Goal: Transaction & Acquisition: Book appointment/travel/reservation

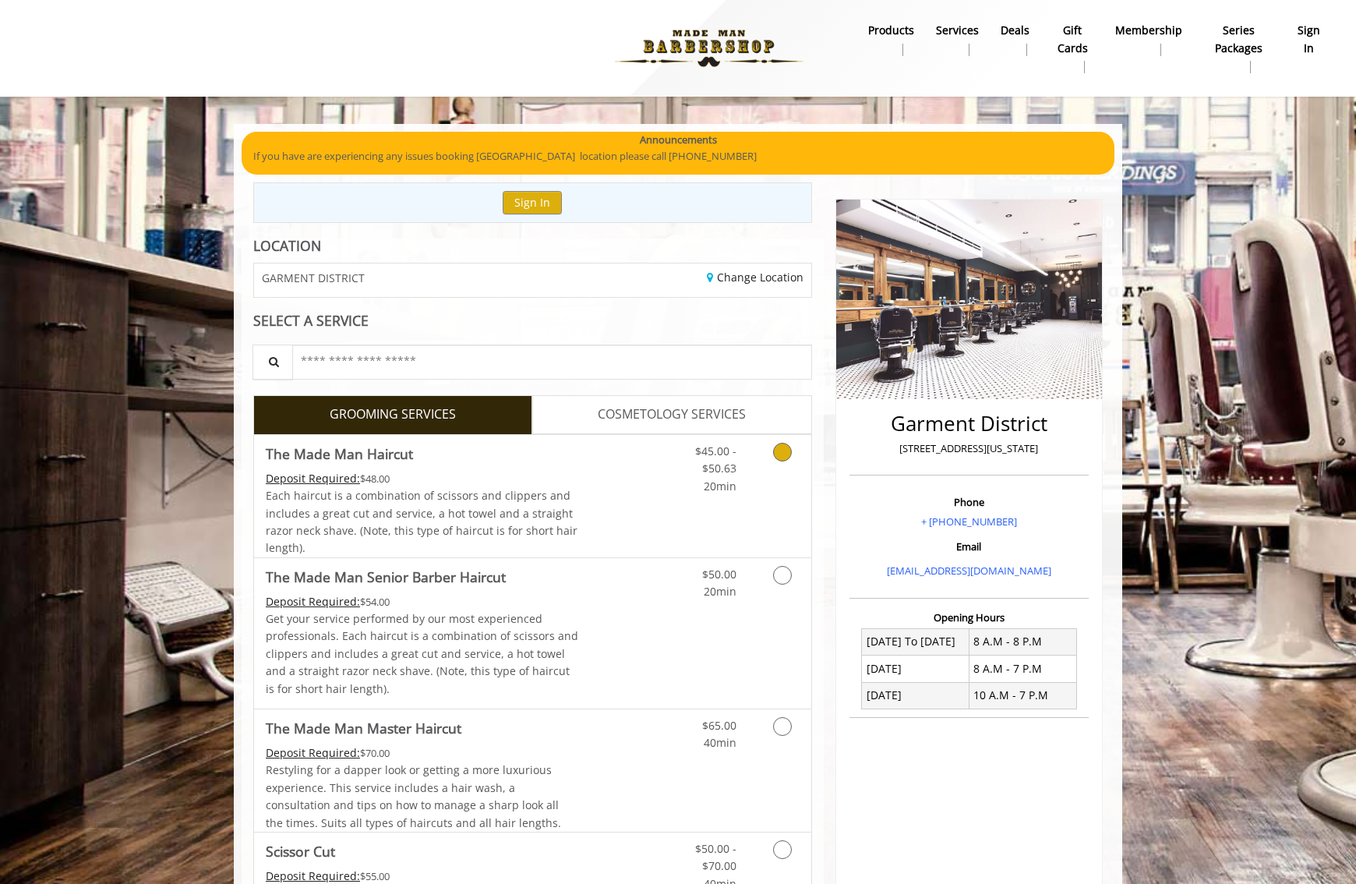
click at [486, 486] on div "Deposit Required: $48.00" at bounding box center [422, 478] width 313 height 17
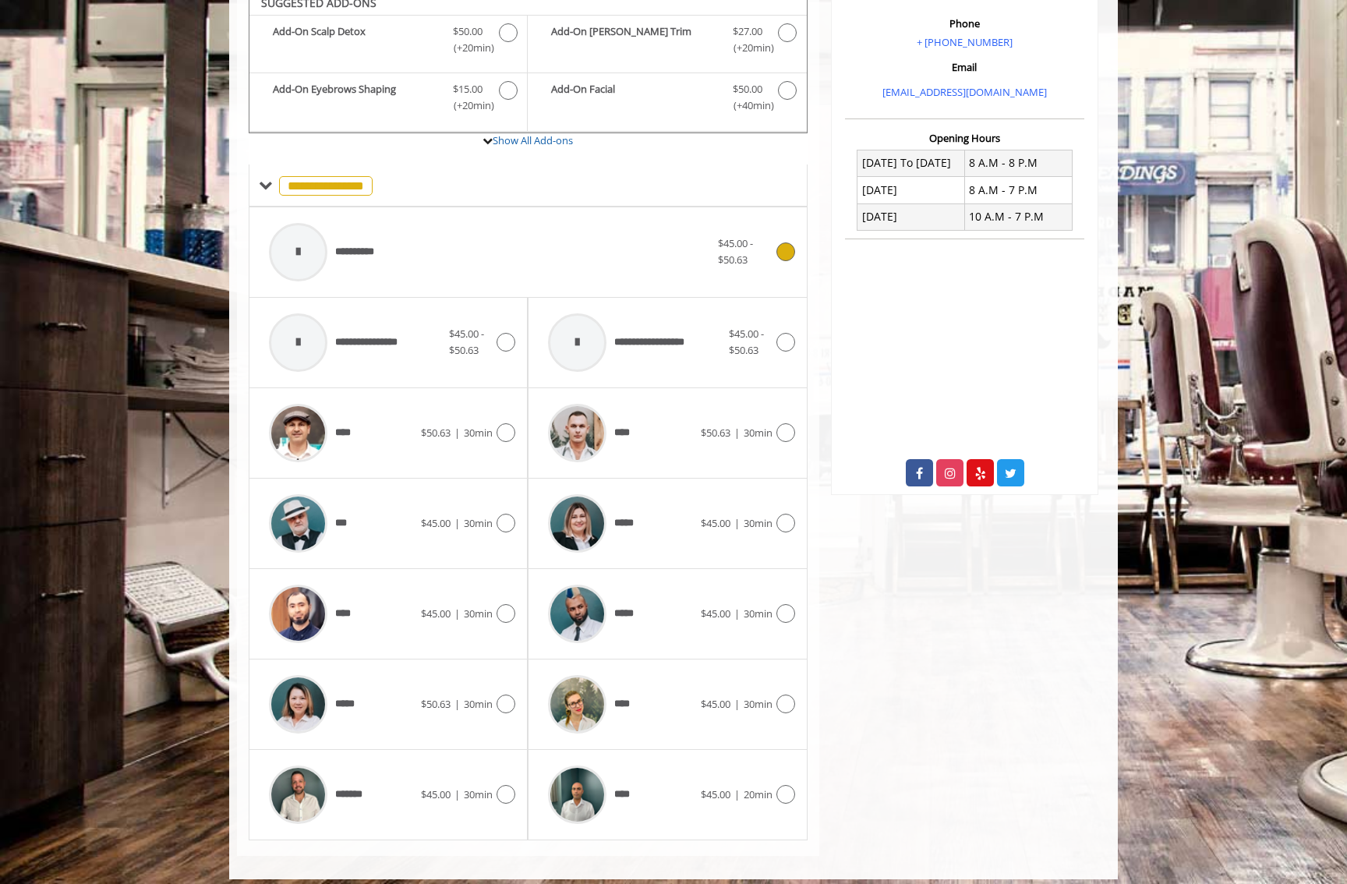
scroll to position [489, 0]
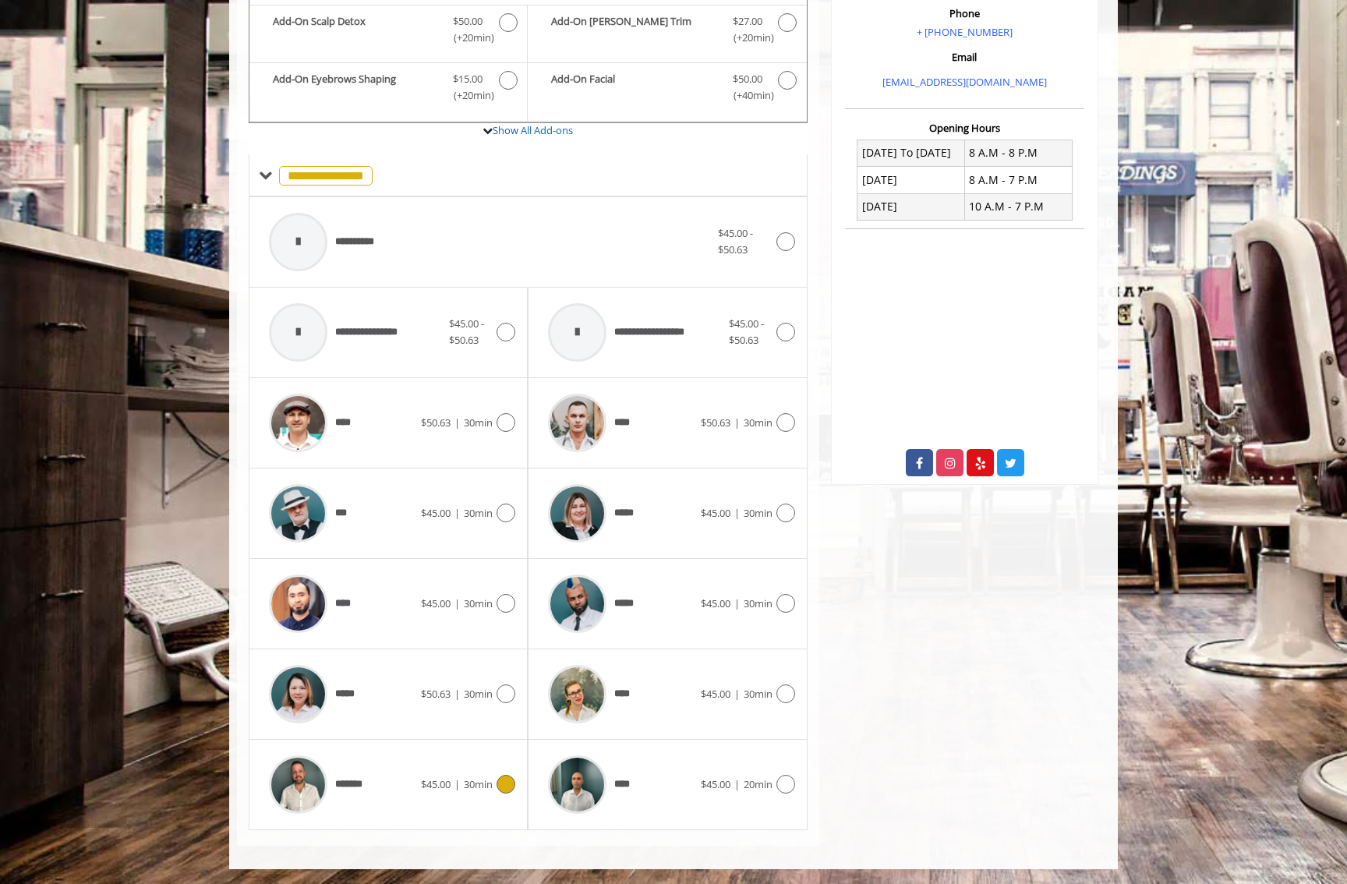
click at [403, 755] on div "*******" at bounding box center [341, 784] width 160 height 74
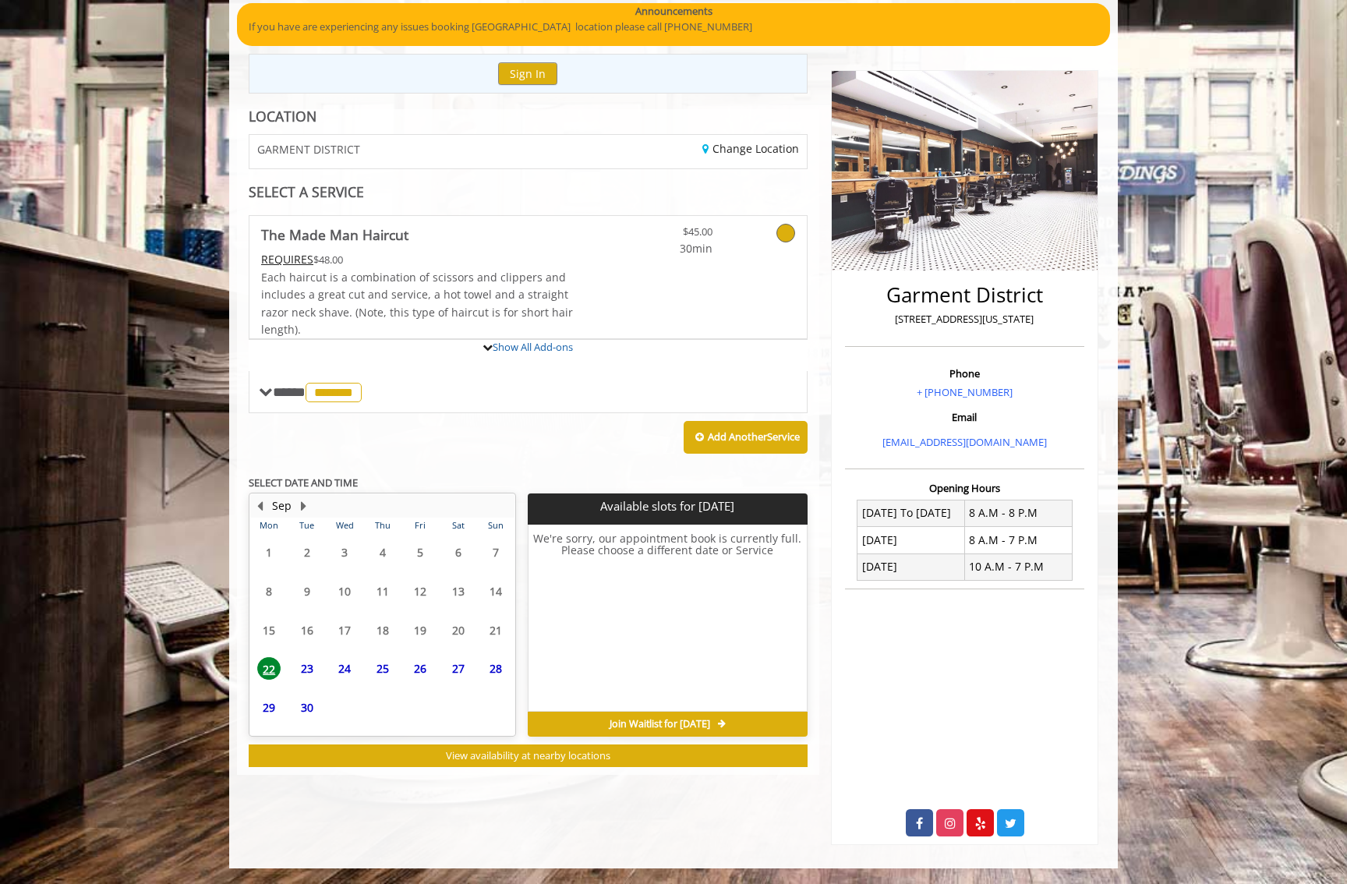
scroll to position [200, 0]
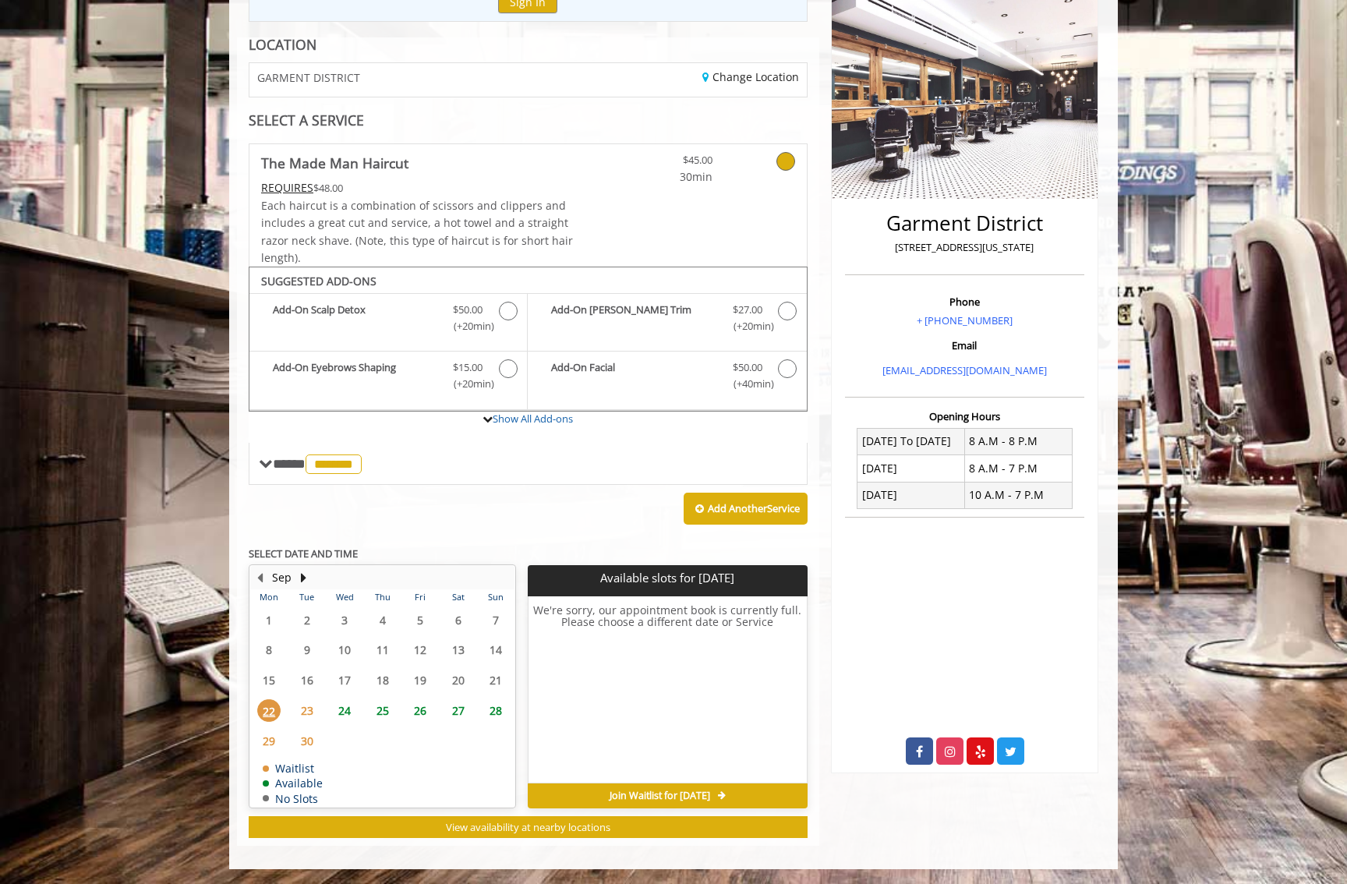
click at [340, 712] on span "24" at bounding box center [344, 710] width 23 height 23
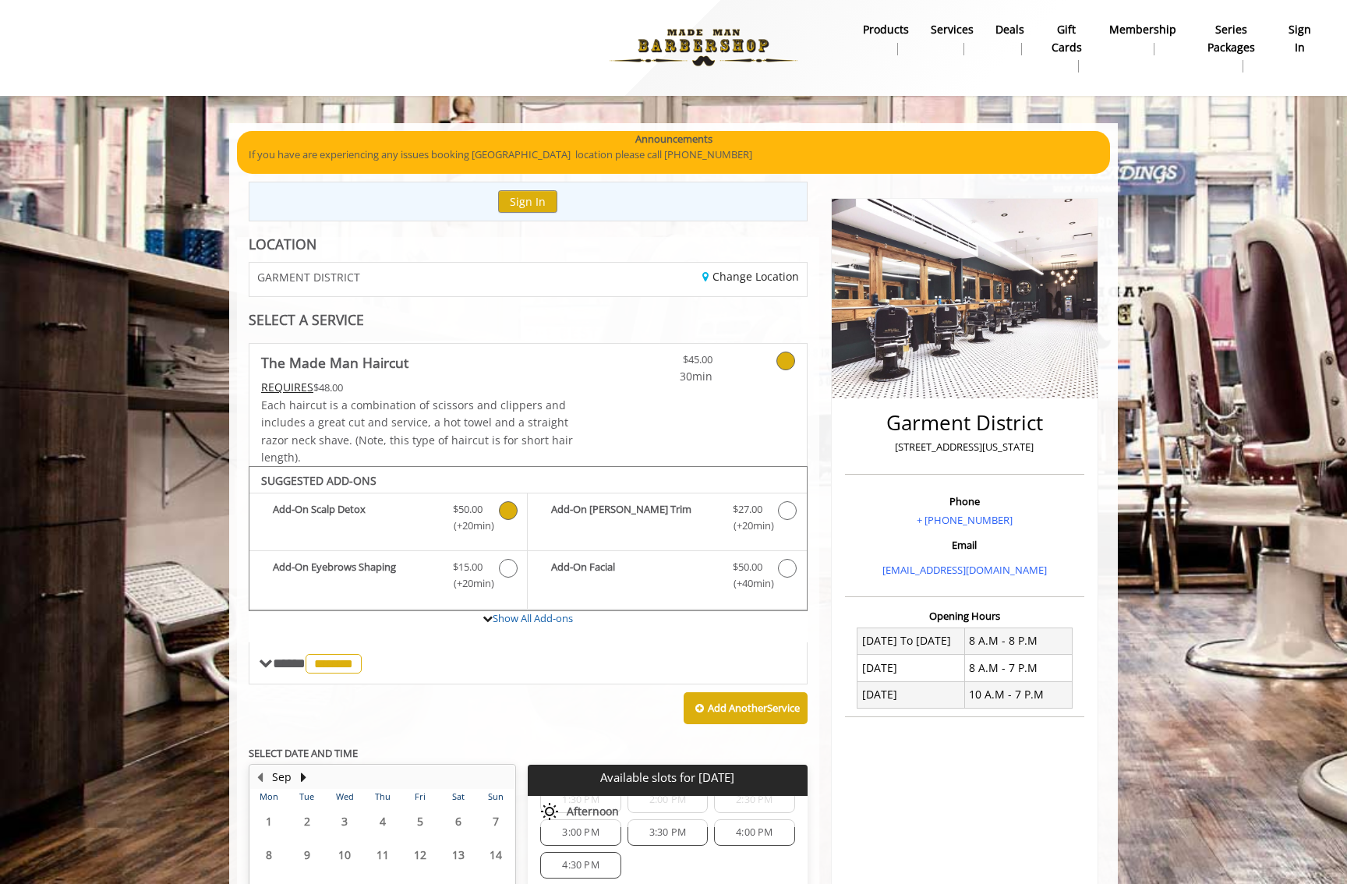
scroll to position [0, 0]
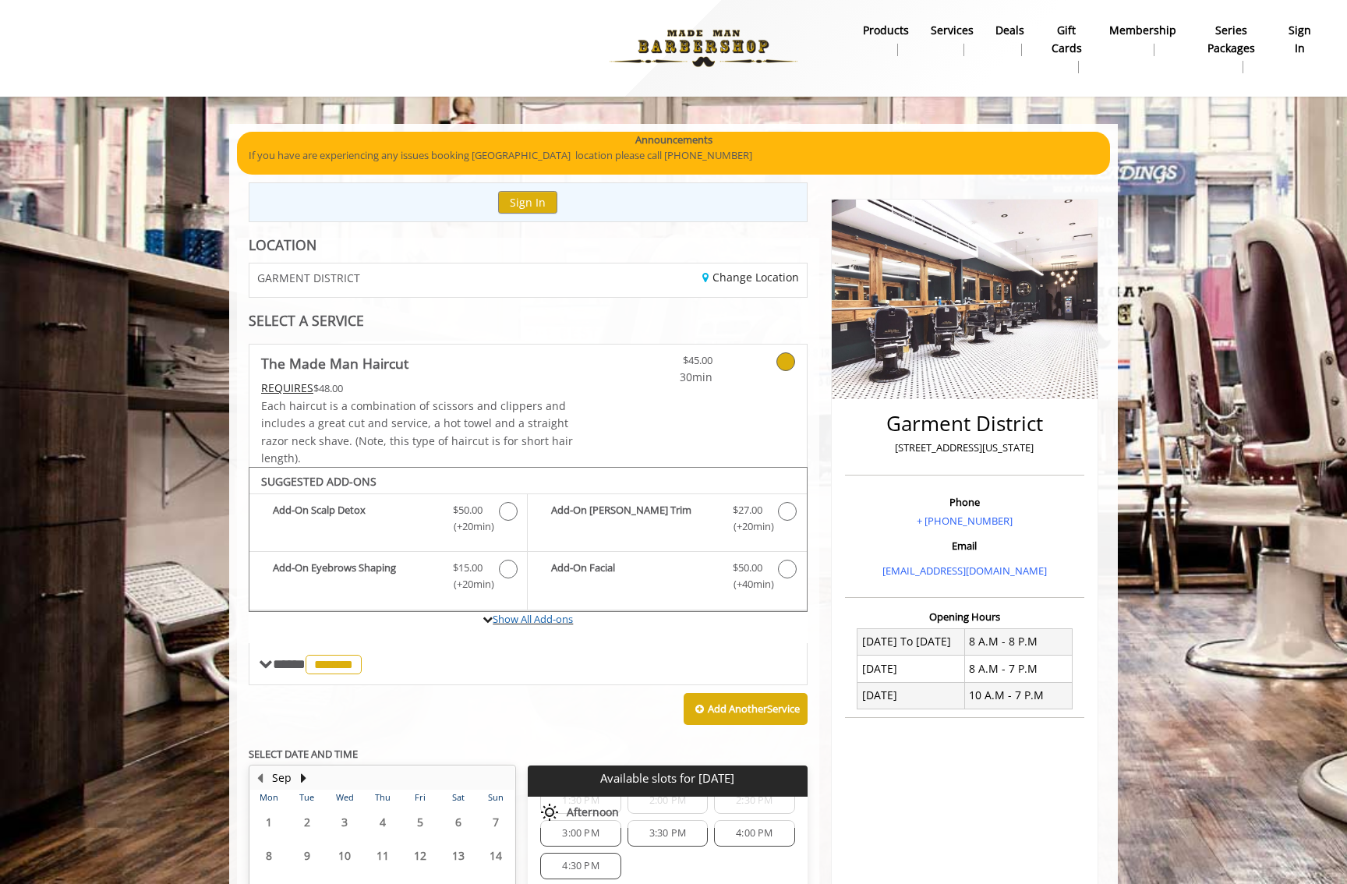
click at [292, 641] on label "Show All Add-ons" at bounding box center [528, 627] width 559 height 31
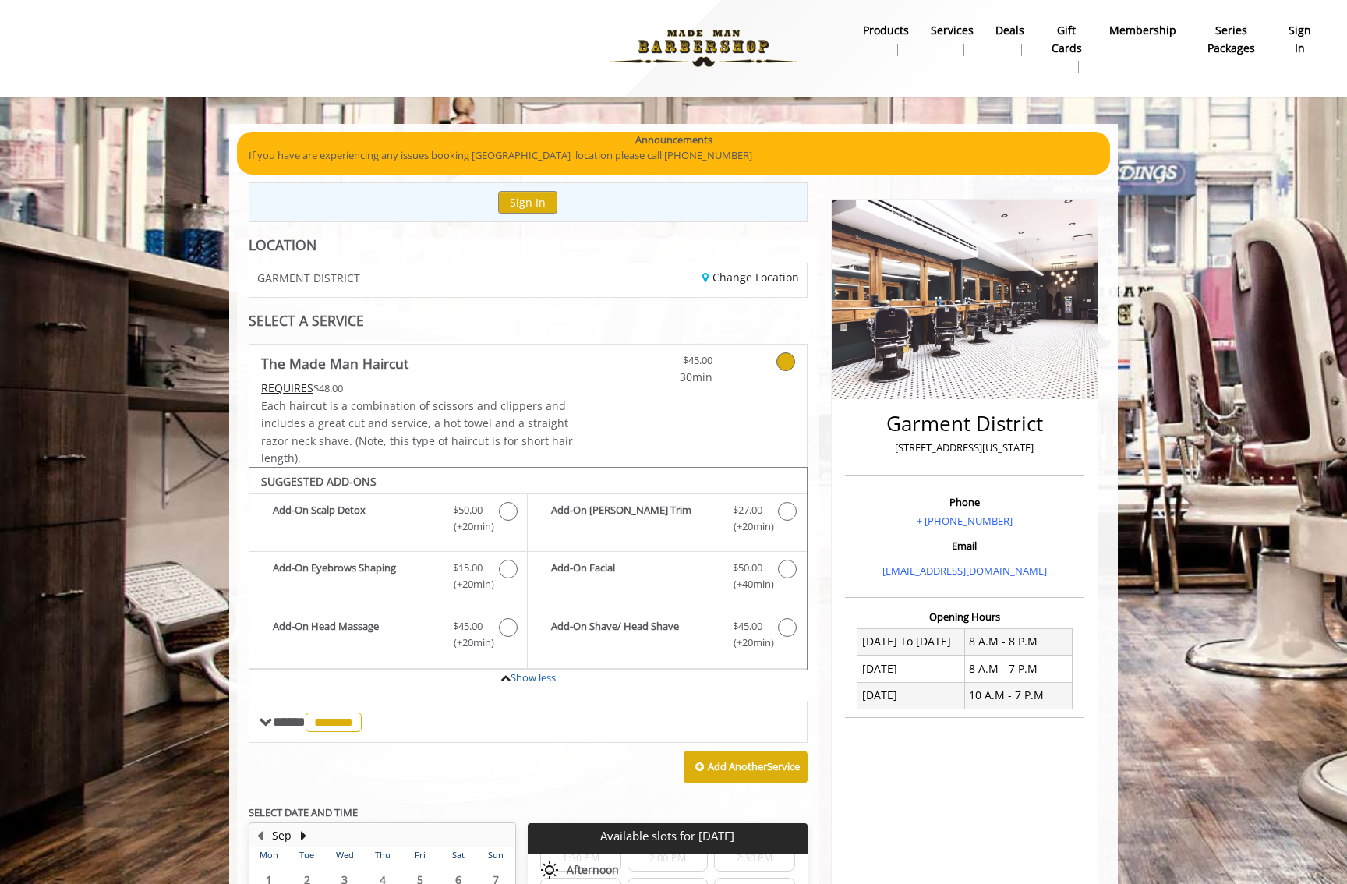
click at [297, 698] on label "Show less" at bounding box center [528, 685] width 559 height 31
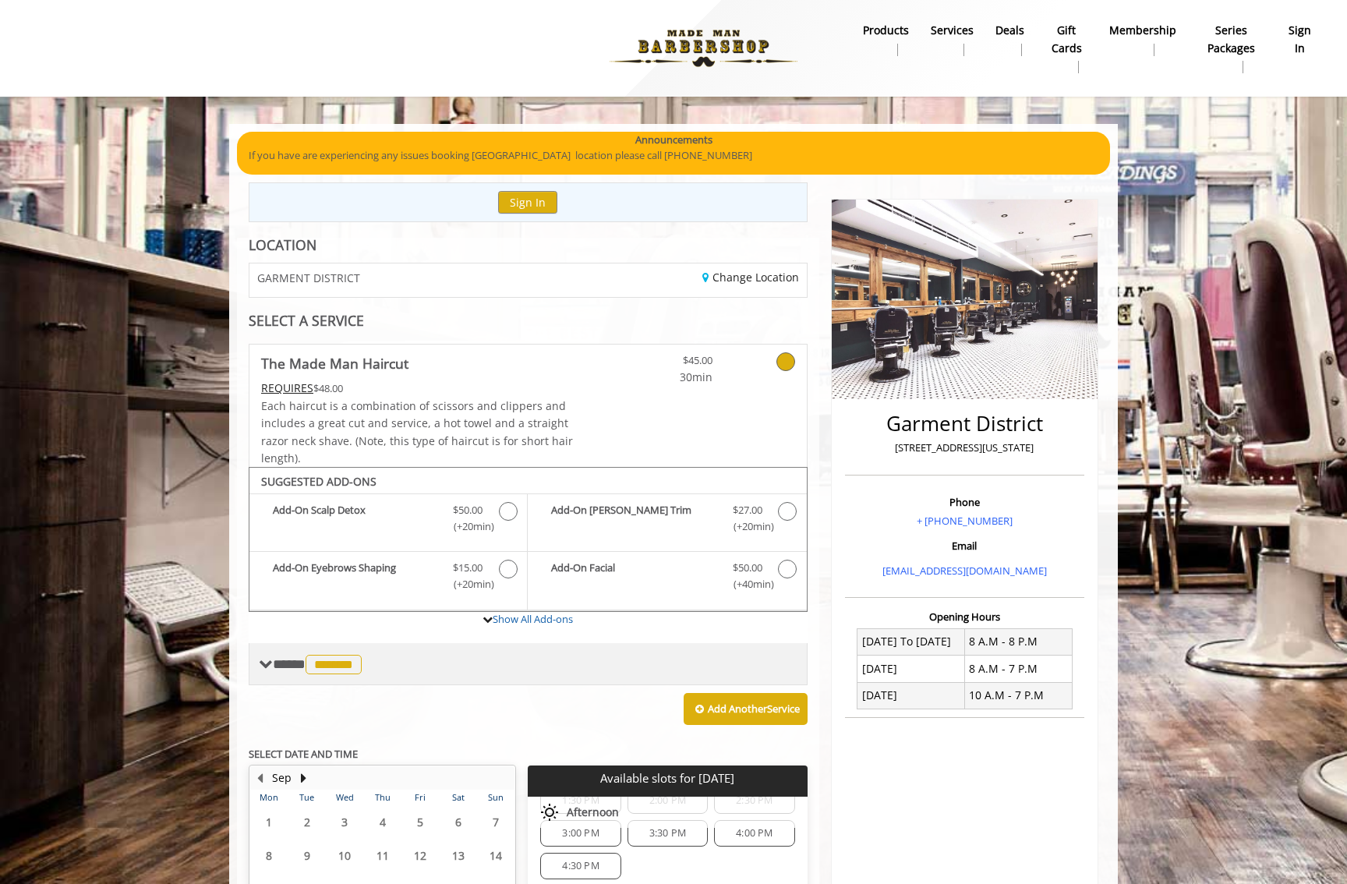
click at [302, 680] on div "**** ******* ********" at bounding box center [528, 664] width 559 height 42
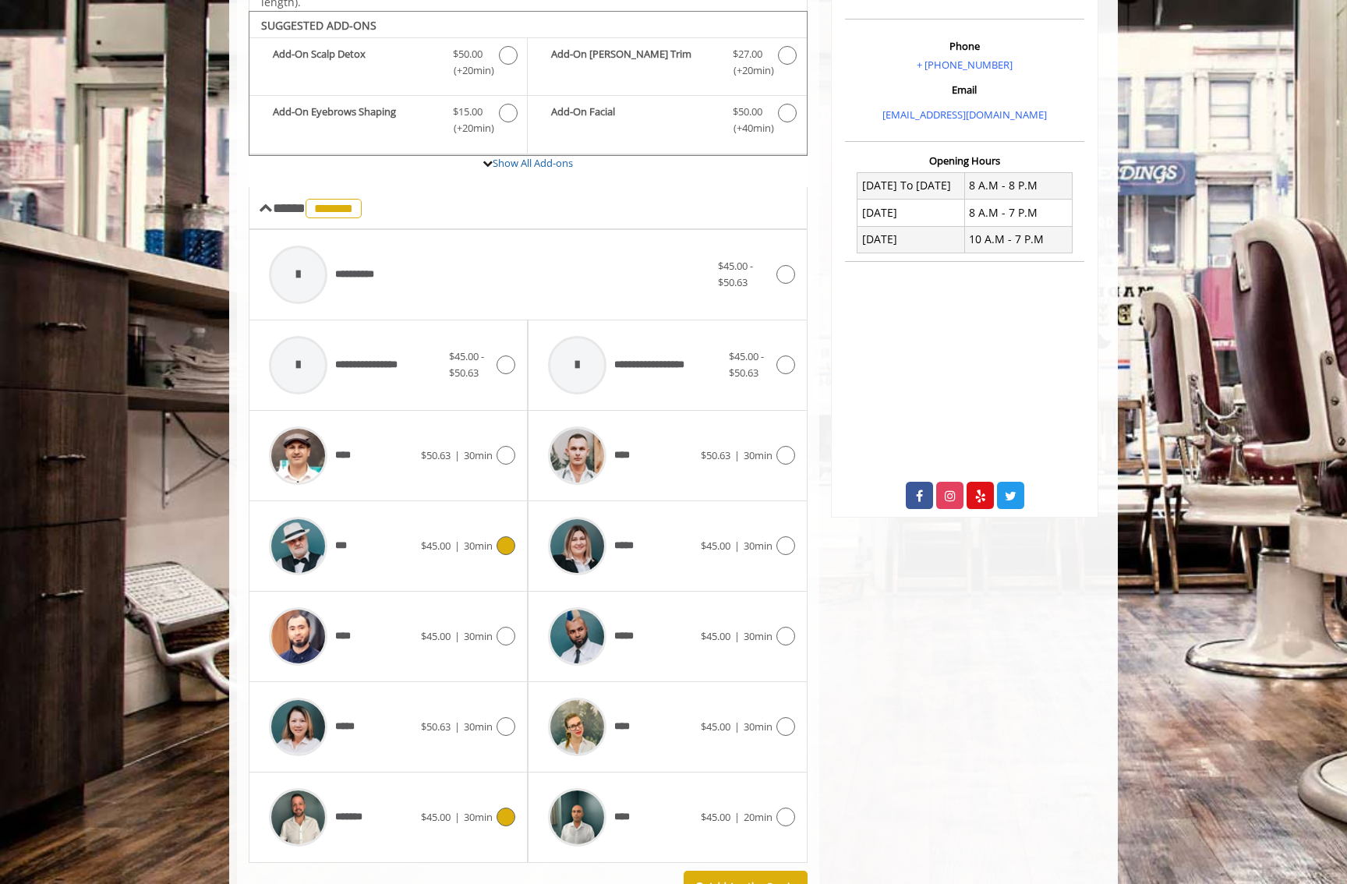
scroll to position [647, 0]
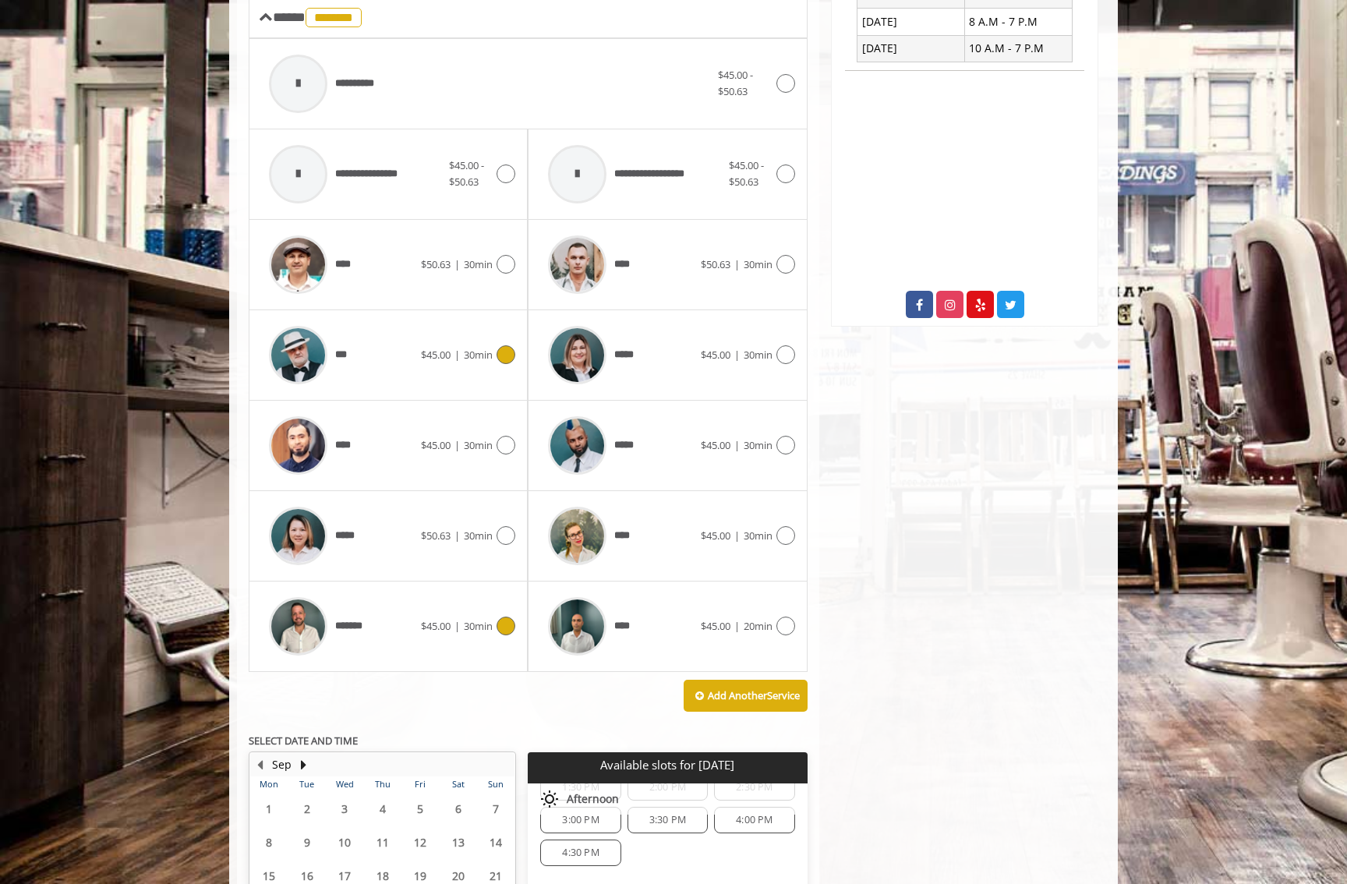
click at [406, 369] on div "***" at bounding box center [341, 355] width 160 height 74
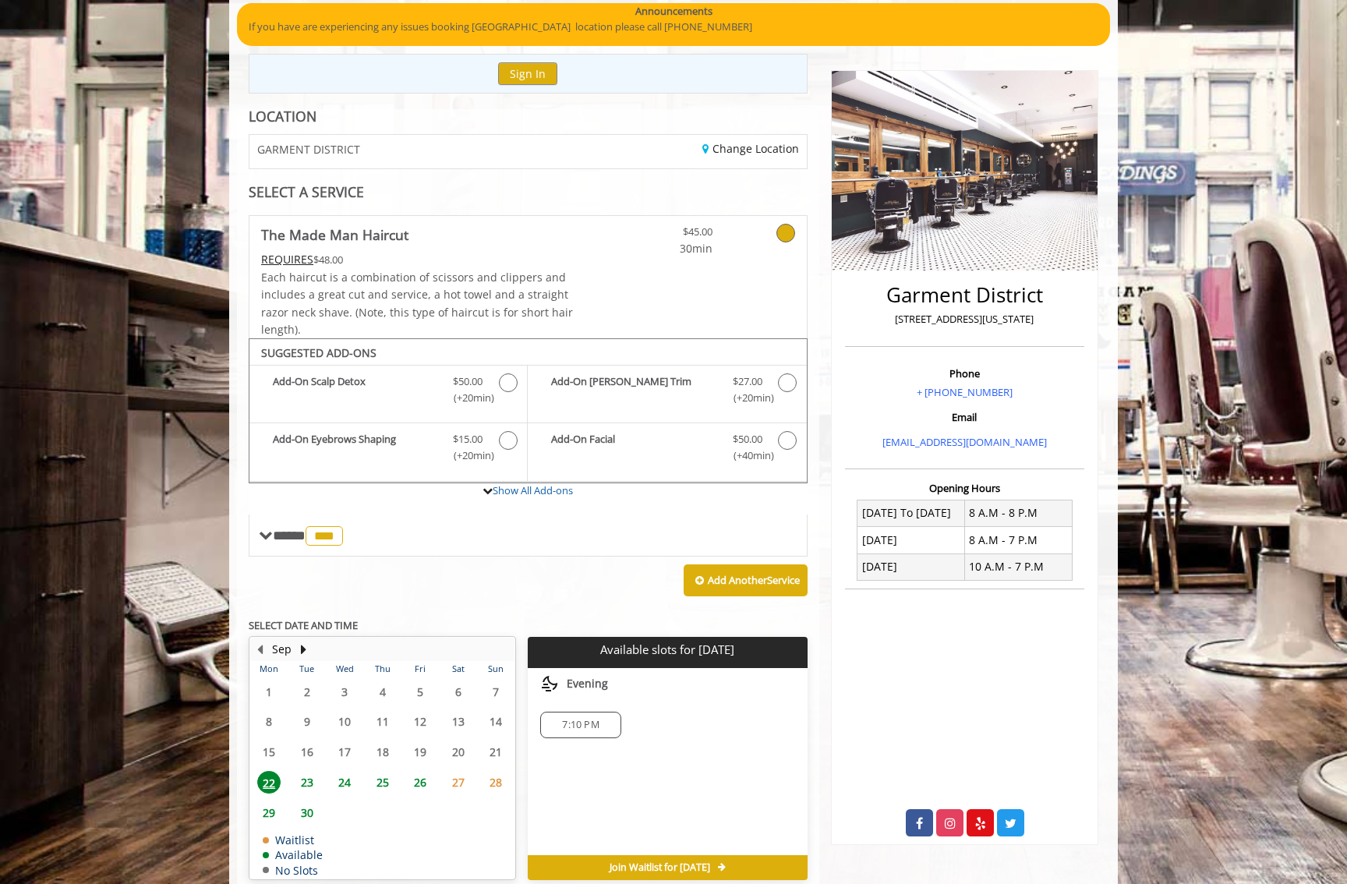
scroll to position [200, 0]
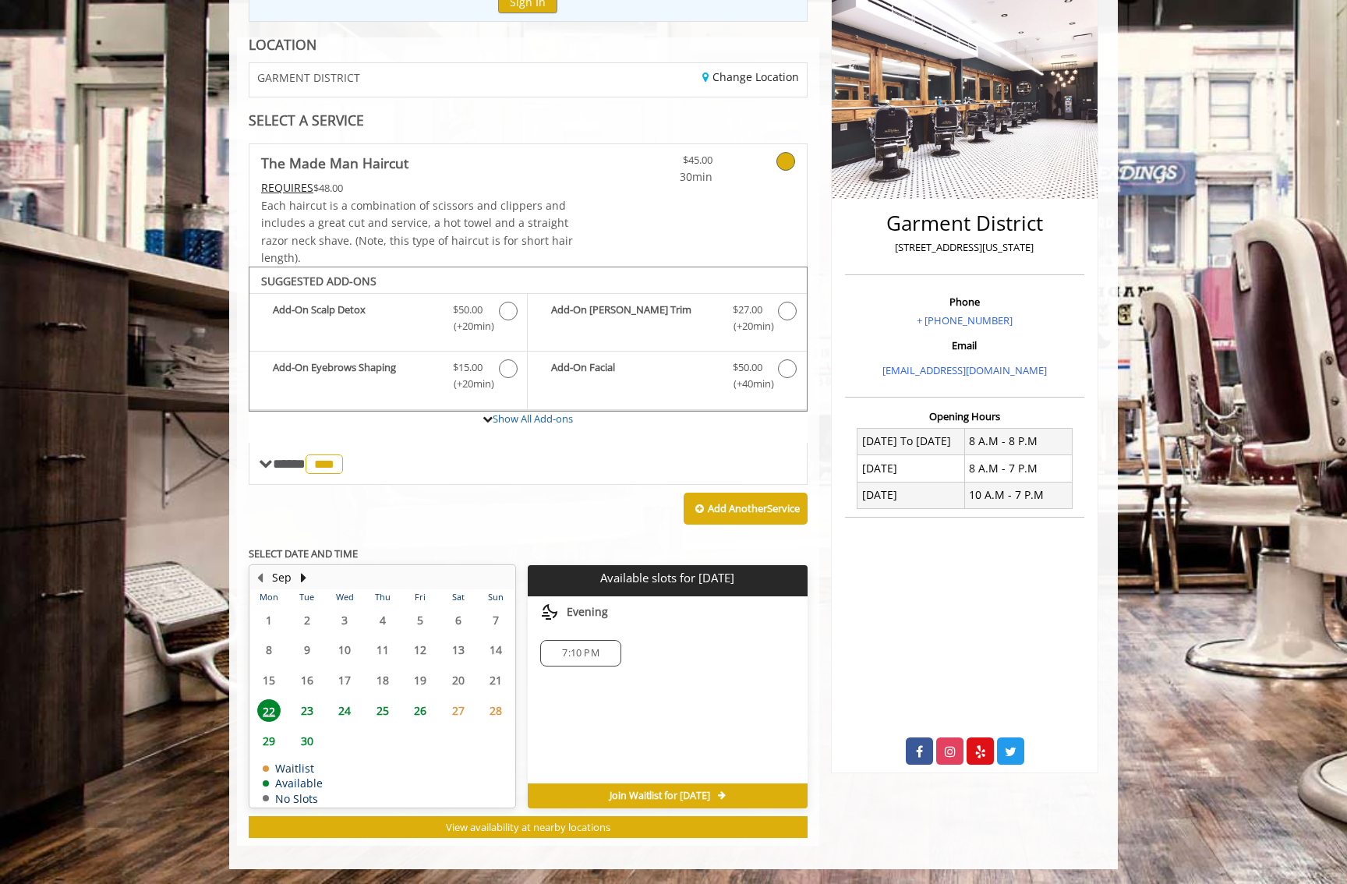
click at [305, 708] on span "23" at bounding box center [306, 710] width 23 height 23
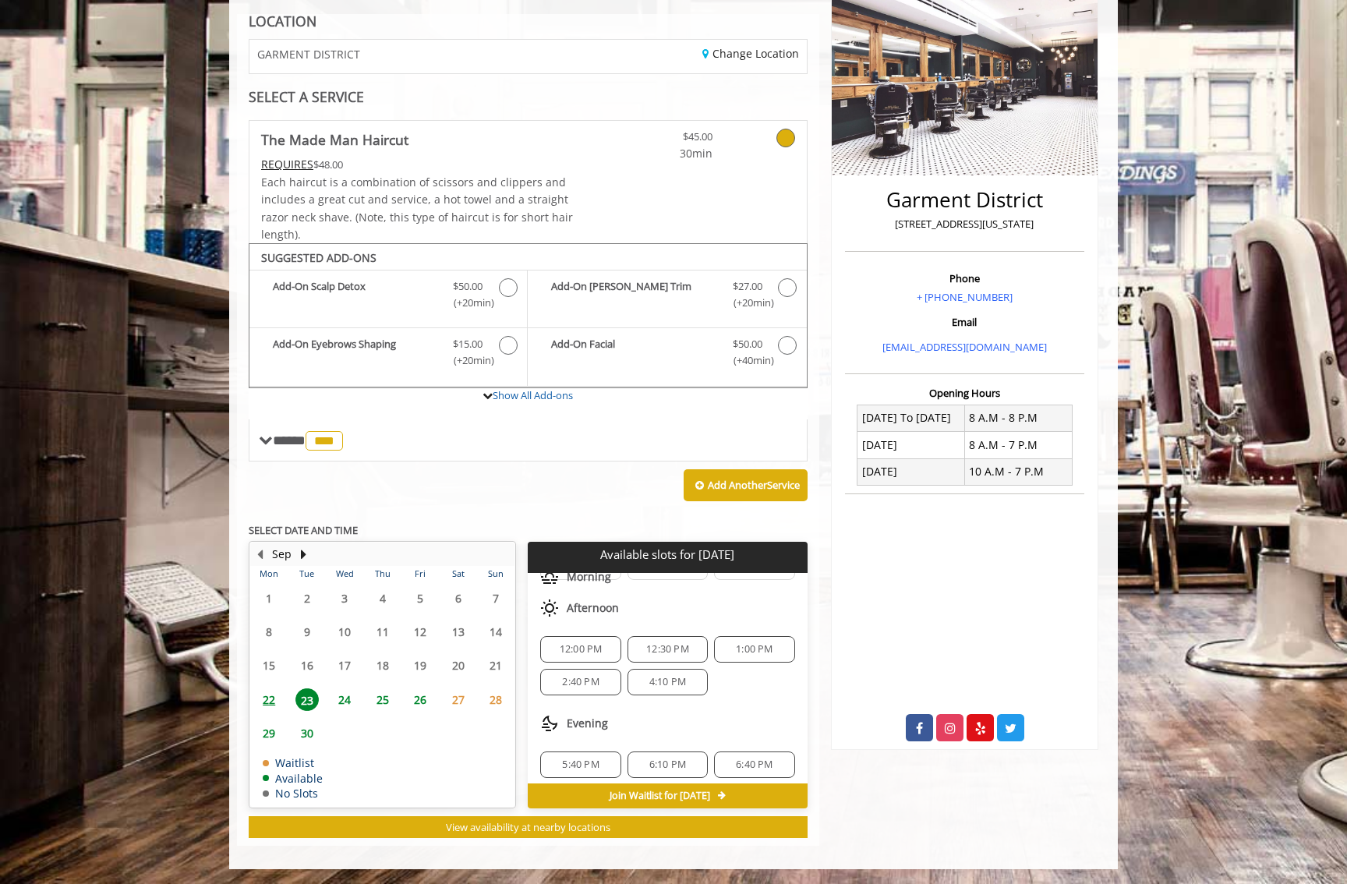
scroll to position [136, 0]
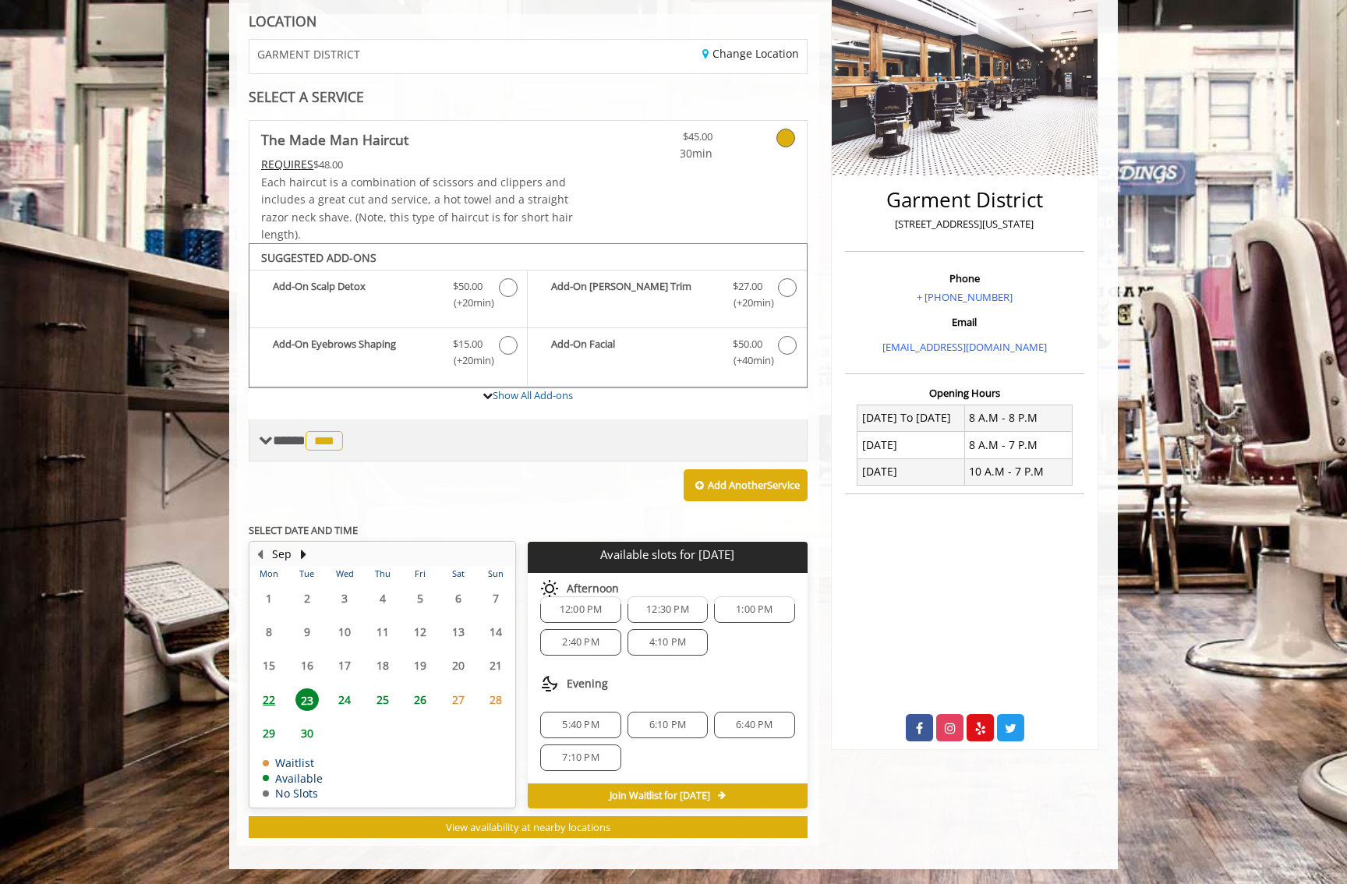
click at [299, 449] on div "**** *** ********" at bounding box center [303, 440] width 88 height 23
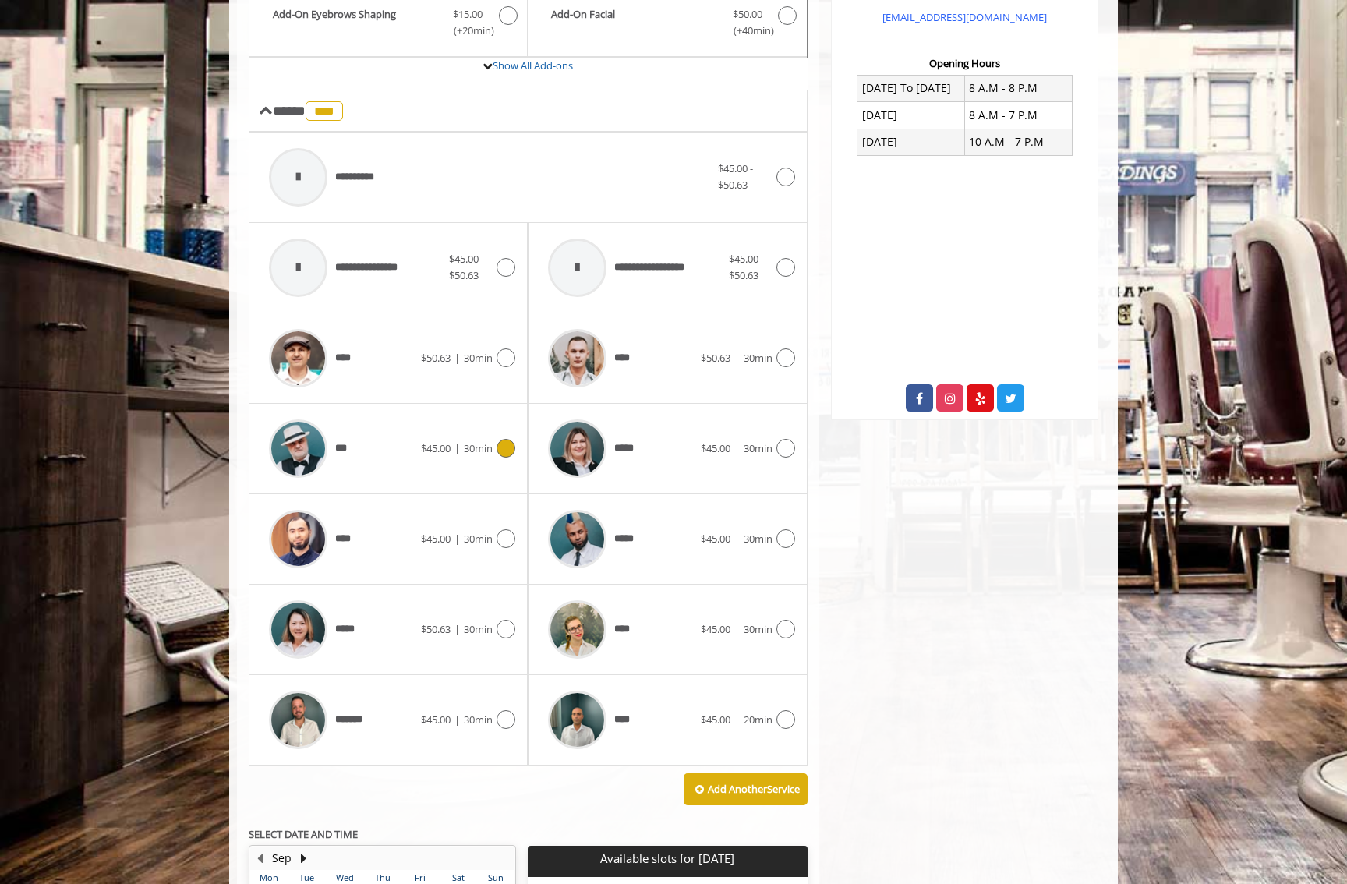
scroll to position [595, 0]
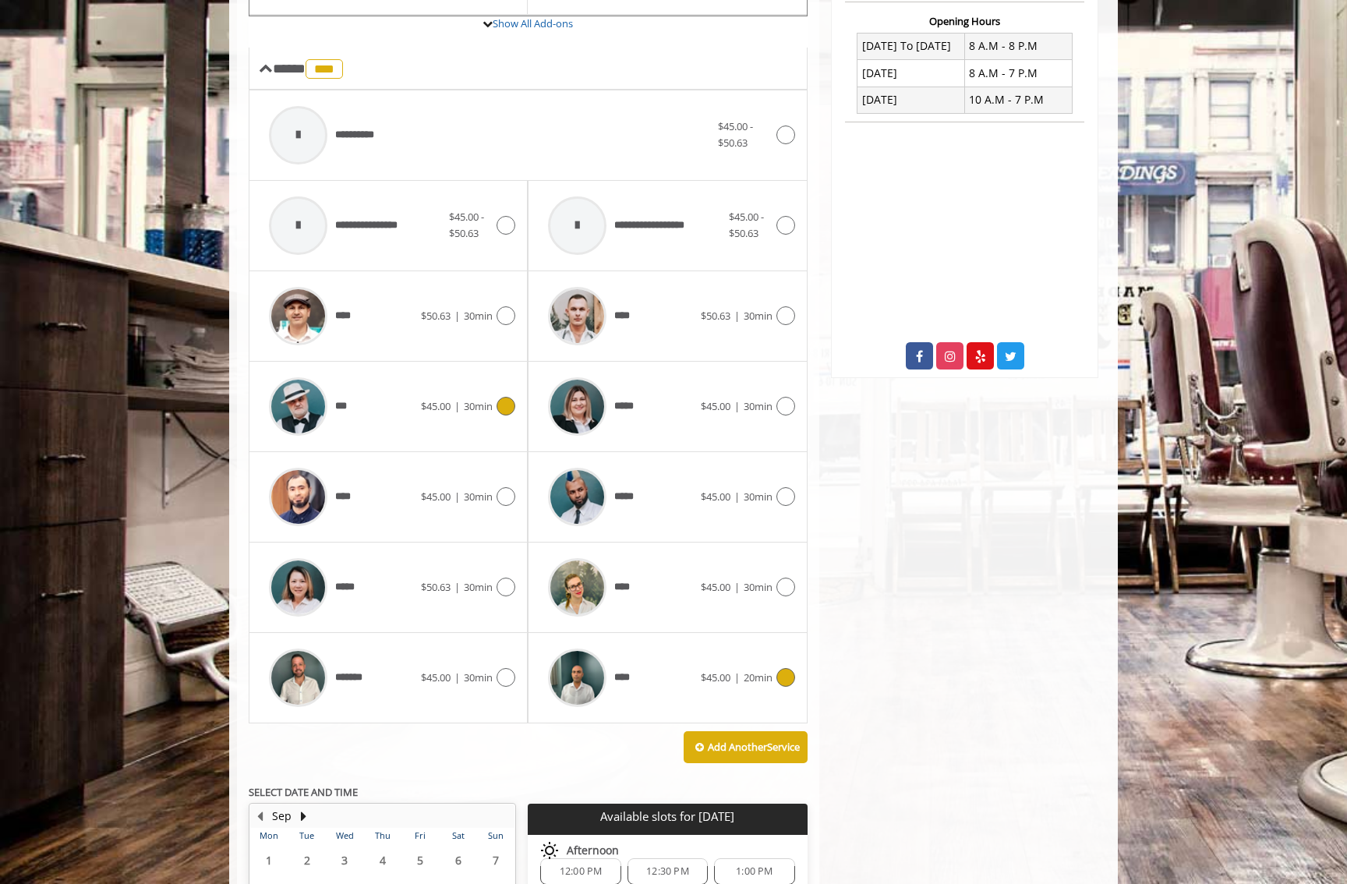
click at [623, 681] on span "****" at bounding box center [625, 678] width 23 height 16
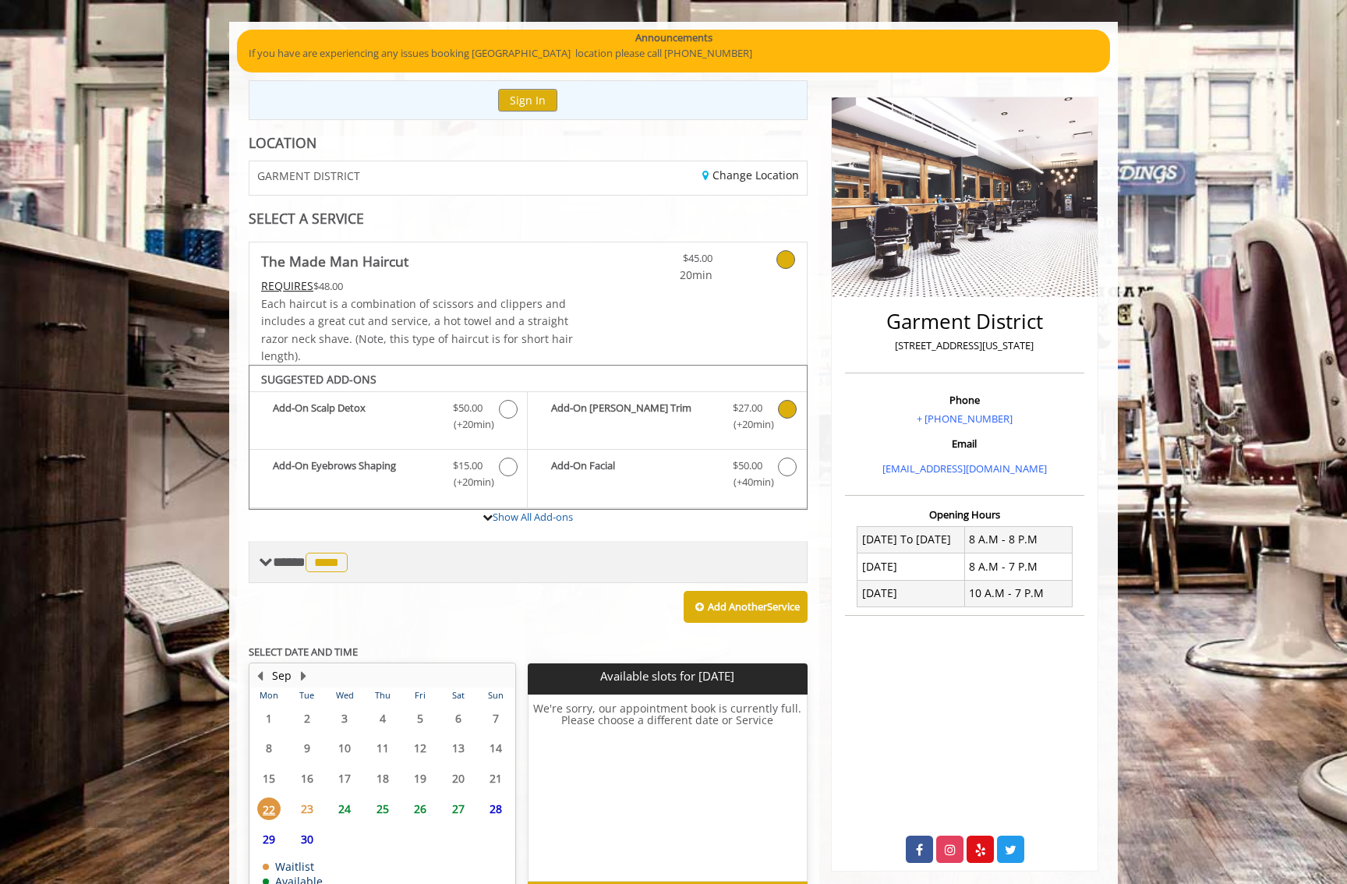
scroll to position [200, 0]
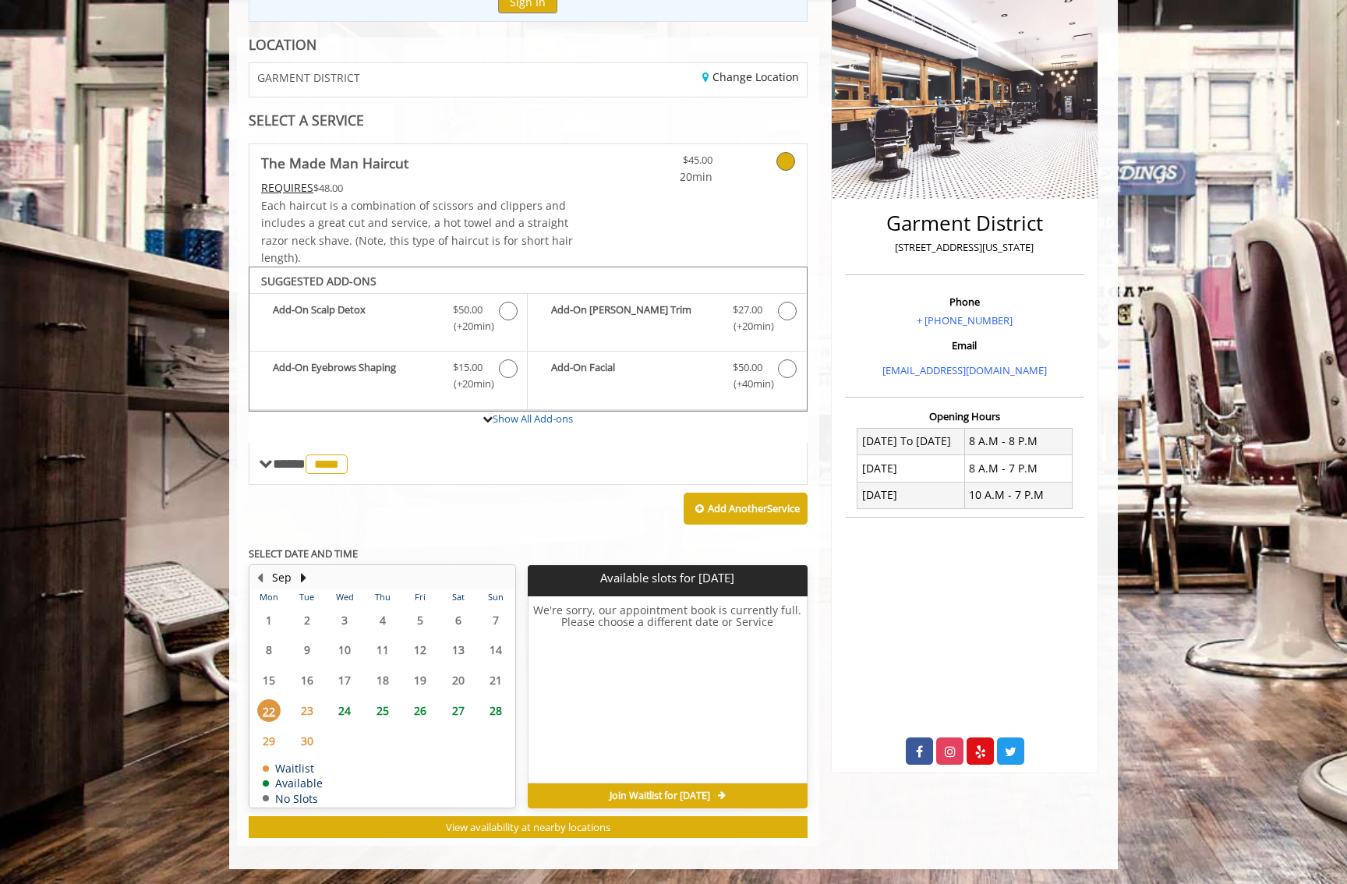
click at [344, 711] on span "24" at bounding box center [344, 710] width 23 height 23
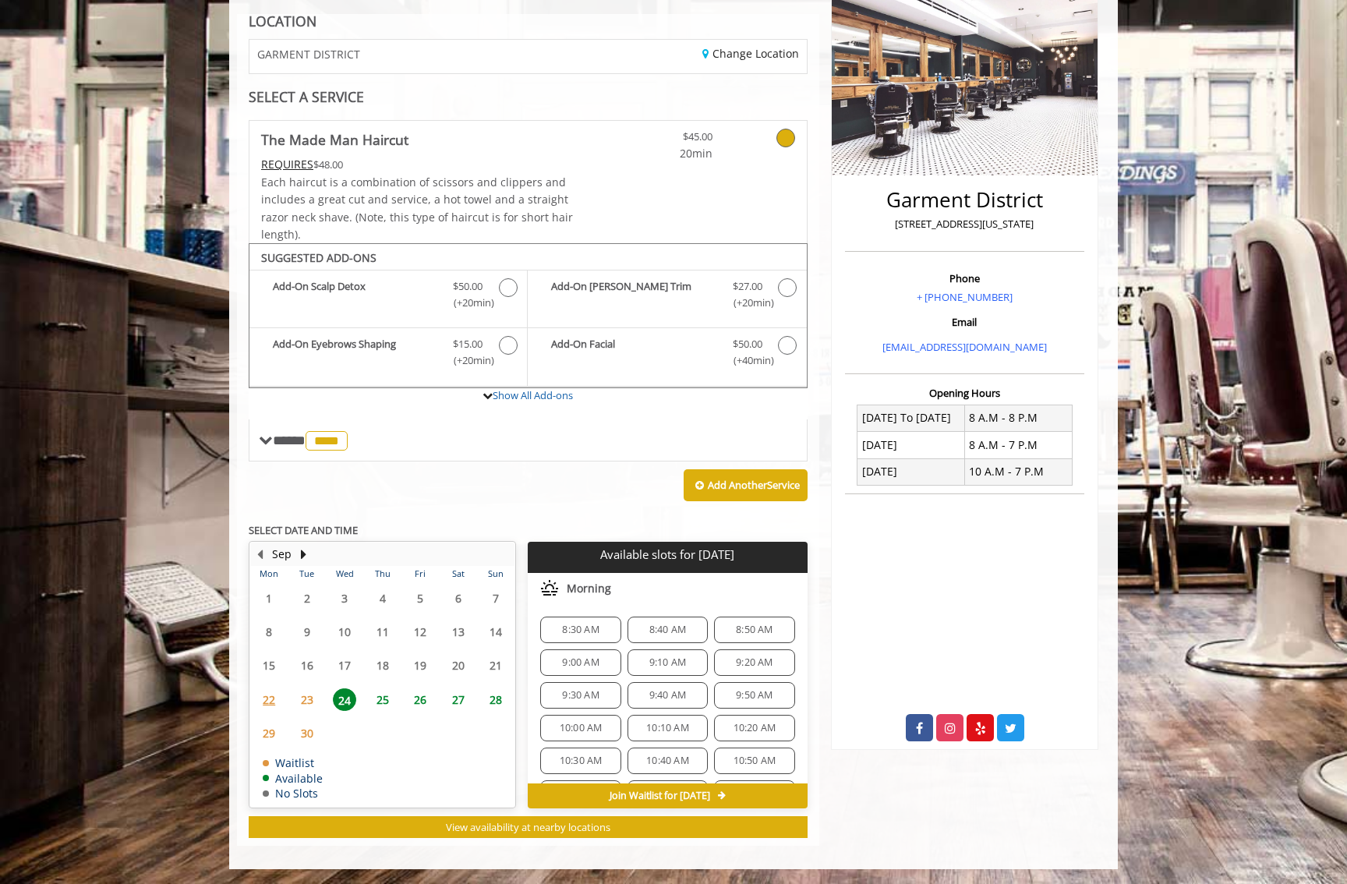
click at [393, 701] on span "25" at bounding box center [382, 699] width 23 height 23
click at [416, 698] on span "26" at bounding box center [419, 699] width 23 height 23
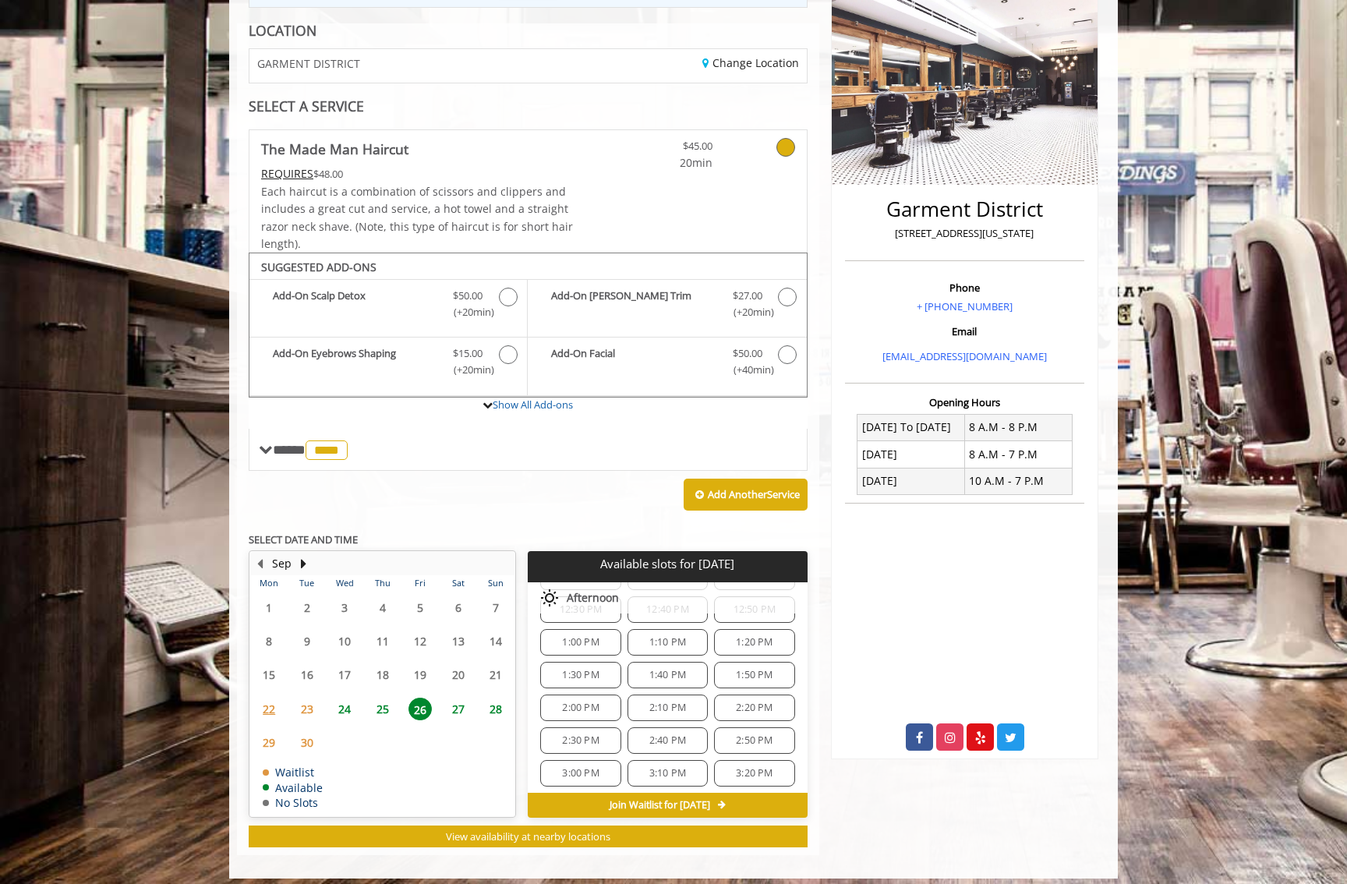
scroll to position [224, 0]
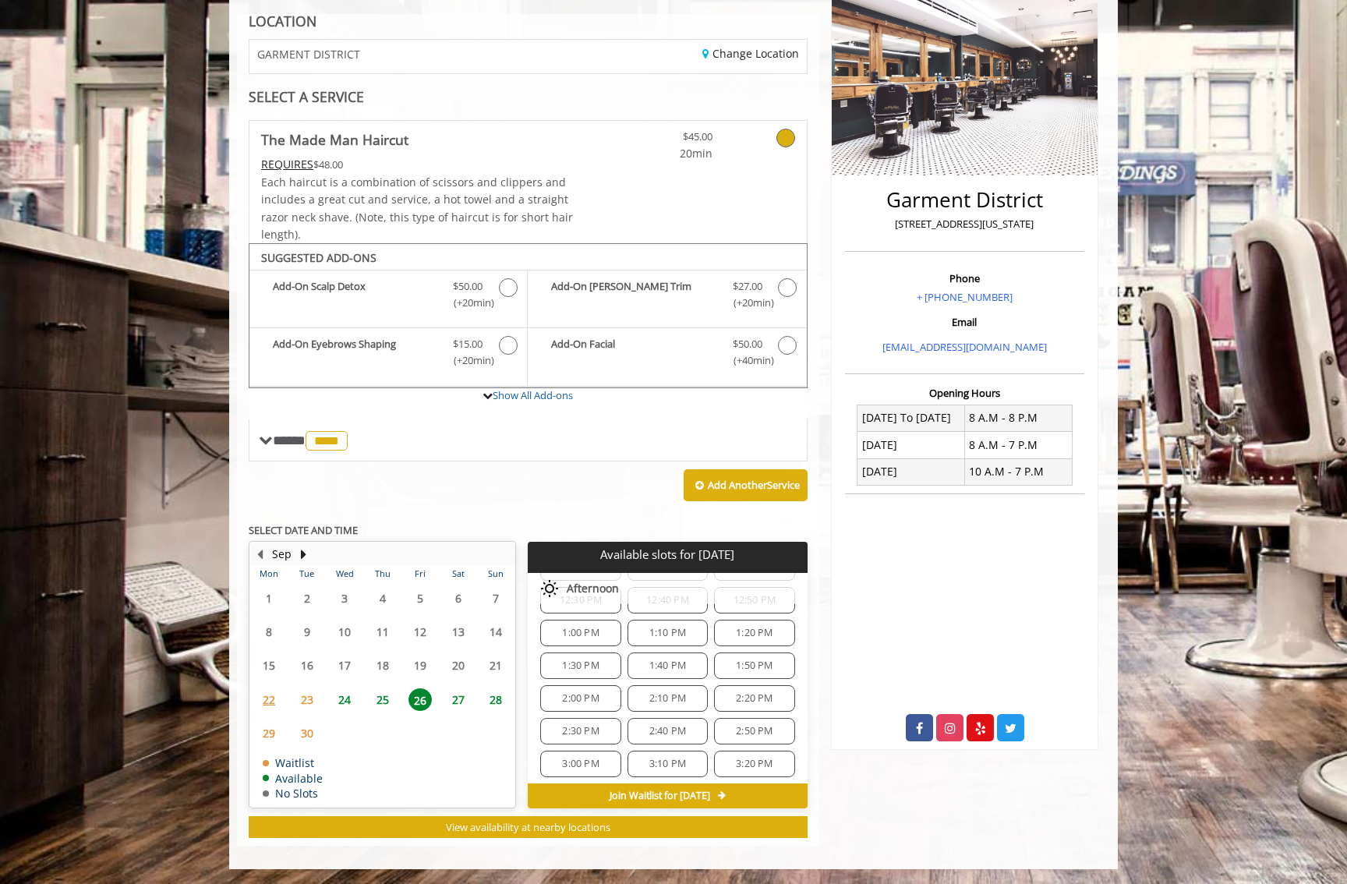
click at [315, 701] on span "23" at bounding box center [306, 699] width 23 height 23
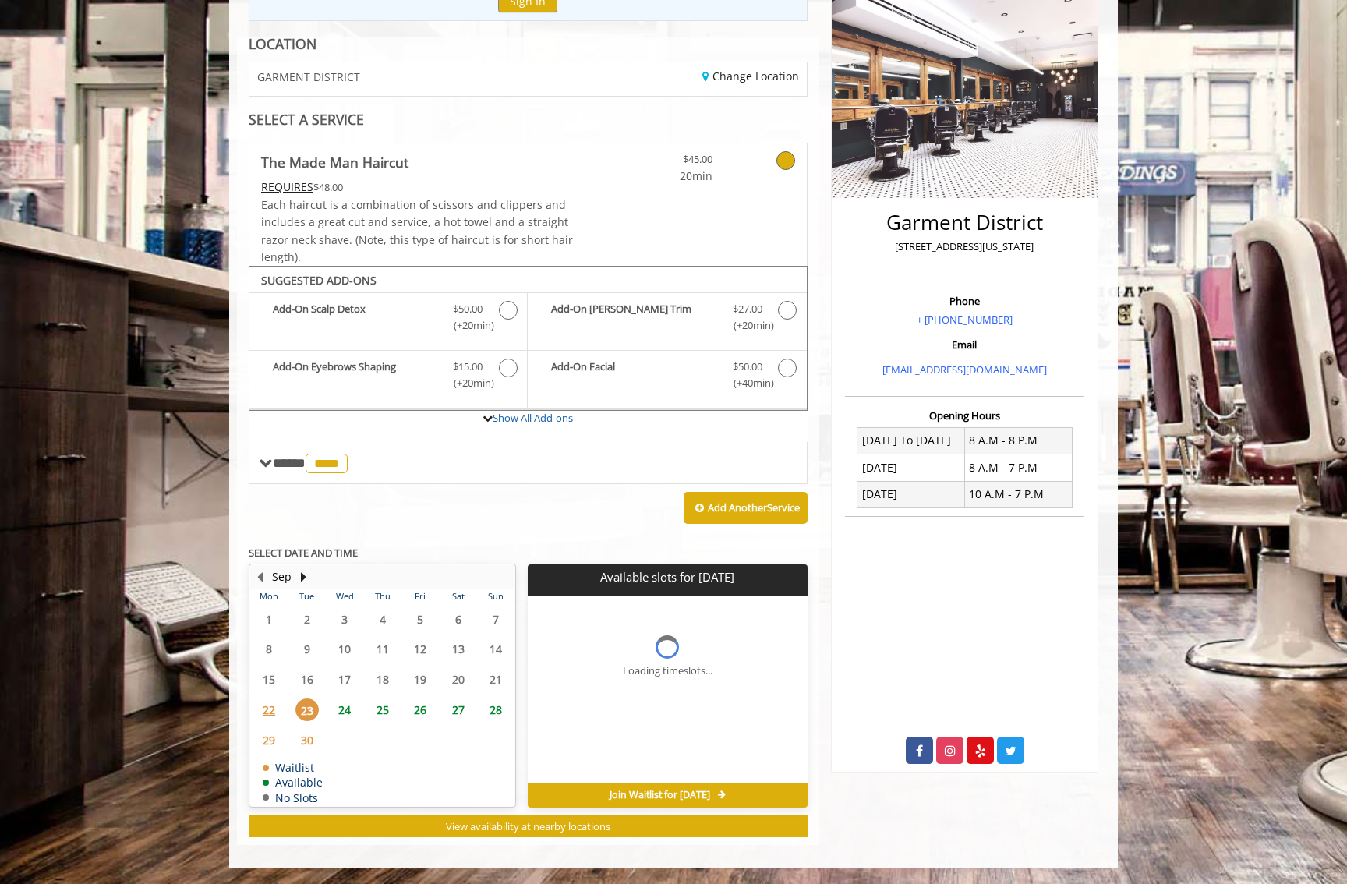
scroll to position [0, 0]
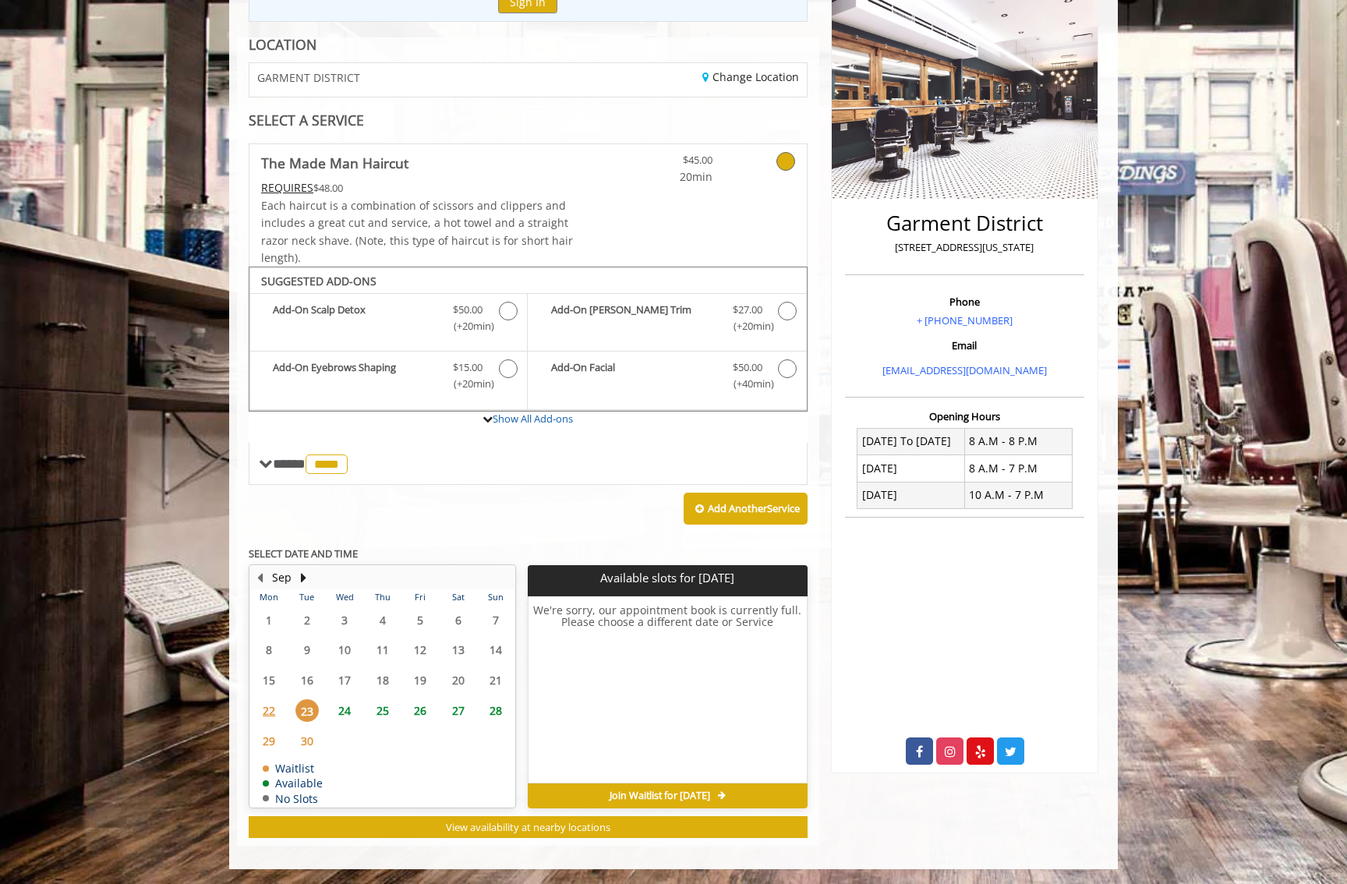
click at [342, 706] on span "24" at bounding box center [344, 710] width 23 height 23
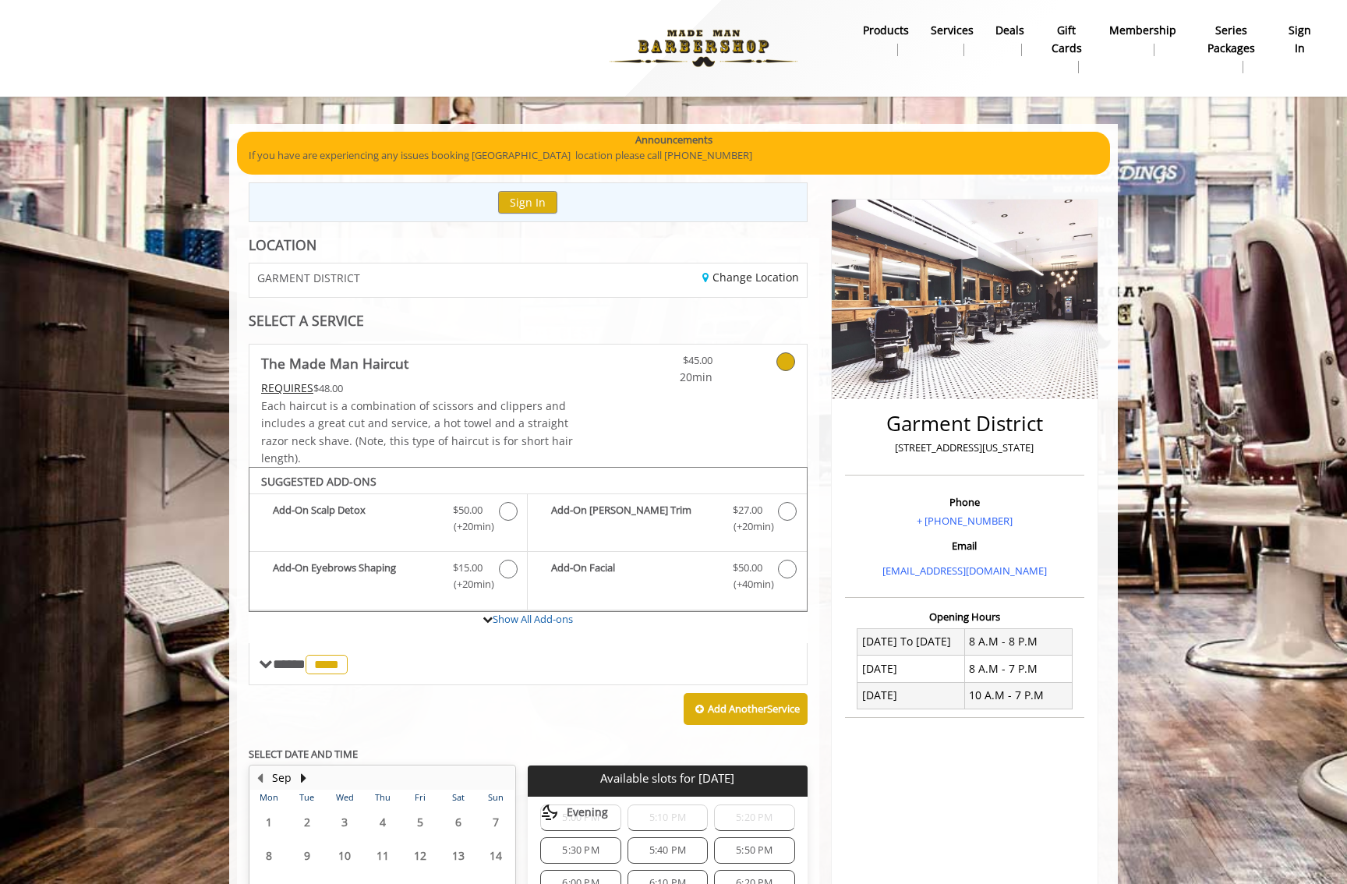
click at [716, 383] on div "$45.00 20min" at bounding box center [666, 365] width 115 height 41
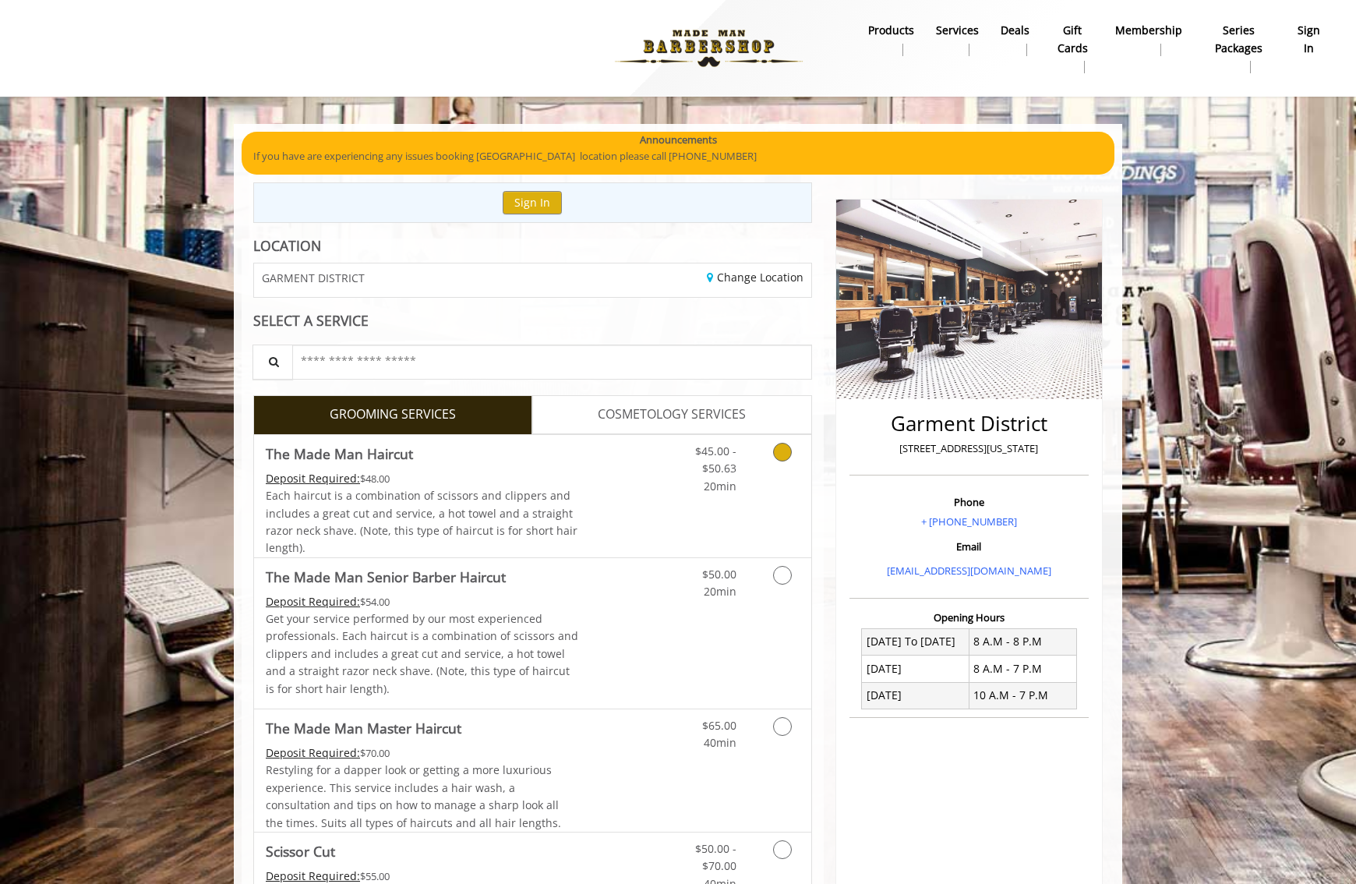
click at [574, 486] on div "Deposit Required: $48.00" at bounding box center [422, 478] width 313 height 17
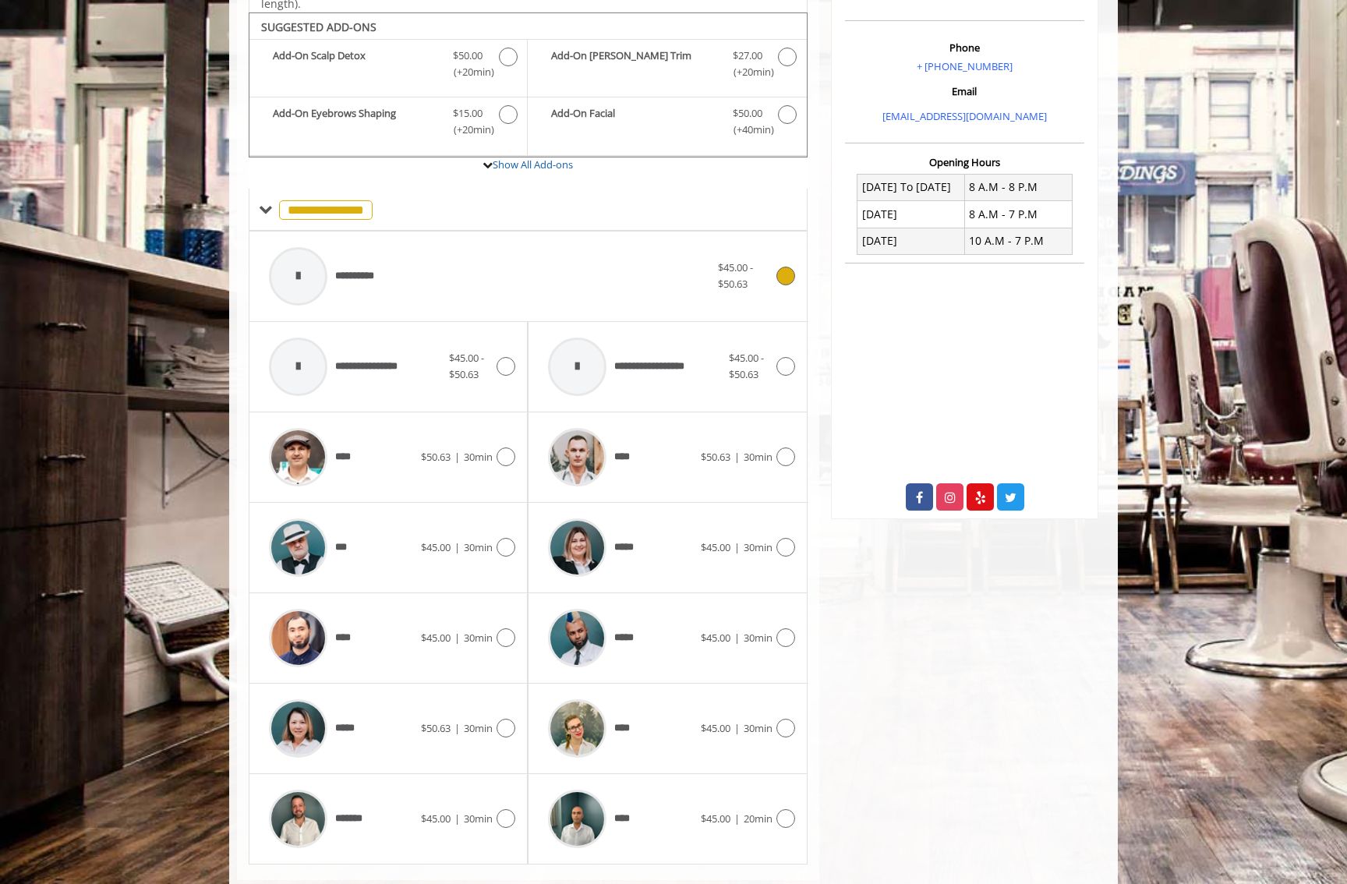
scroll to position [467, 0]
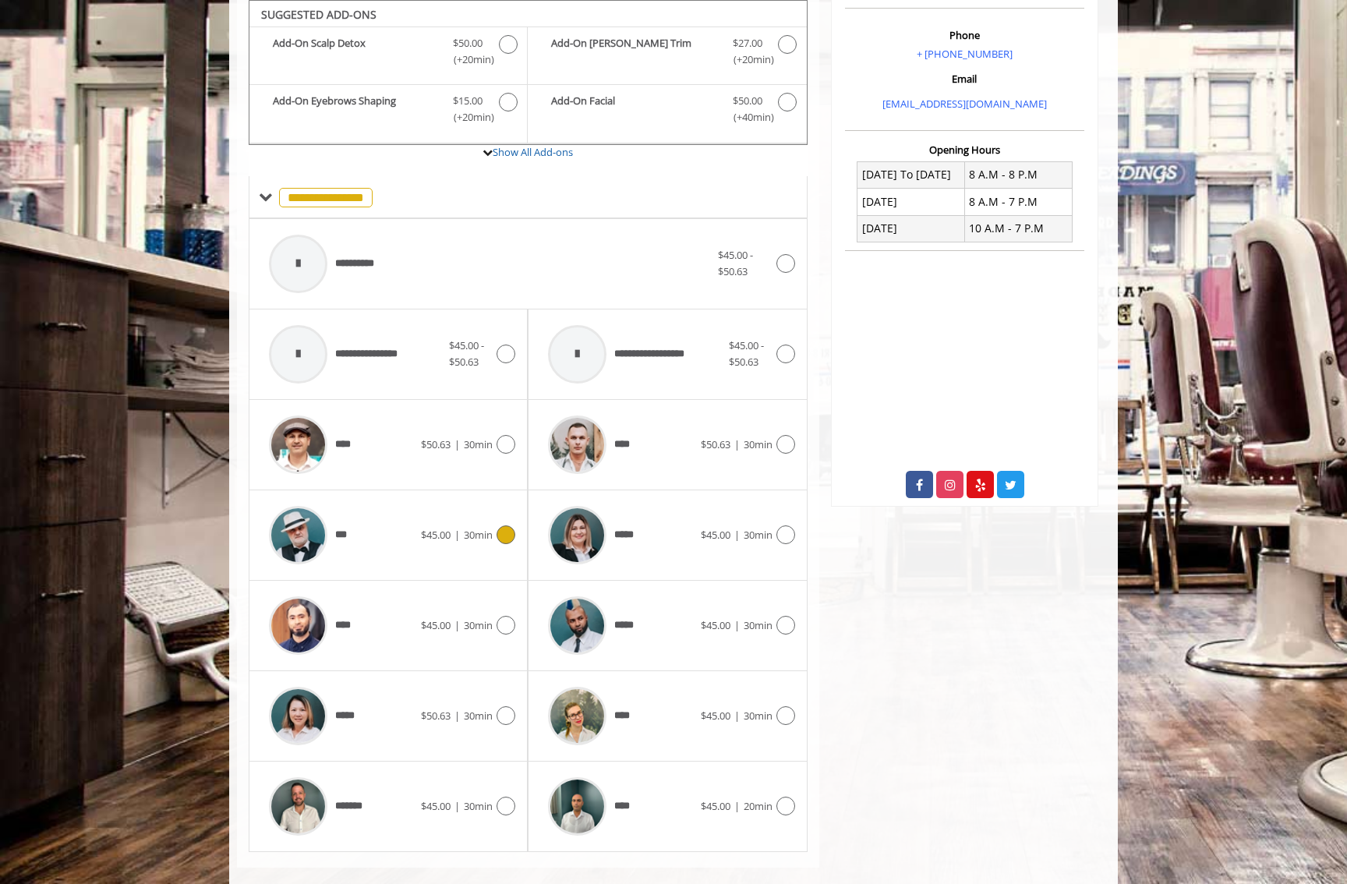
click at [430, 499] on div "*** $45.00 | 30min" at bounding box center [388, 535] width 254 height 74
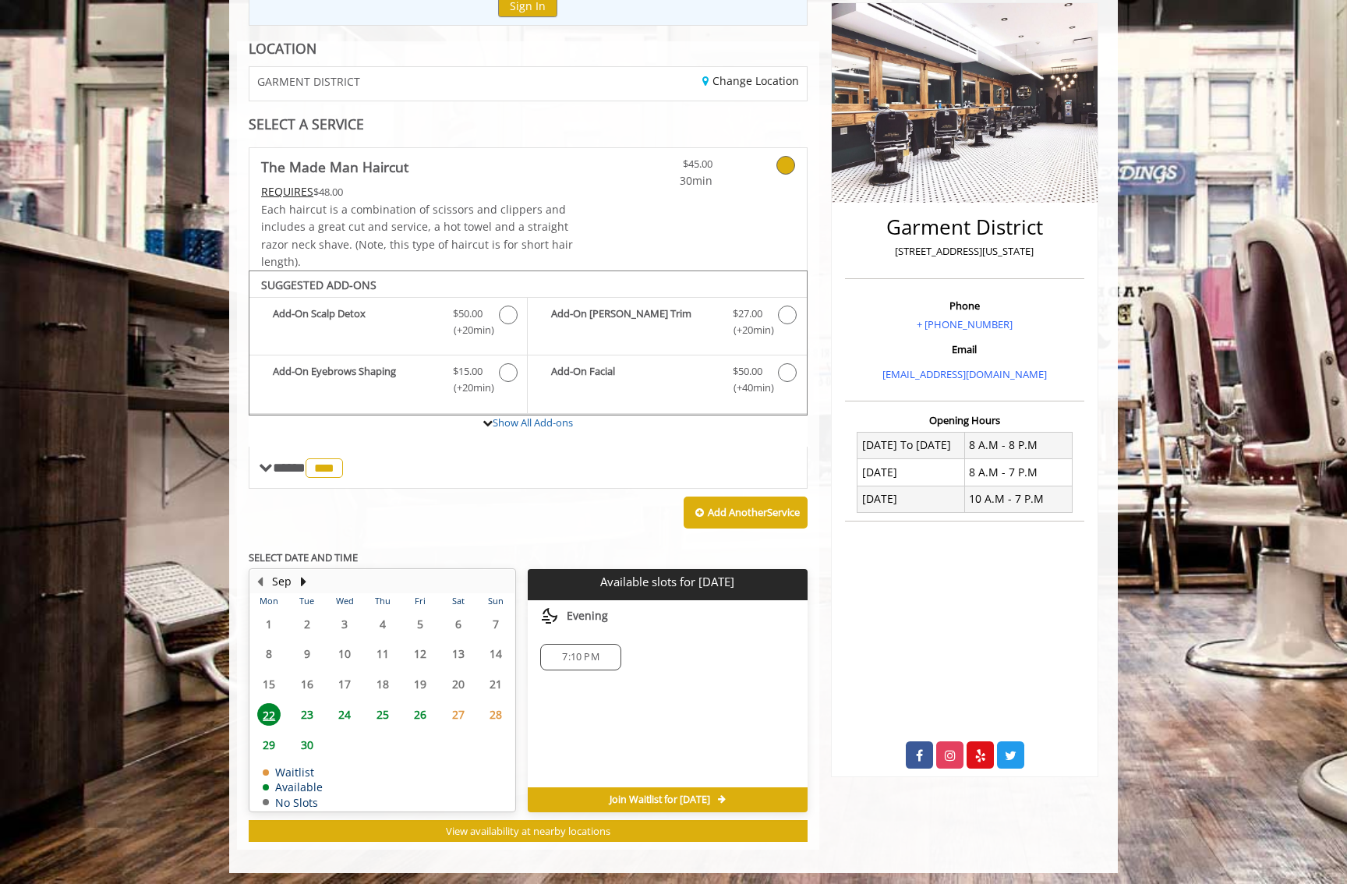
scroll to position [200, 0]
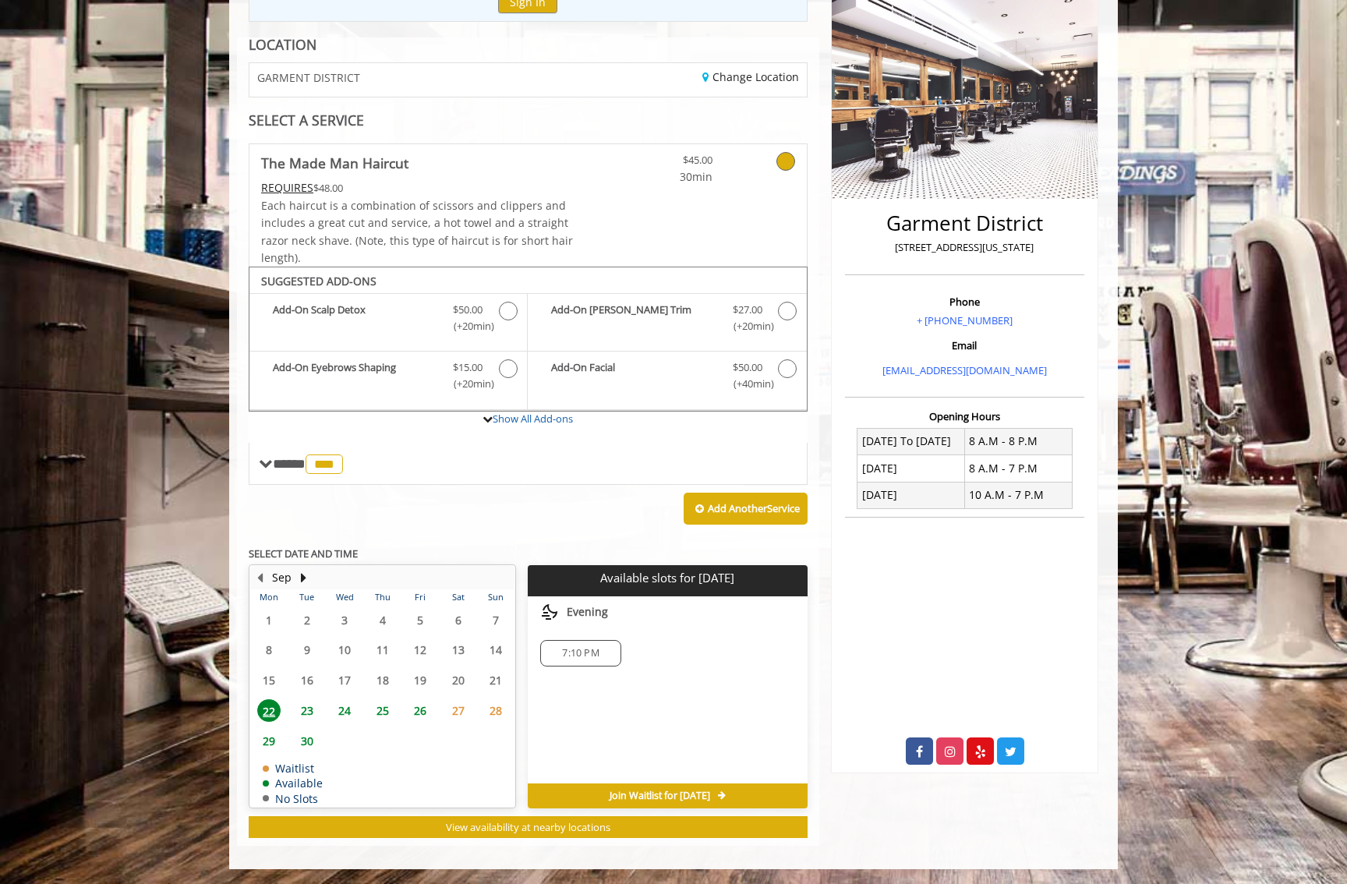
click at [296, 708] on span "23" at bounding box center [306, 710] width 23 height 23
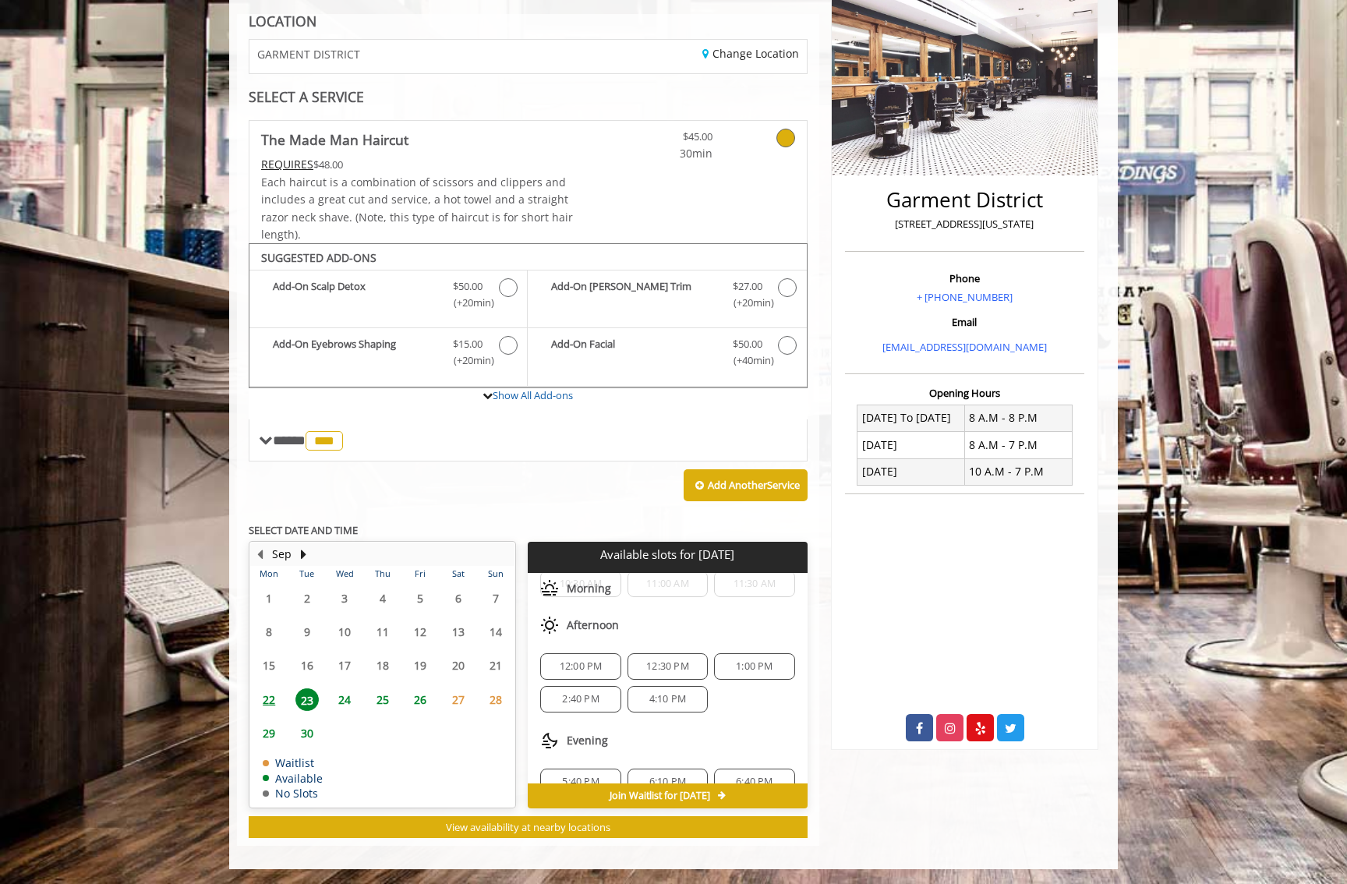
scroll to position [54, 0]
click at [415, 703] on span "26" at bounding box center [419, 699] width 23 height 23
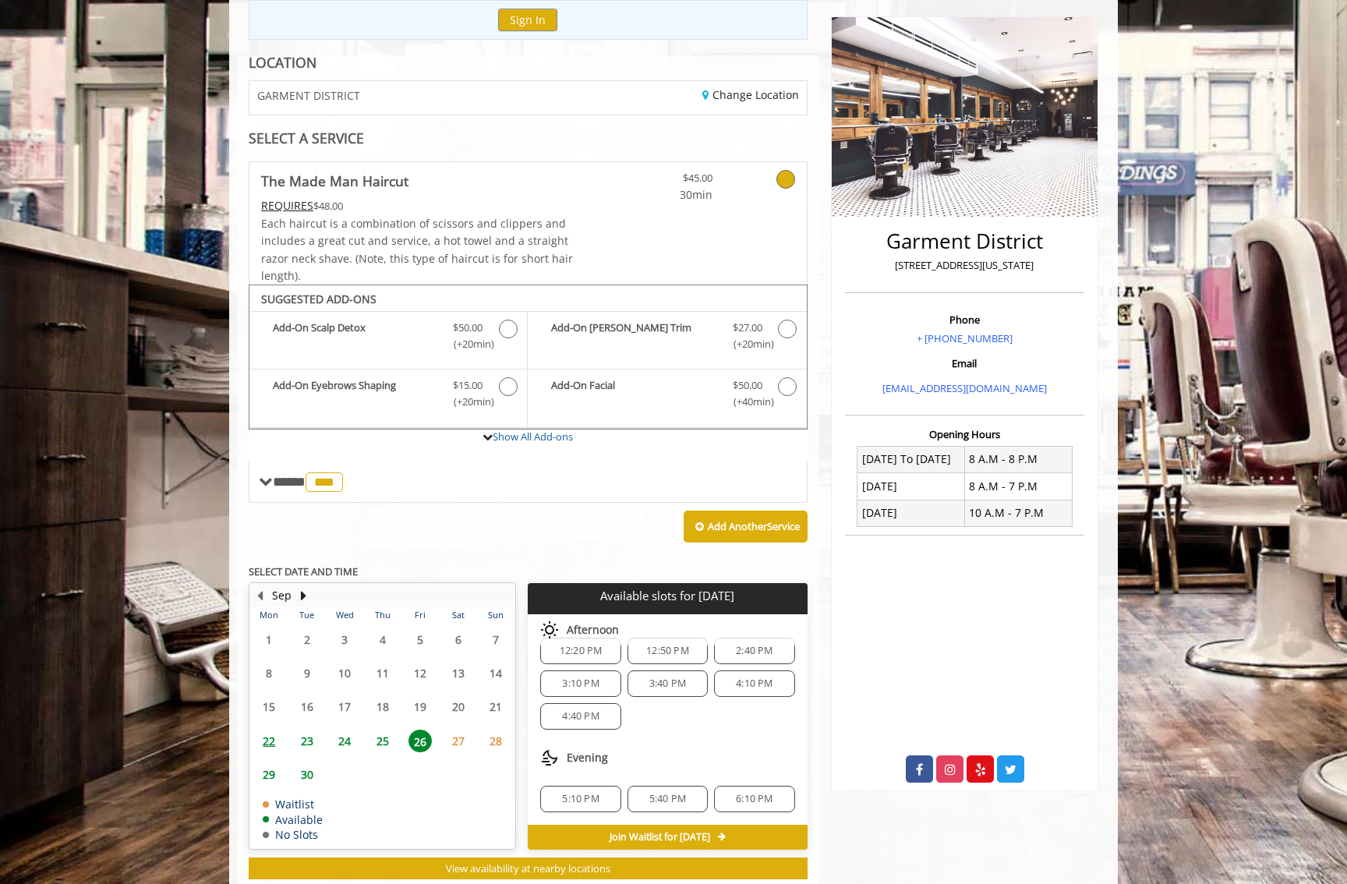
scroll to position [224, 0]
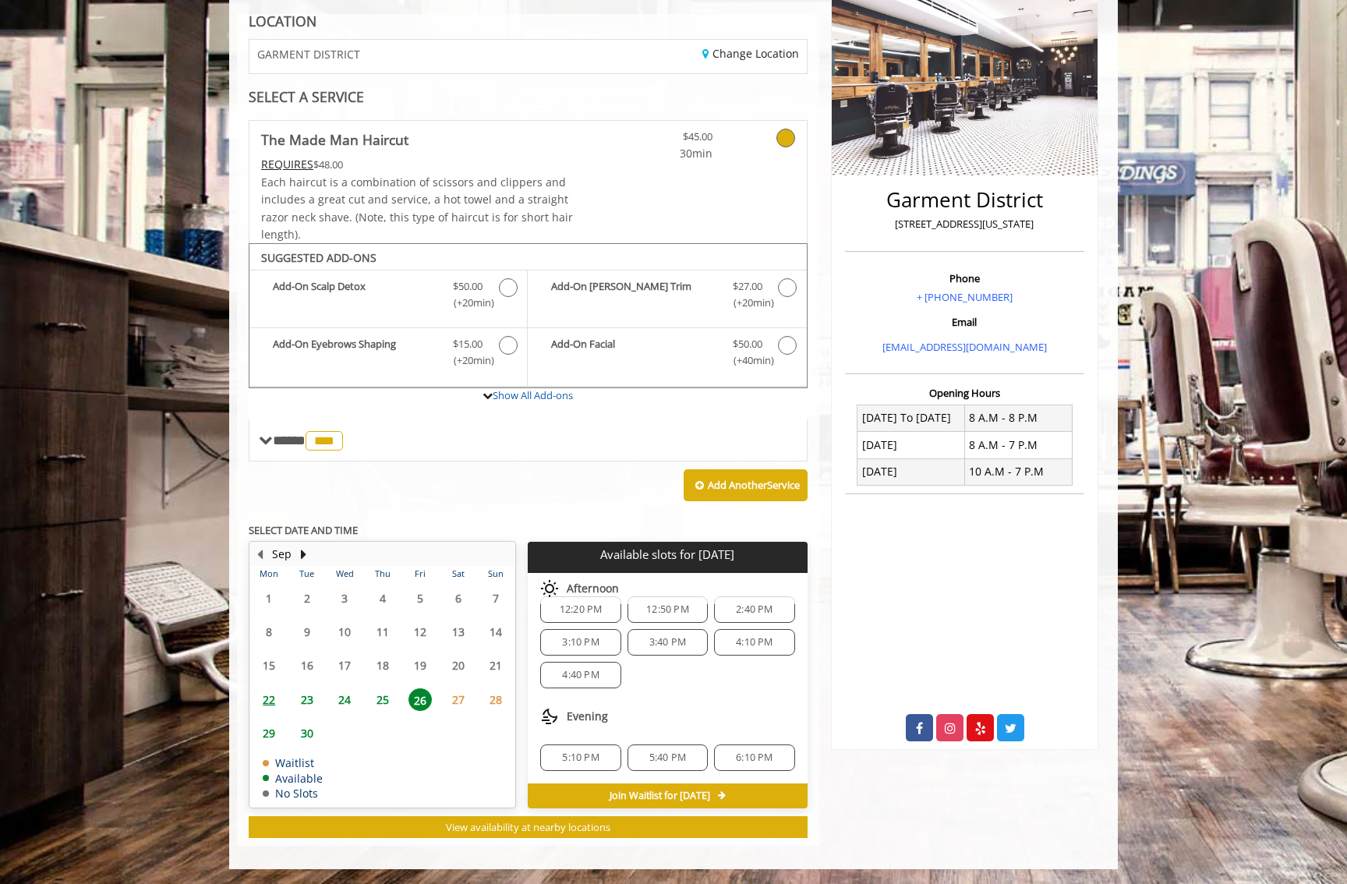
click at [278, 692] on span "22" at bounding box center [268, 699] width 23 height 23
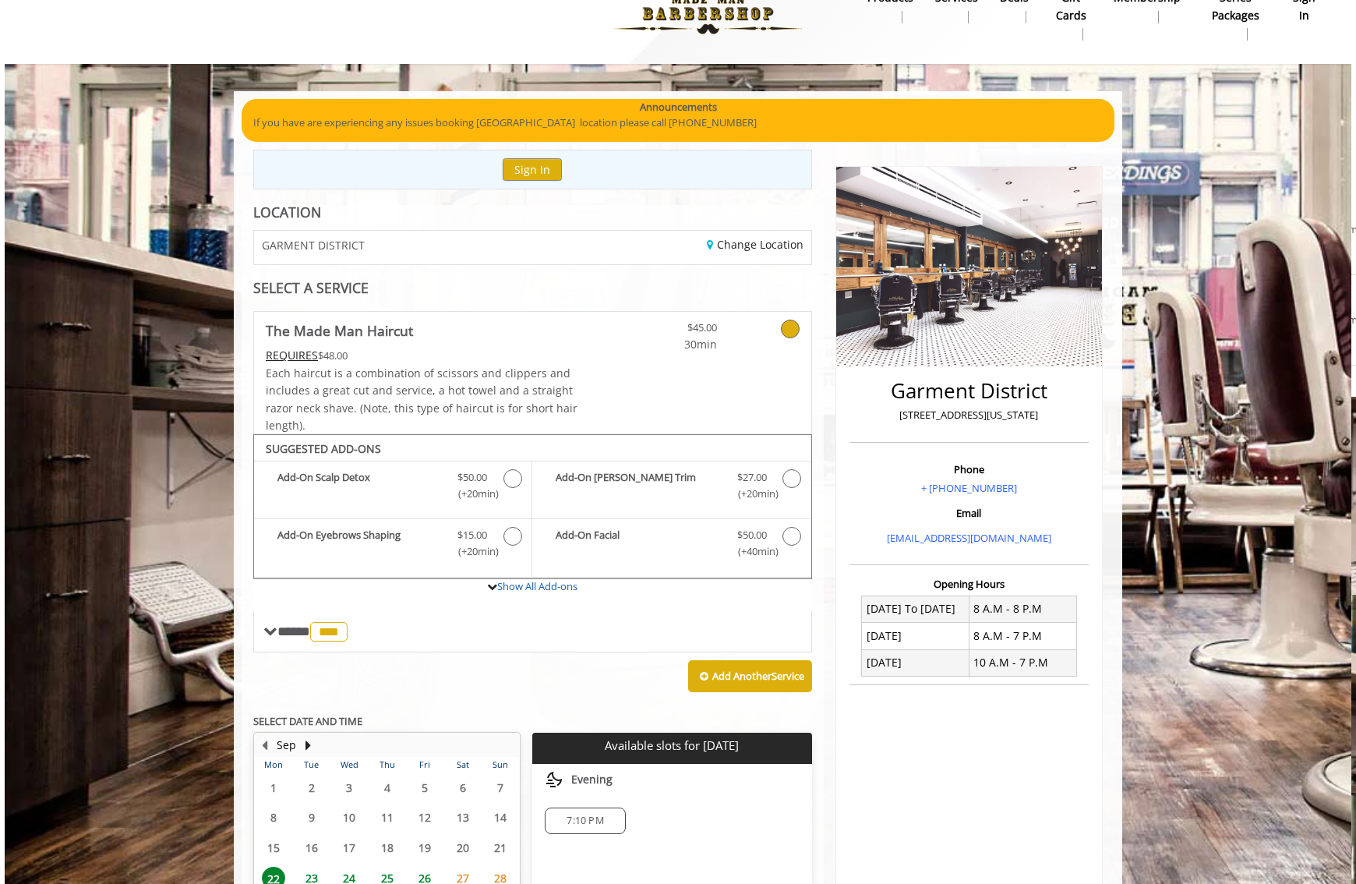
scroll to position [0, 0]
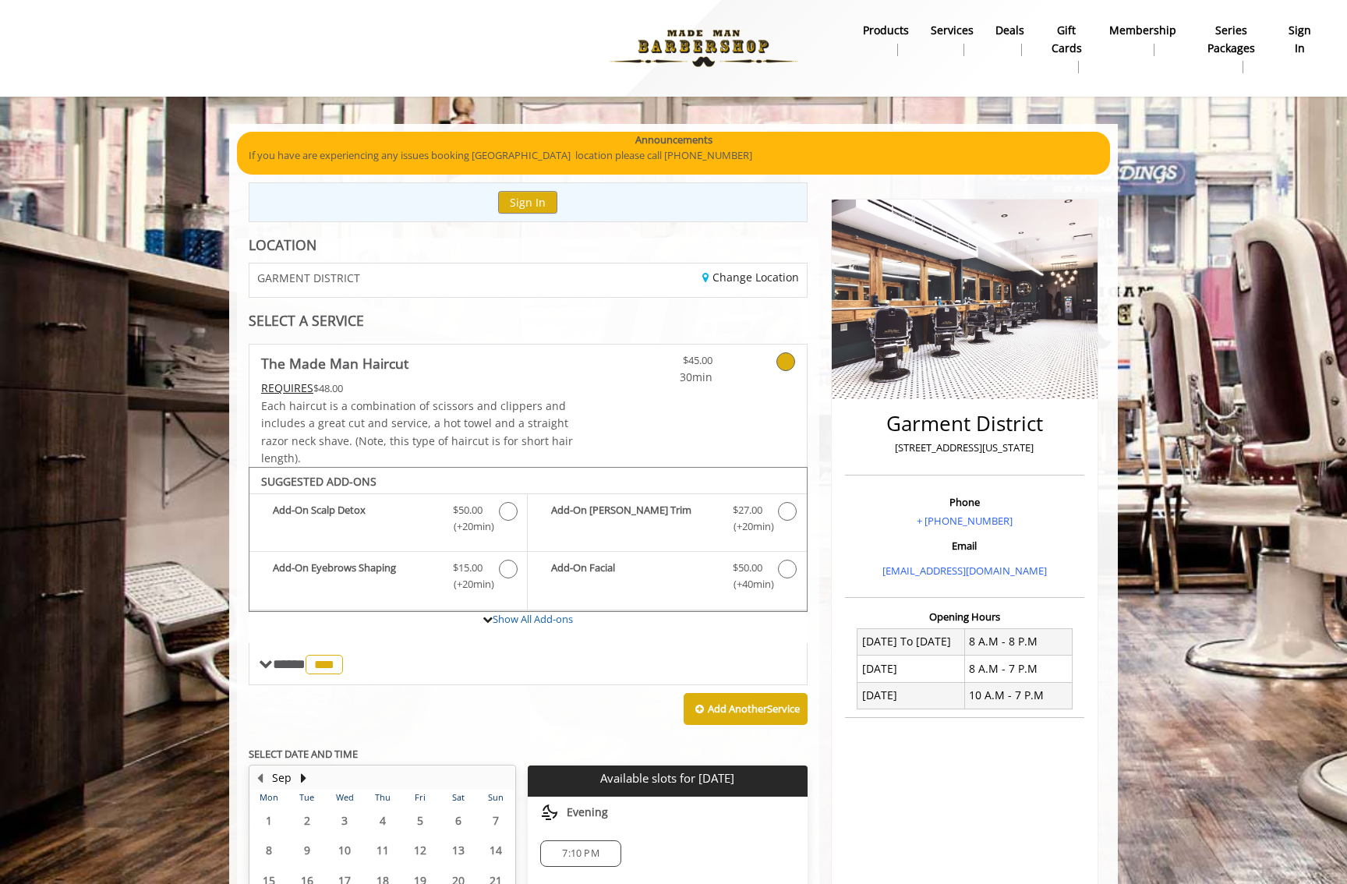
click at [699, 344] on label "The Made Man Haircut REQUIRES $48.00 Each haircut is a combination of scissors …" at bounding box center [528, 405] width 559 height 123
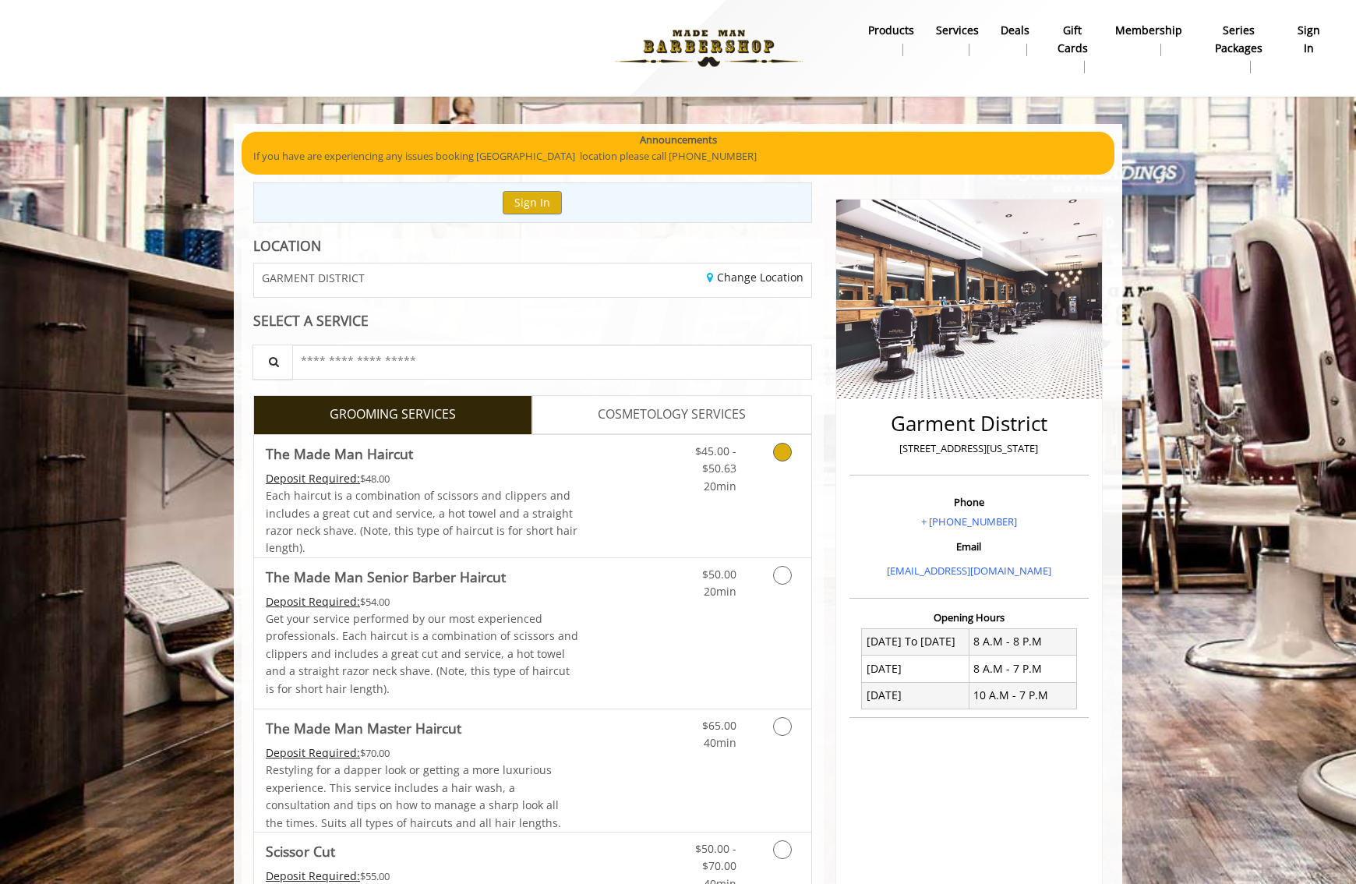
click at [639, 451] on link "Discounted Price" at bounding box center [625, 496] width 93 height 122
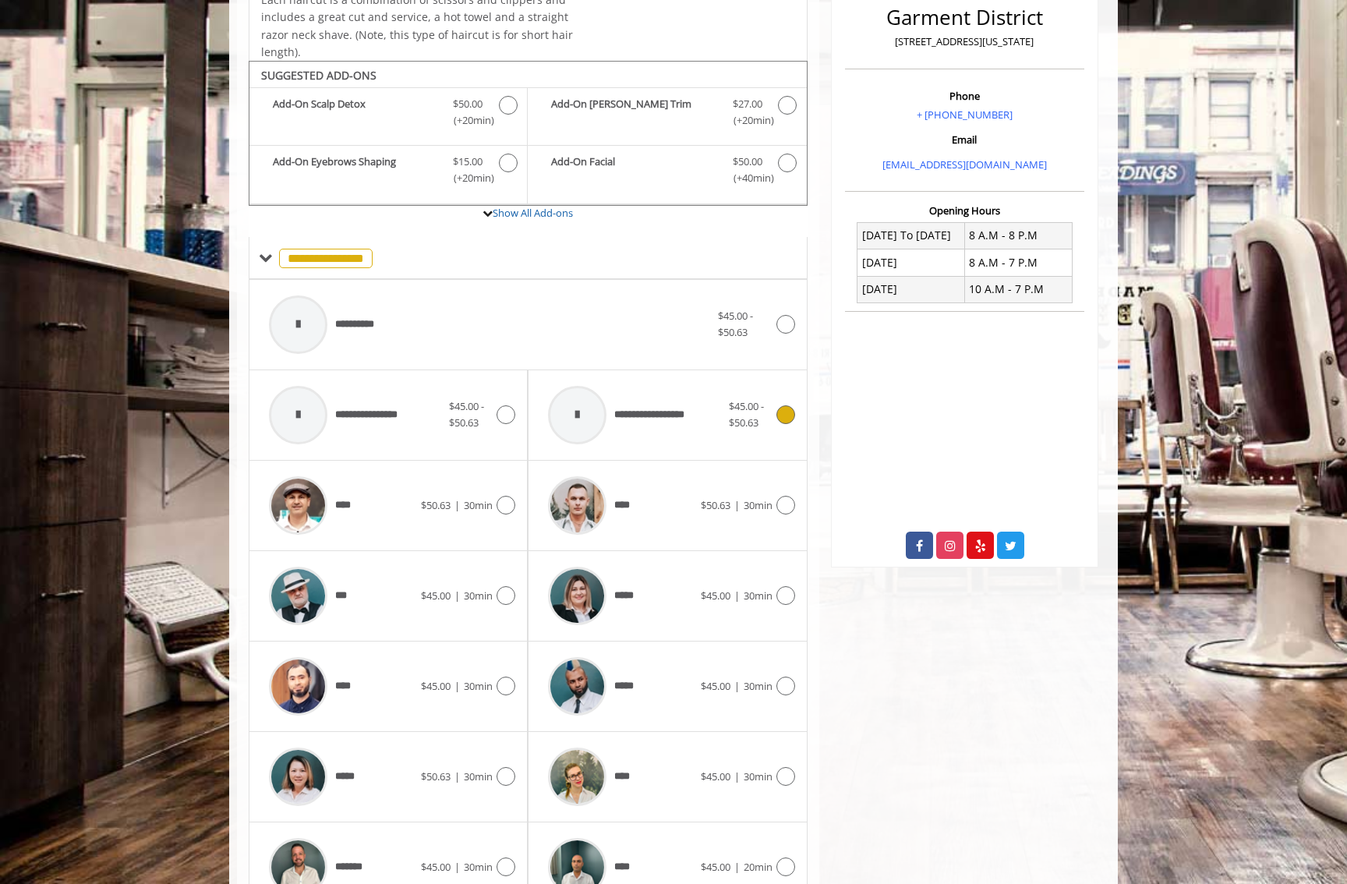
scroll to position [467, 0]
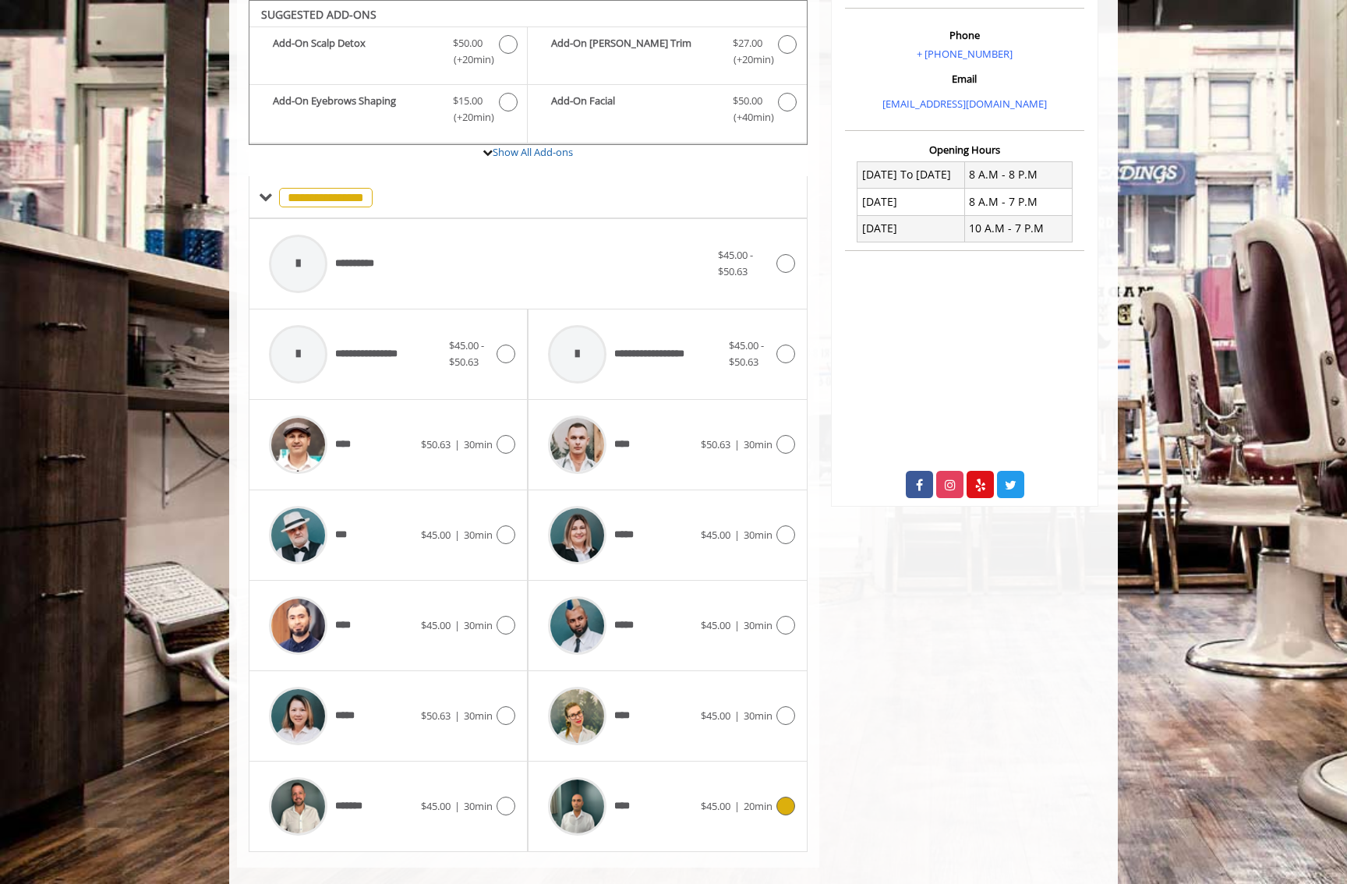
click at [692, 790] on div "****" at bounding box center [620, 806] width 160 height 74
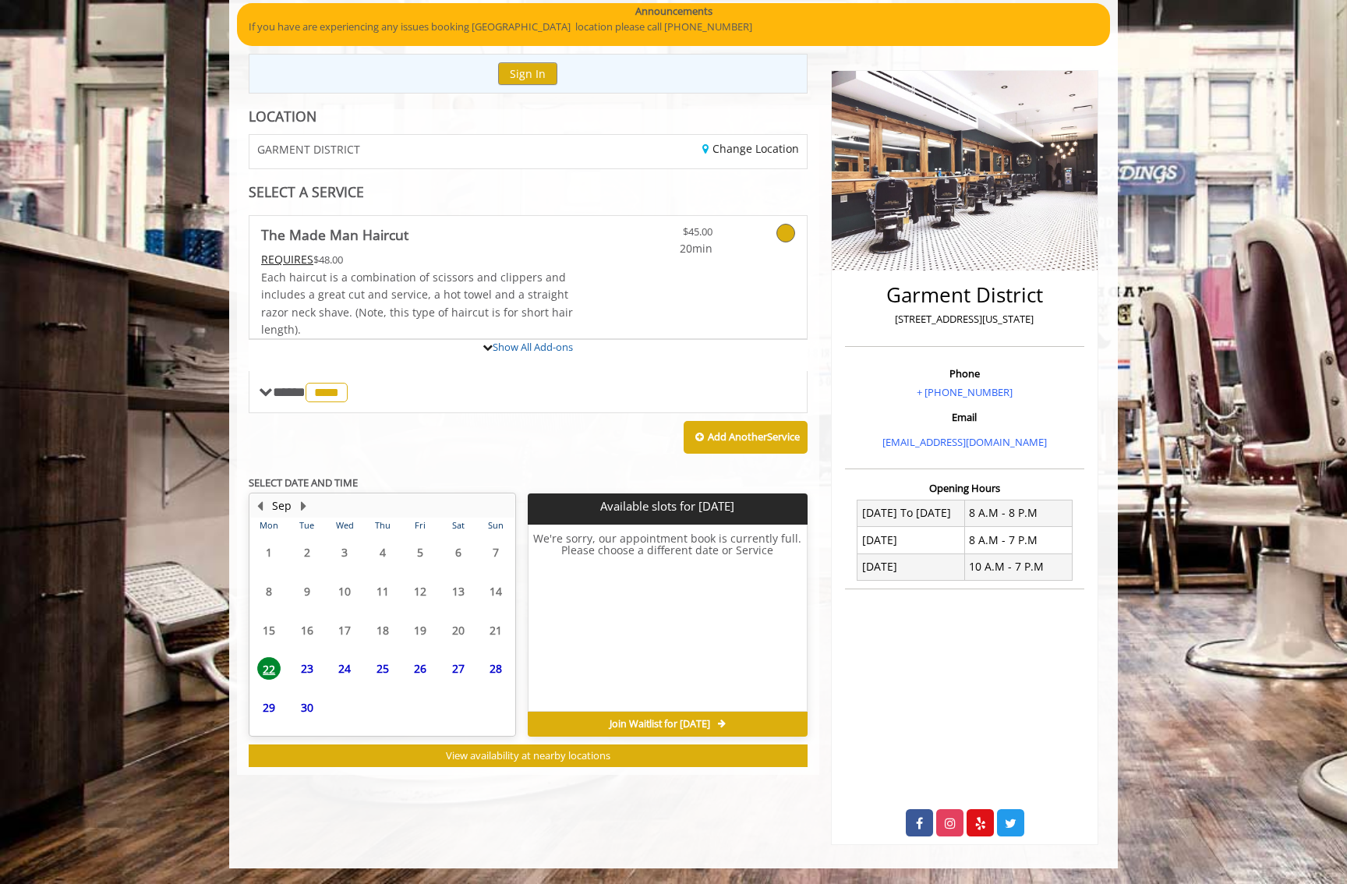
scroll to position [200, 0]
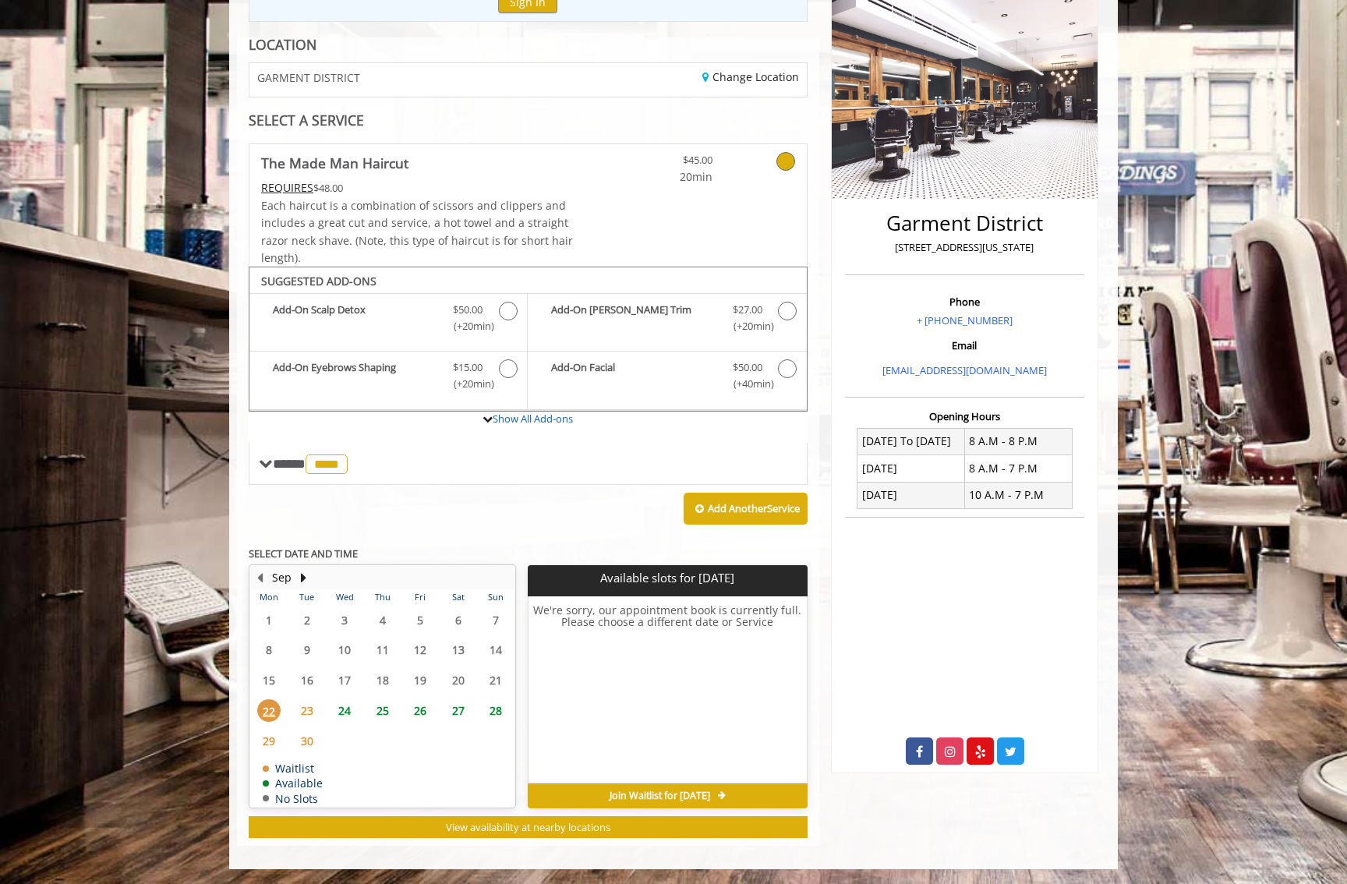
click at [424, 208] on span "Each haircut is a combination of scissors and clippers and includes a great cut…" at bounding box center [417, 231] width 312 height 67
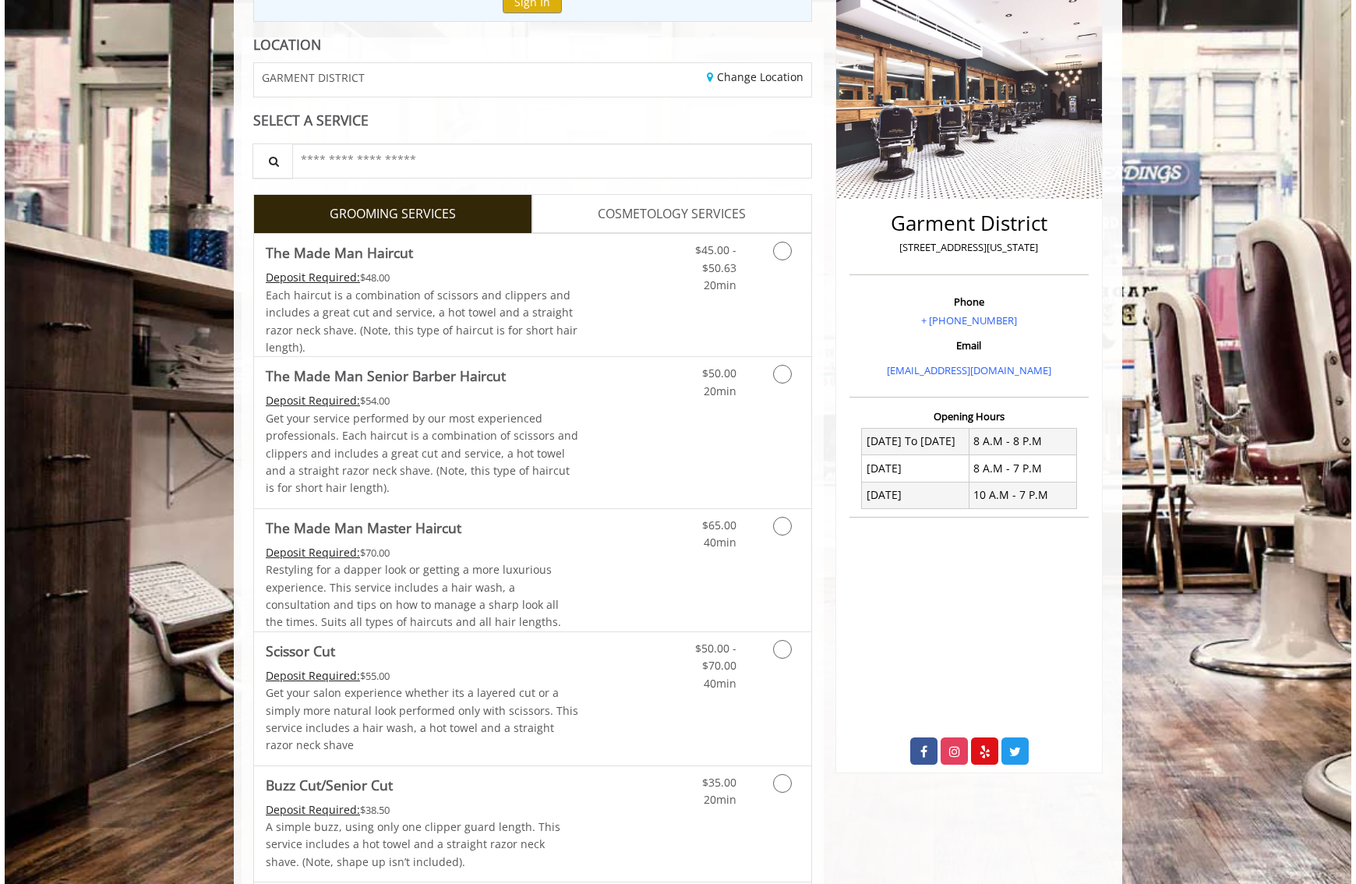
scroll to position [201, 0]
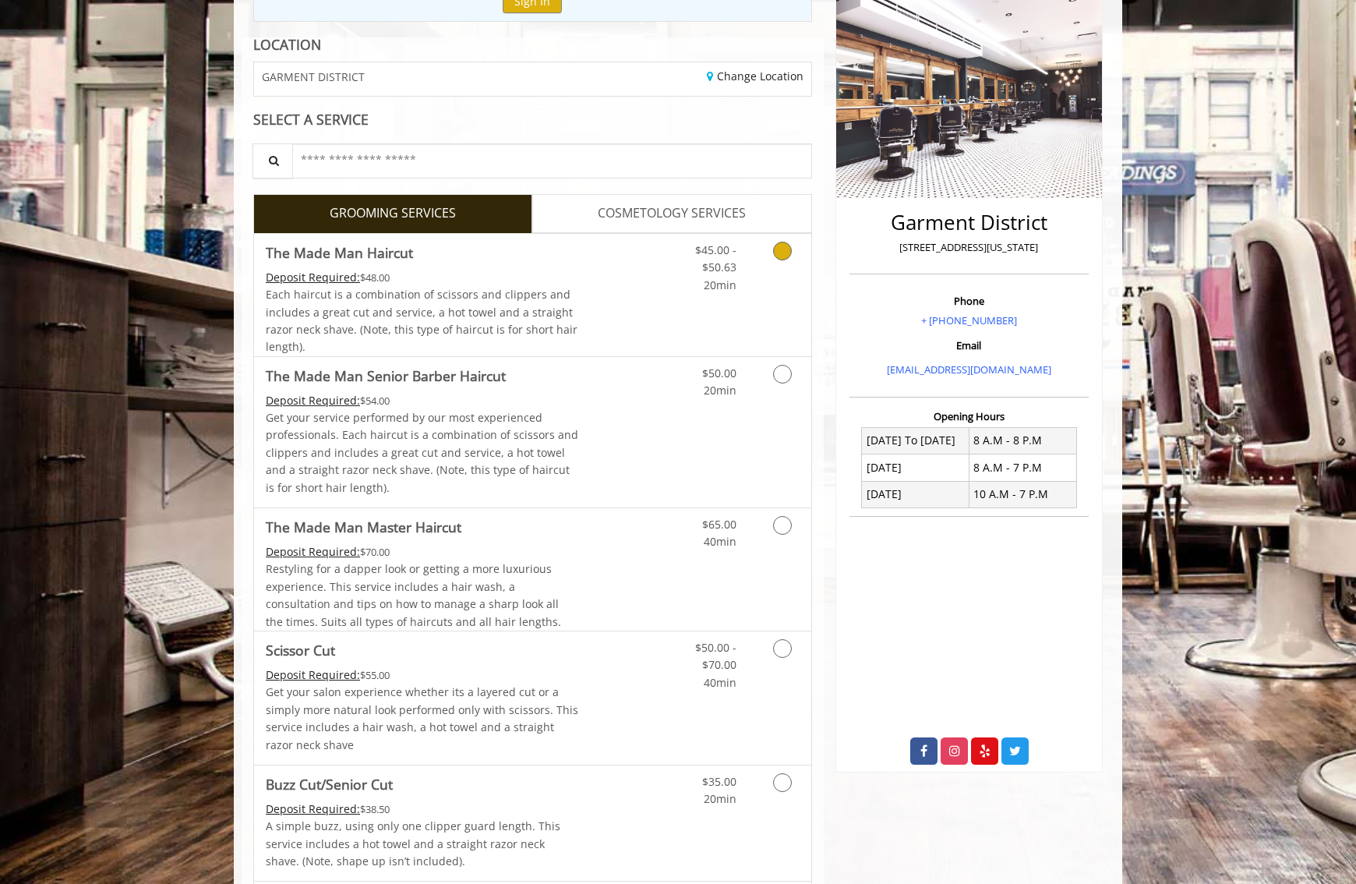
click at [602, 302] on link "Discounted Price" at bounding box center [625, 295] width 93 height 122
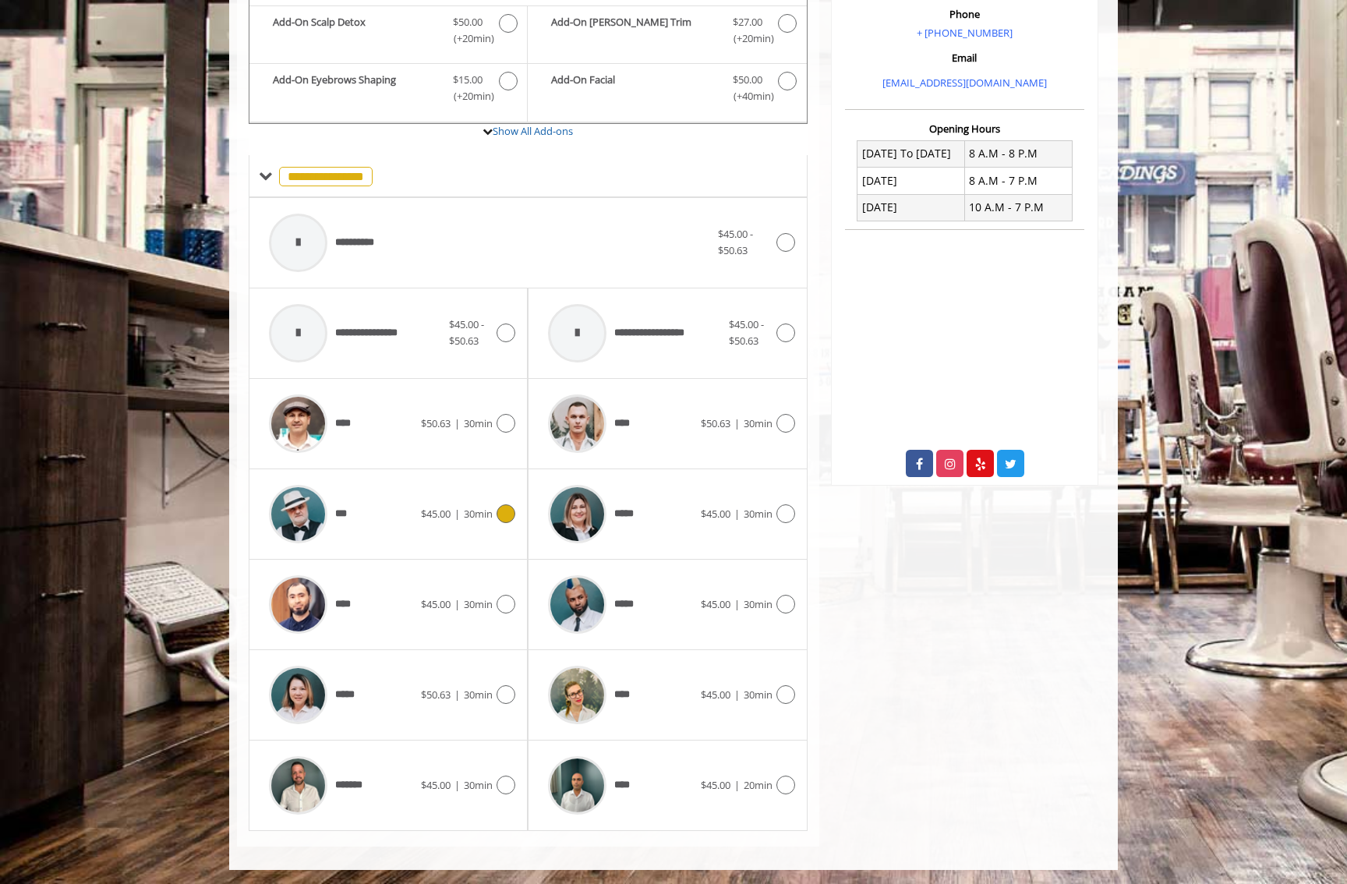
scroll to position [0, 0]
click at [442, 581] on div "**** $45.00 | 30min" at bounding box center [388, 604] width 254 height 74
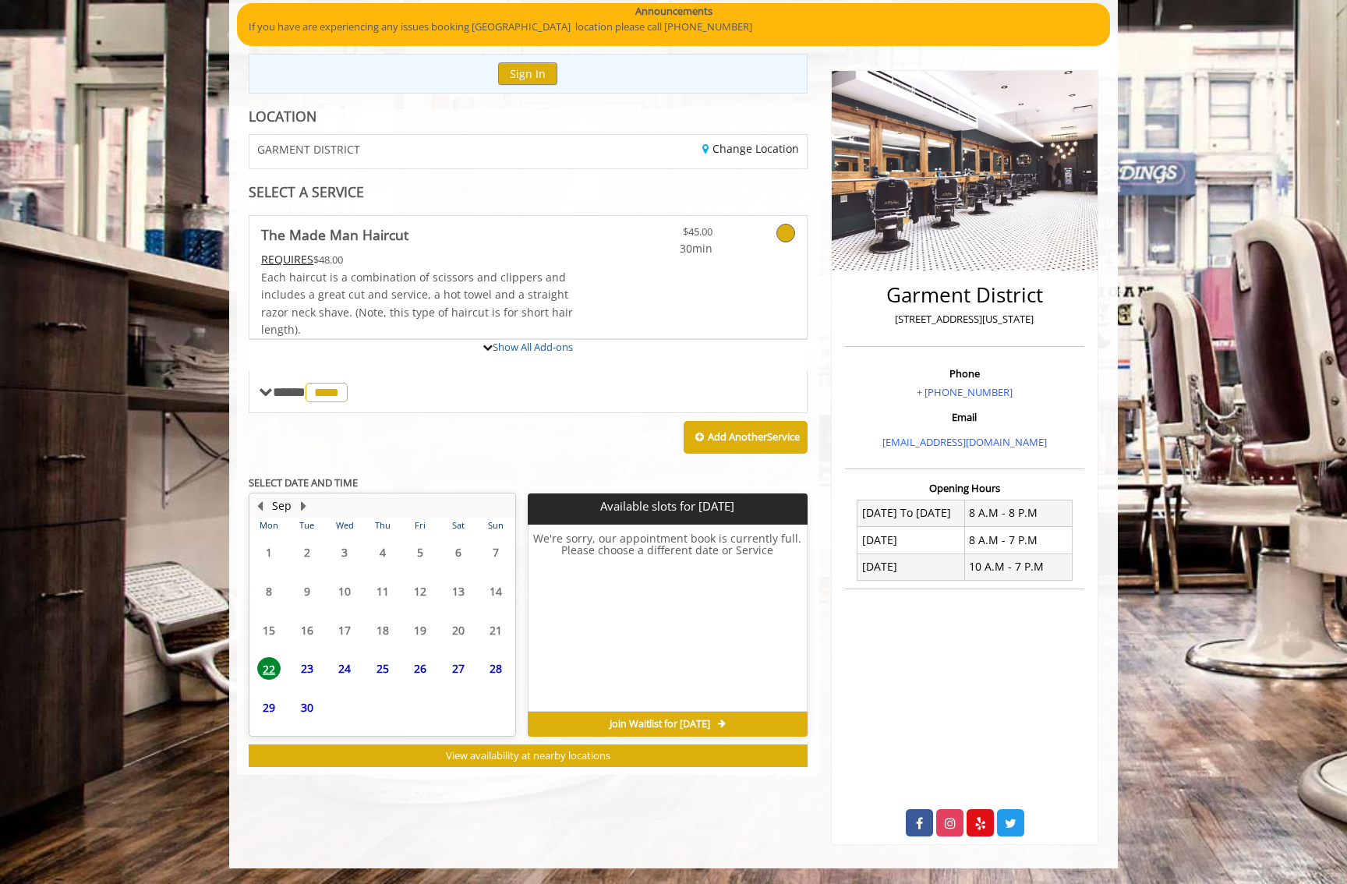
scroll to position [200, 0]
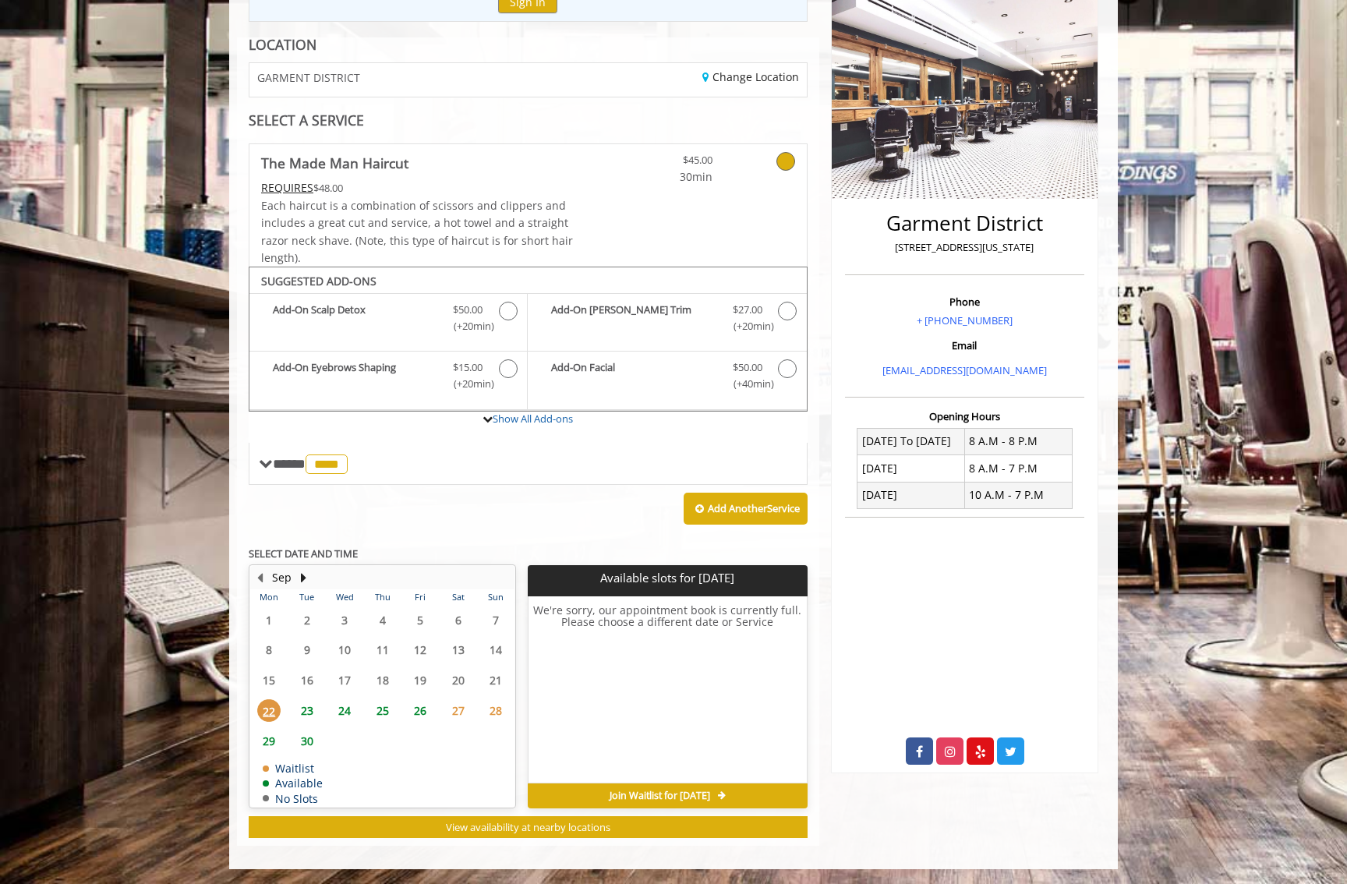
click at [317, 715] on span "23" at bounding box center [306, 710] width 23 height 23
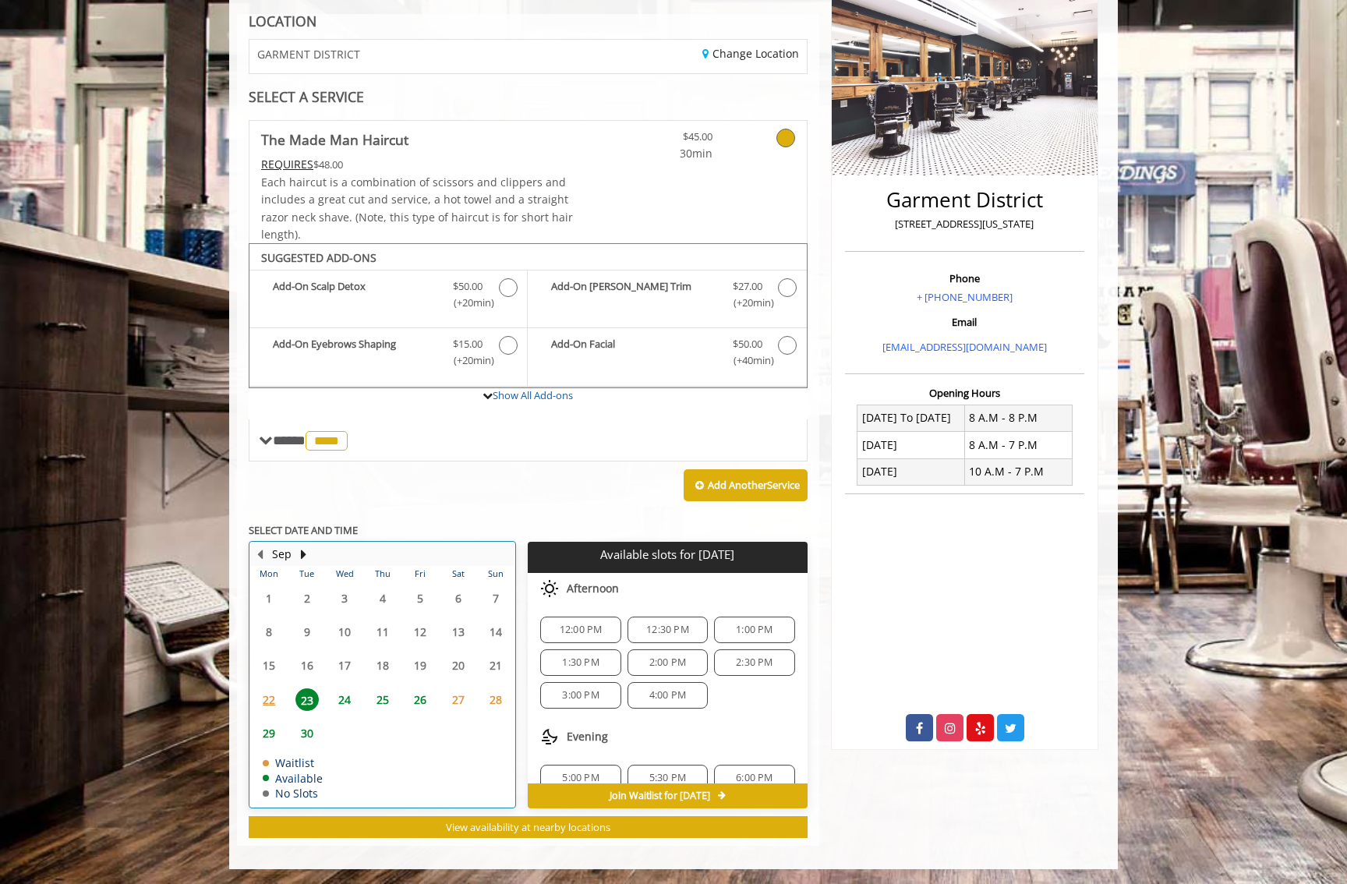
click at [279, 712] on td "22" at bounding box center [268, 699] width 37 height 34
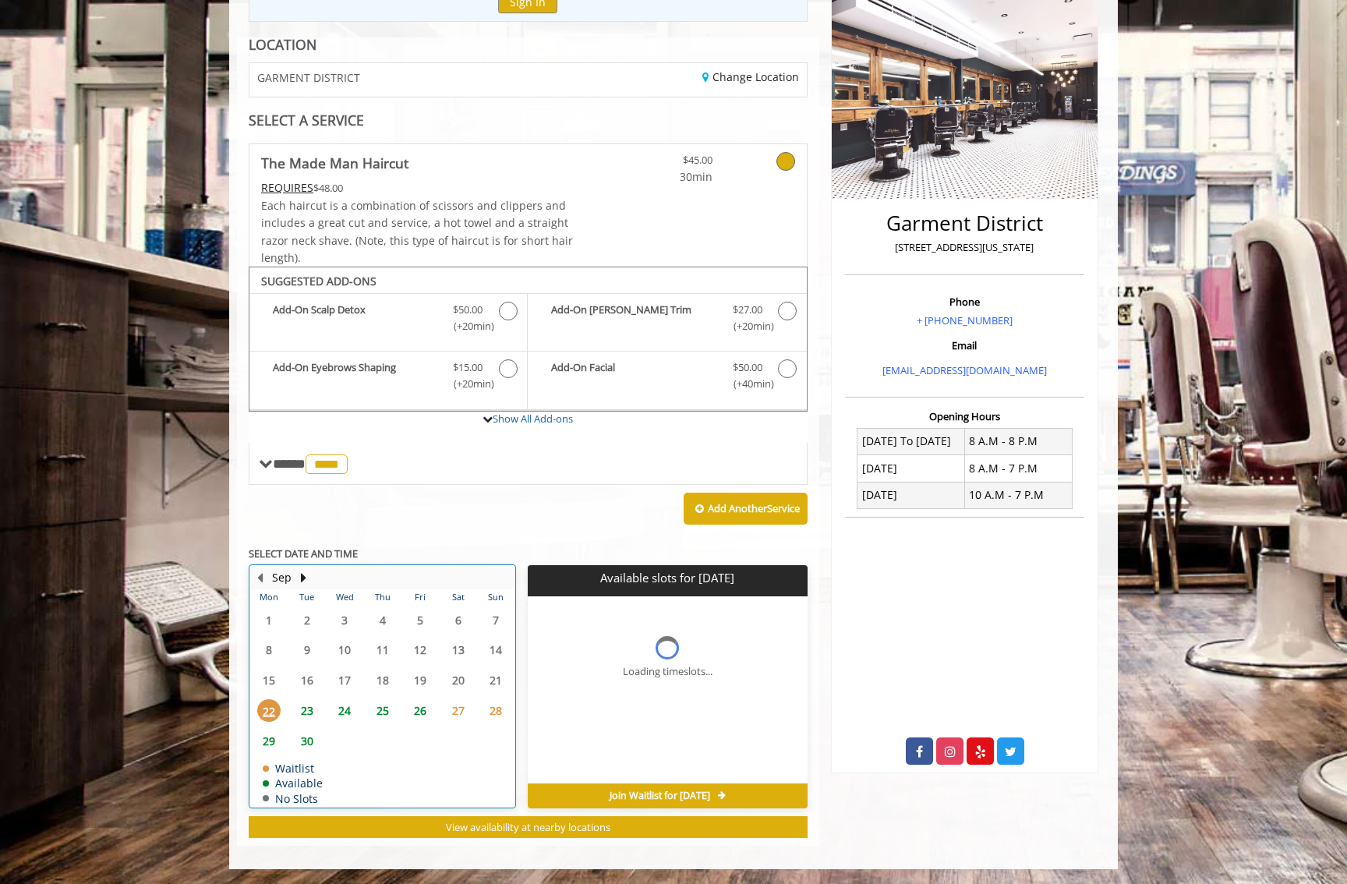
click at [274, 699] on div "22" at bounding box center [268, 710] width 31 height 23
click at [313, 713] on span "23" at bounding box center [306, 710] width 23 height 23
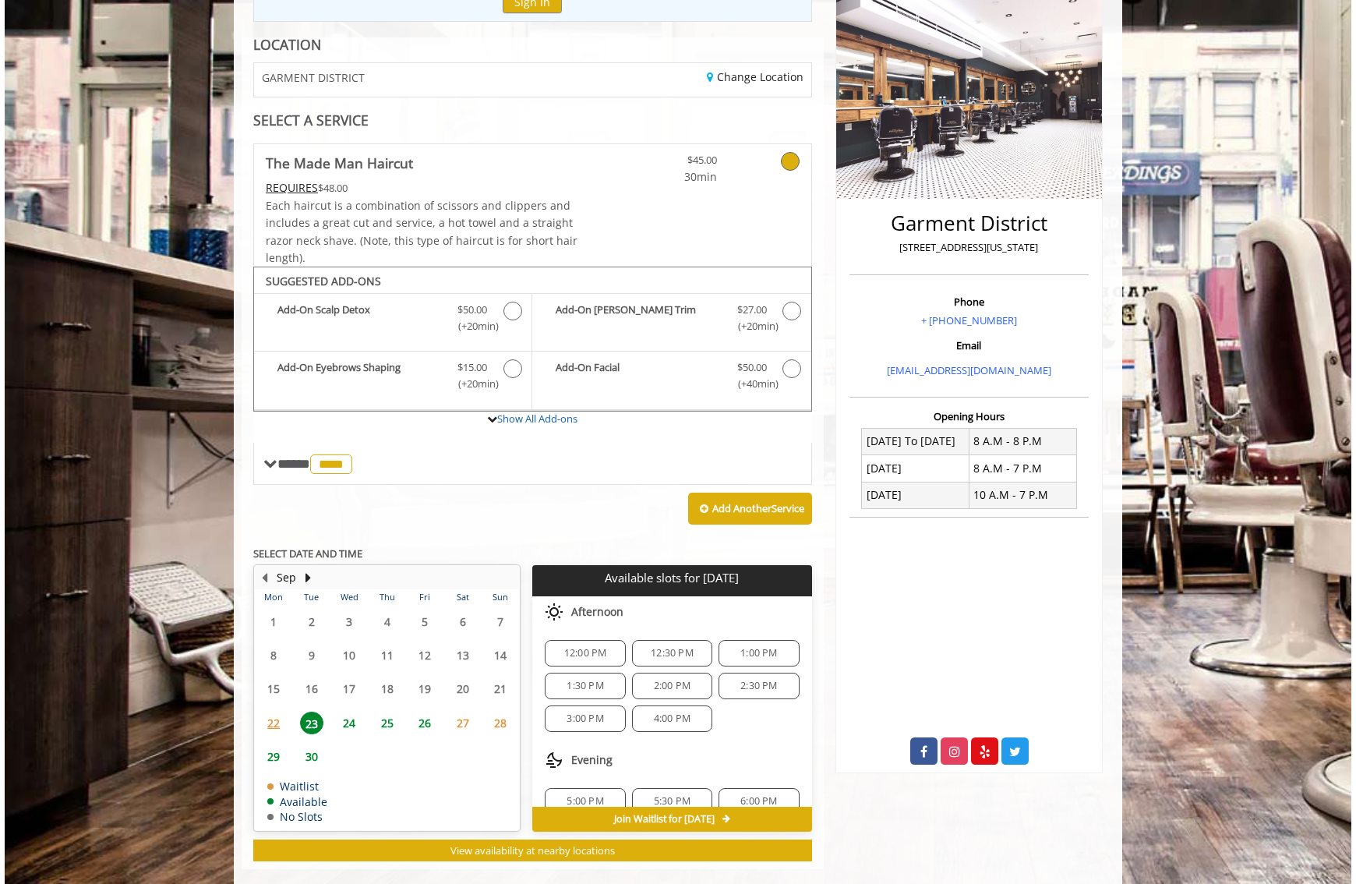
scroll to position [224, 0]
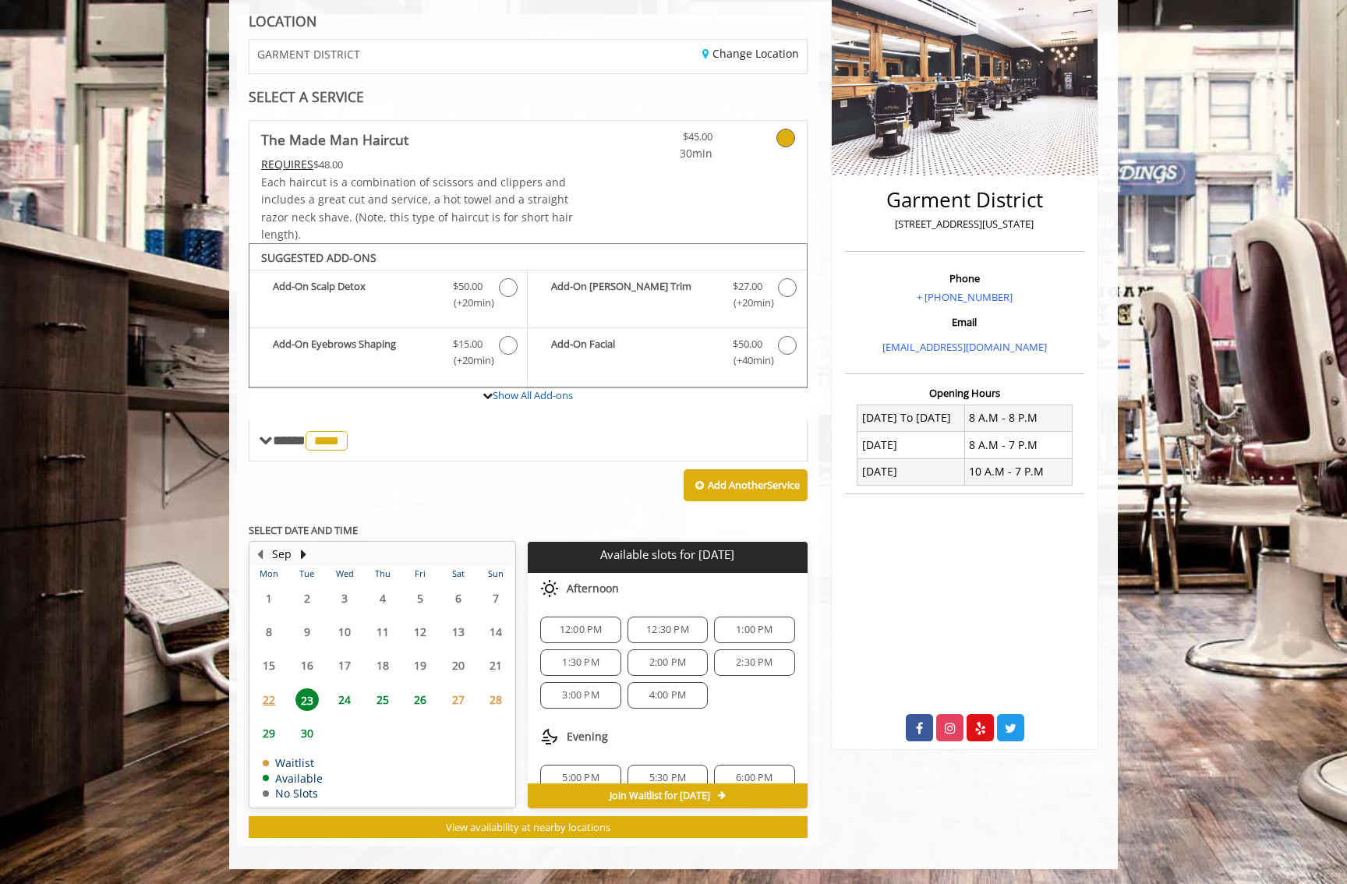
click at [376, 161] on div "REQUIRES $48.00" at bounding box center [417, 164] width 313 height 17
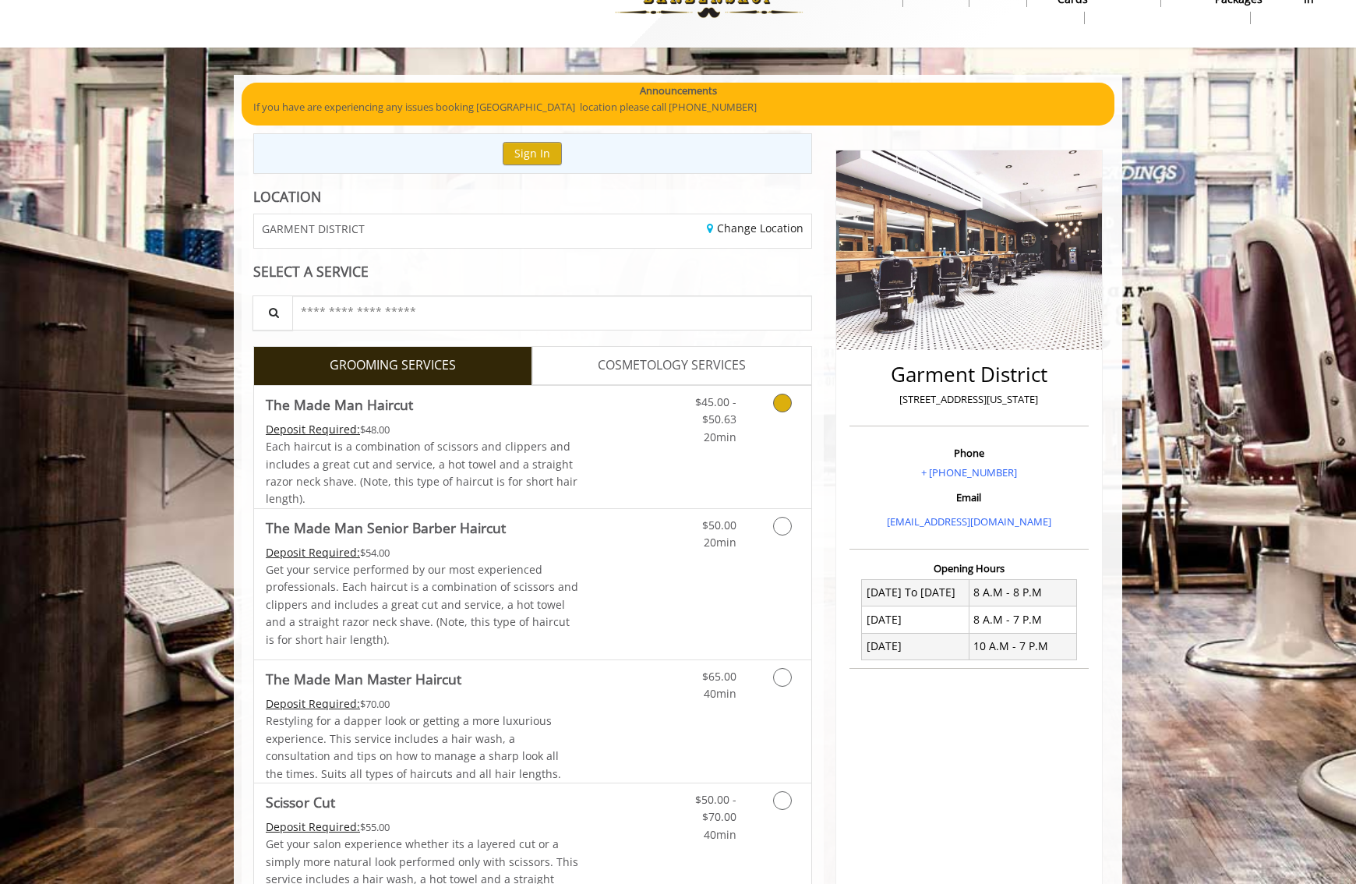
scroll to position [0, 0]
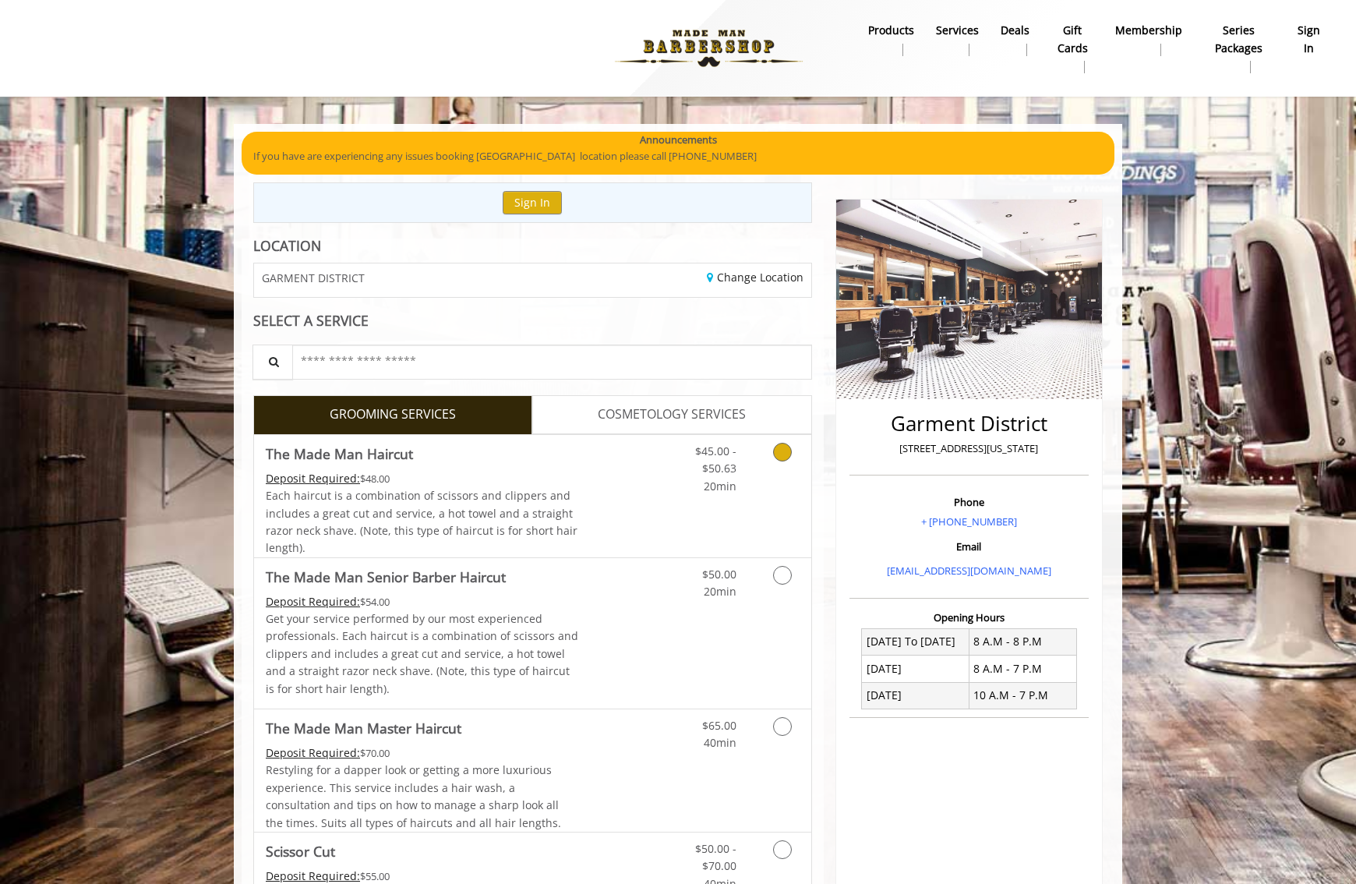
click at [469, 524] on span "Each haircut is a combination of scissors and clippers and includes a great cut…" at bounding box center [422, 521] width 312 height 67
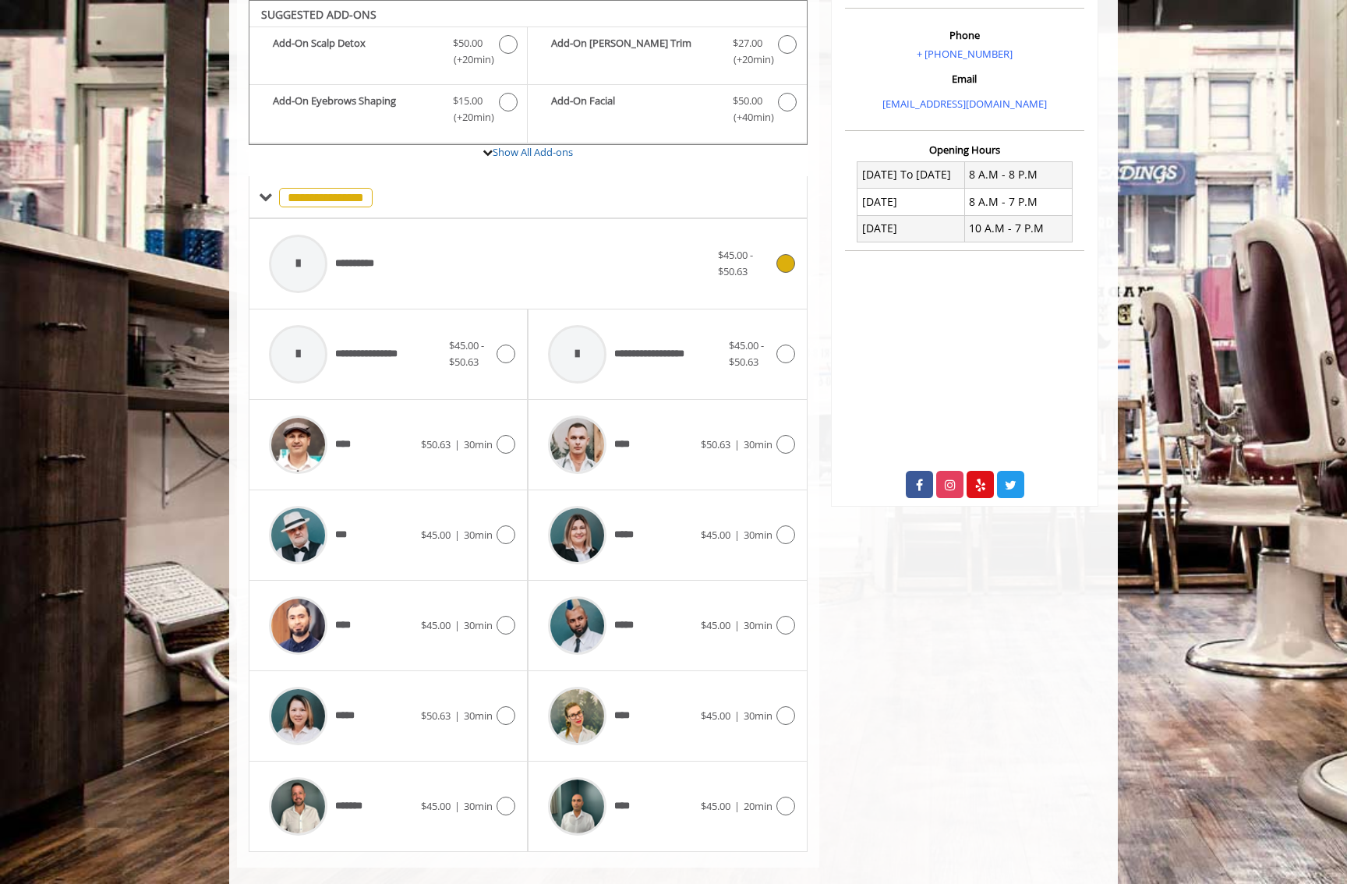
click at [451, 260] on div "**********" at bounding box center [489, 264] width 457 height 74
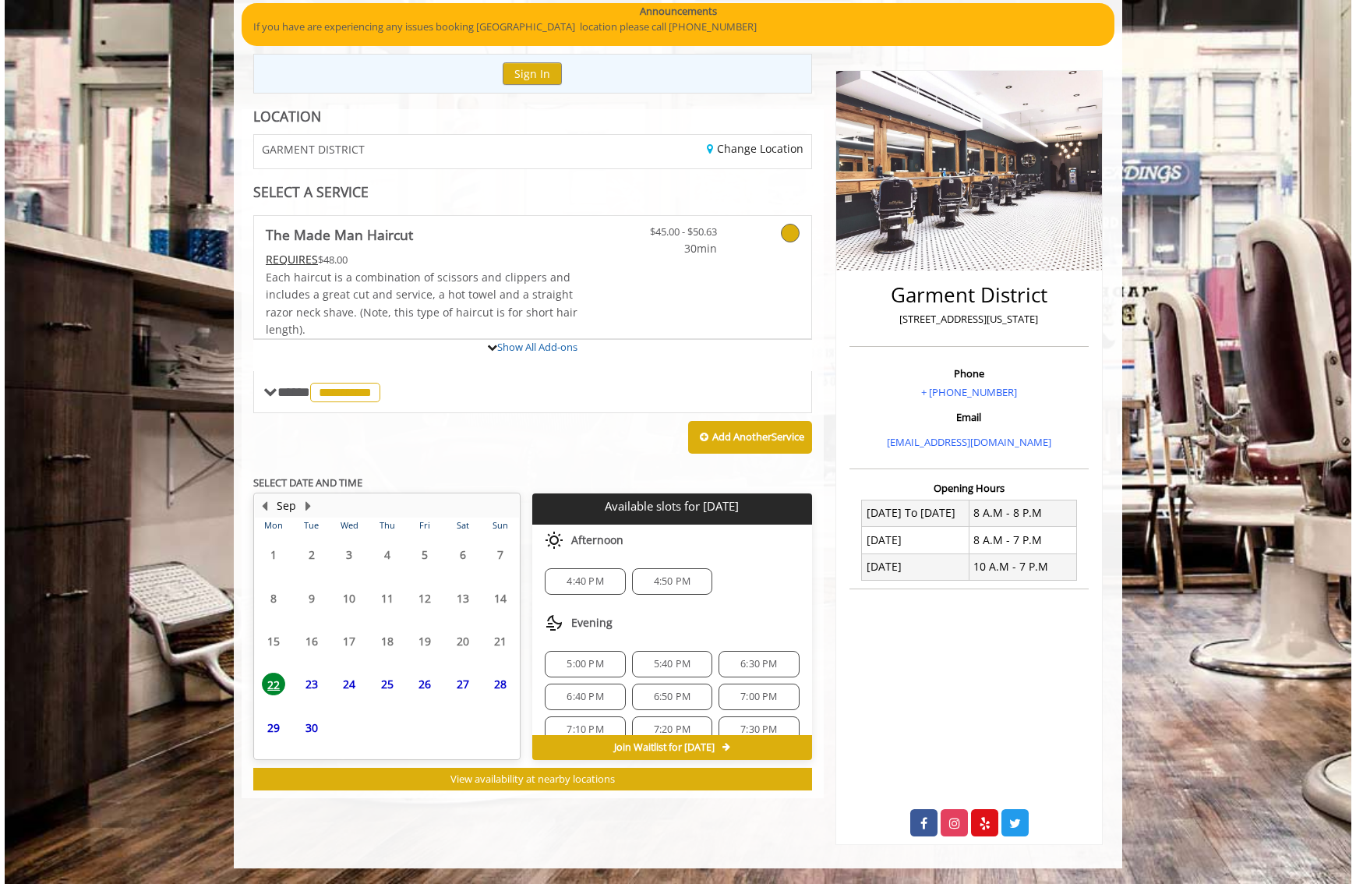
scroll to position [224, 0]
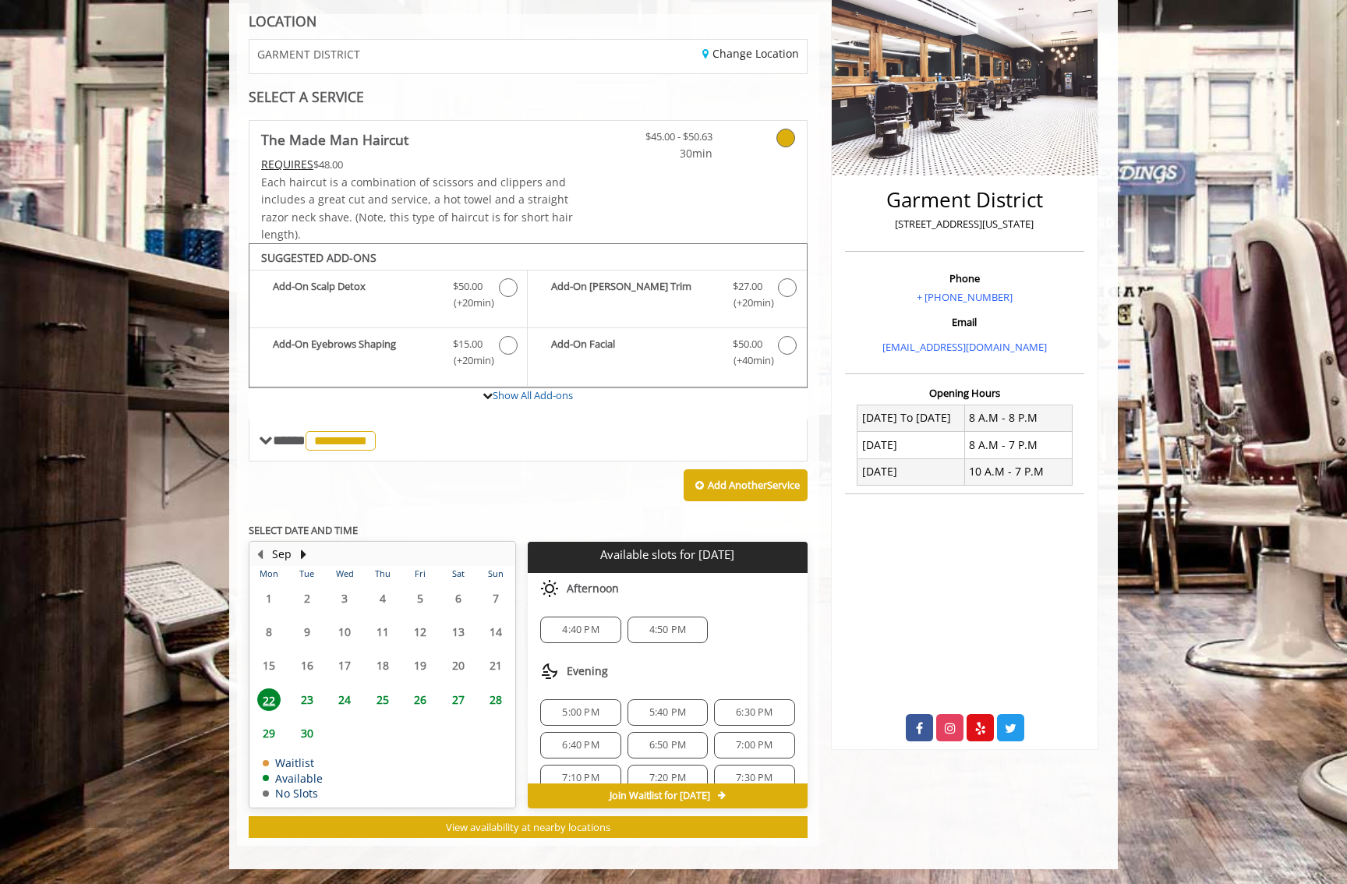
click at [350, 147] on b "The Made Man Haircut" at bounding box center [334, 140] width 147 height 22
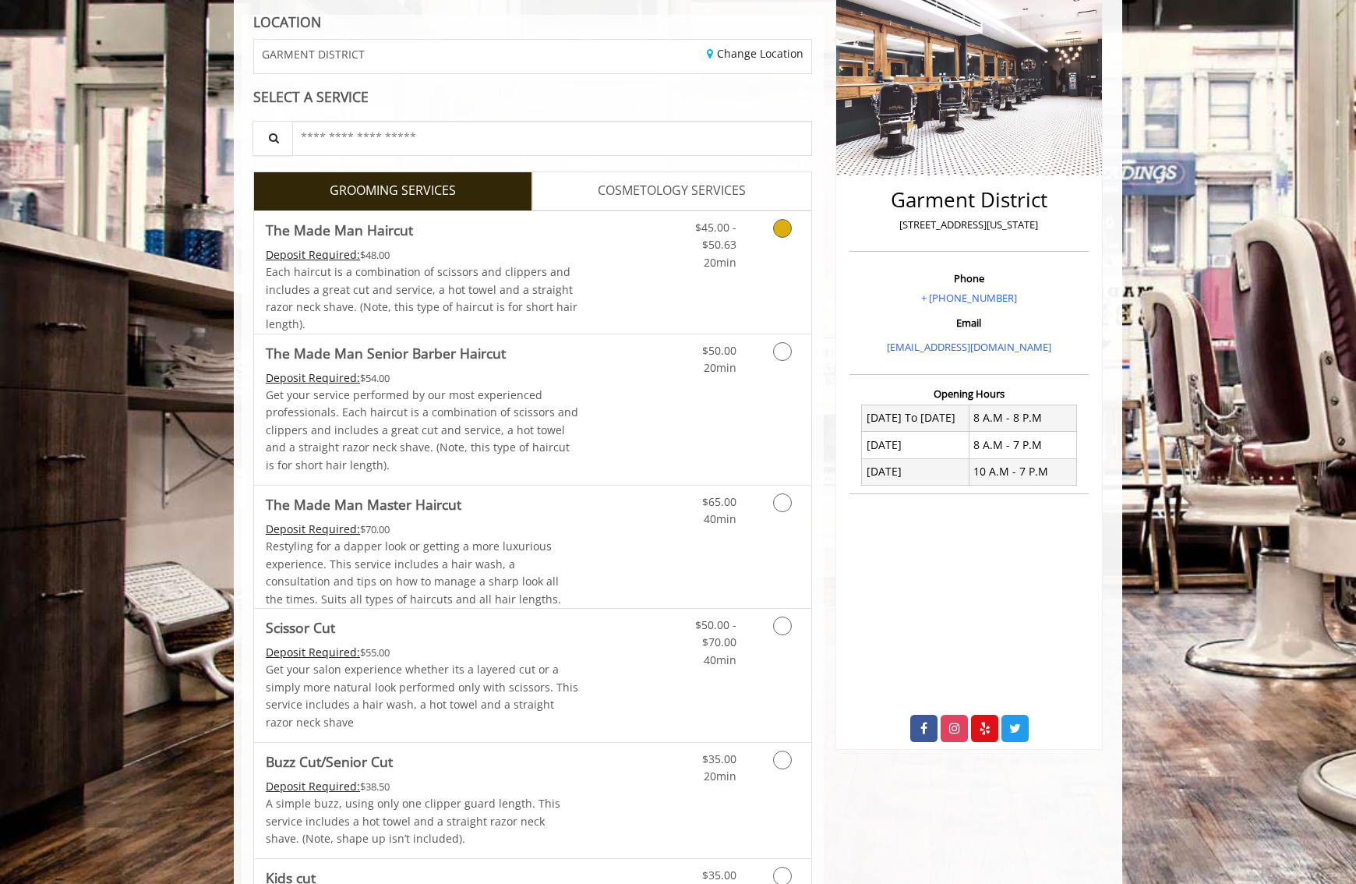
click at [525, 326] on div "Each haircut is a combination of scissors and clippers and includes a great cut…" at bounding box center [422, 298] width 313 height 70
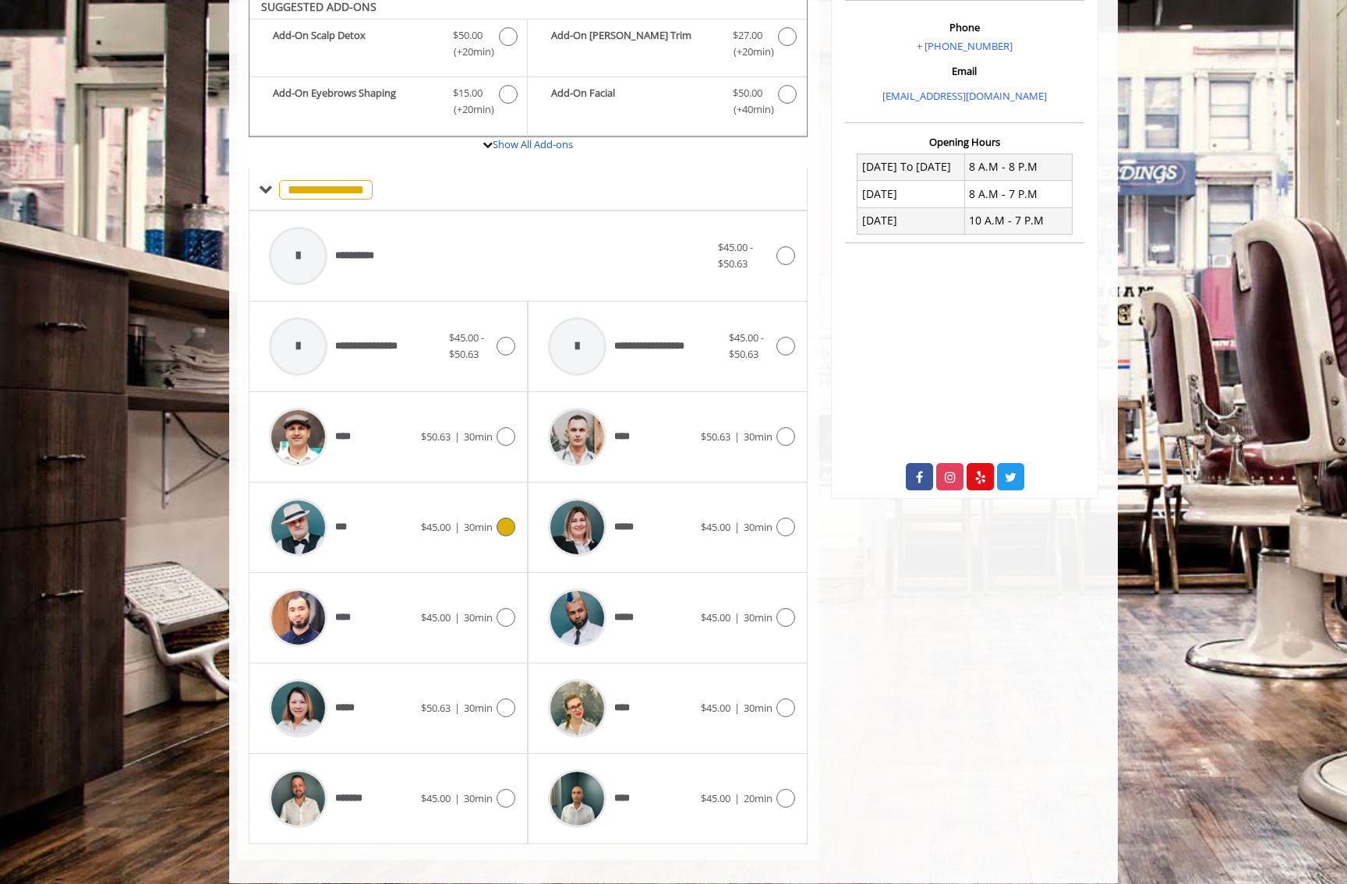
scroll to position [489, 0]
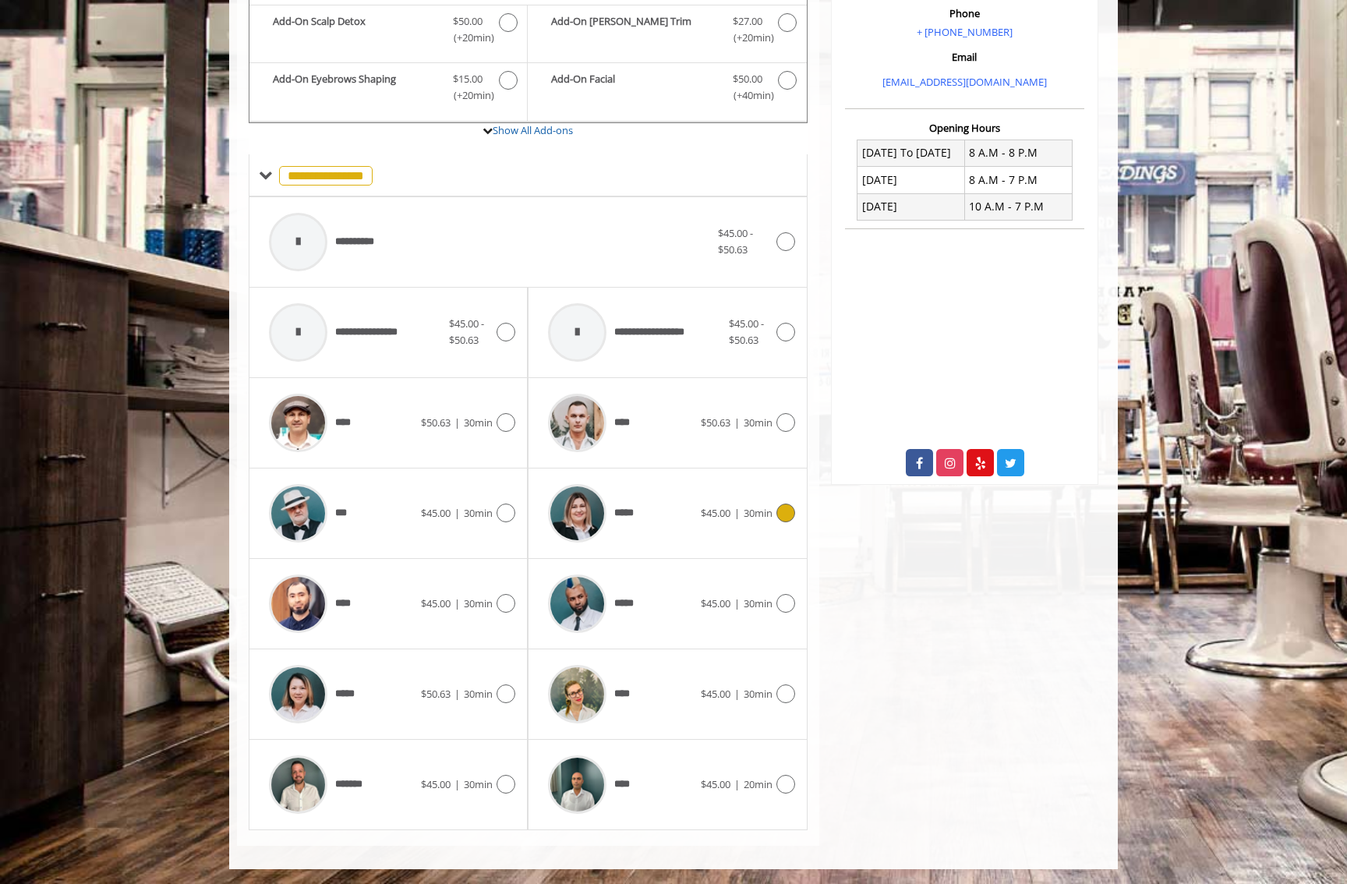
click at [713, 520] on span "$45.00 | 30min" at bounding box center [737, 513] width 72 height 16
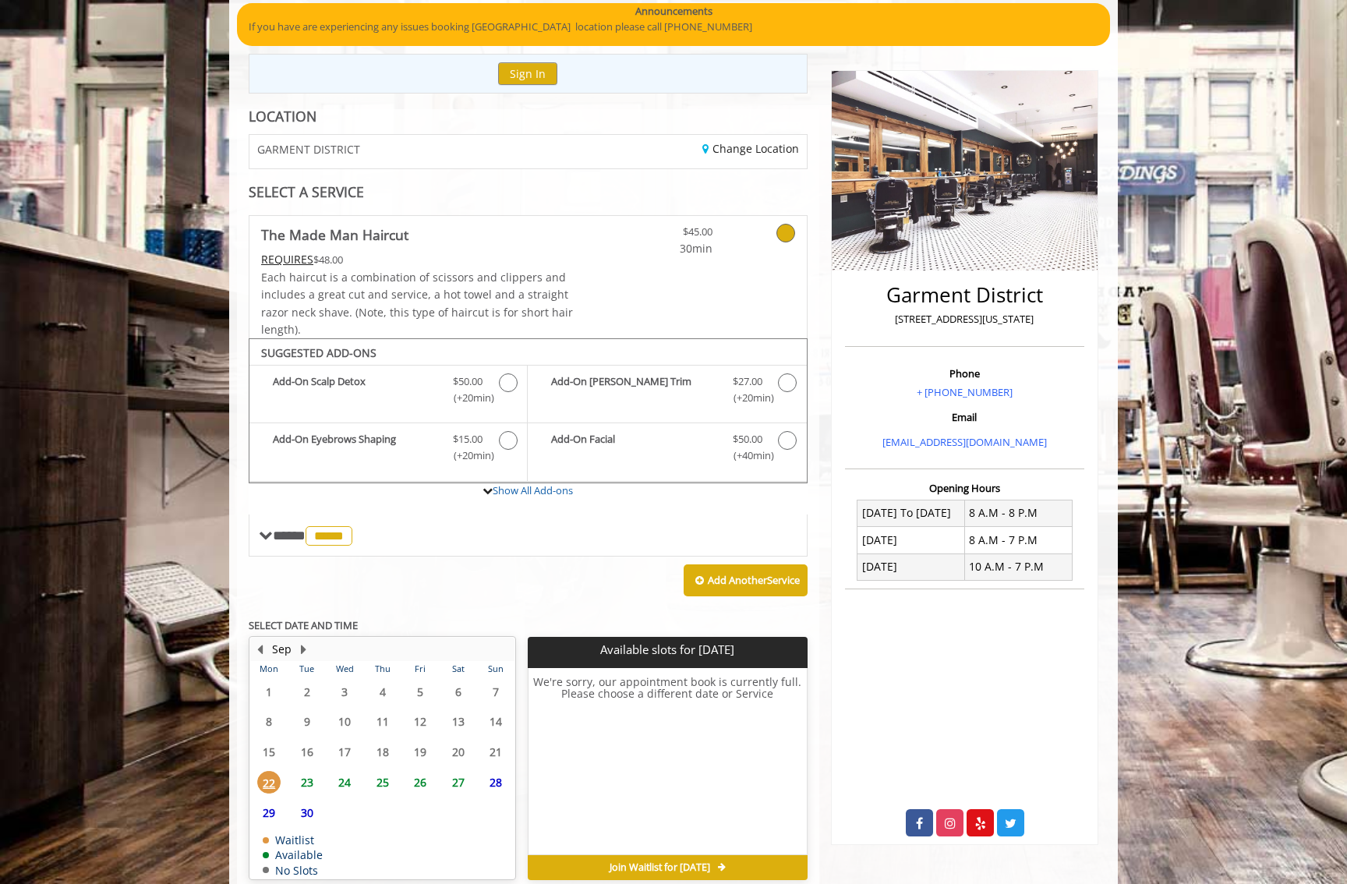
scroll to position [200, 0]
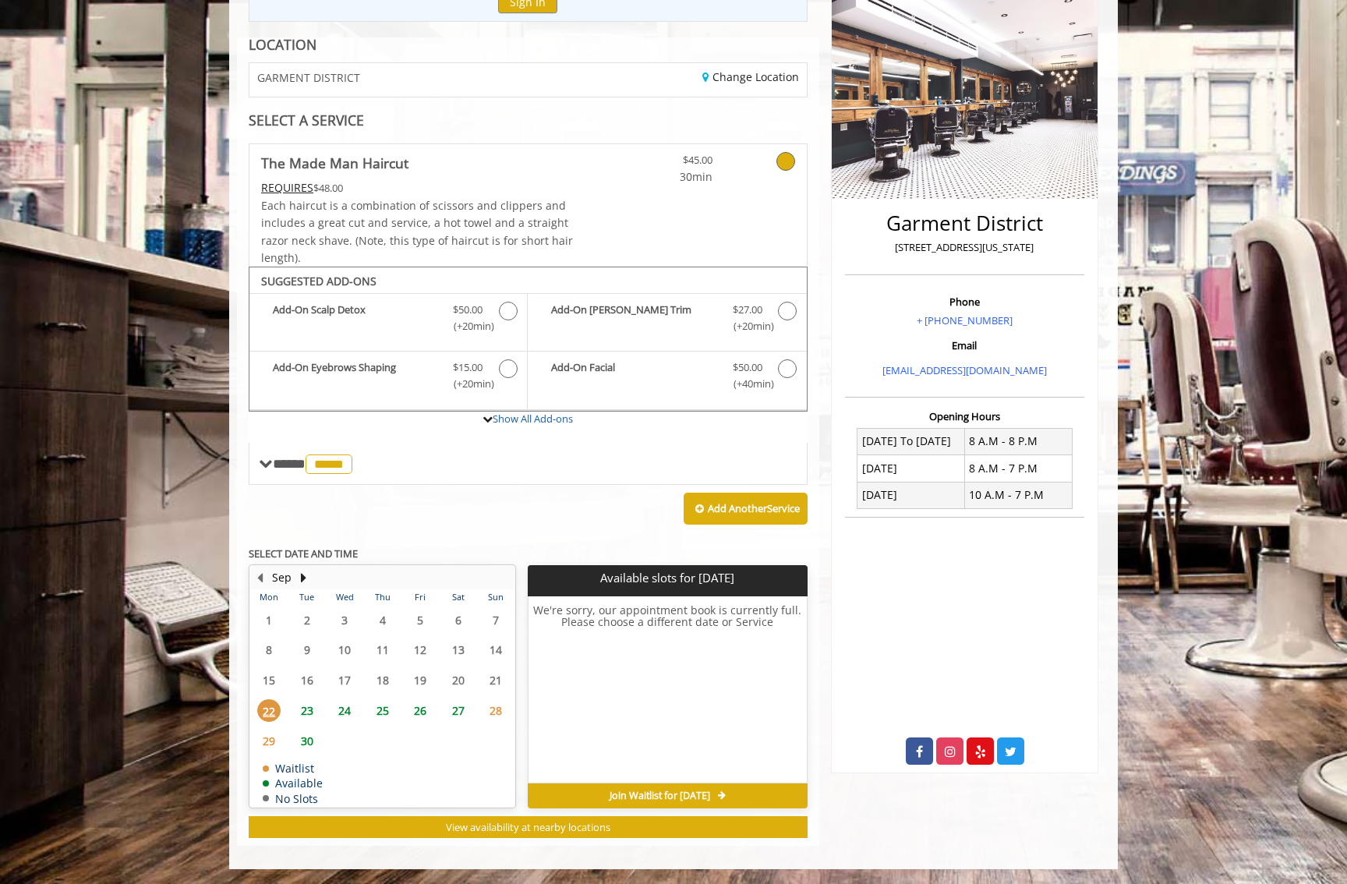
click at [407, 164] on span "The Made Man Haircut" at bounding box center [417, 163] width 313 height 22
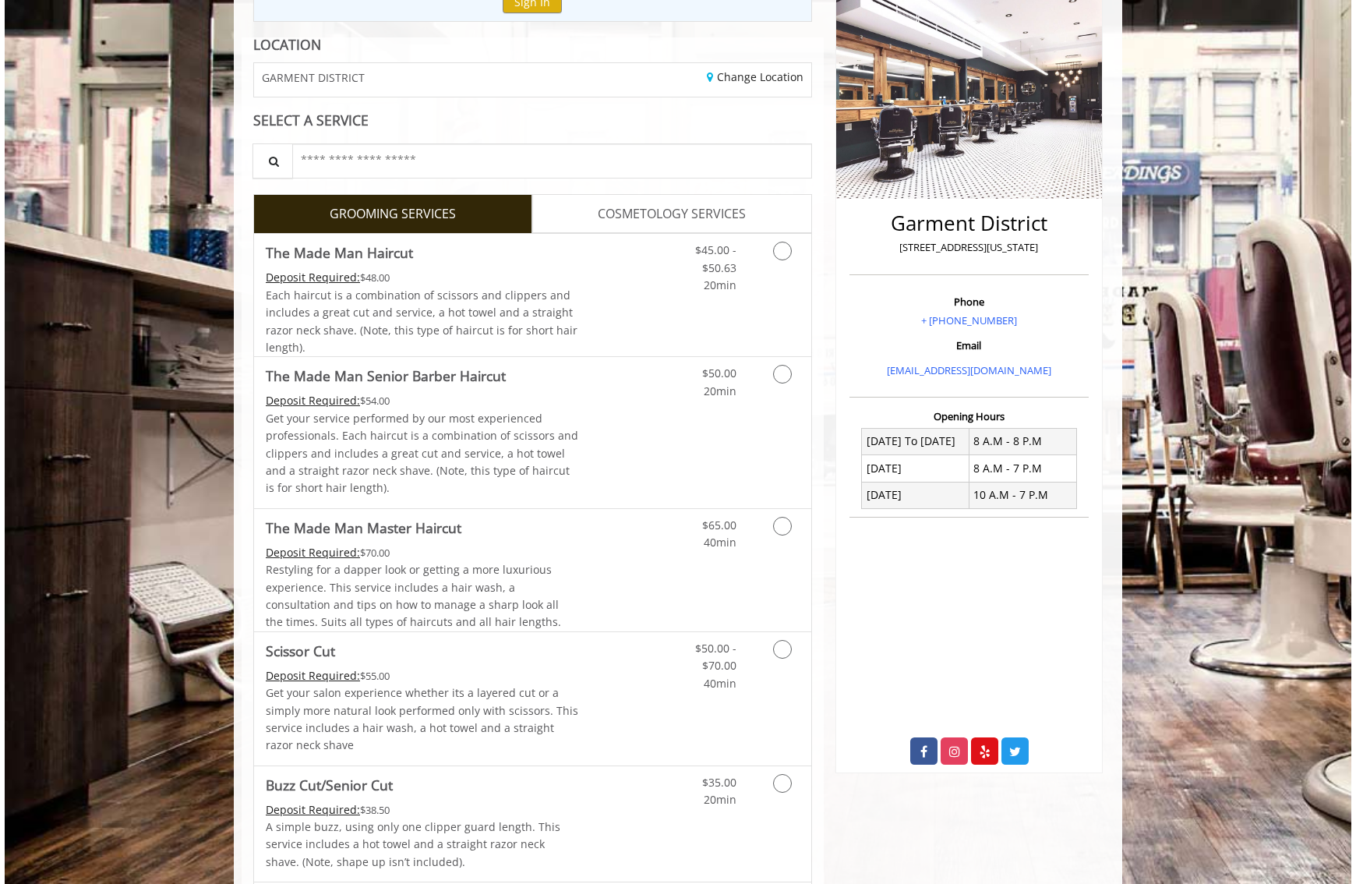
scroll to position [201, 0]
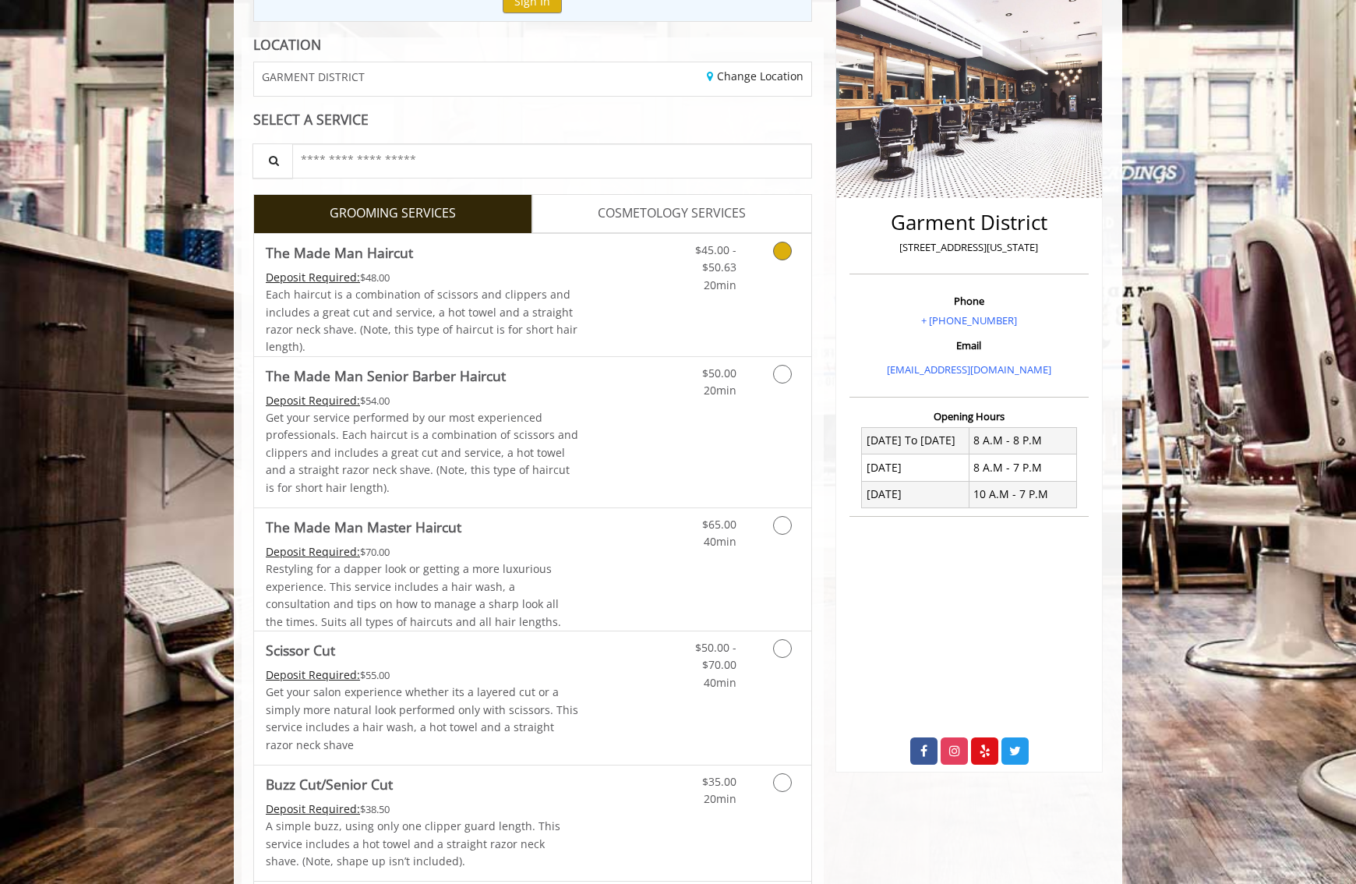
click at [434, 270] on div "Deposit Required: $48.00" at bounding box center [422, 277] width 313 height 17
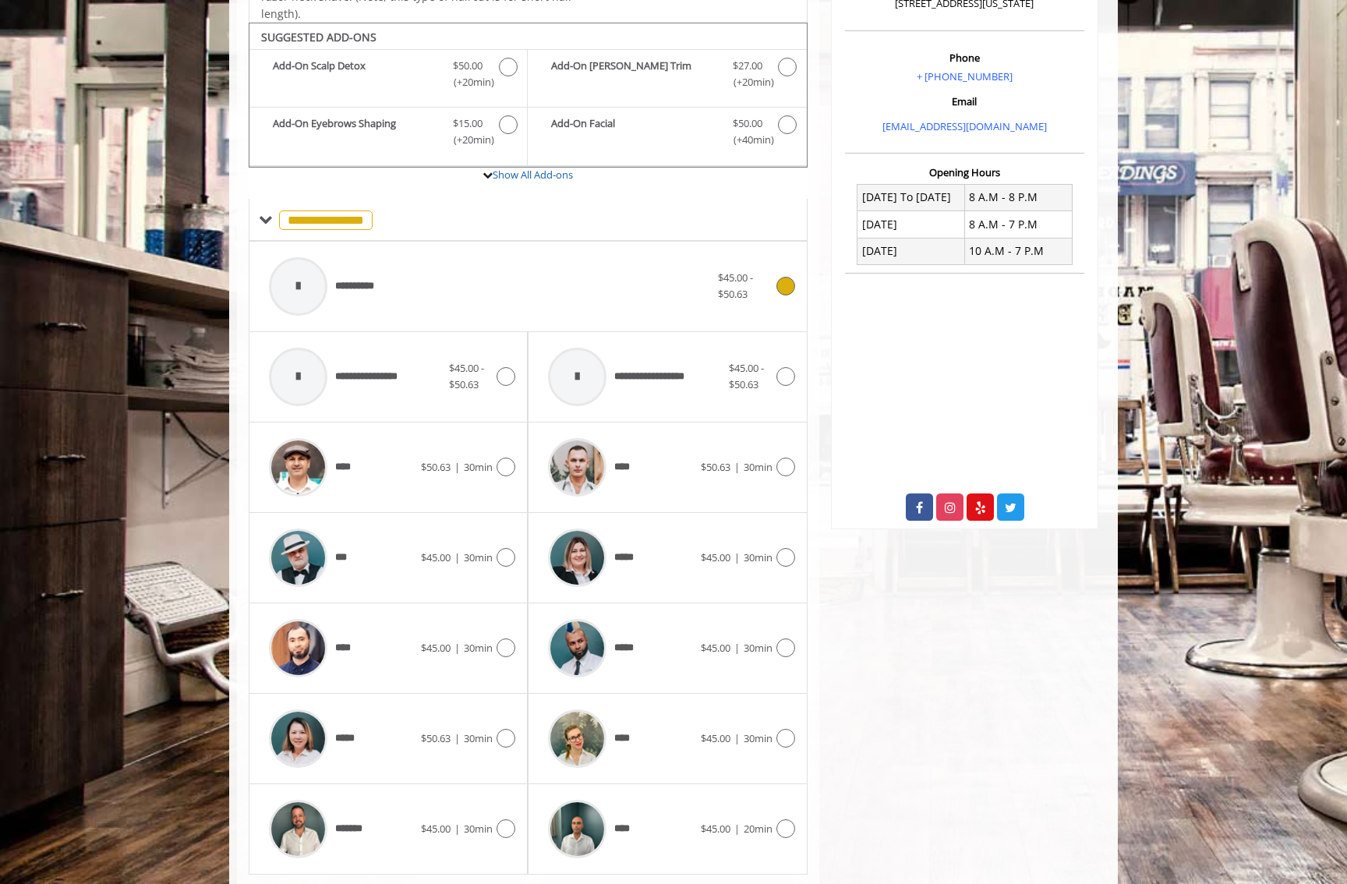
scroll to position [467, 0]
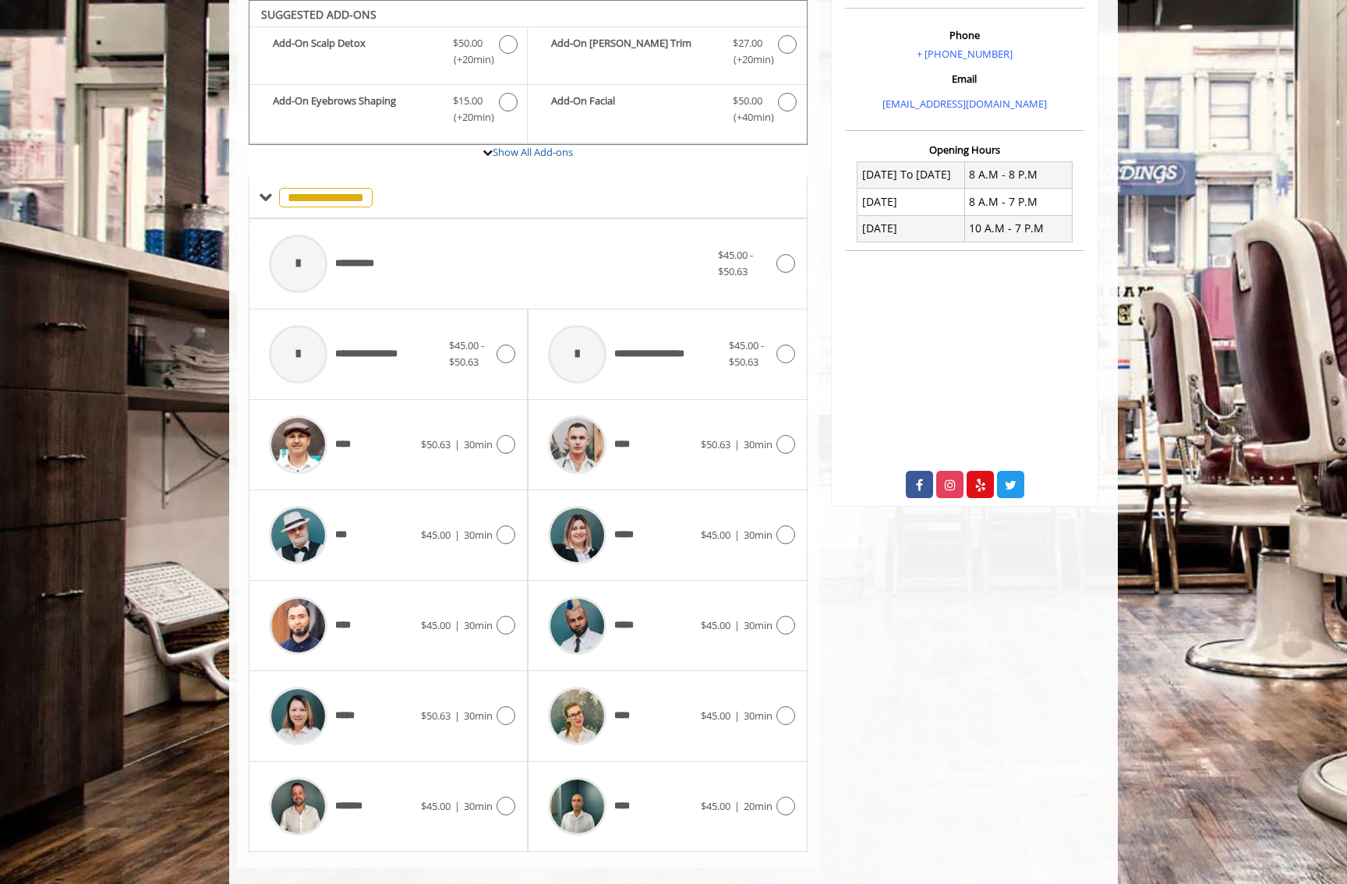
click at [401, 581] on div "**** $45.00 | 30min" at bounding box center [388, 626] width 279 height 90
click at [398, 553] on div "***" at bounding box center [341, 535] width 160 height 74
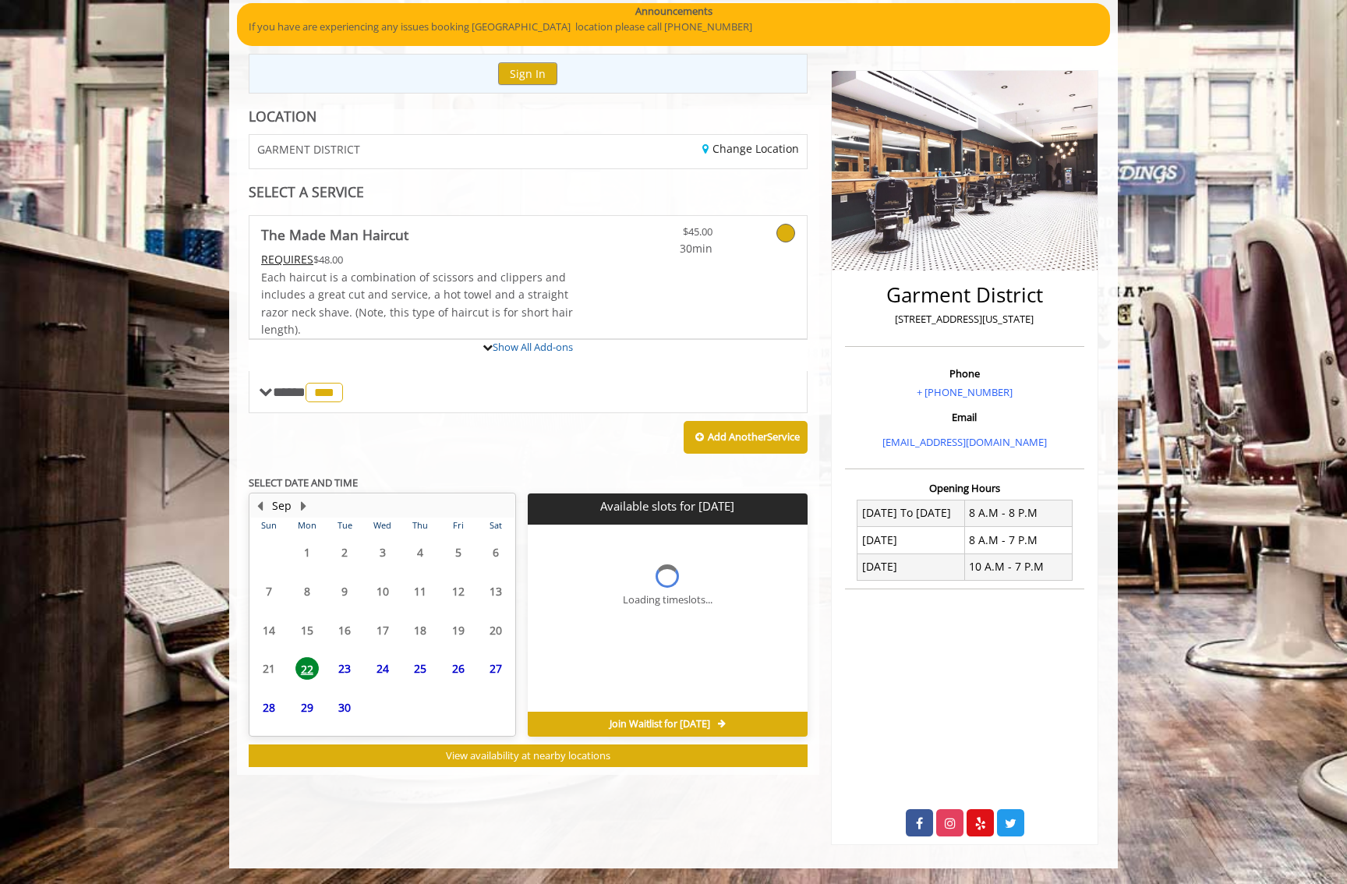
scroll to position [129, 0]
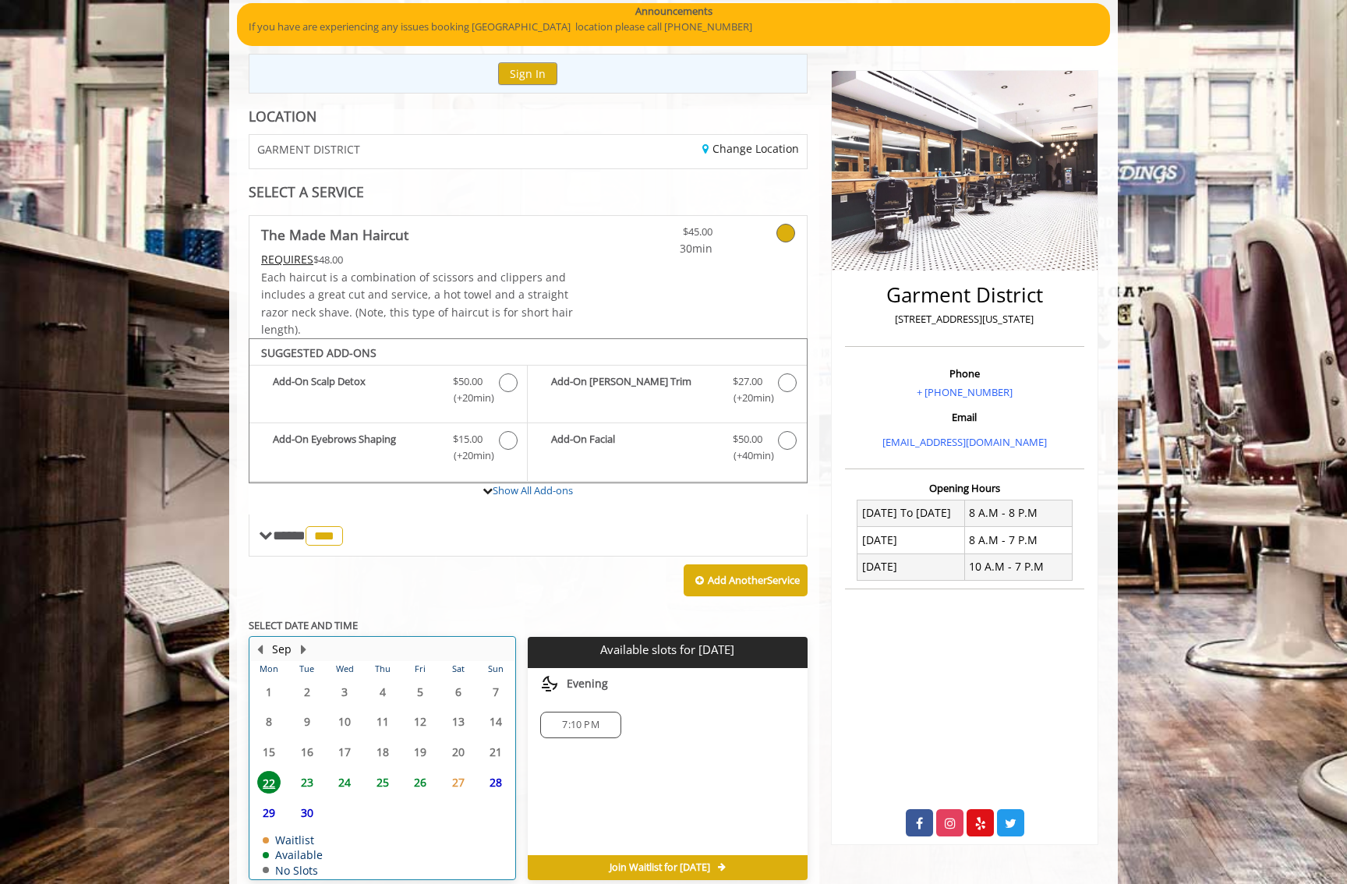
click at [307, 772] on tbody "1 2 3 4 5 6 7 8 9 10 11 12 13 14 15 16 17 18 19 20 21 22 23 24 25 26 27 28 29 3…" at bounding box center [382, 778] width 264 height 202
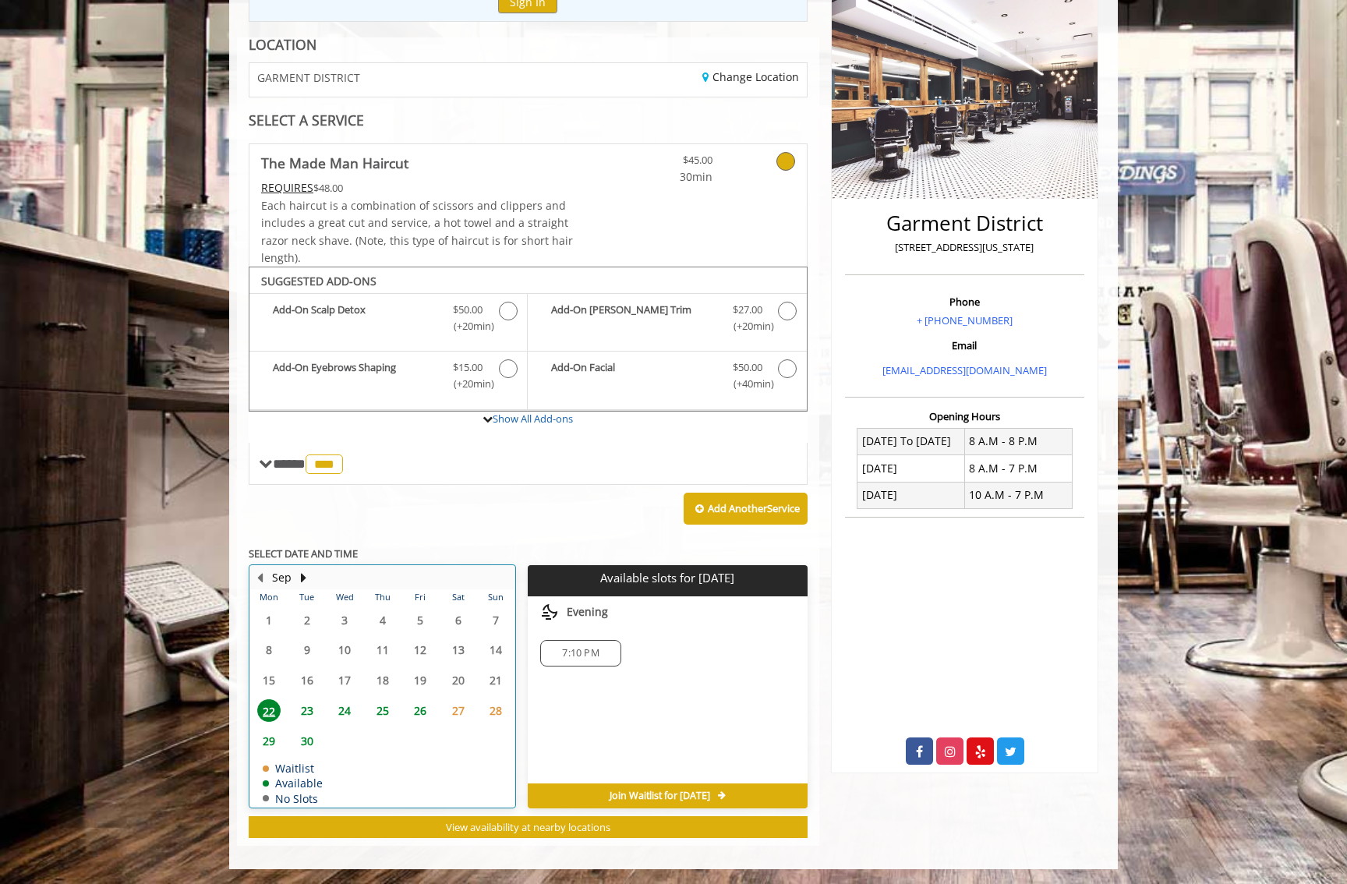
click at [306, 720] on td "23" at bounding box center [306, 710] width 37 height 30
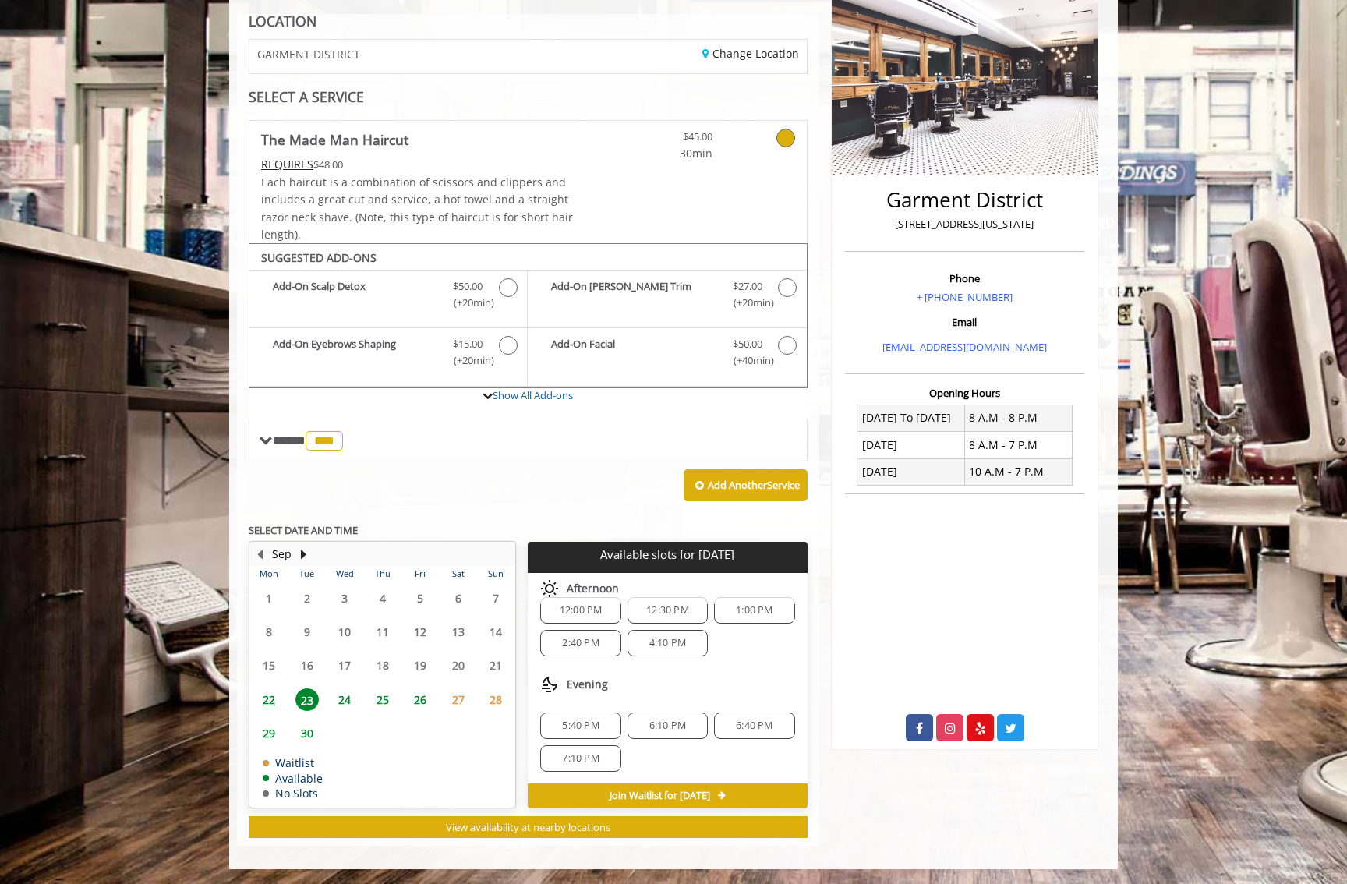
scroll to position [136, 0]
click at [599, 684] on span "Evening" at bounding box center [587, 683] width 41 height 12
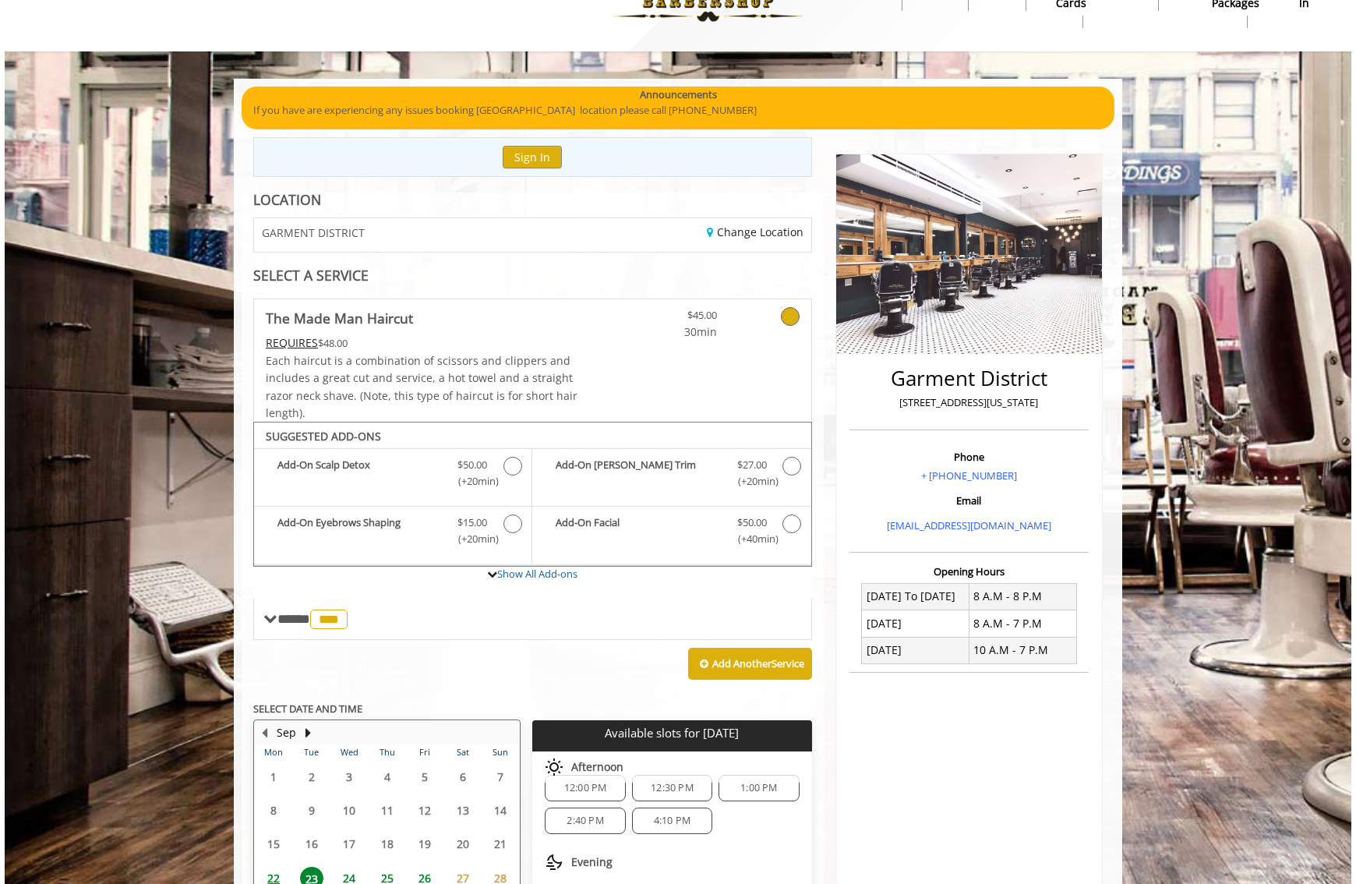
scroll to position [0, 0]
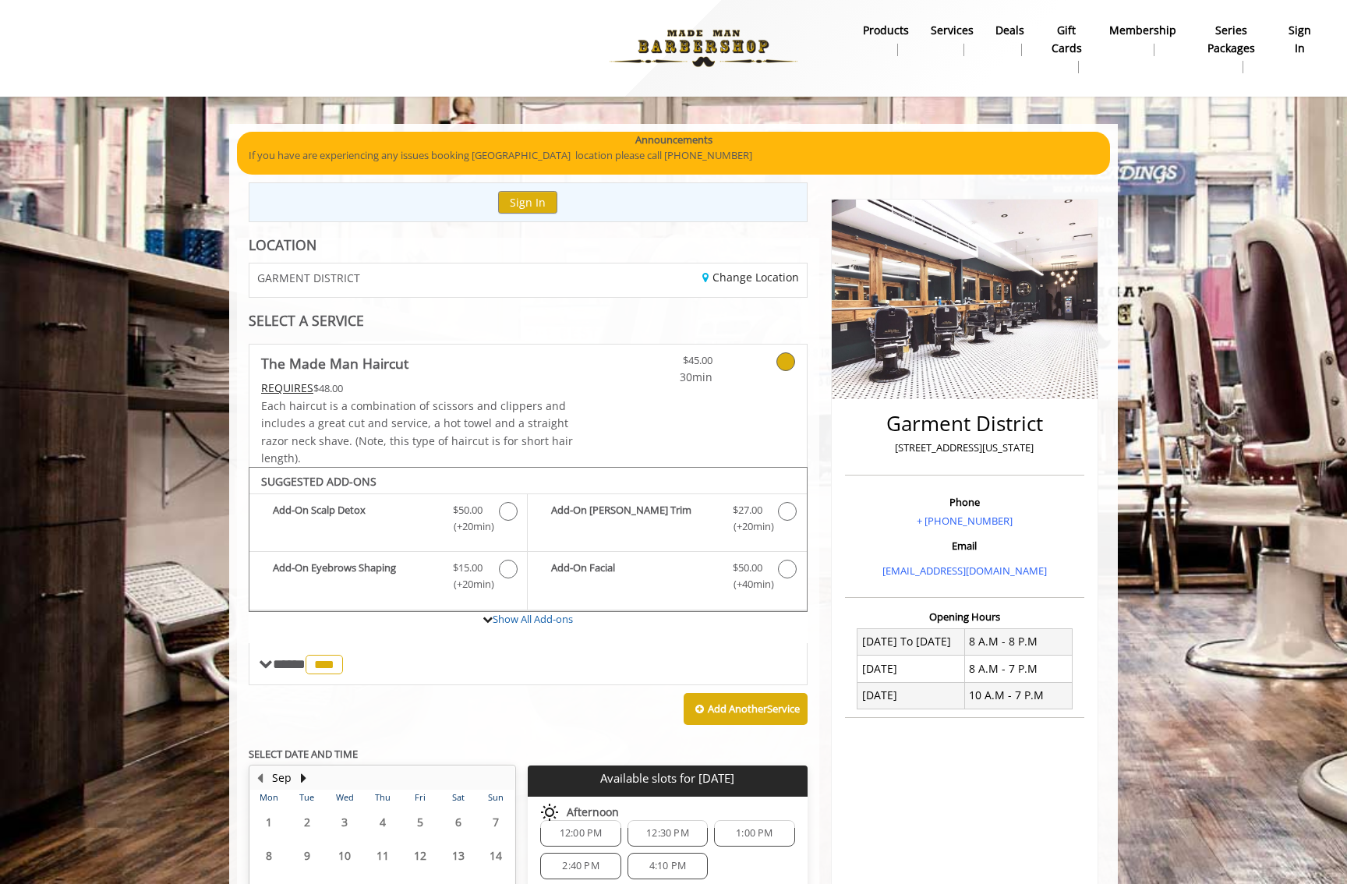
click at [475, 396] on div "REQUIRES $48.00" at bounding box center [417, 388] width 313 height 17
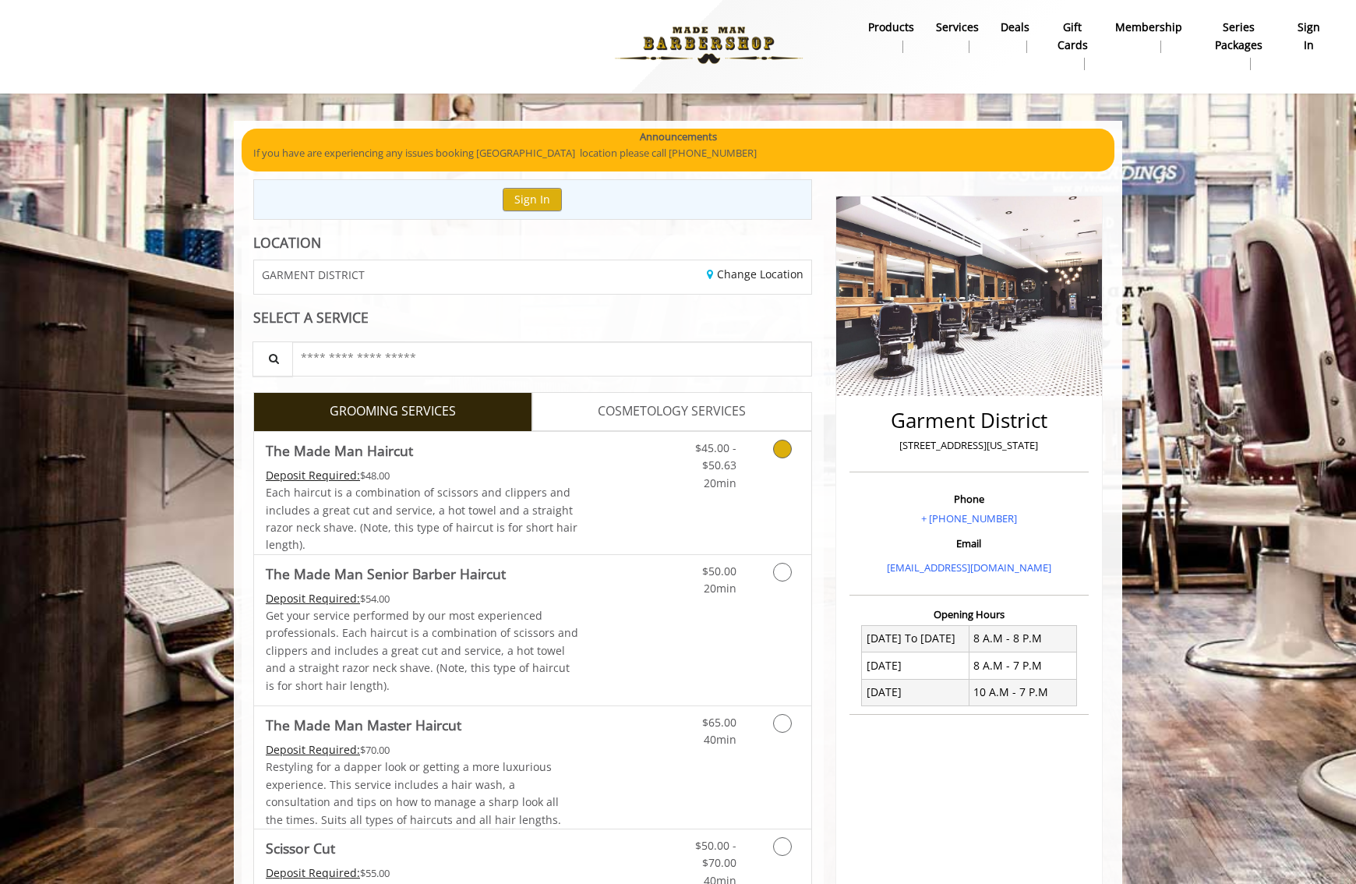
click at [546, 486] on span "Each haircut is a combination of scissors and clippers and includes a great cut…" at bounding box center [422, 518] width 312 height 67
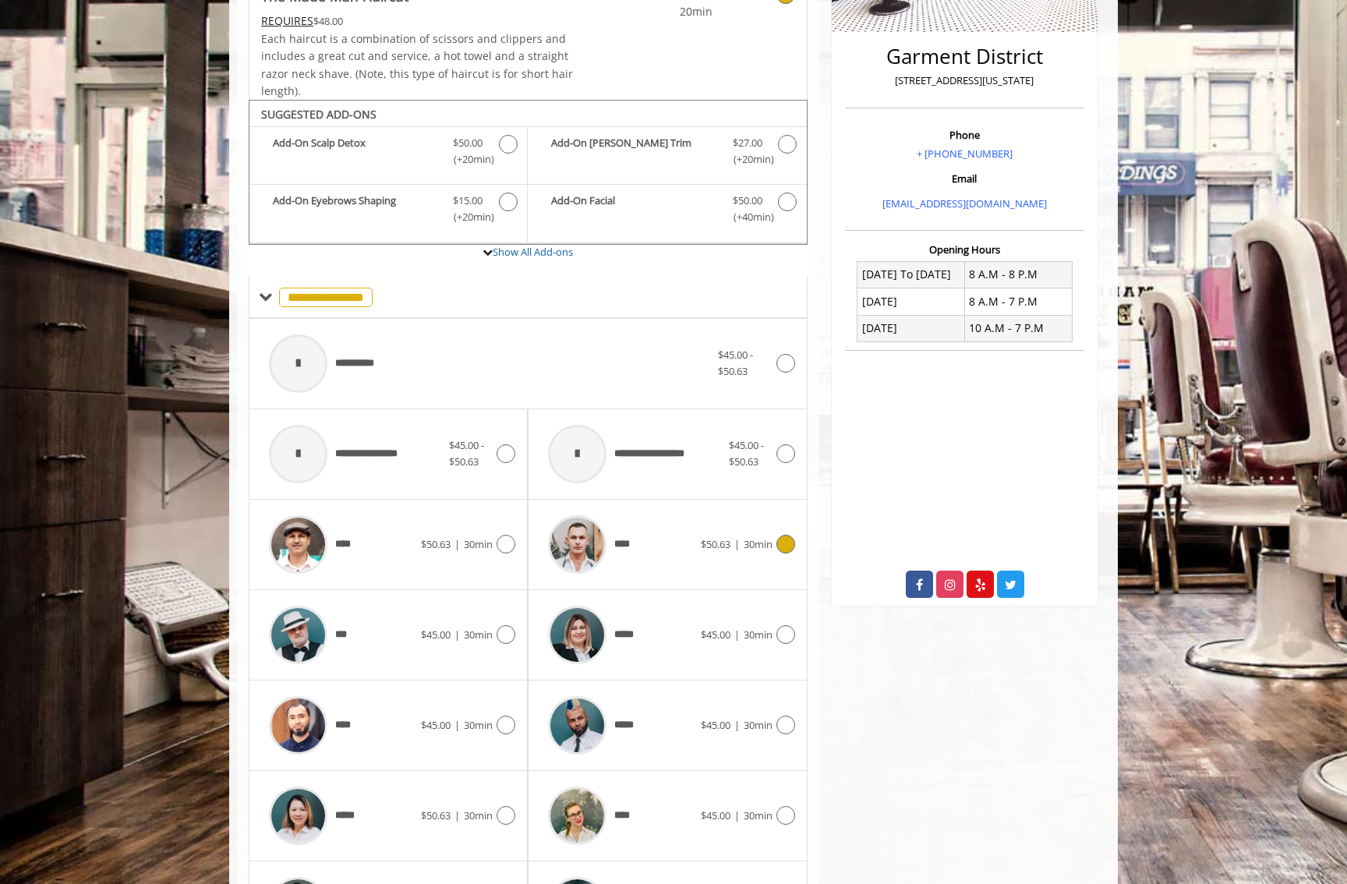
scroll to position [467, 0]
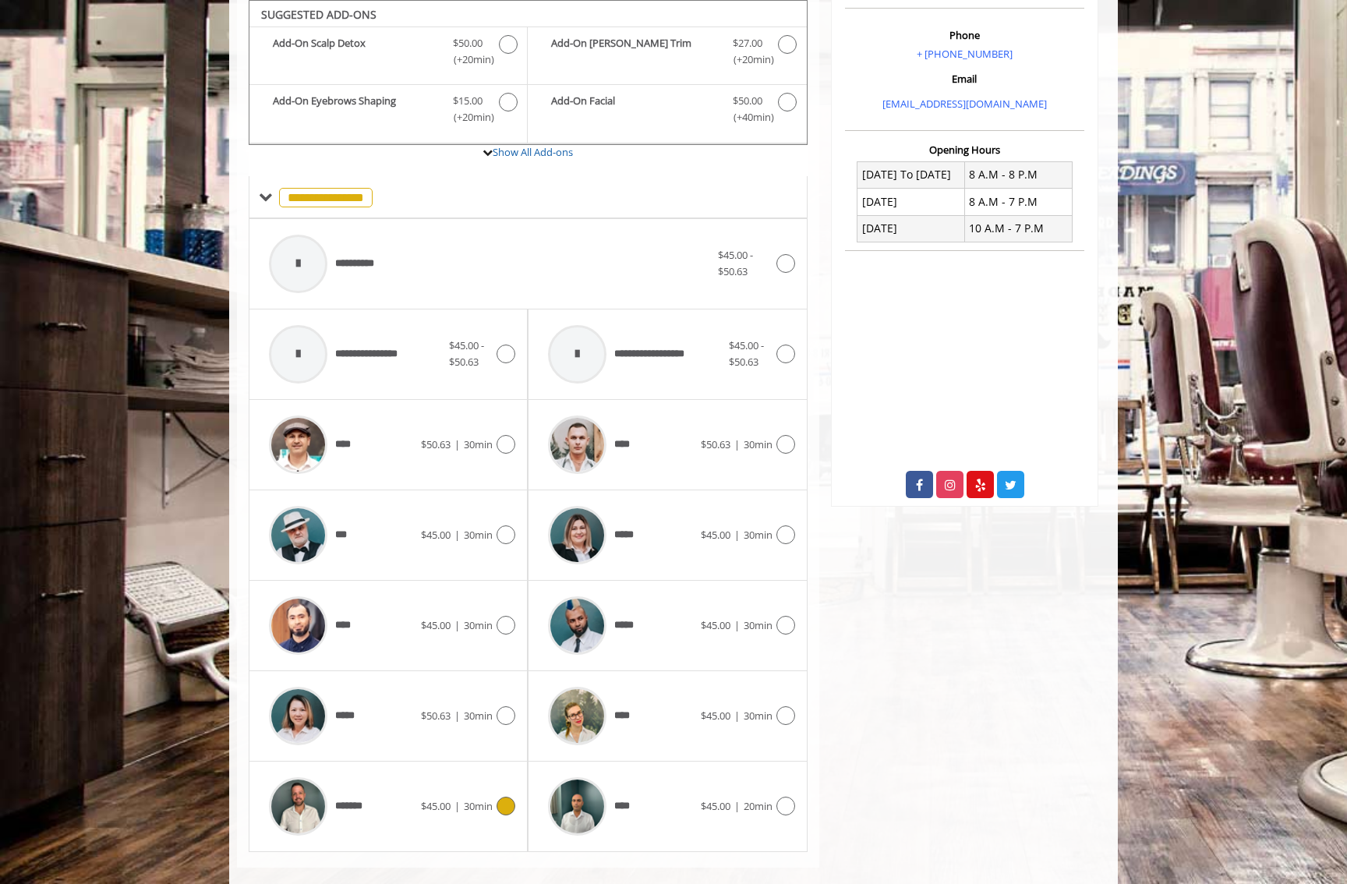
click at [424, 787] on div "******* $45.00 | 30min" at bounding box center [388, 806] width 254 height 74
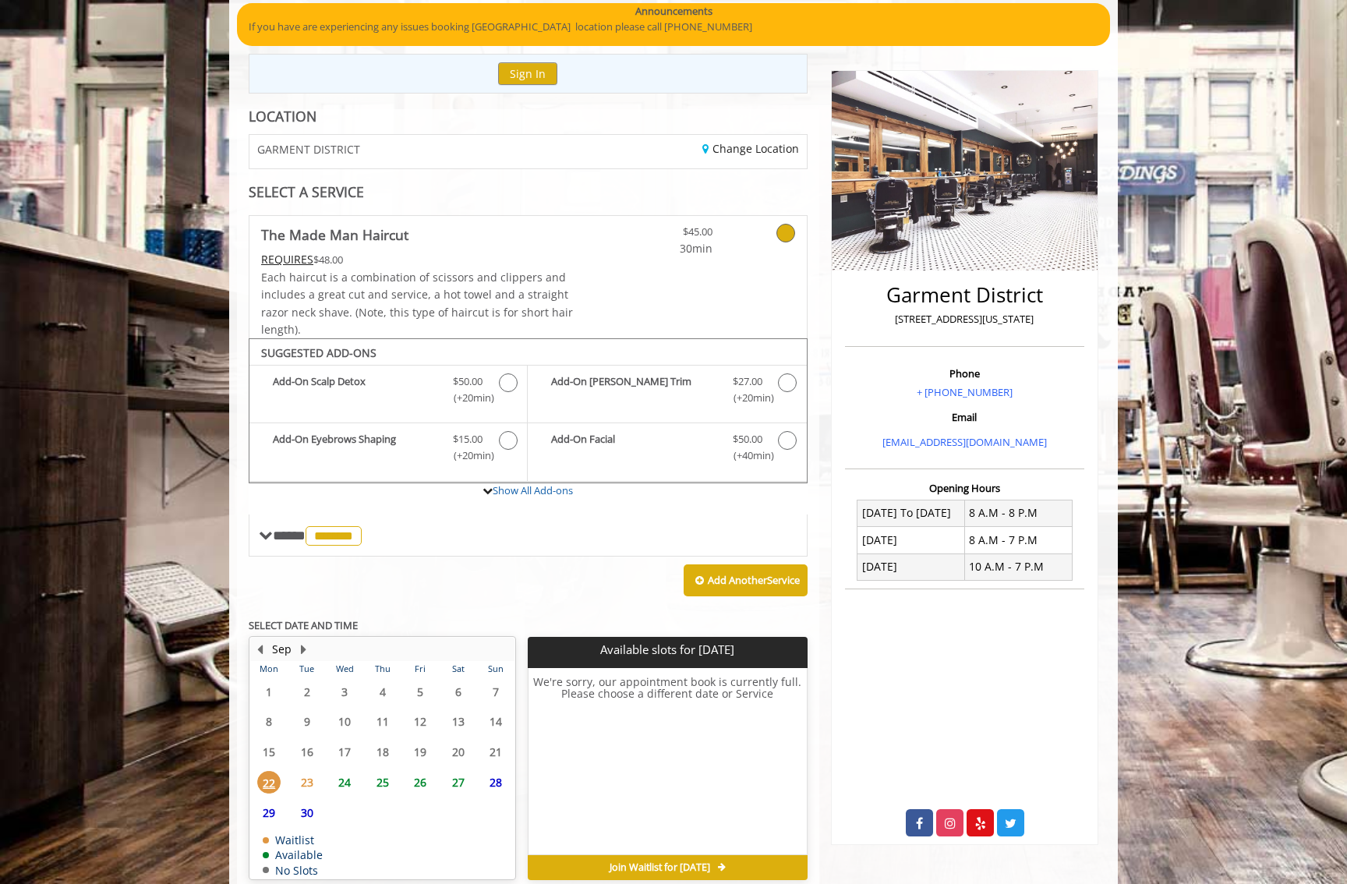
scroll to position [200, 0]
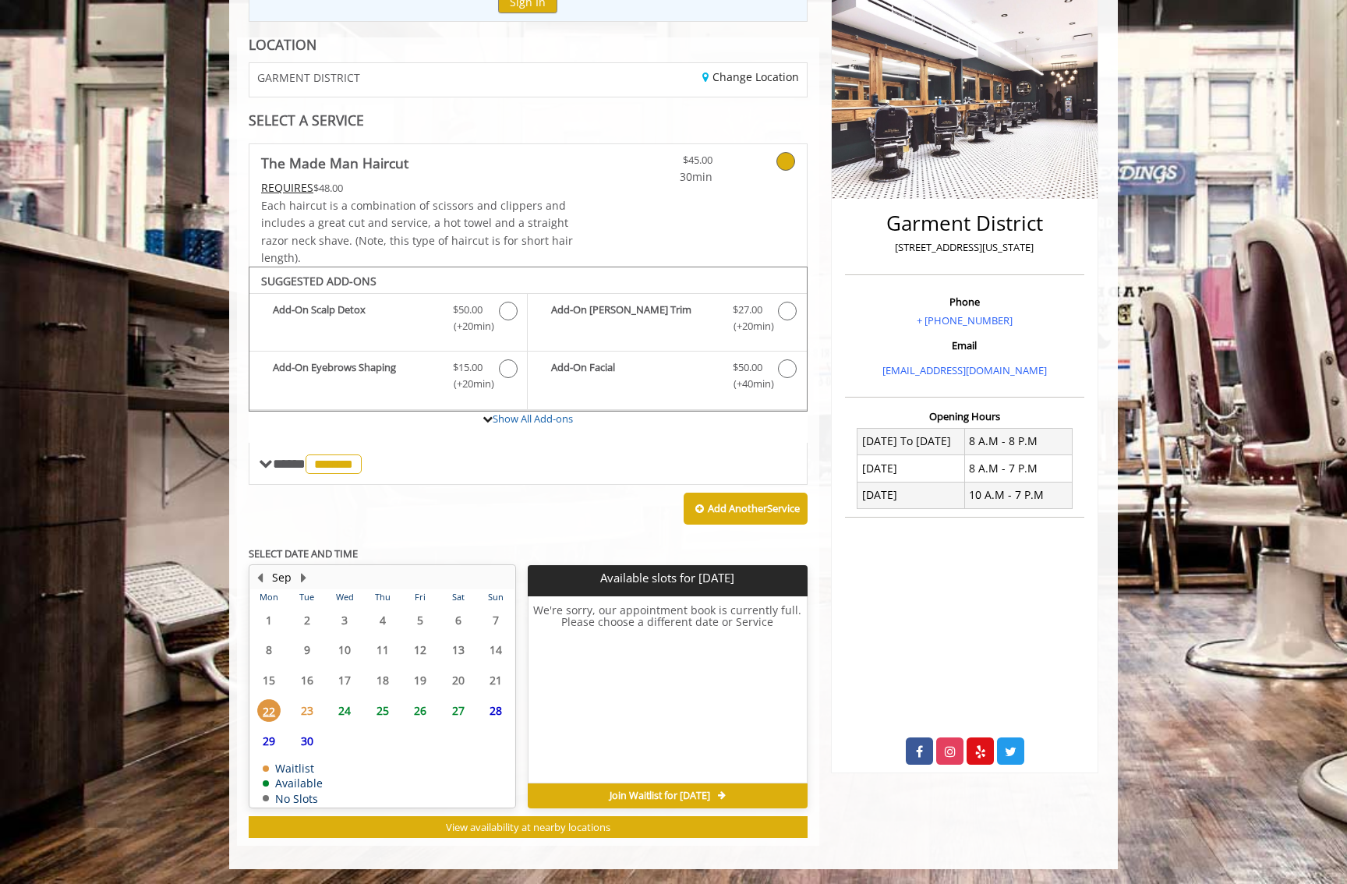
click at [311, 711] on span "23" at bounding box center [306, 710] width 23 height 23
click at [268, 710] on span "22" at bounding box center [268, 710] width 23 height 23
click at [346, 710] on span "24" at bounding box center [344, 710] width 23 height 23
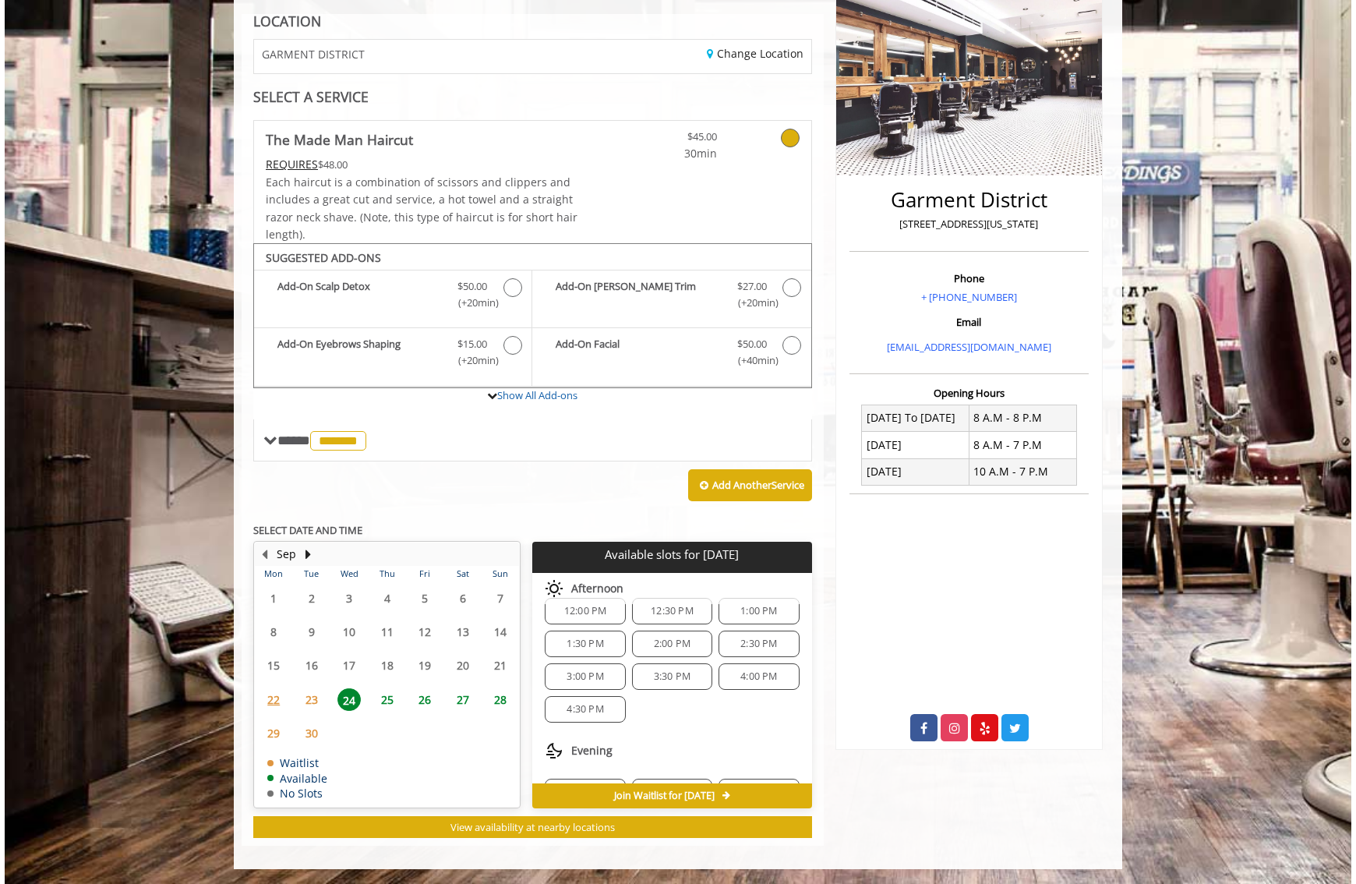
scroll to position [101, 0]
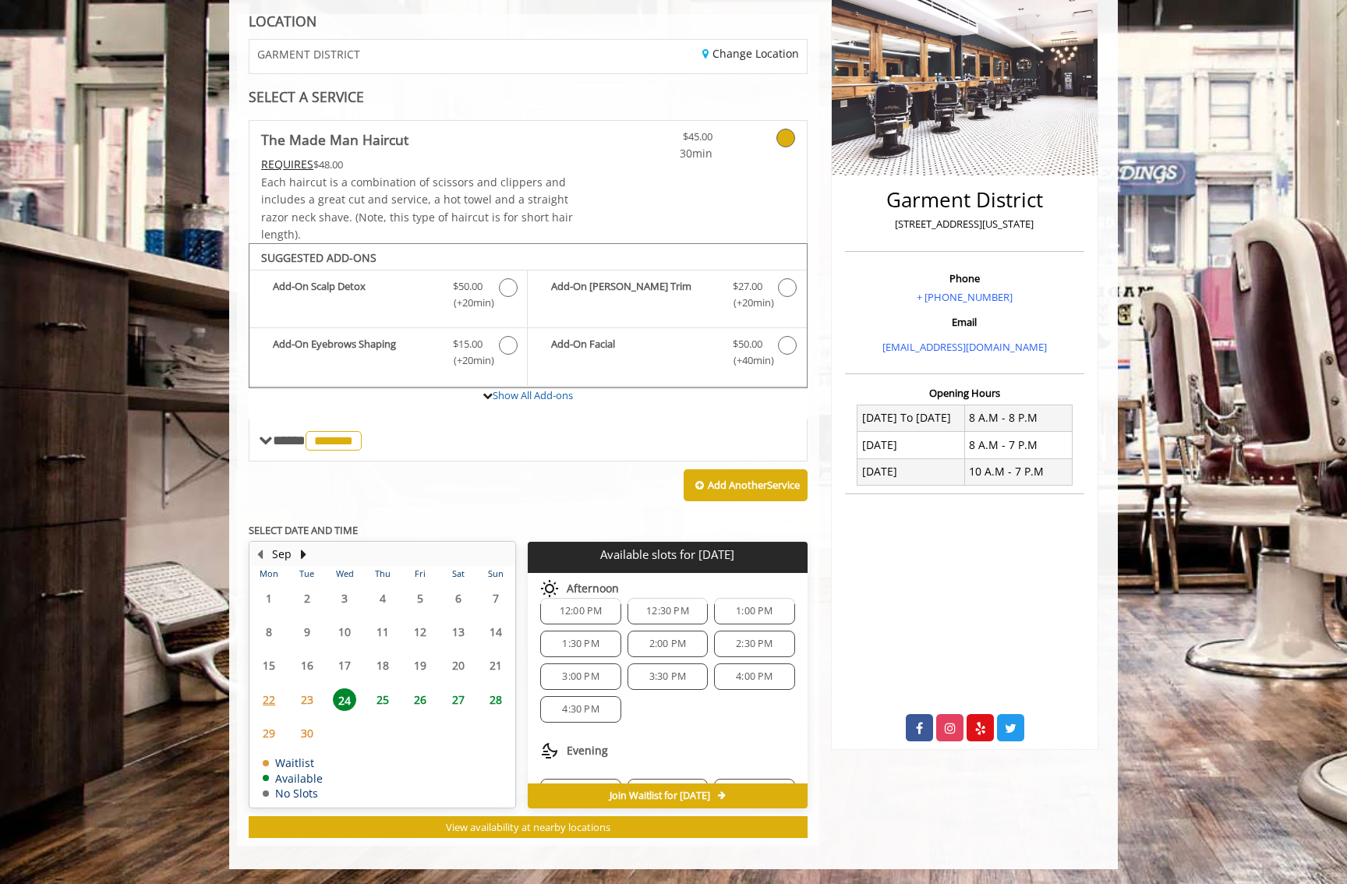
click at [386, 162] on div "REQUIRES $48.00" at bounding box center [417, 164] width 313 height 17
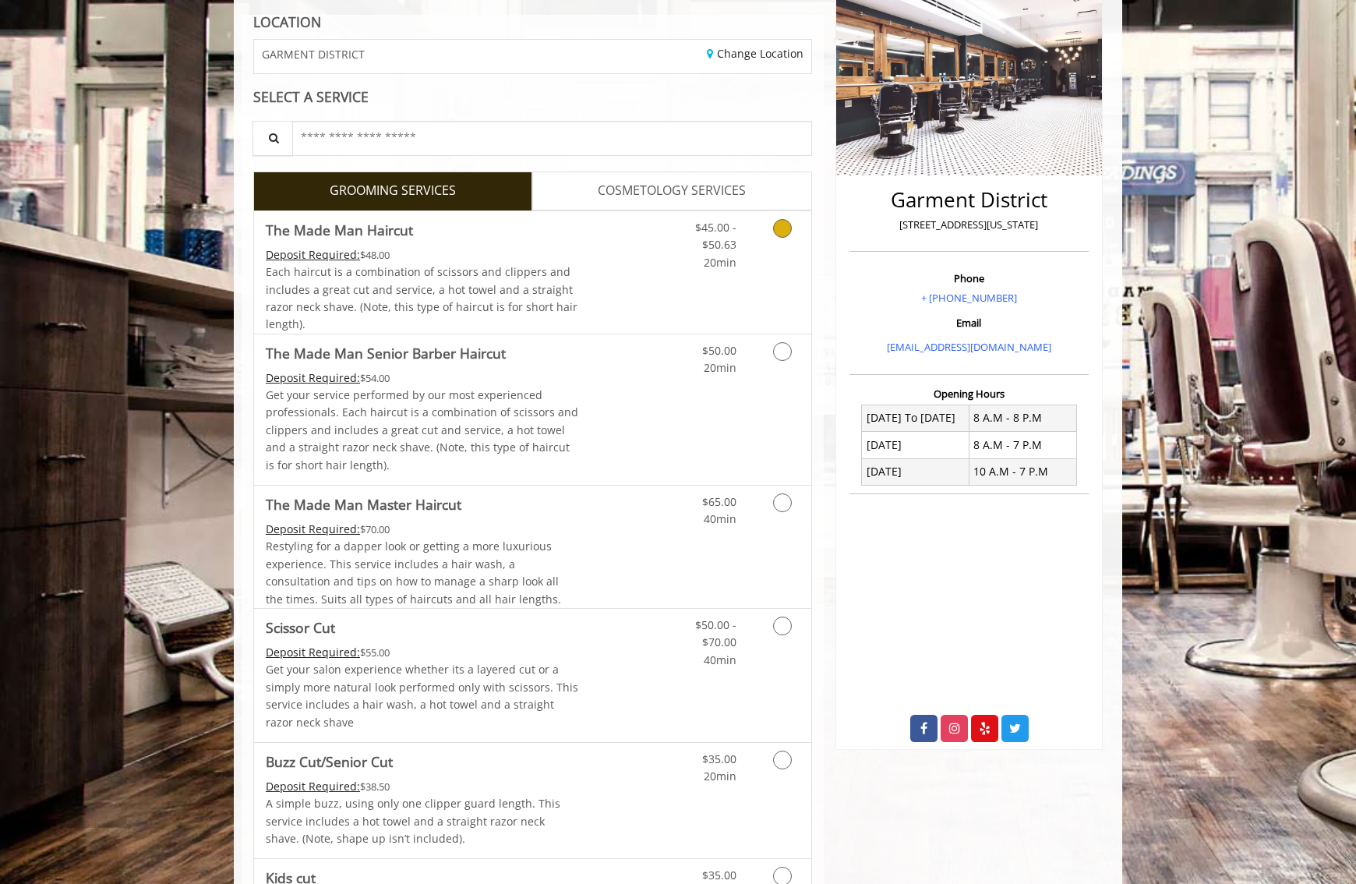
click at [472, 262] on div "Deposit Required: $48.00" at bounding box center [422, 254] width 313 height 17
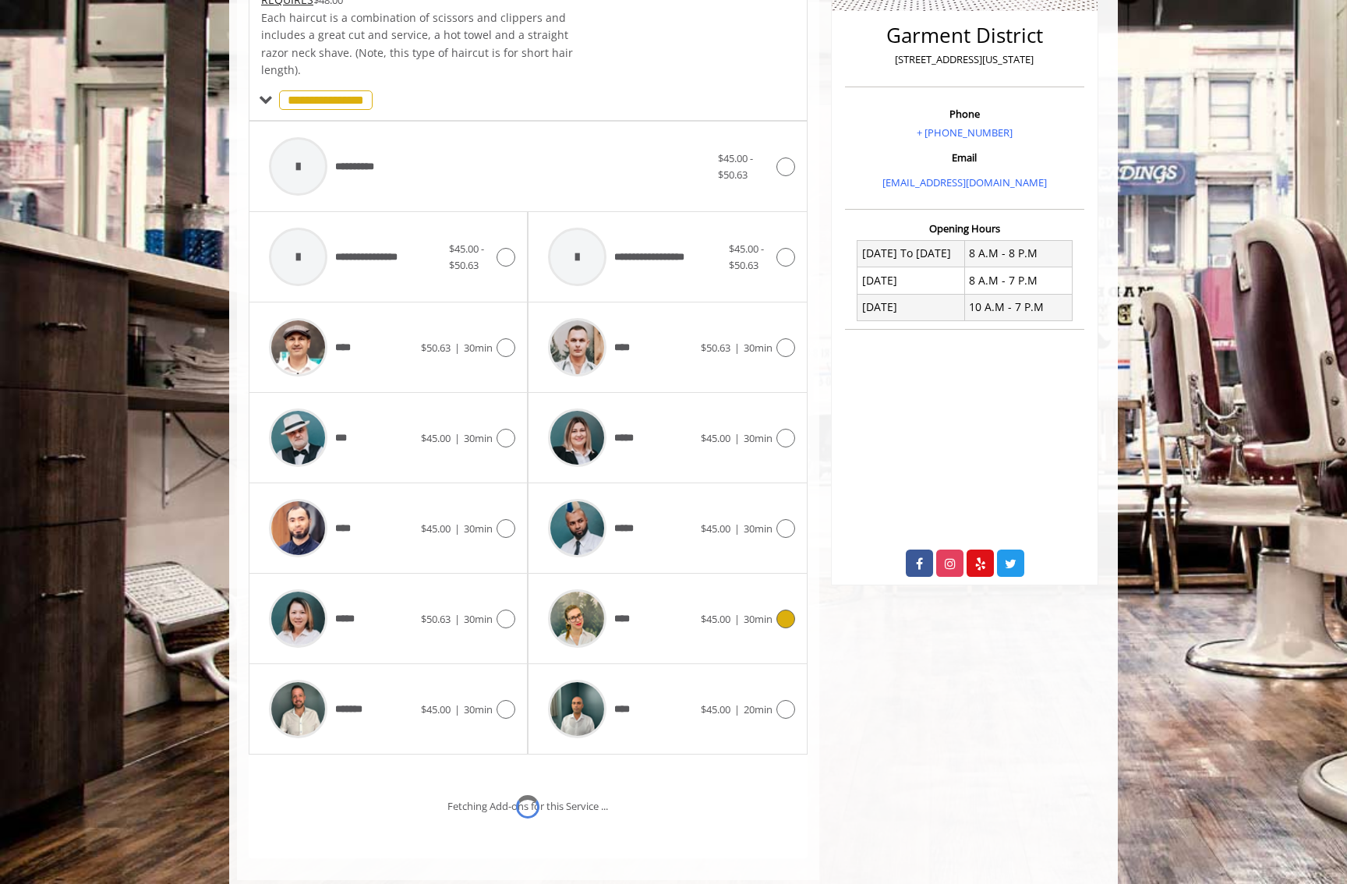
scroll to position [467, 0]
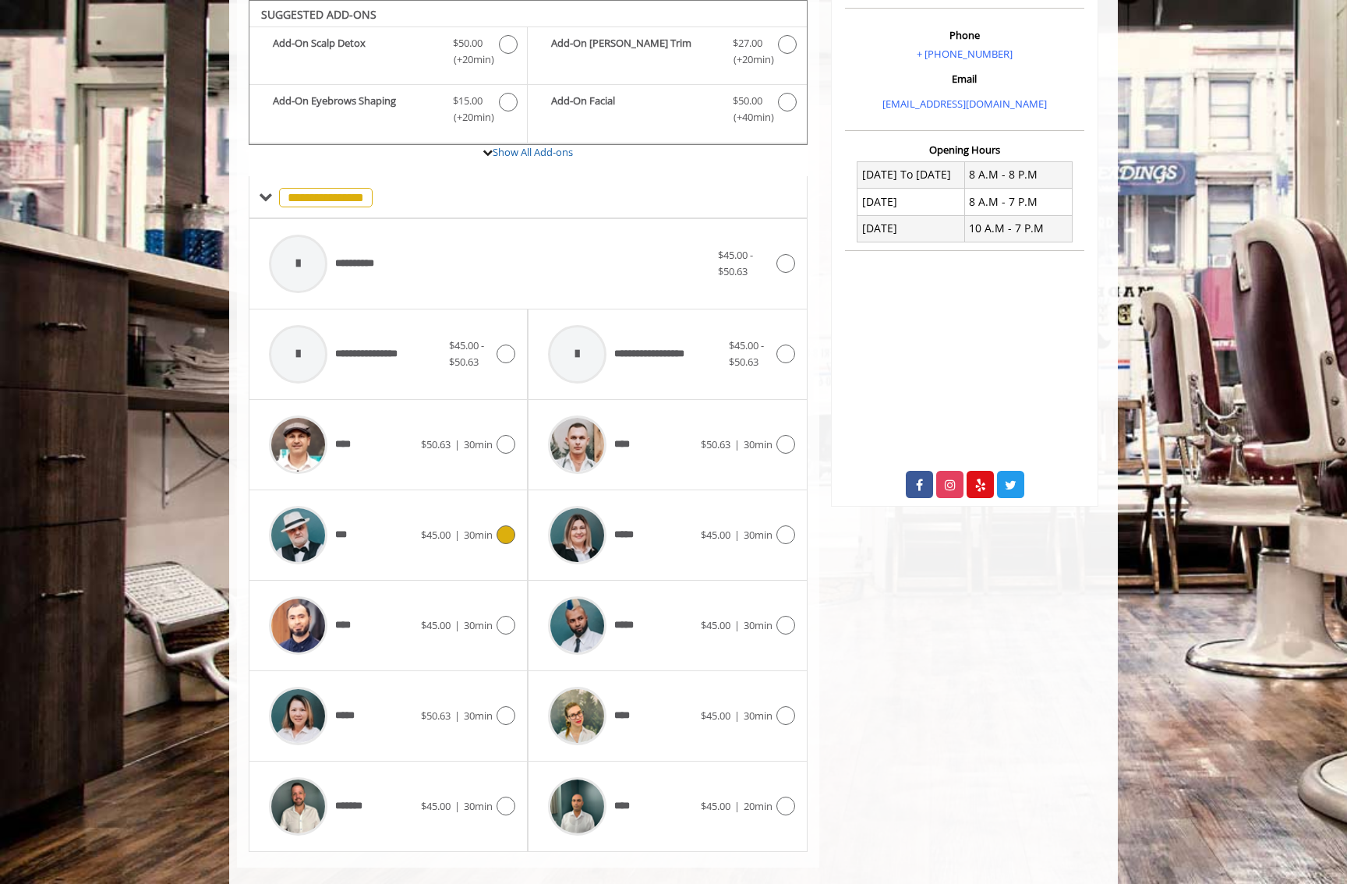
click at [349, 531] on div "***" at bounding box center [341, 535] width 160 height 74
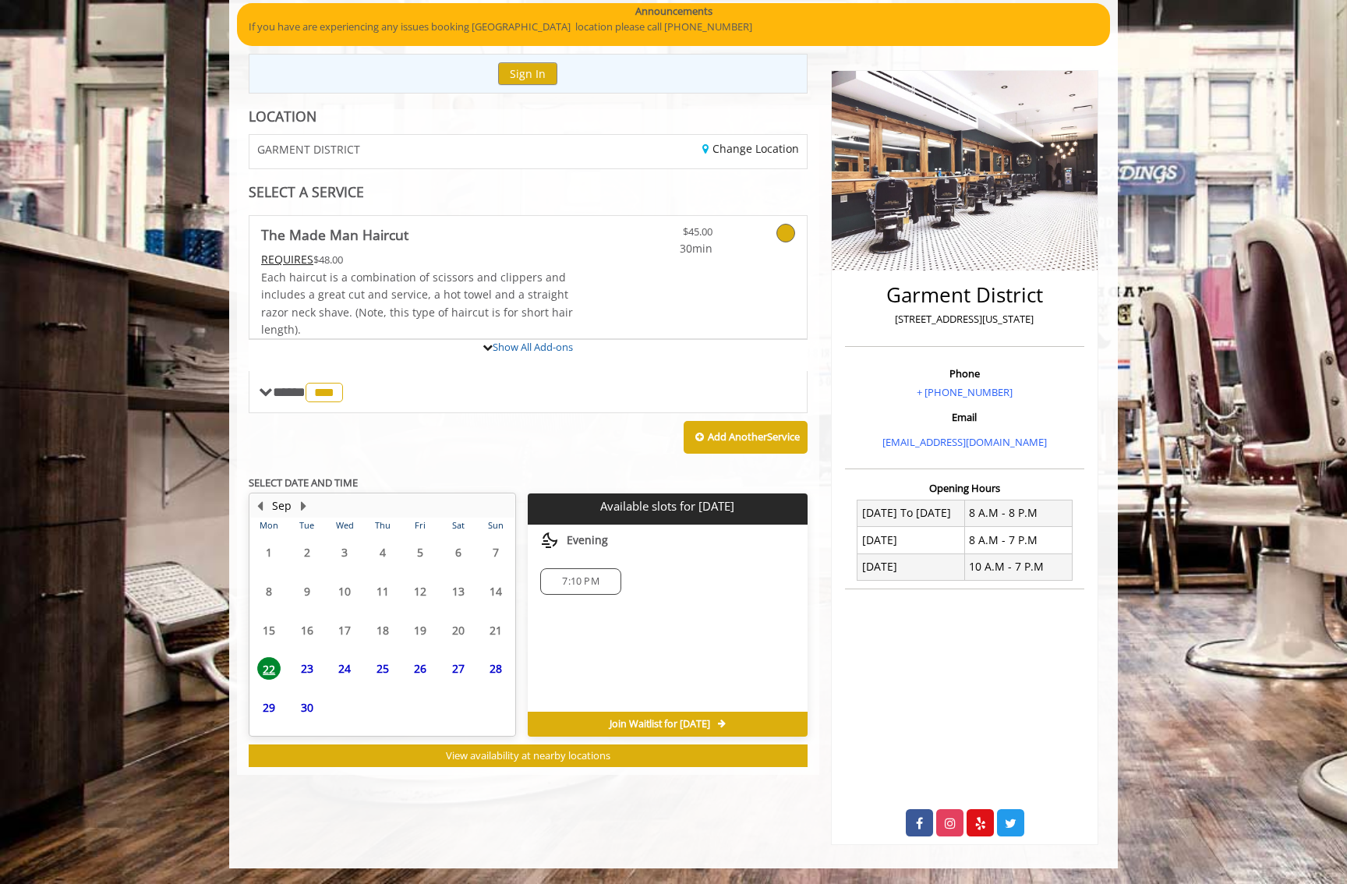
scroll to position [200, 0]
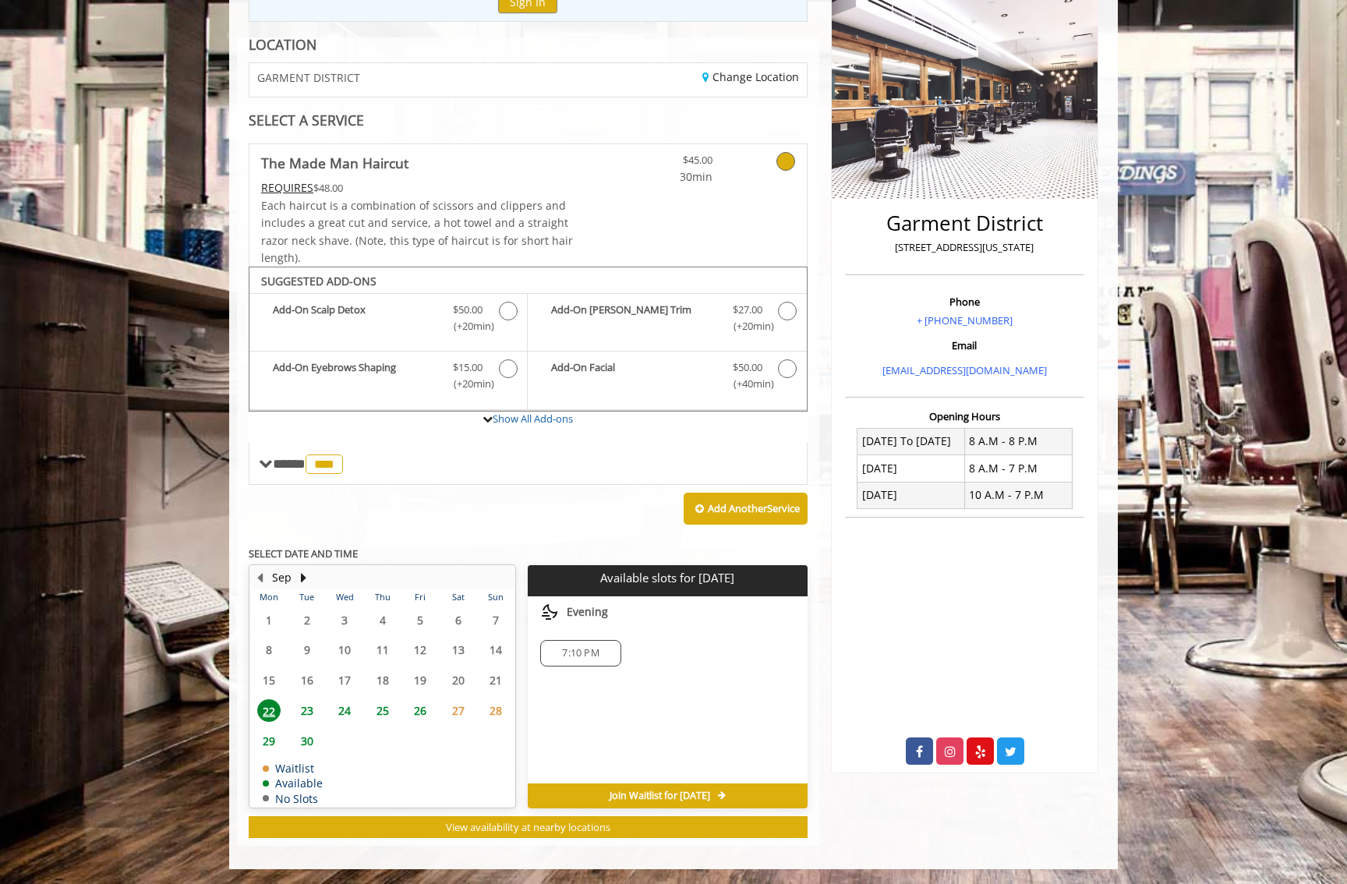
click at [299, 714] on span "23" at bounding box center [306, 710] width 23 height 23
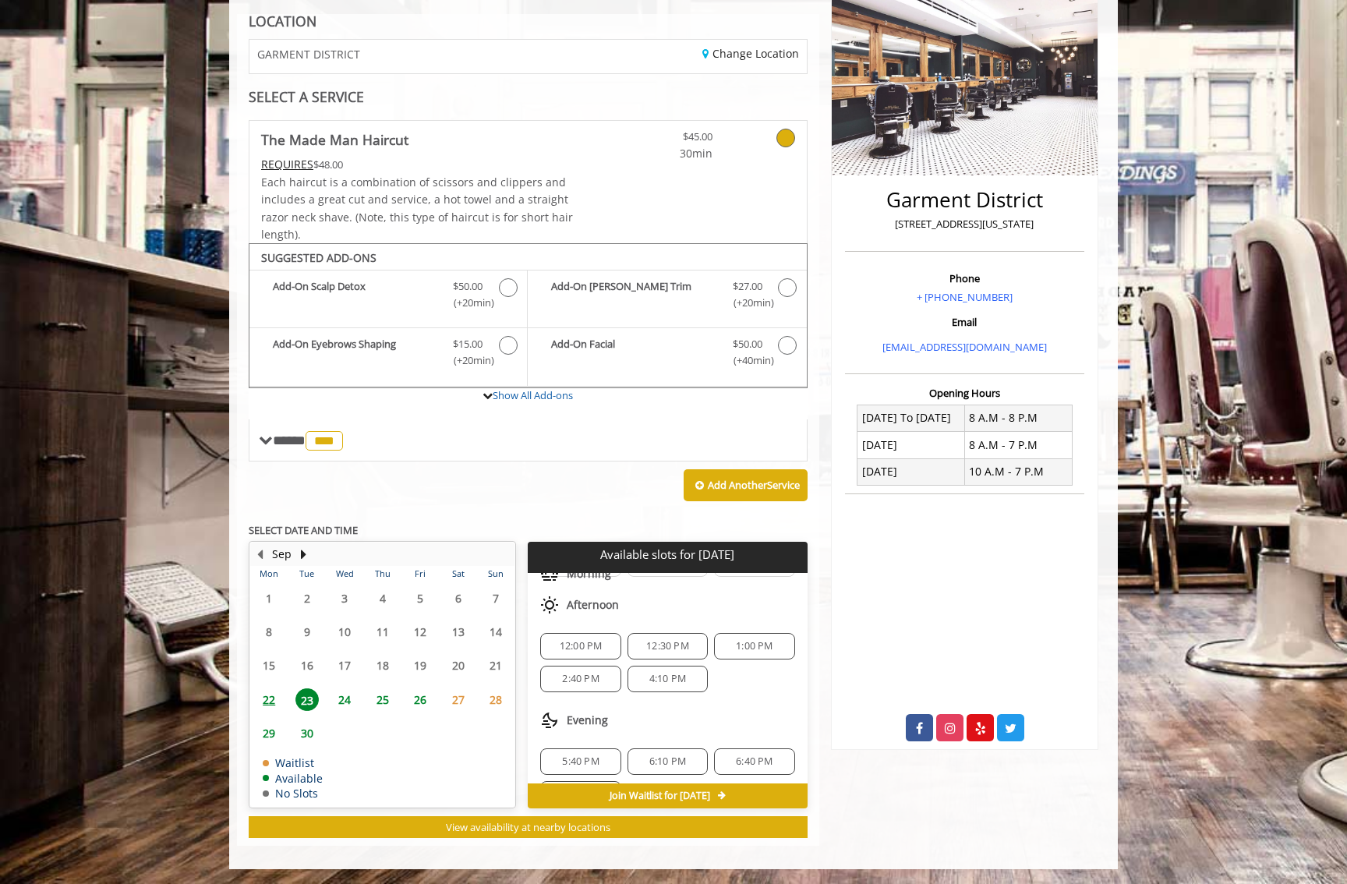
scroll to position [136, 0]
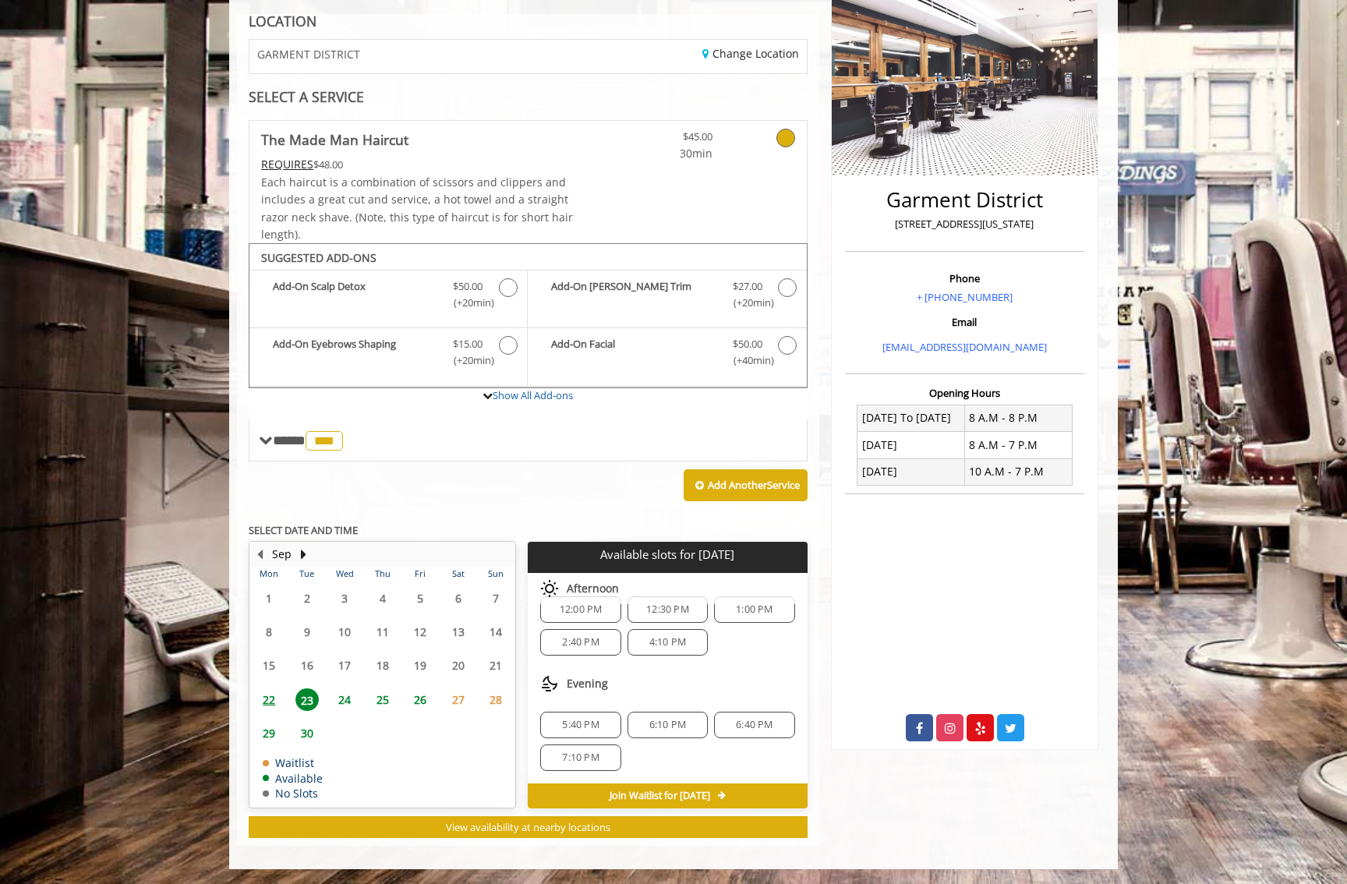
click at [576, 722] on span "5:40 PM" at bounding box center [580, 725] width 37 height 12
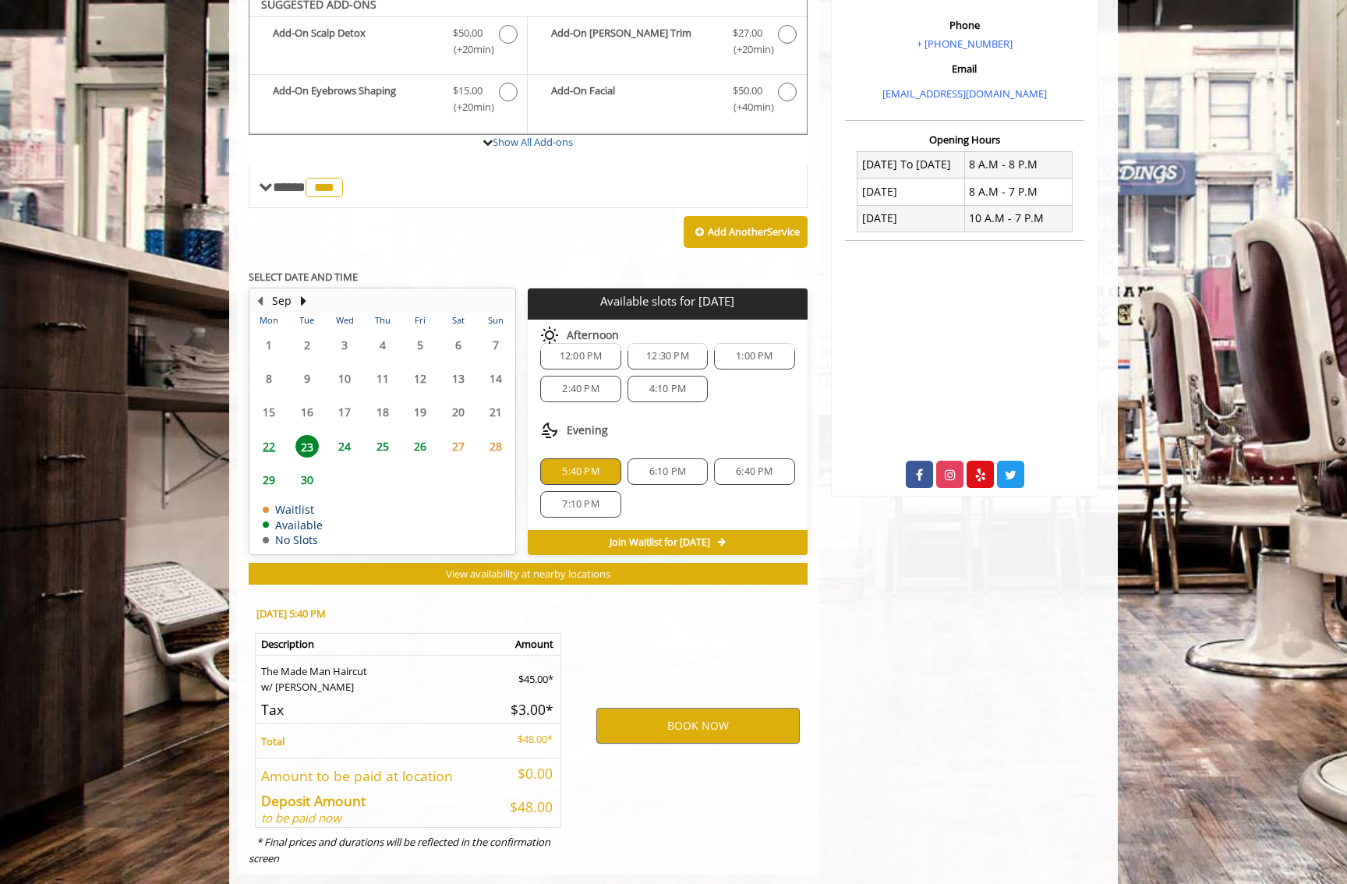
scroll to position [506, 0]
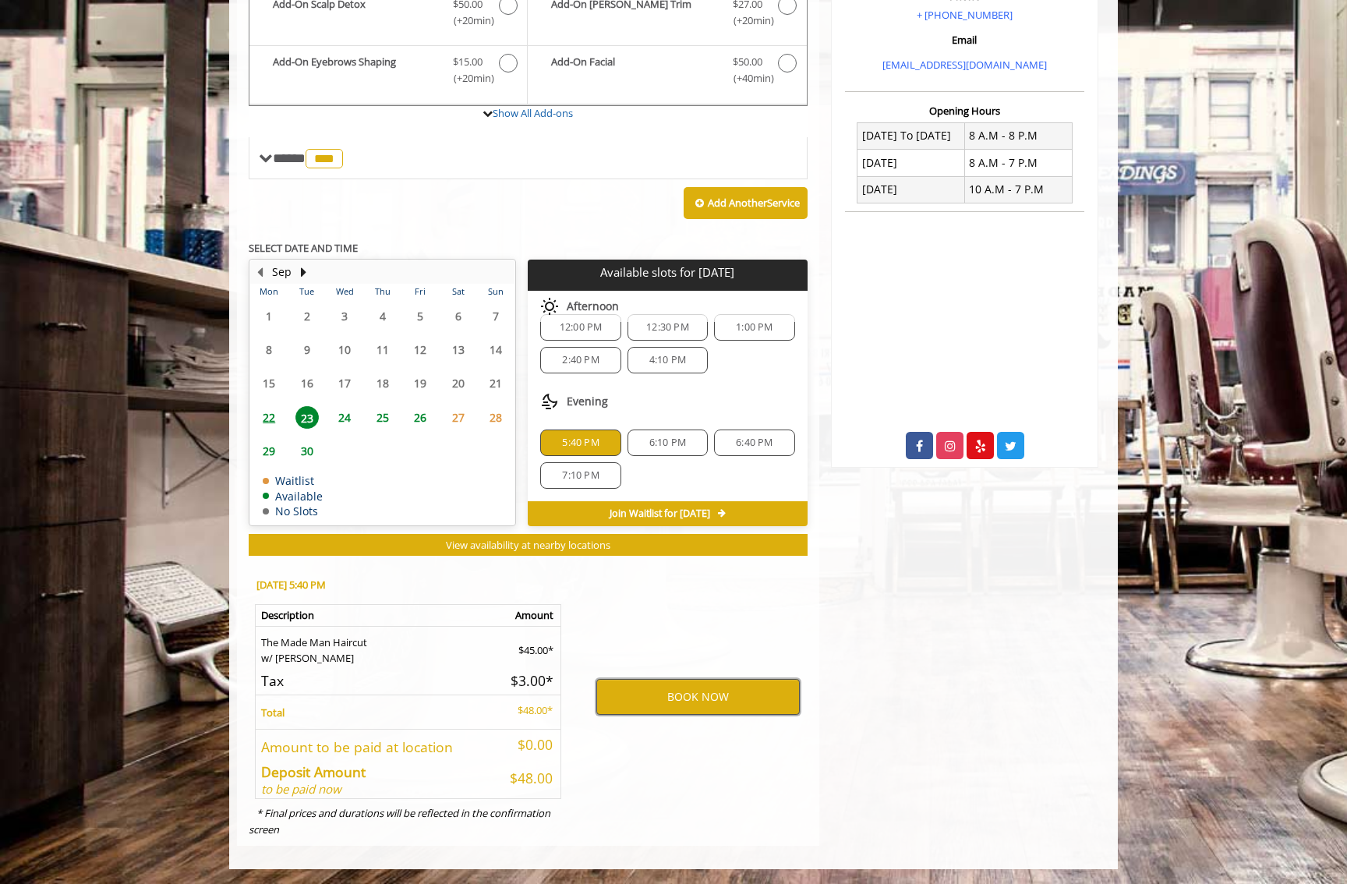
click at [742, 694] on button "BOOK NOW" at bounding box center [697, 697] width 203 height 36
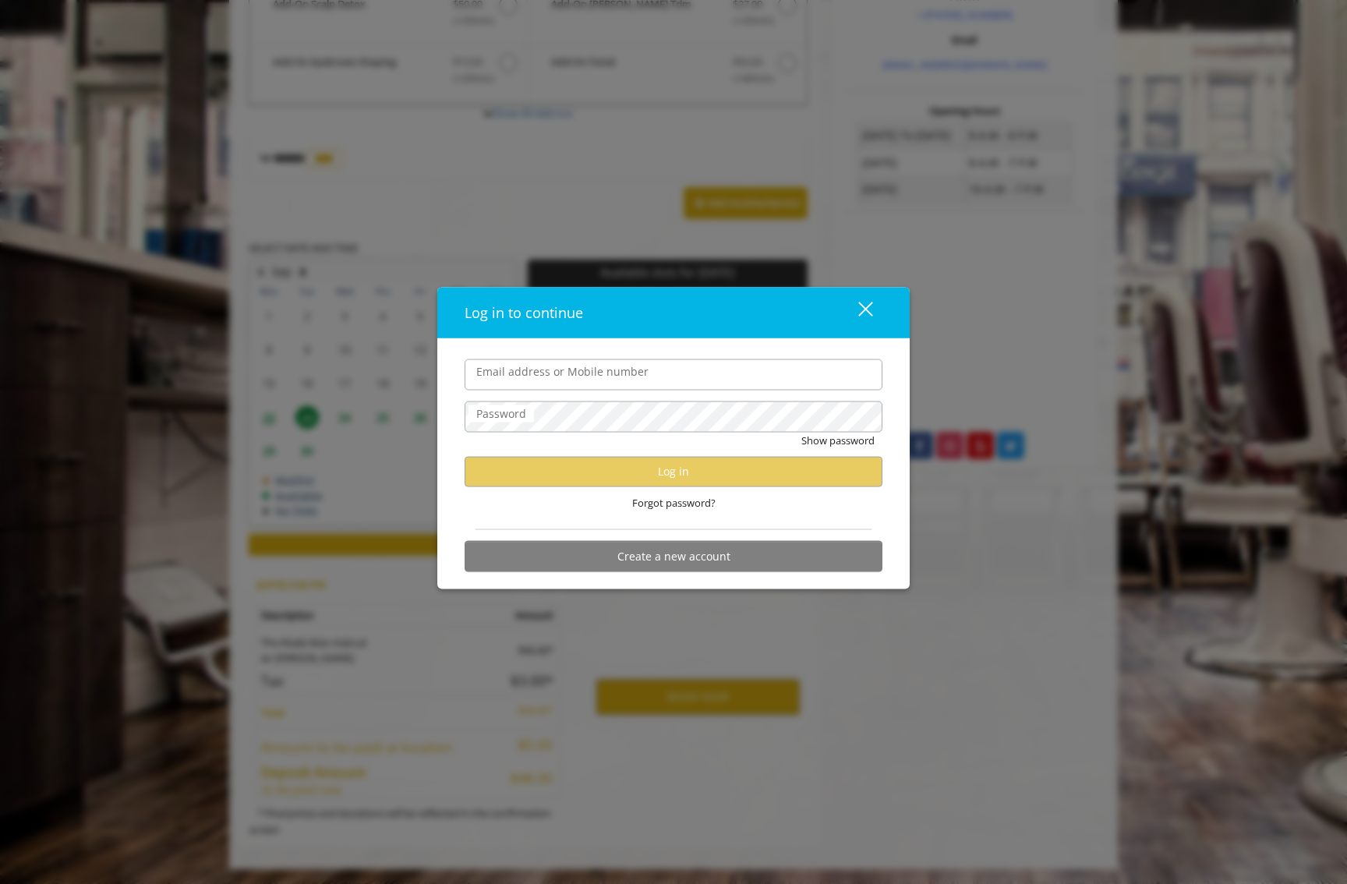
drag, startPoint x: 774, startPoint y: 389, endPoint x: 776, endPoint y: 381, distance: 8.1
click at [775, 389] on input "Email address or Mobile number" at bounding box center [674, 374] width 418 height 31
click at [776, 380] on input "Email address or Mobile number" at bounding box center [674, 374] width 418 height 31
type input "**********"
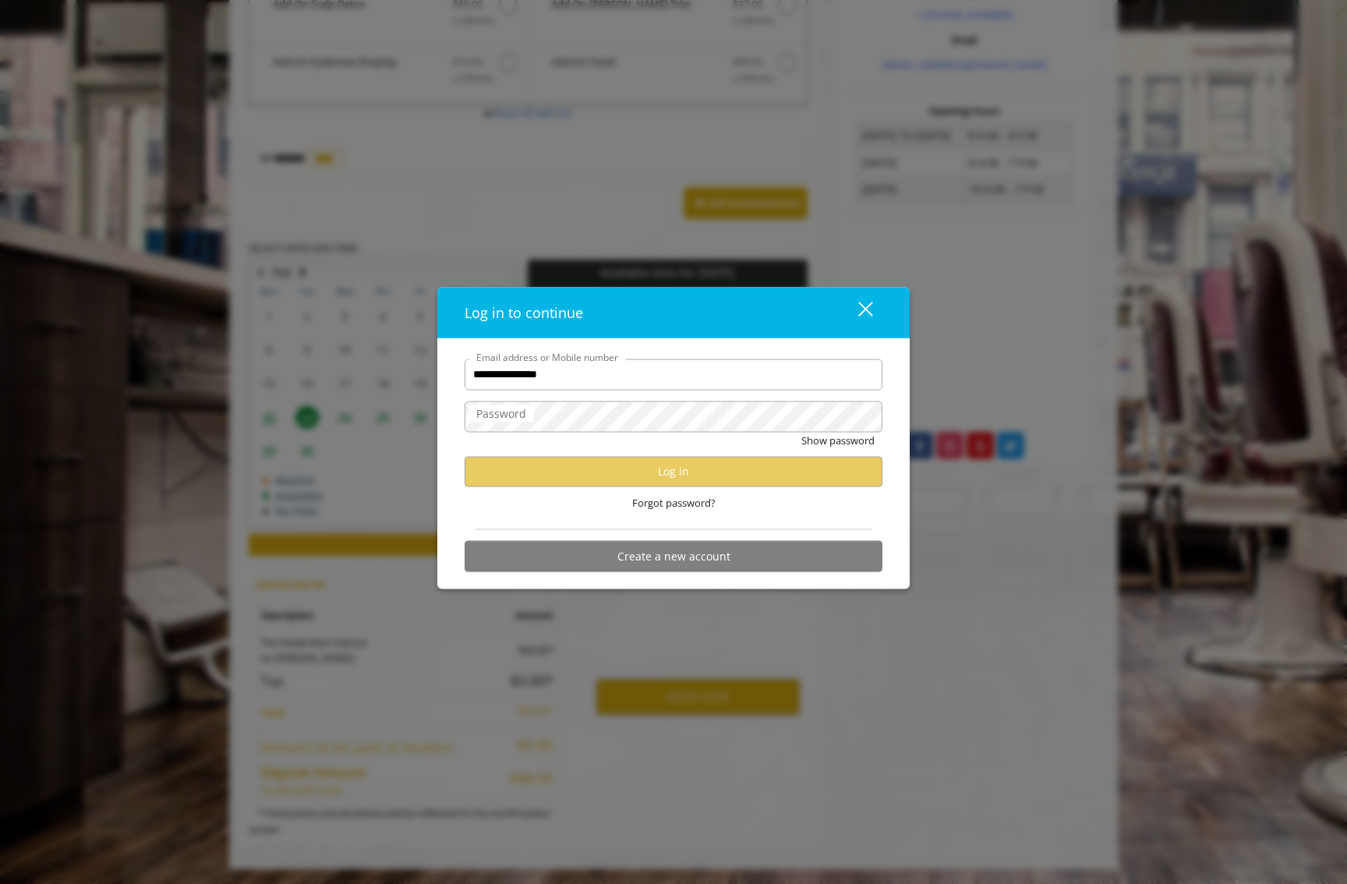
click at [752, 433] on div "Show password" at bounding box center [674, 444] width 418 height 24
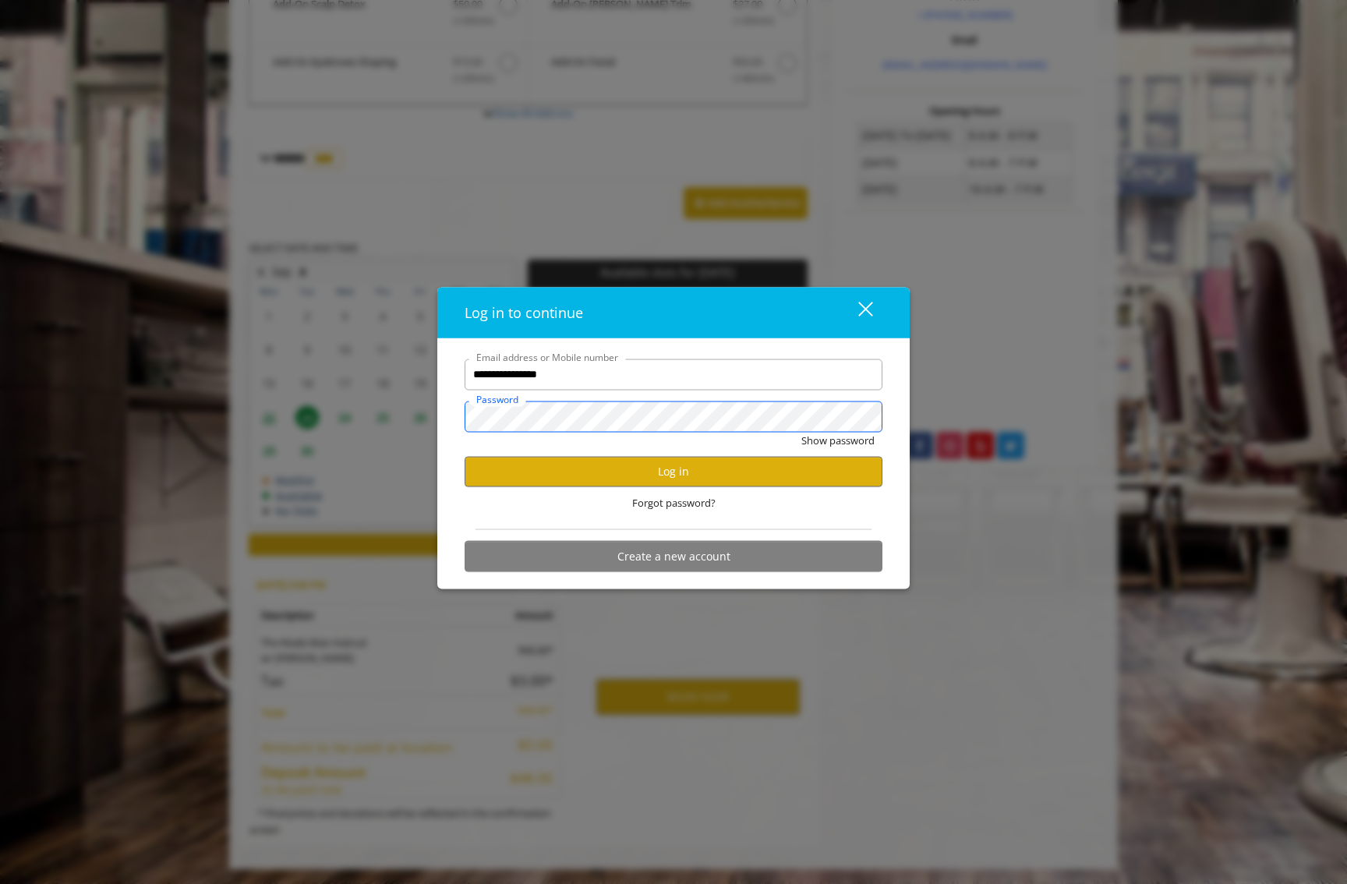
click at [801, 432] on button "Show password" at bounding box center [837, 440] width 73 height 16
click at [726, 479] on button "Log in" at bounding box center [674, 471] width 418 height 30
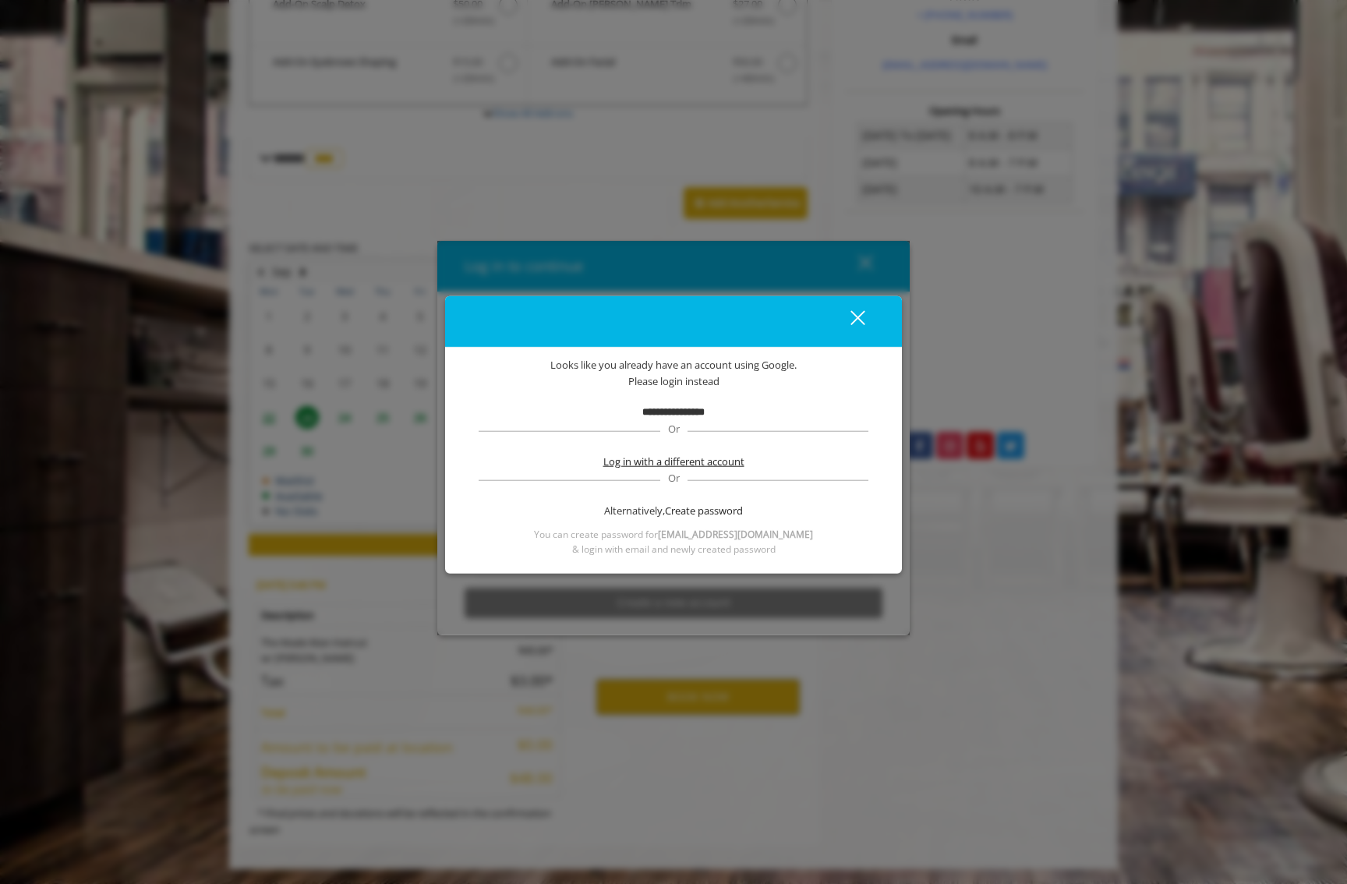
click at [711, 460] on span "Log in with a different account" at bounding box center [673, 462] width 141 height 16
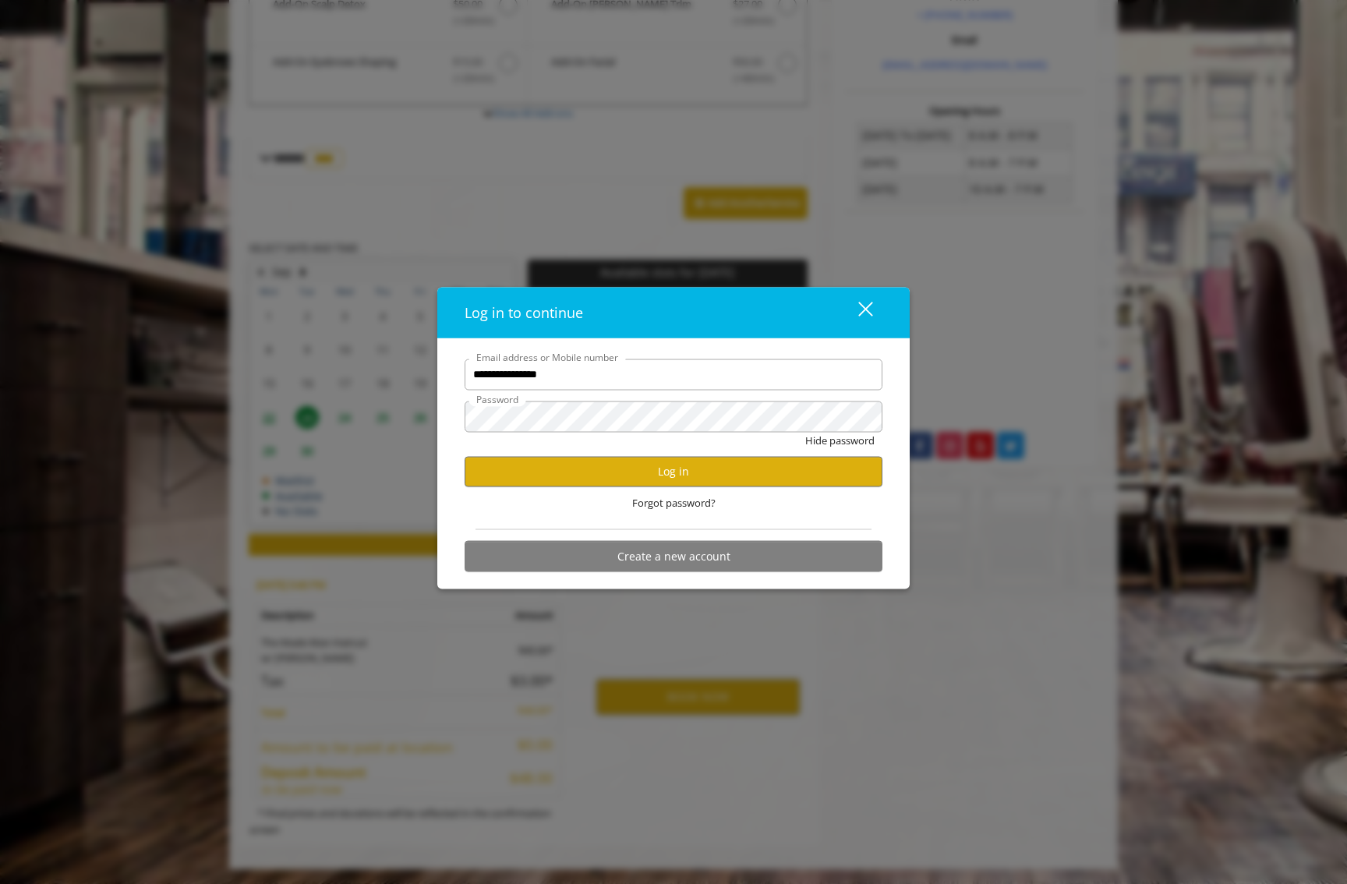
click at [860, 316] on div "close" at bounding box center [855, 312] width 31 height 23
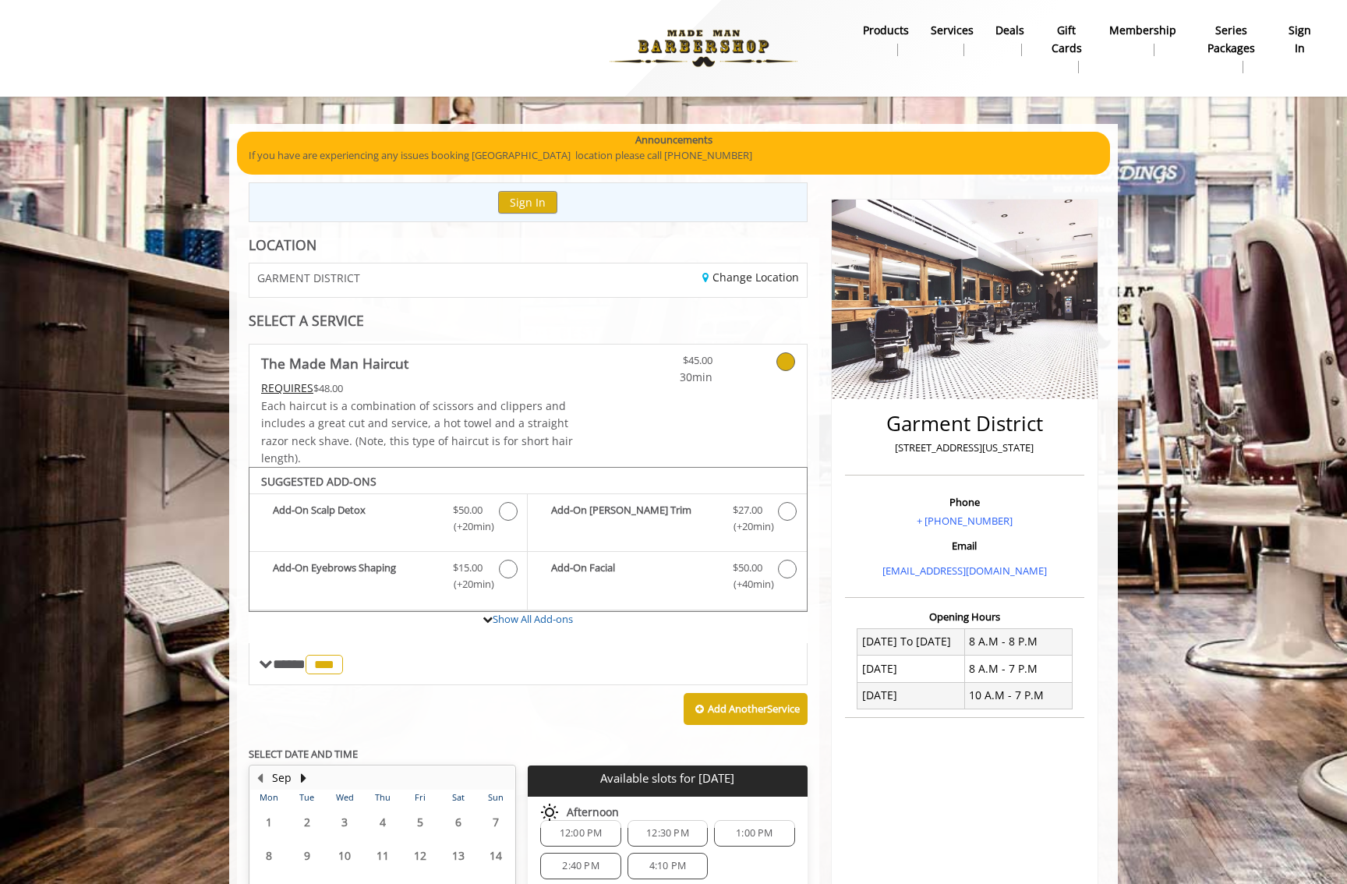
click at [1294, 49] on b "sign in" at bounding box center [1300, 39] width 27 height 35
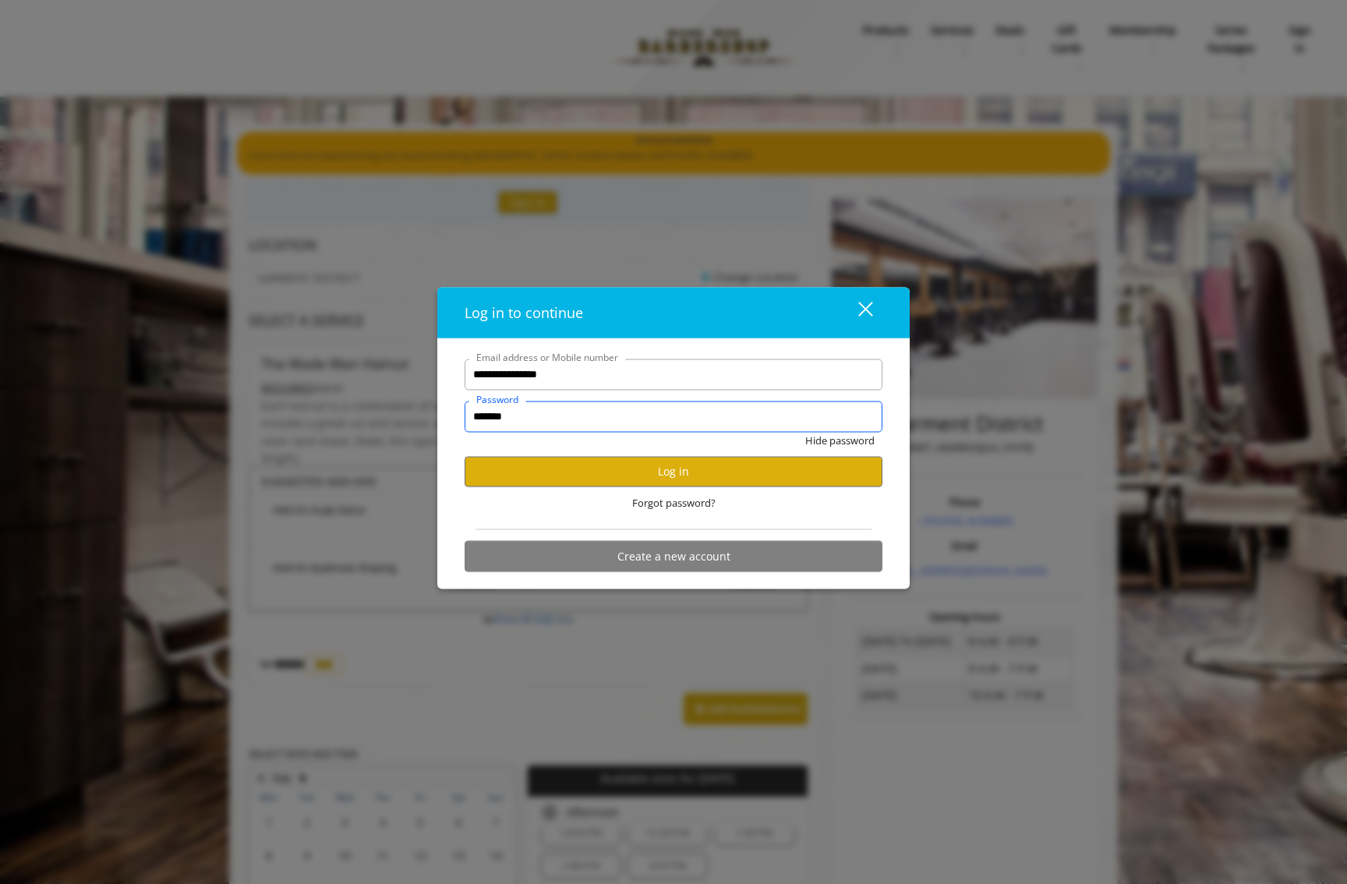
click at [644, 408] on input "*******" at bounding box center [674, 416] width 418 height 31
click at [865, 317] on div "close" at bounding box center [855, 312] width 31 height 23
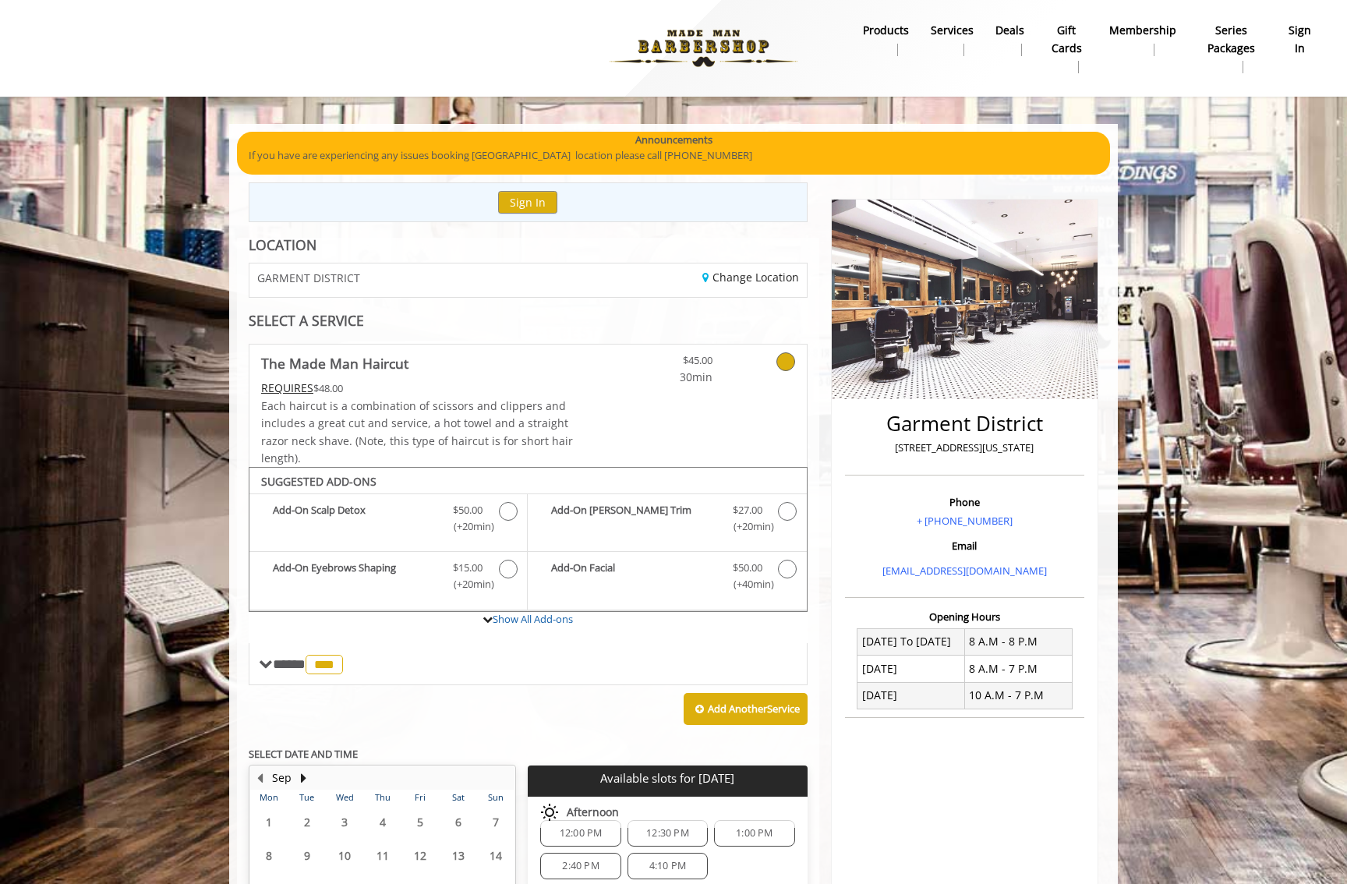
click at [726, 58] on img at bounding box center [703, 48] width 214 height 86
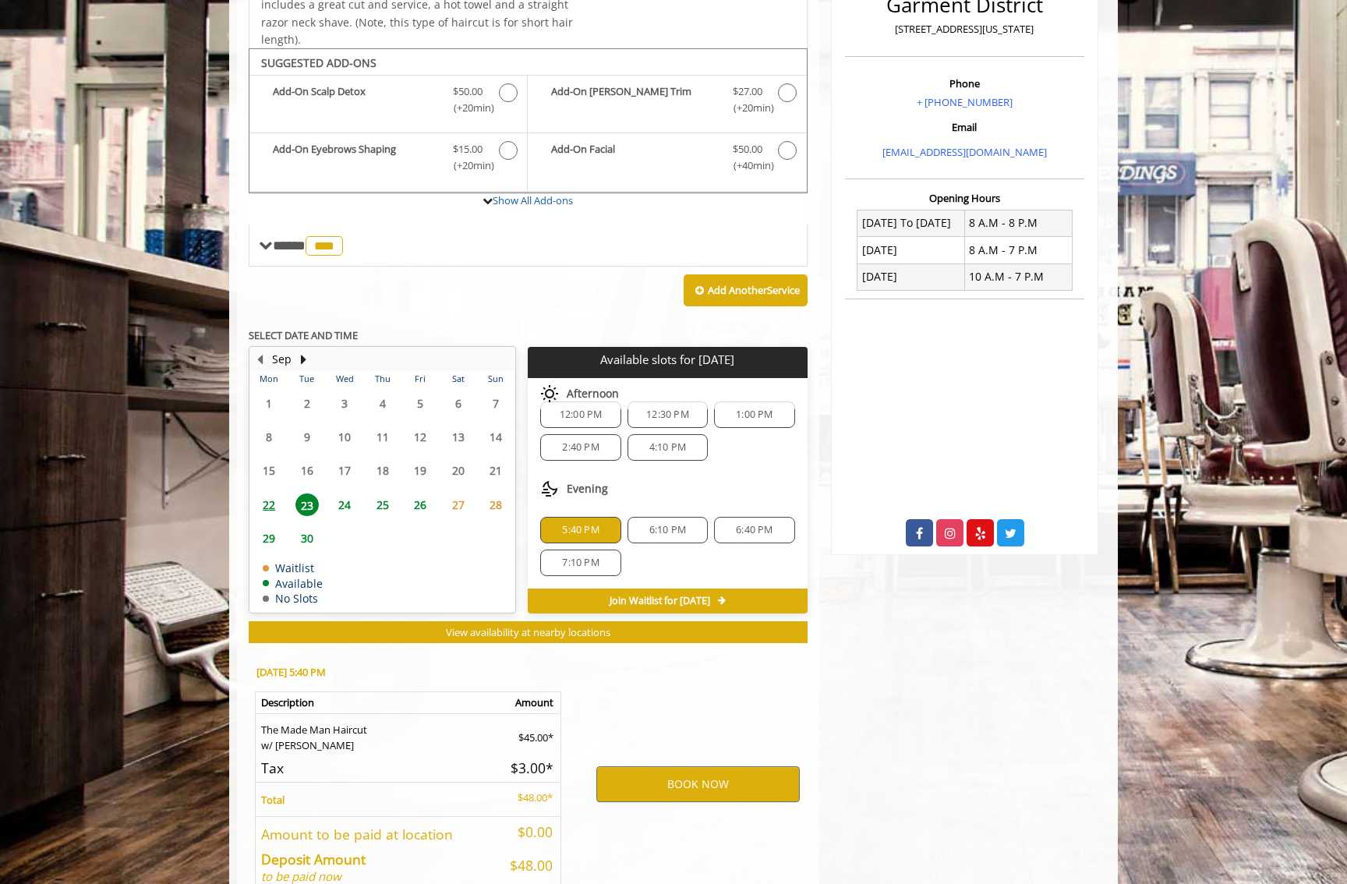
scroll to position [506, 0]
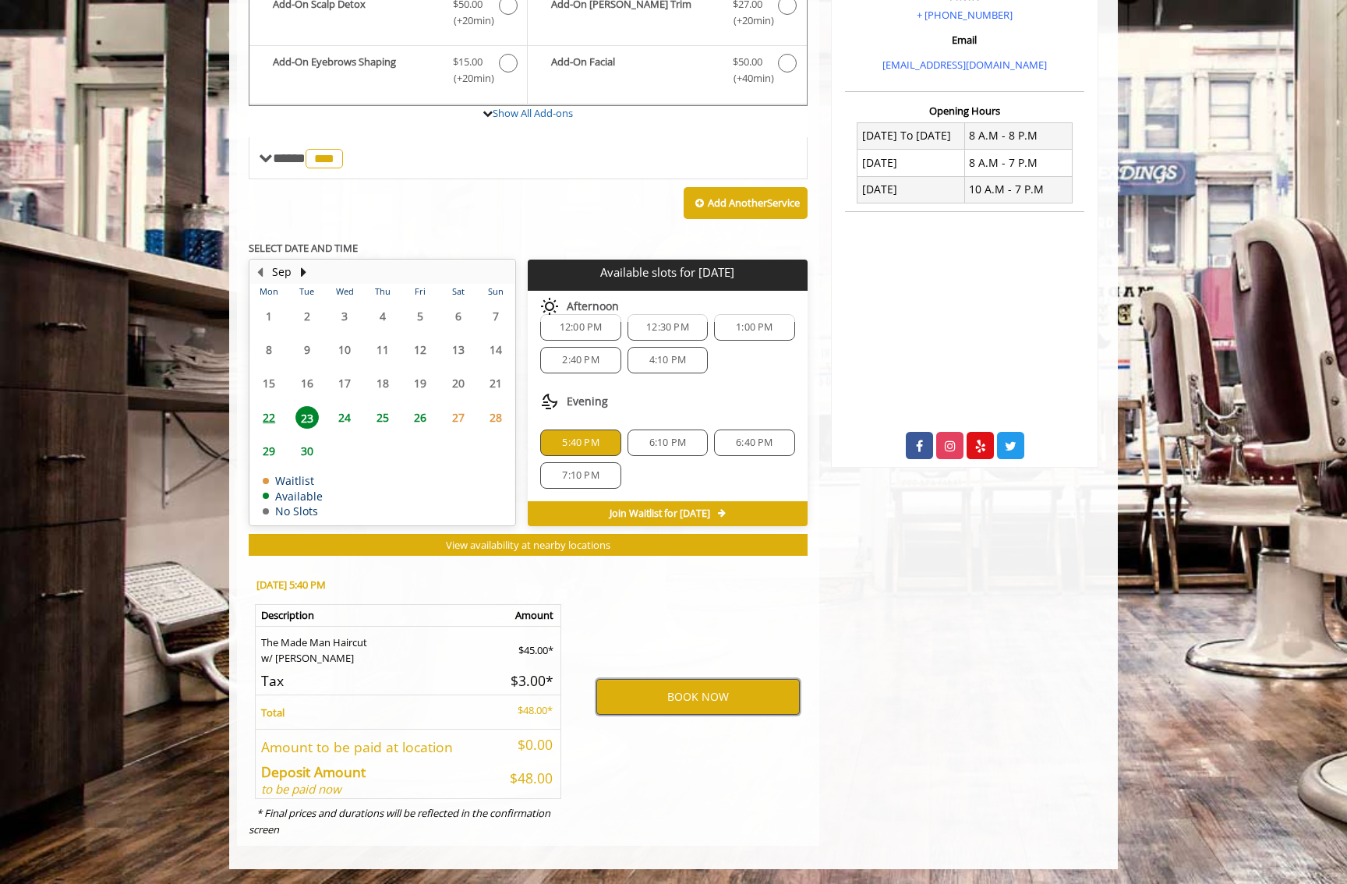
click at [680, 687] on button "BOOK NOW" at bounding box center [697, 697] width 203 height 36
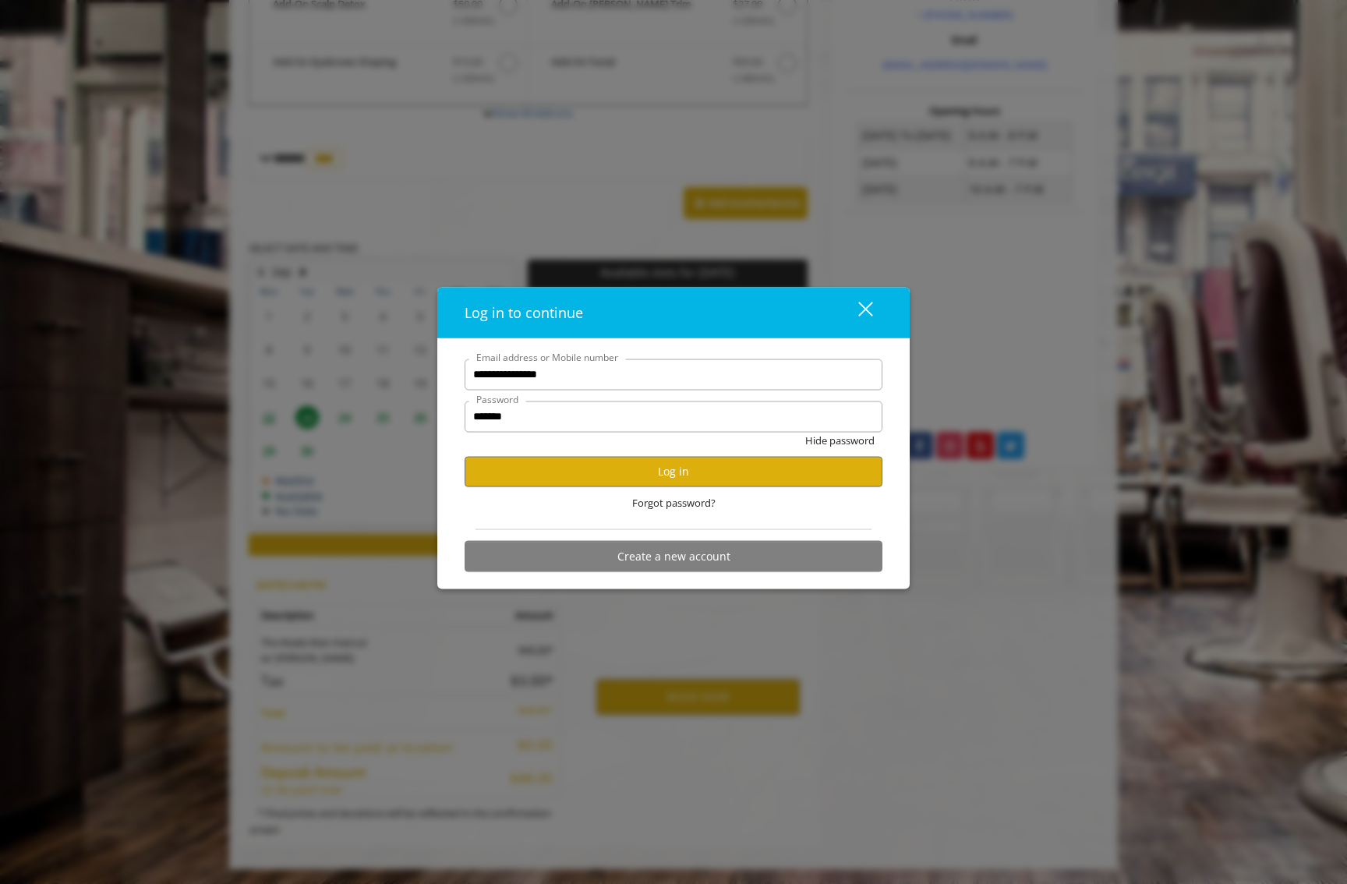
click at [873, 315] on button "close" at bounding box center [855, 312] width 53 height 32
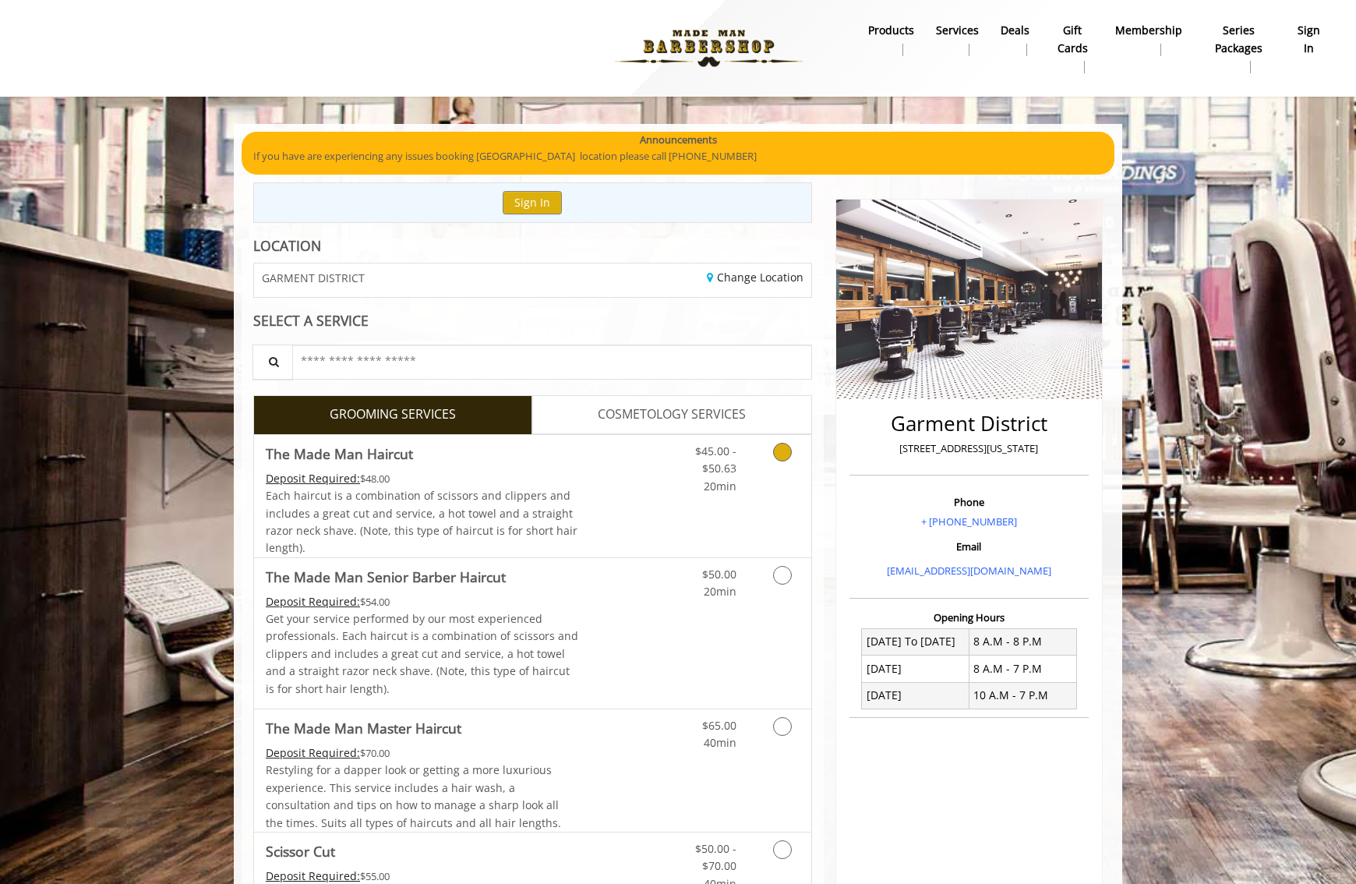
click at [628, 486] on link "Discounted Price" at bounding box center [625, 496] width 93 height 122
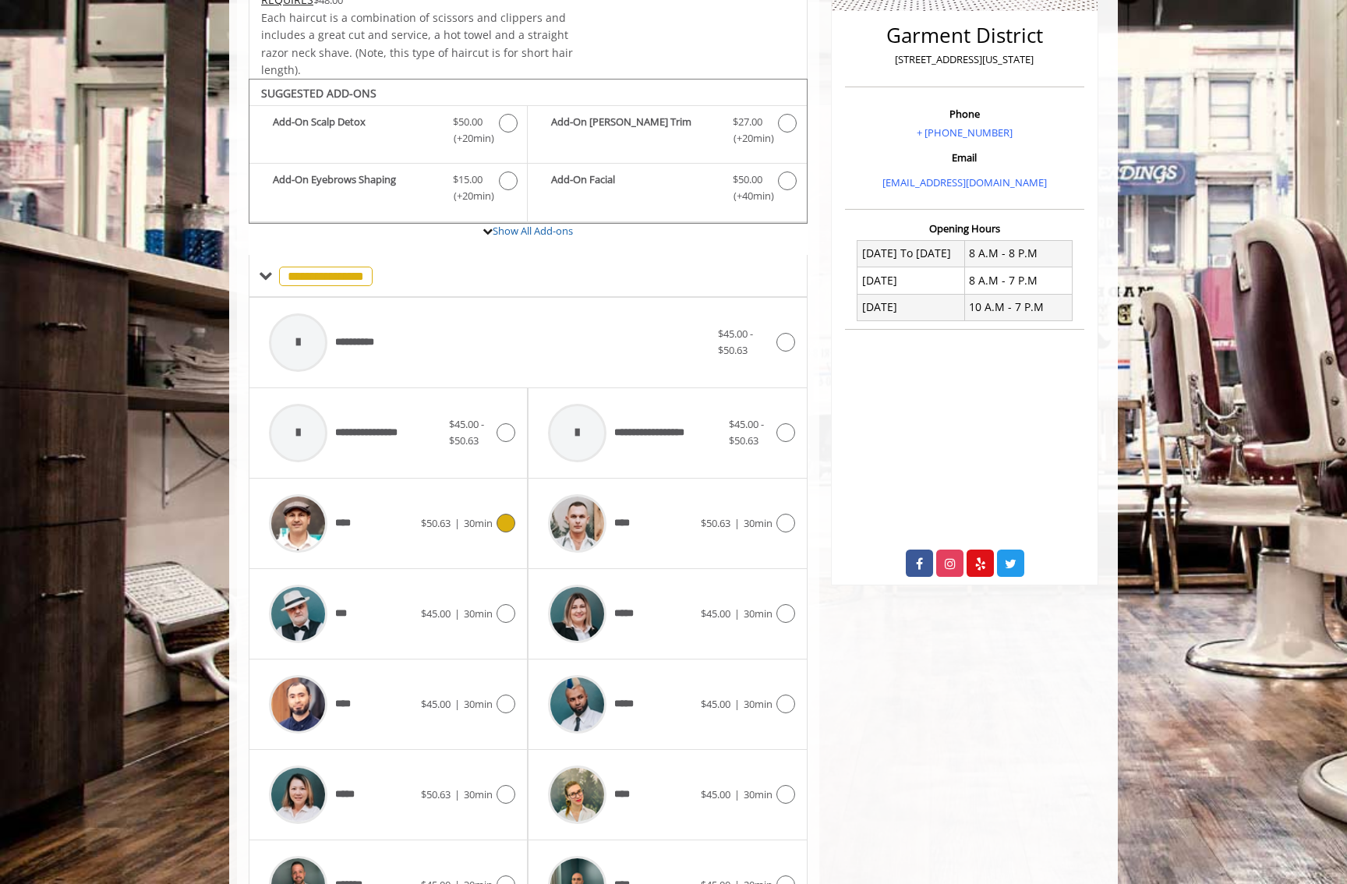
scroll to position [467, 0]
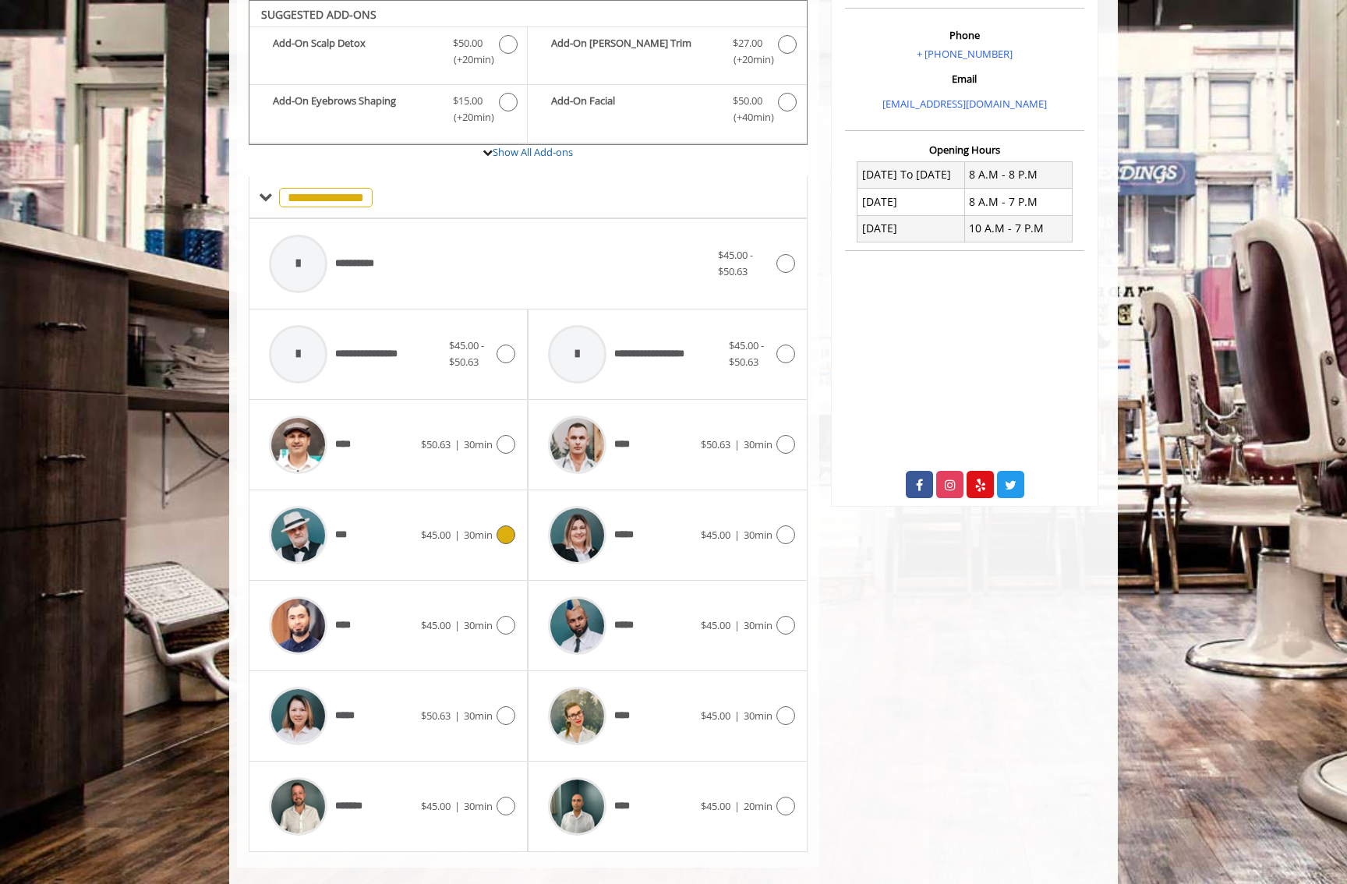
click at [417, 539] on div "***" at bounding box center [341, 535] width 160 height 74
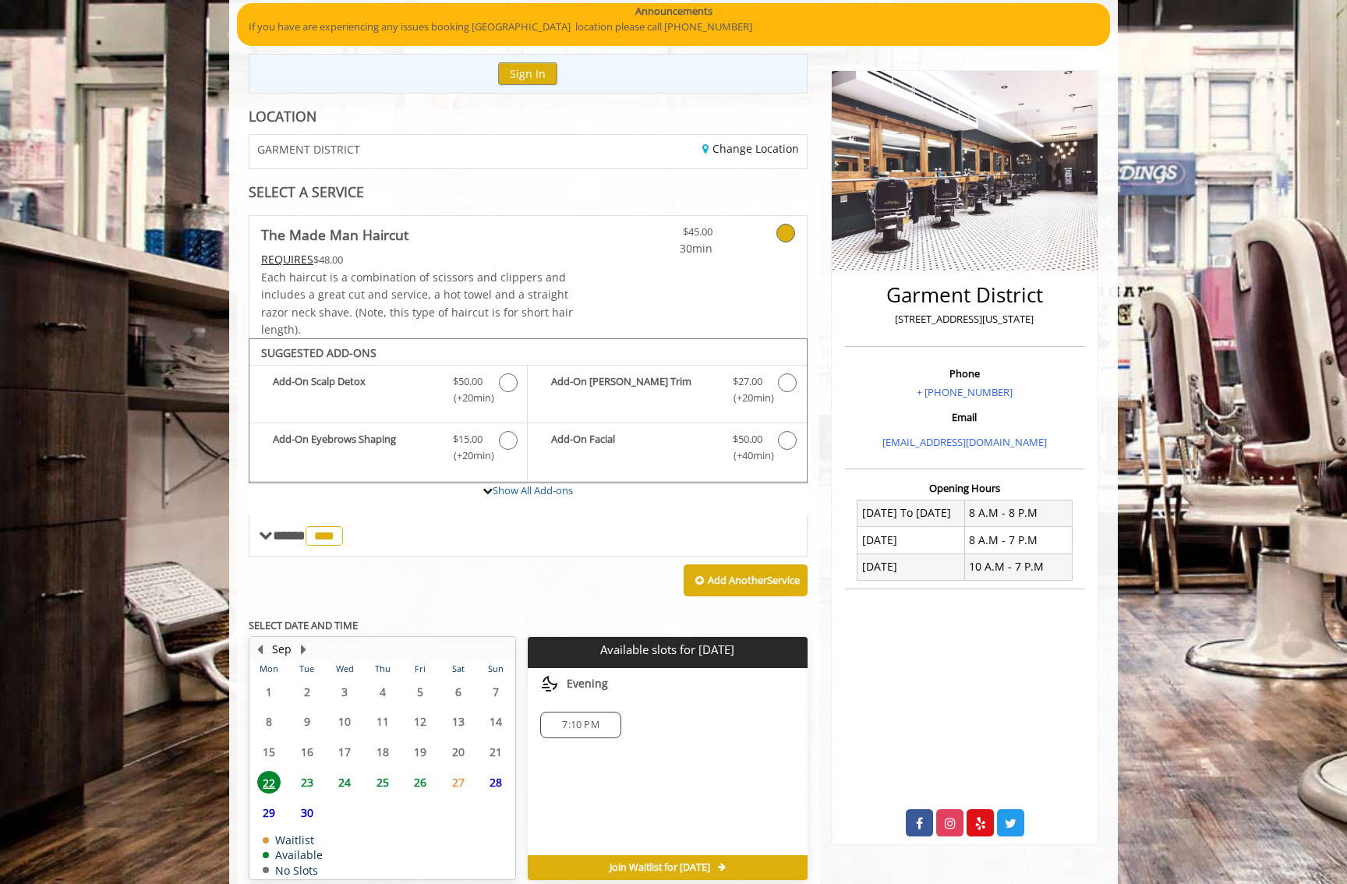
scroll to position [200, 0]
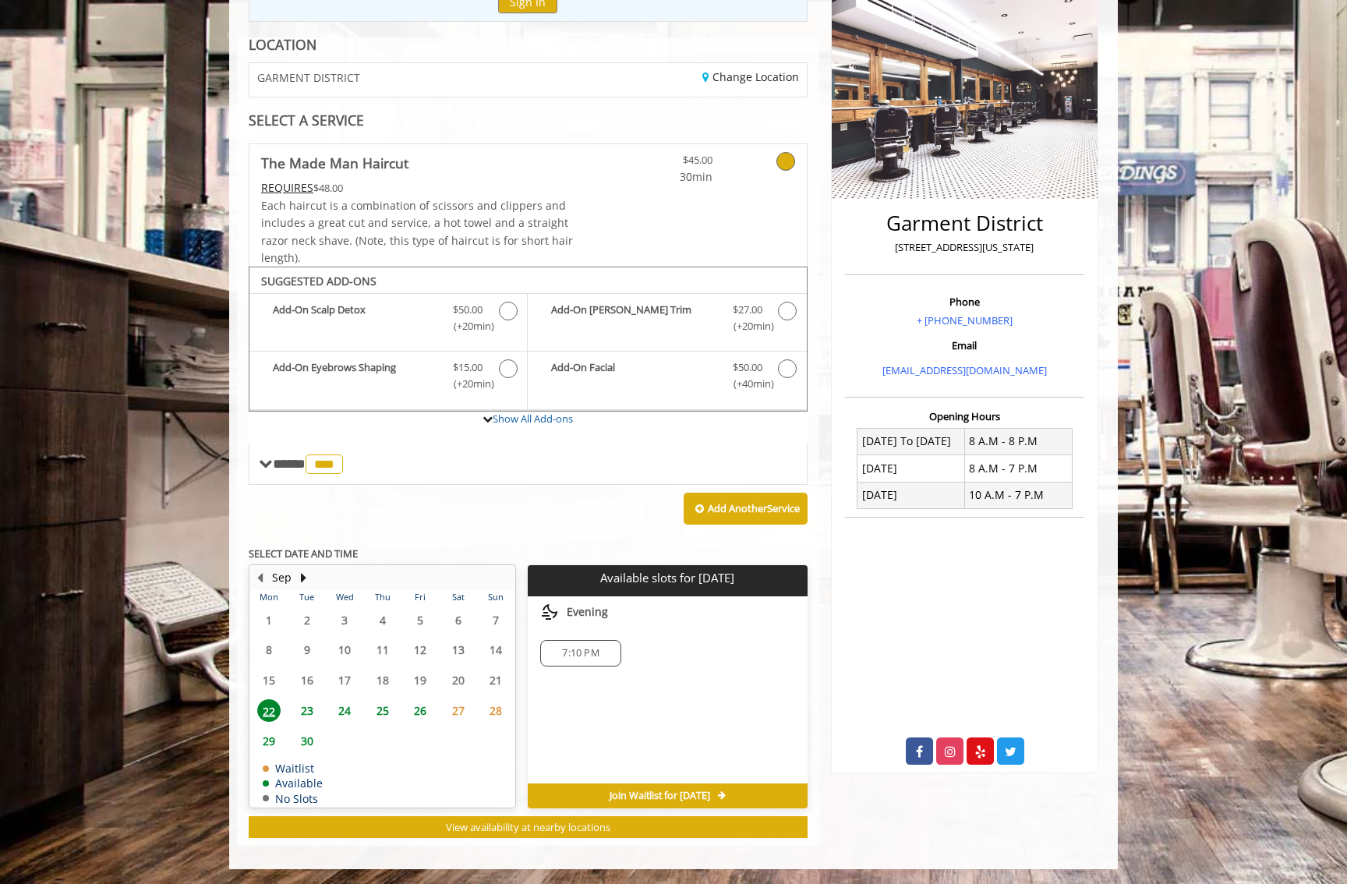
click at [305, 704] on span "23" at bounding box center [306, 710] width 23 height 23
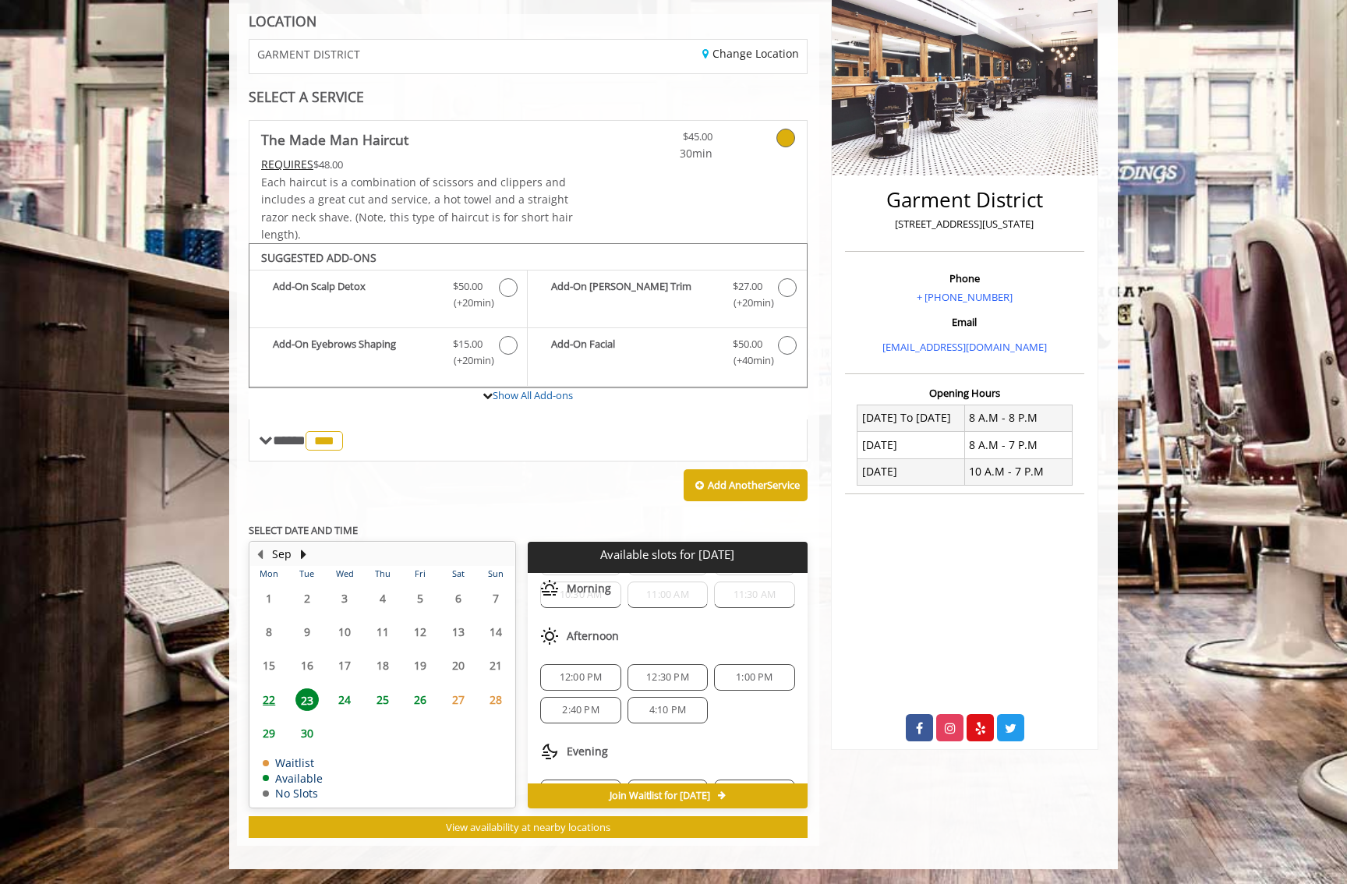
scroll to position [136, 0]
click at [598, 723] on span "5:40 PM" at bounding box center [580, 725] width 66 height 12
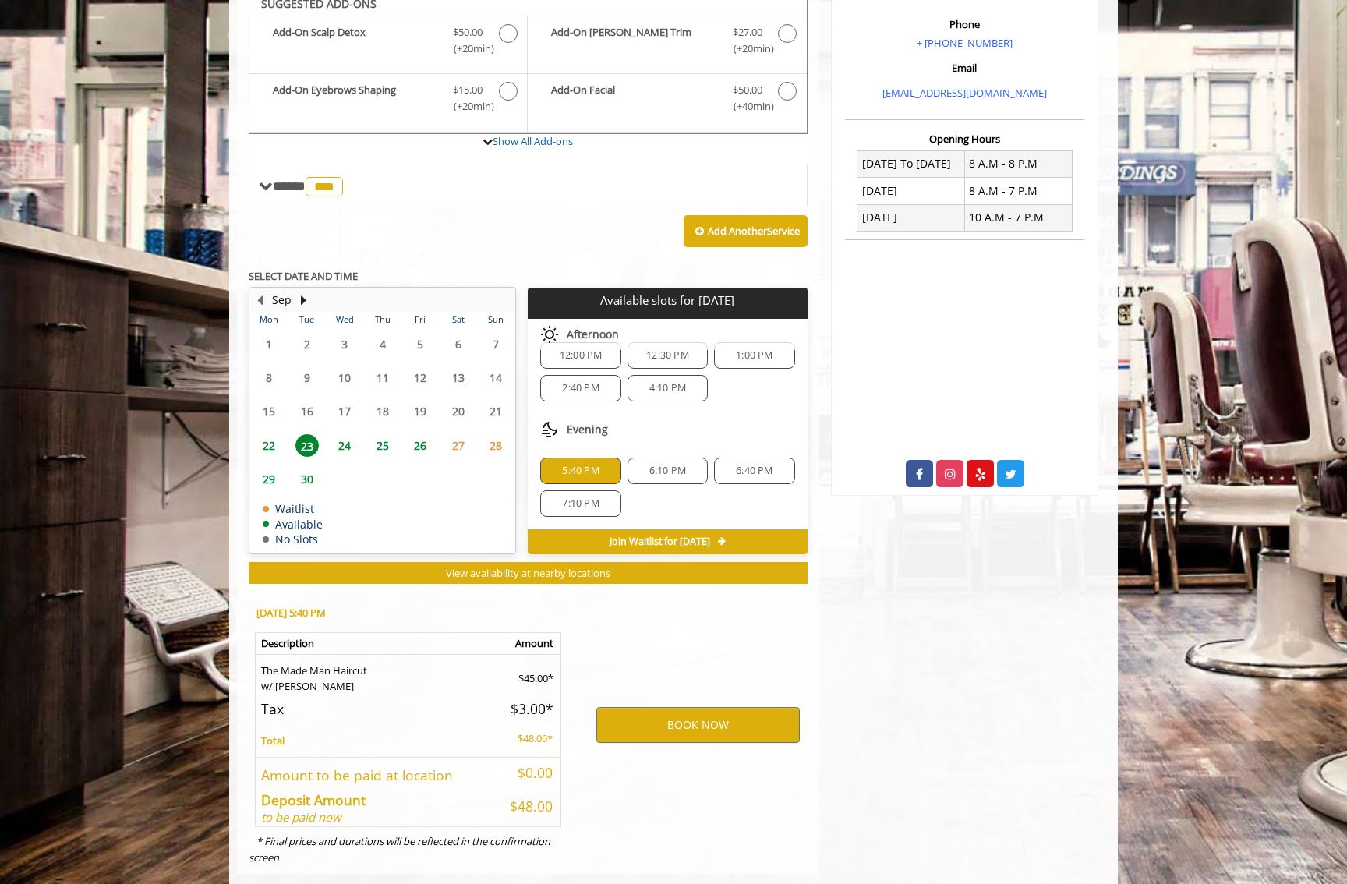
scroll to position [506, 0]
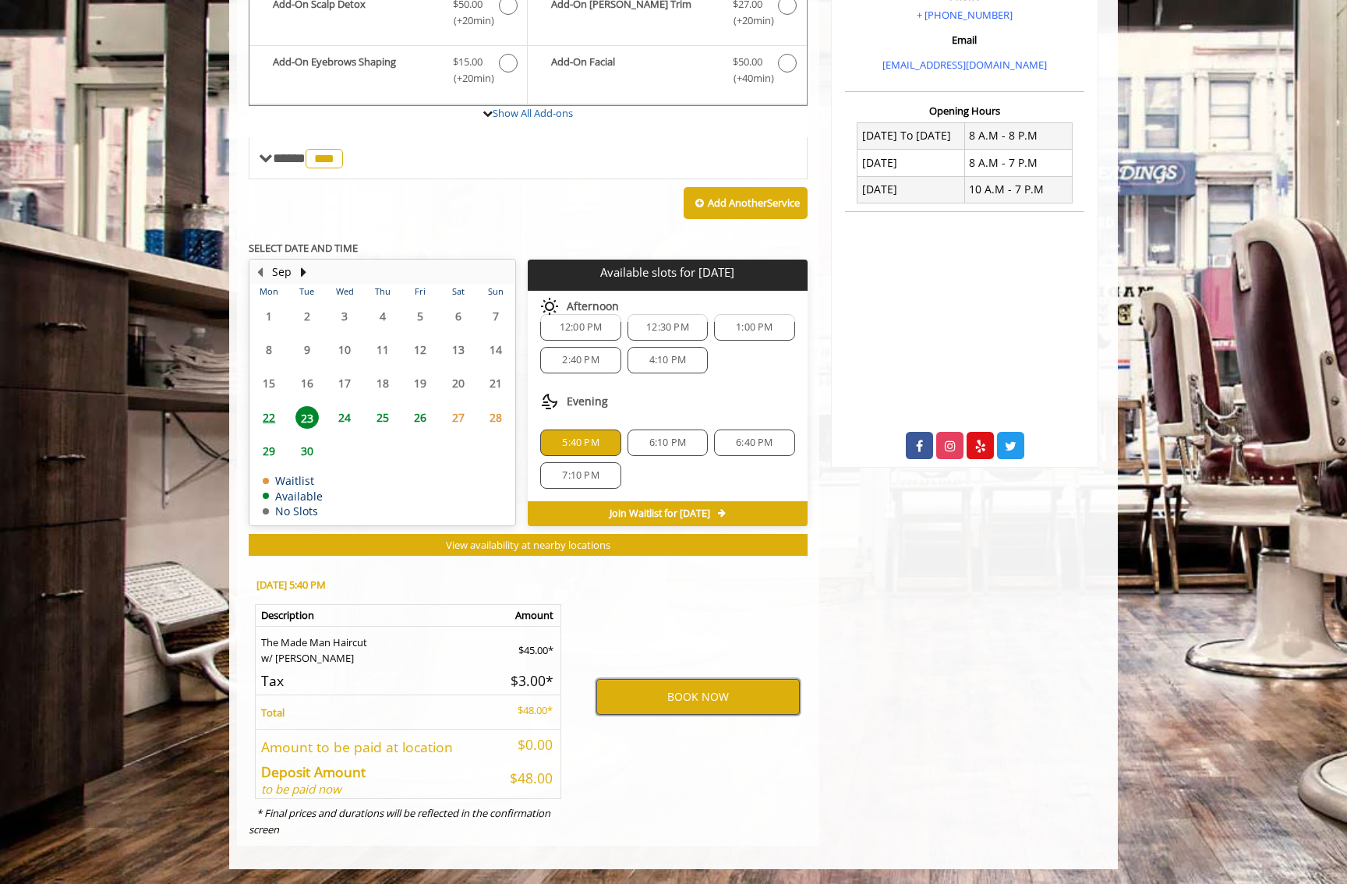
click at [710, 704] on button "BOOK NOW" at bounding box center [697, 697] width 203 height 36
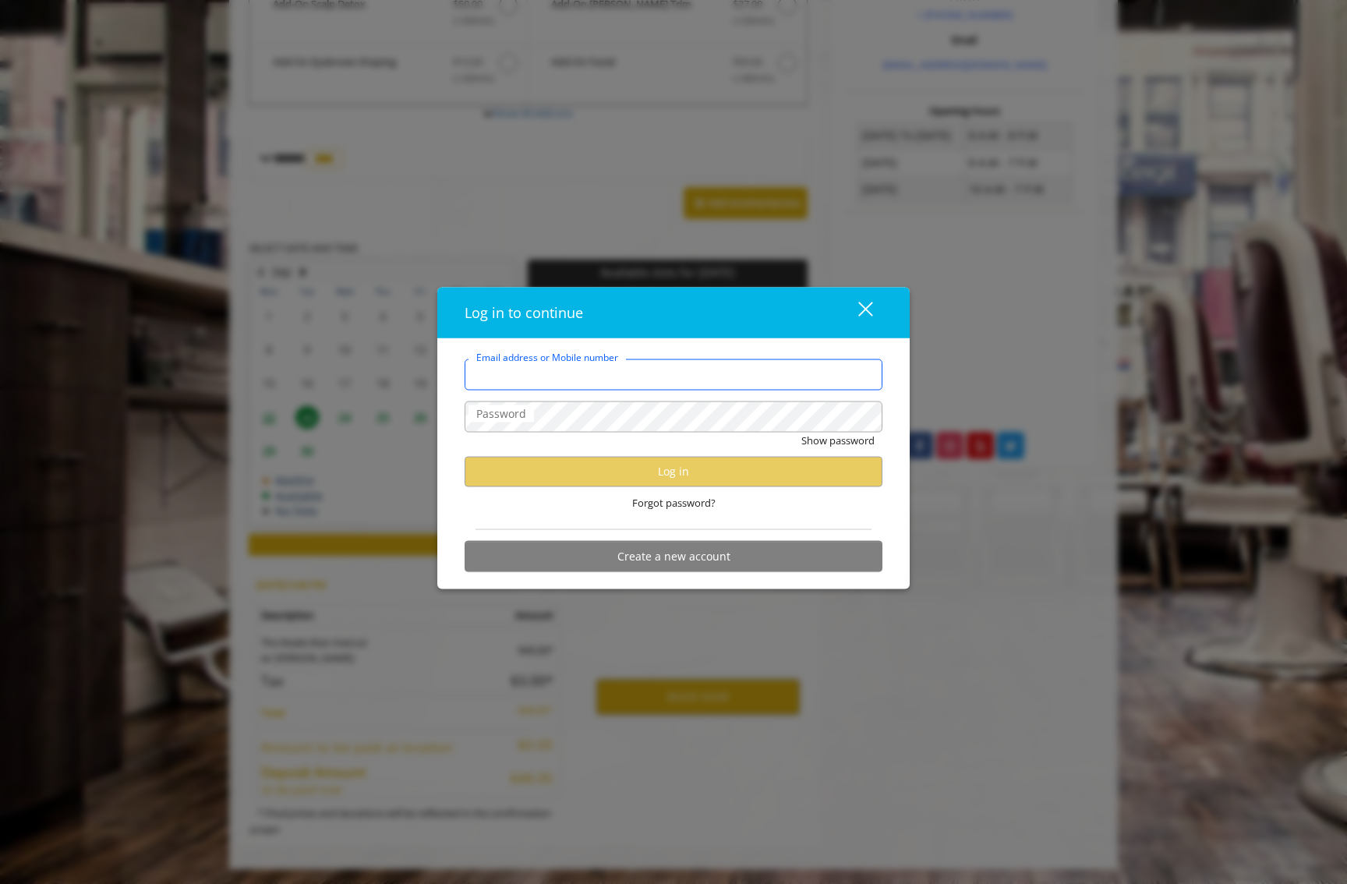
click at [716, 369] on input "Email address or Mobile number" at bounding box center [674, 374] width 418 height 31
click at [853, 316] on div "close" at bounding box center [855, 312] width 31 height 23
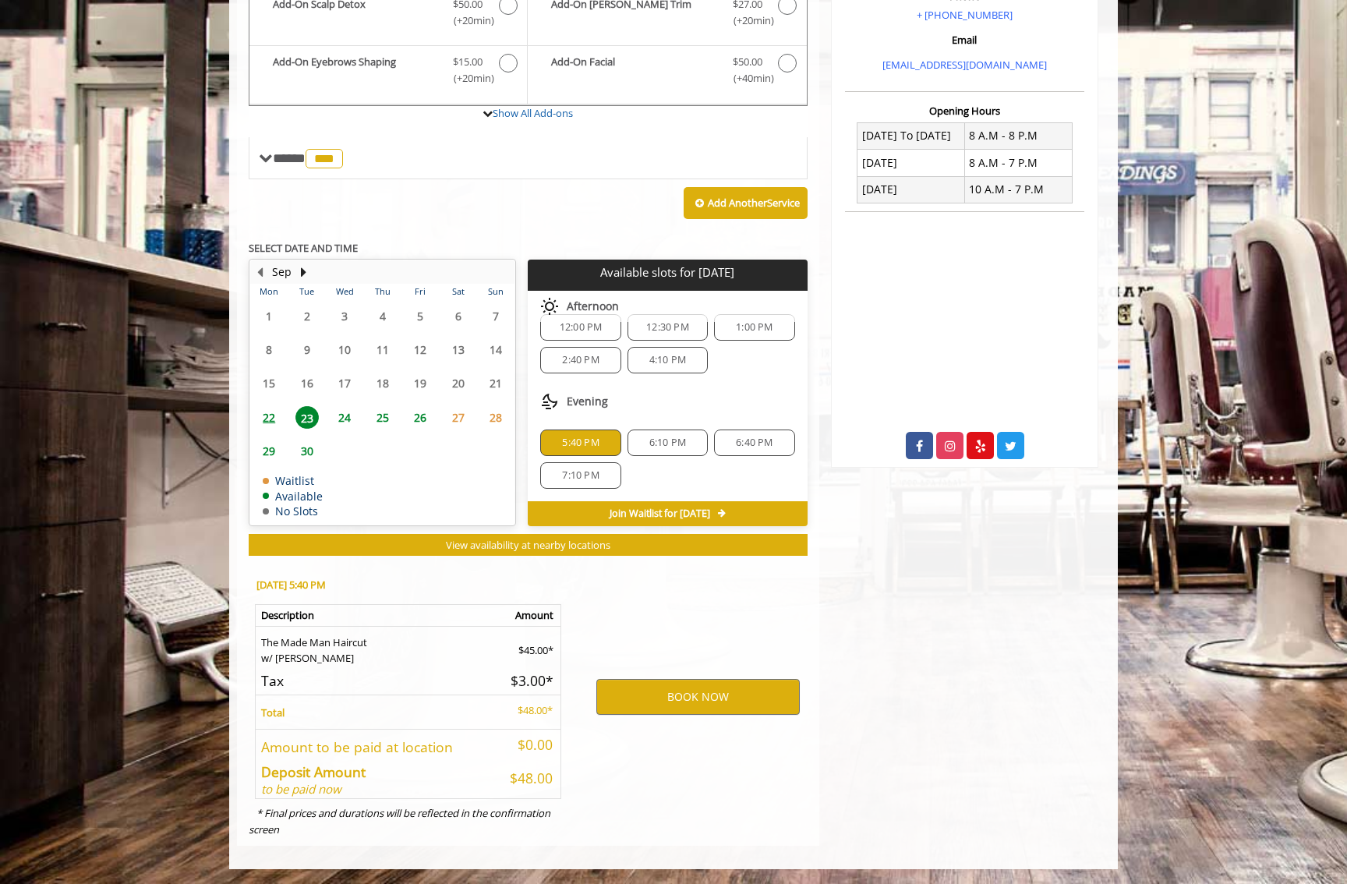
scroll to position [0, 0]
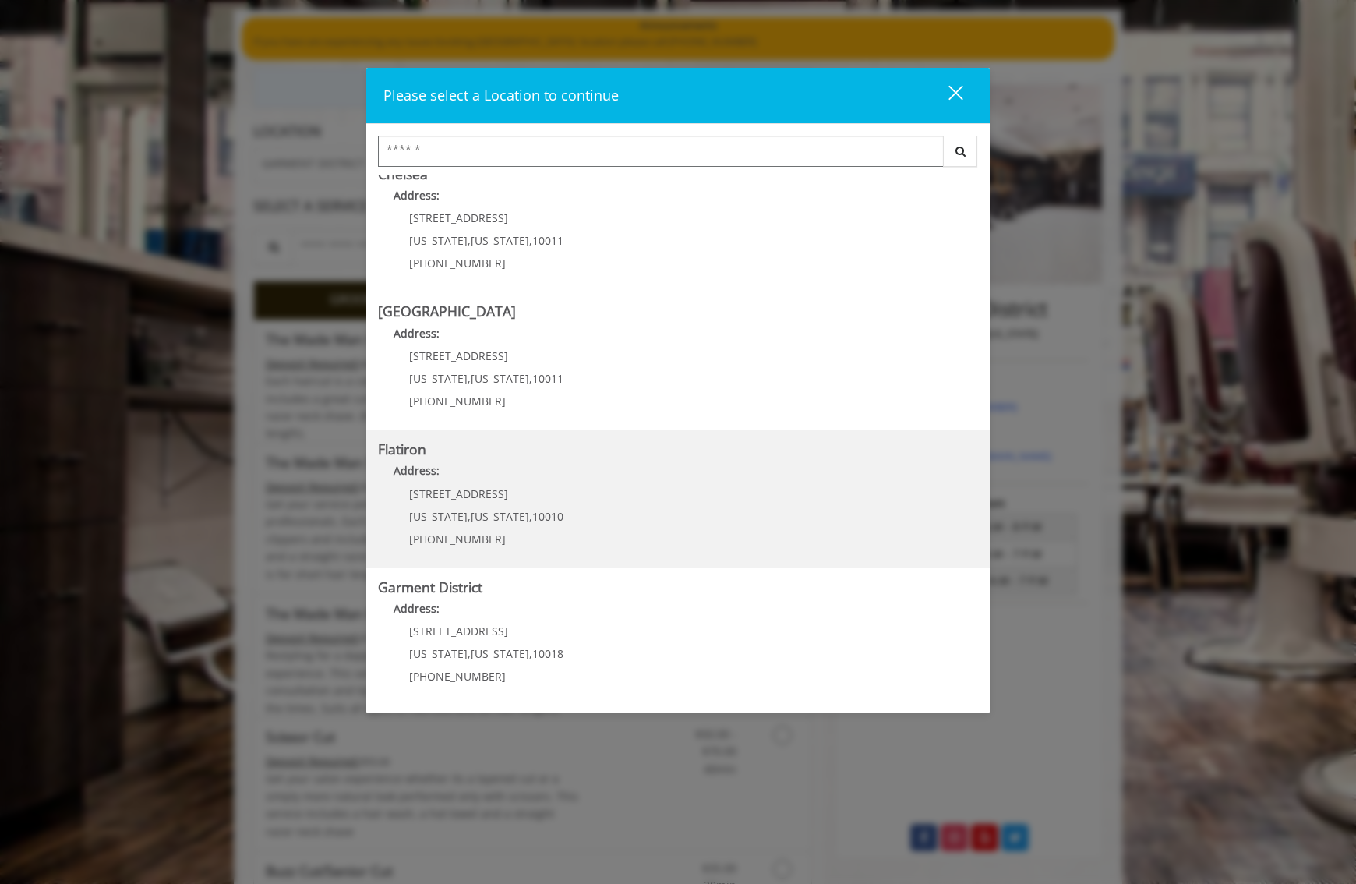
scroll to position [171, 0]
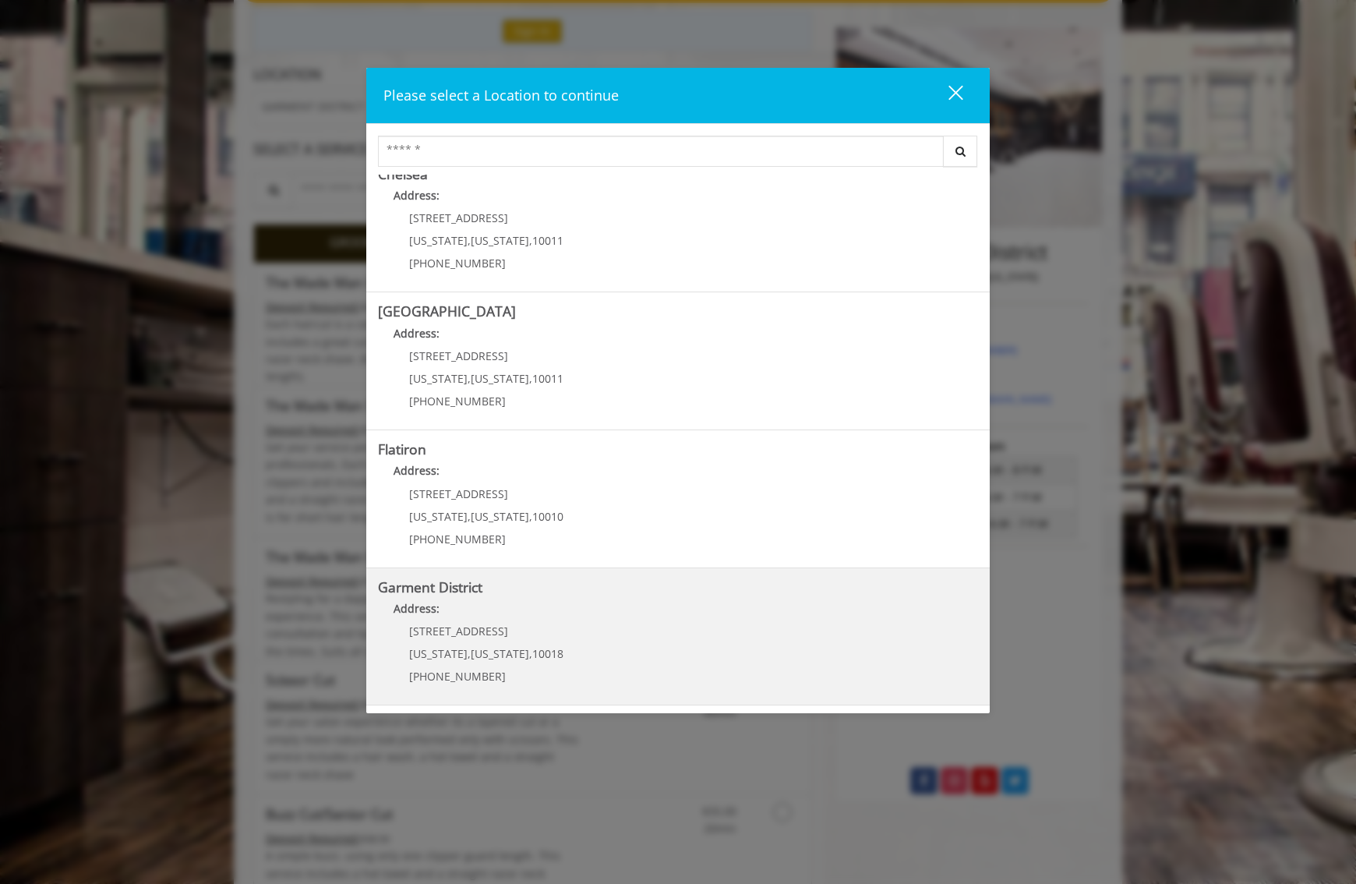
click at [541, 610] on District "Address:" at bounding box center [678, 612] width 600 height 25
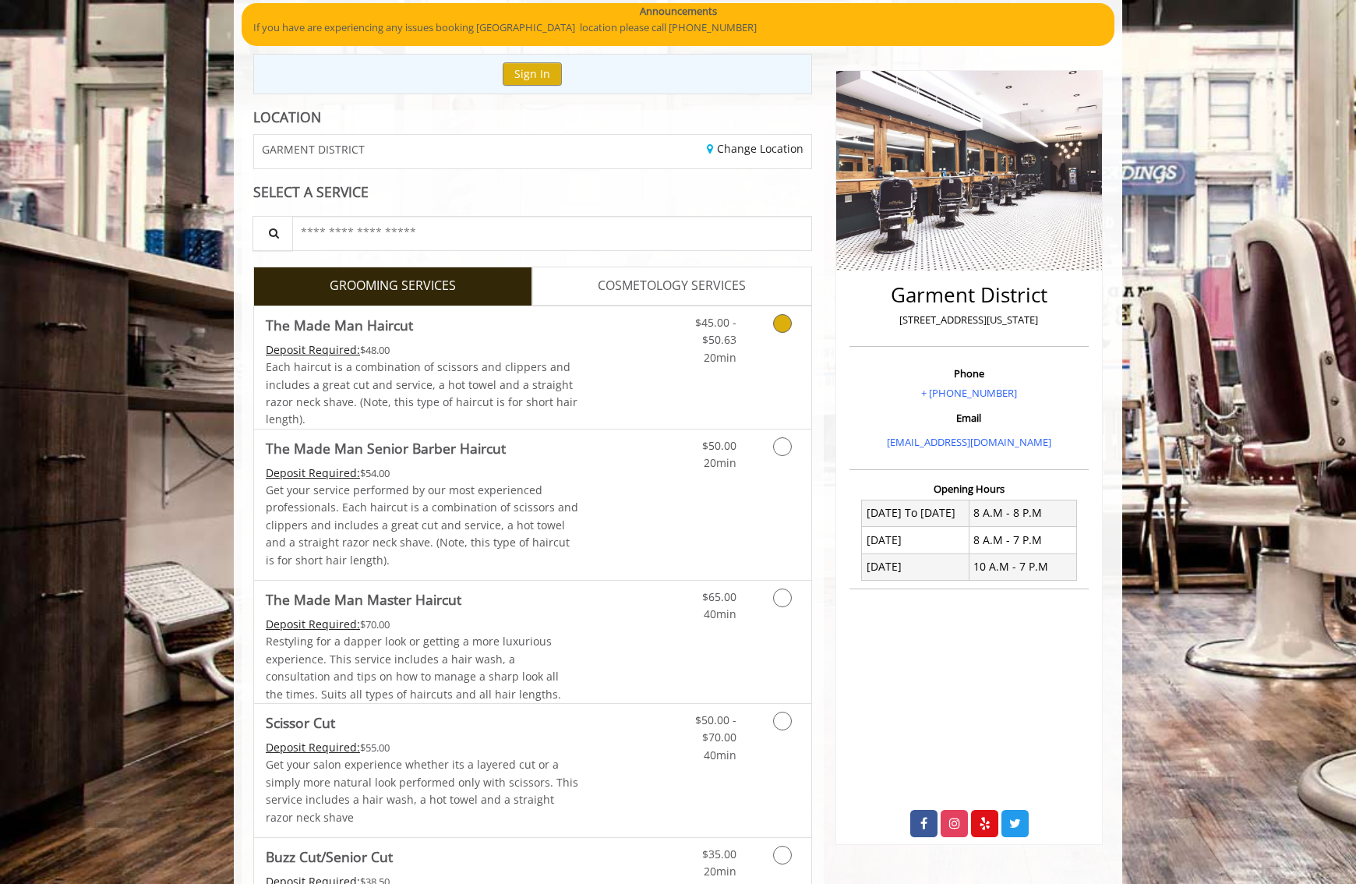
scroll to position [171, 0]
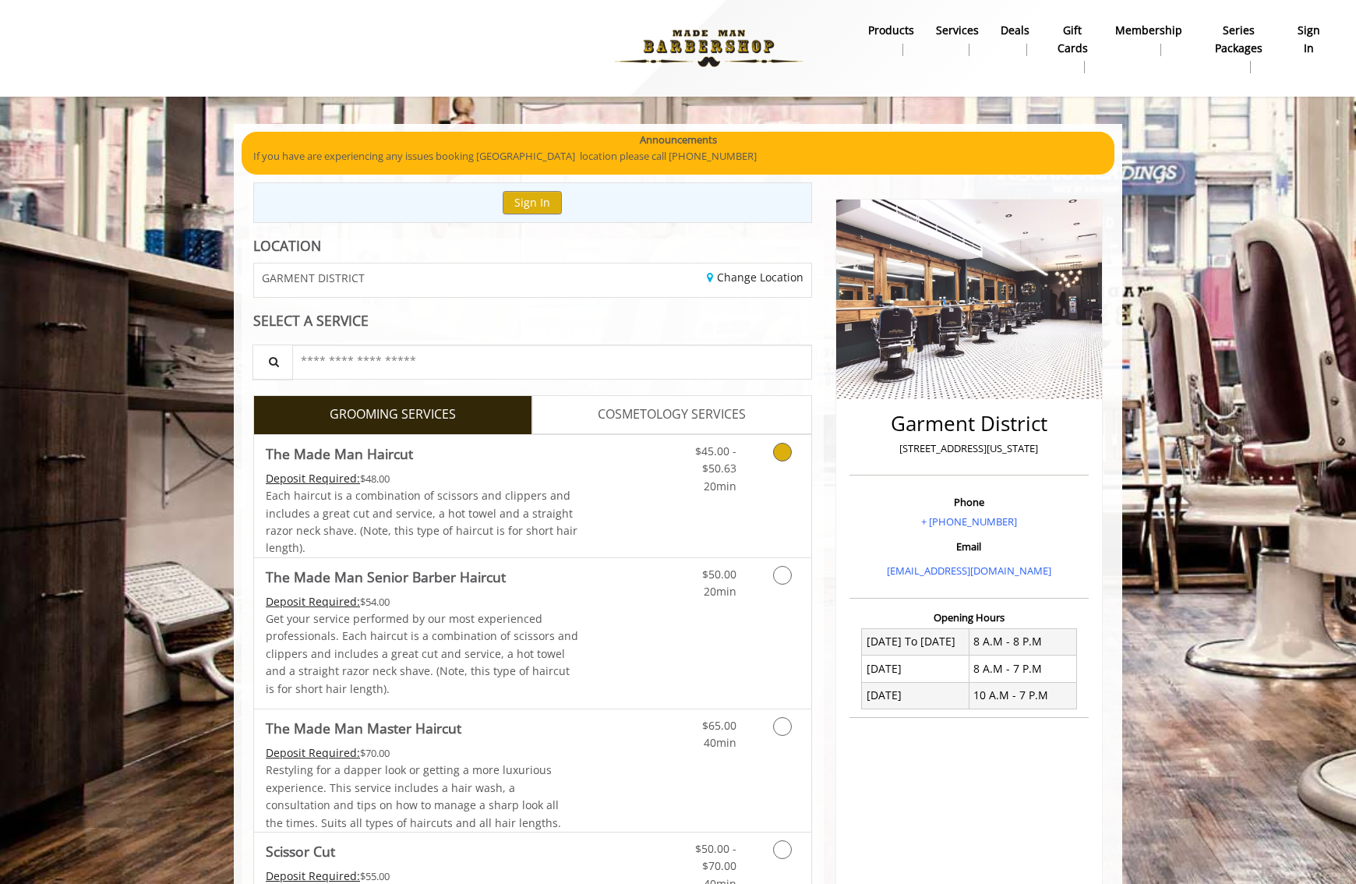
click at [468, 511] on span "Each haircut is a combination of scissors and clippers and includes a great cut…" at bounding box center [422, 521] width 312 height 67
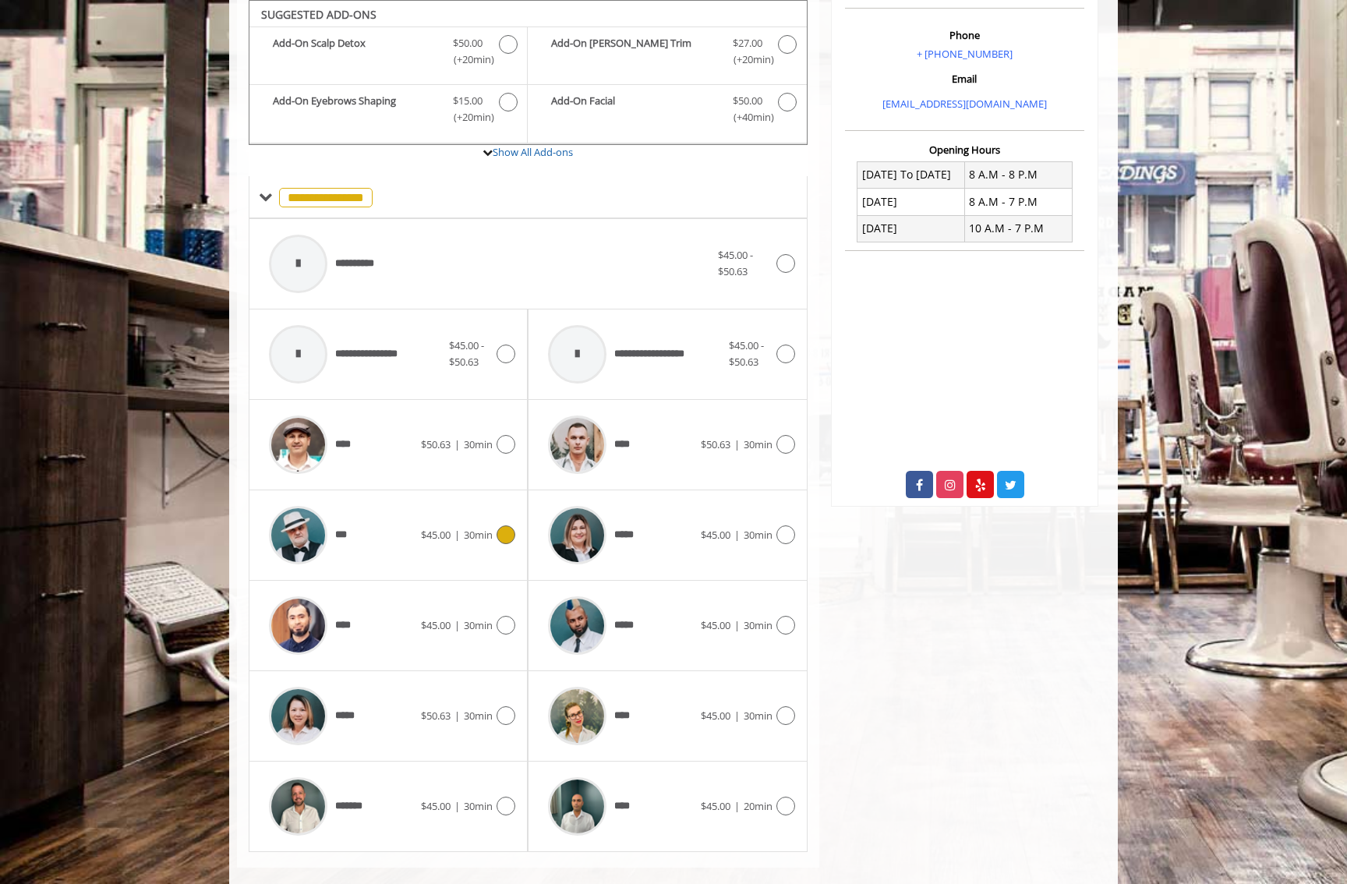
click at [442, 511] on div "*** $45.00 | 30min" at bounding box center [388, 535] width 254 height 74
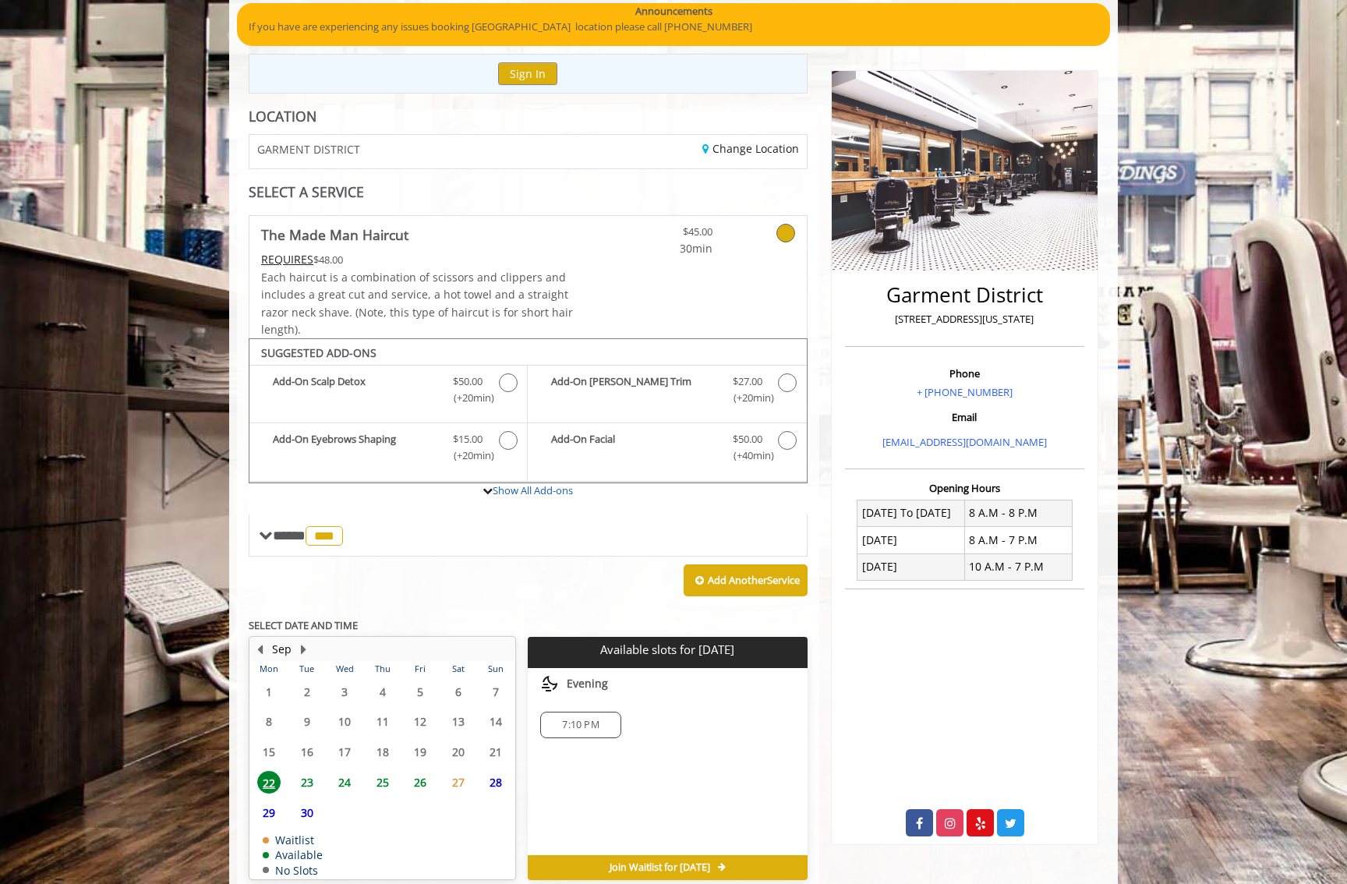
scroll to position [200, 0]
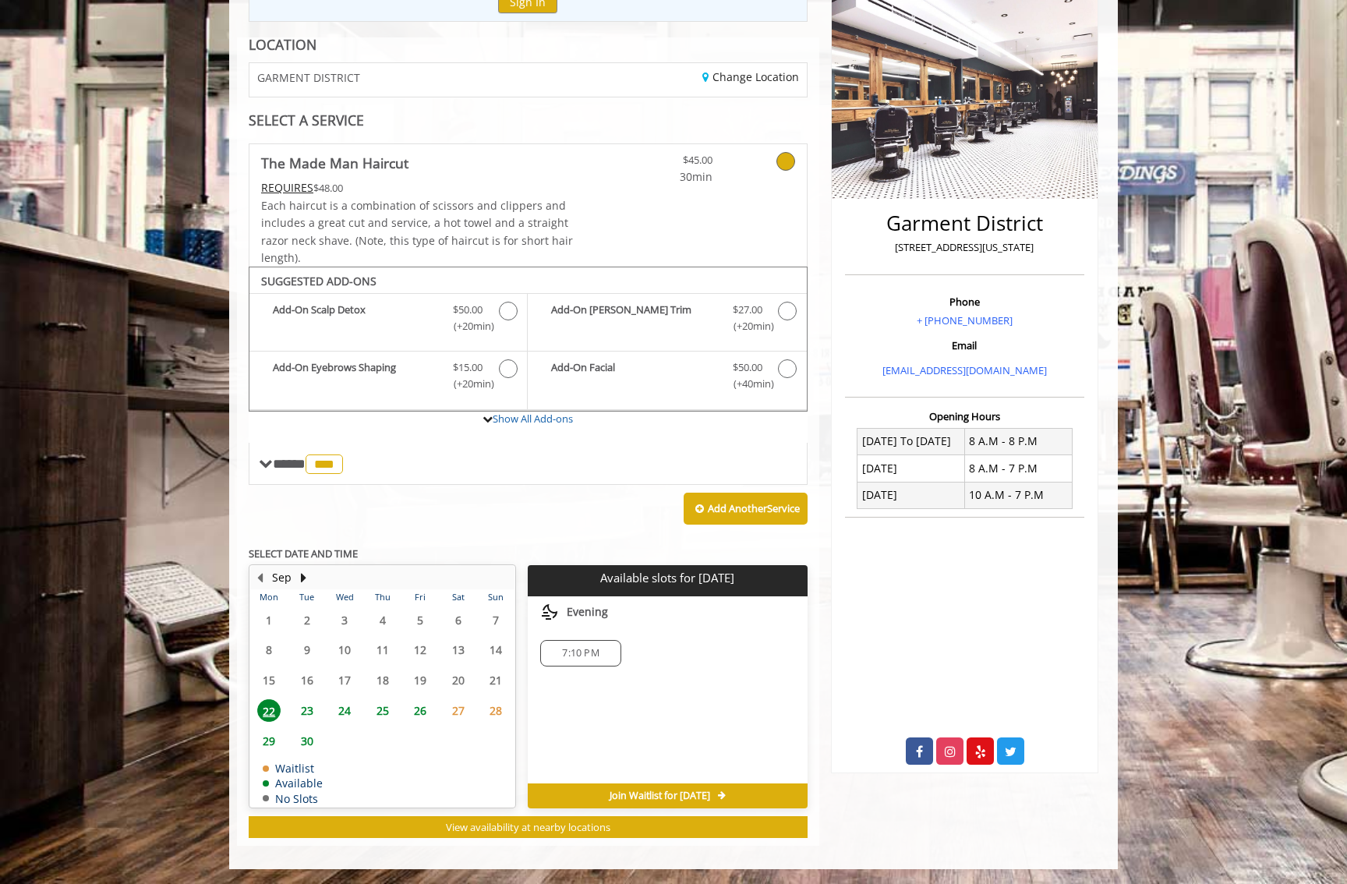
click at [305, 712] on span "23" at bounding box center [306, 710] width 23 height 23
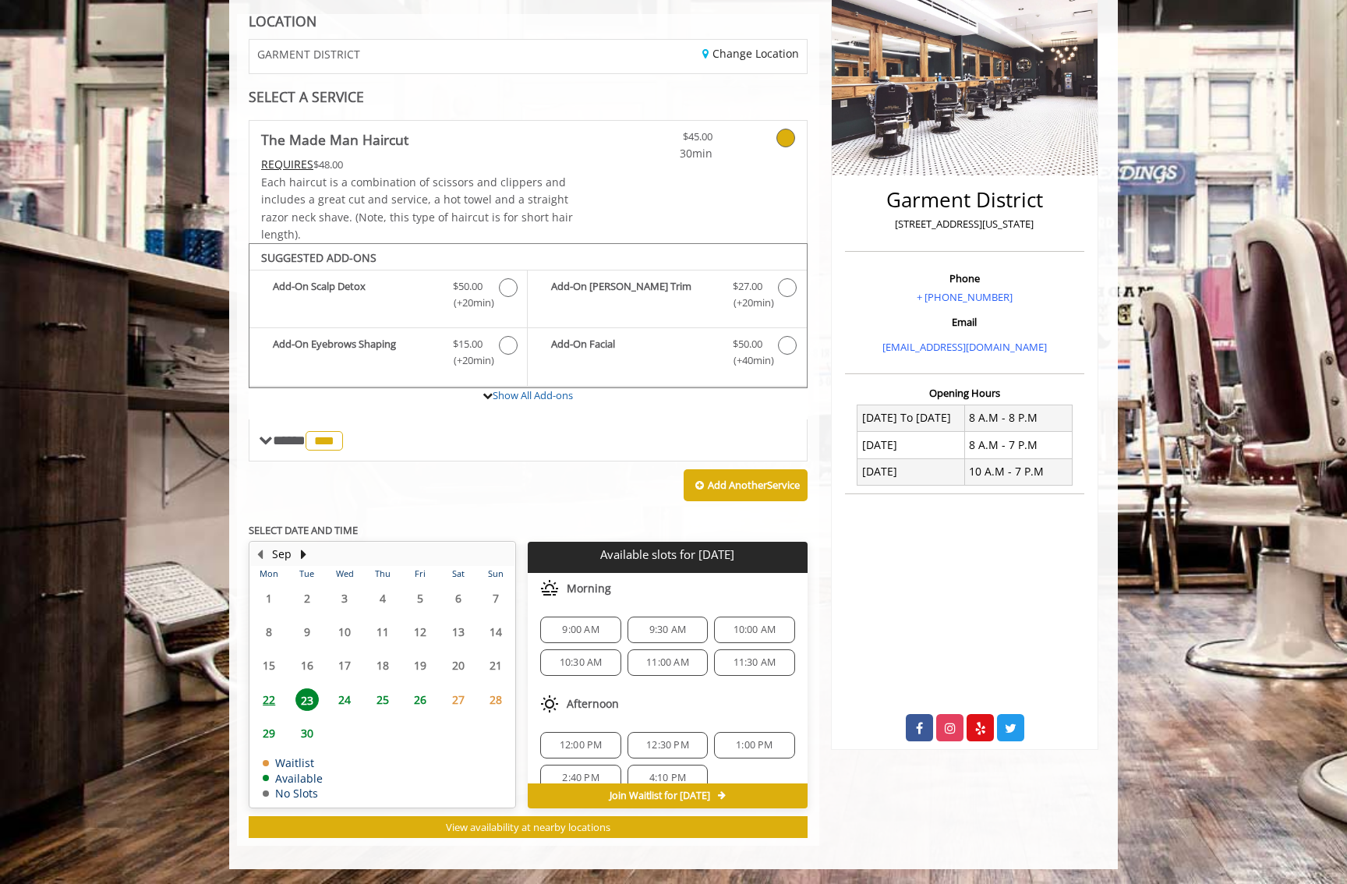
scroll to position [136, 0]
click at [591, 719] on span "5:40 PM" at bounding box center [580, 725] width 37 height 12
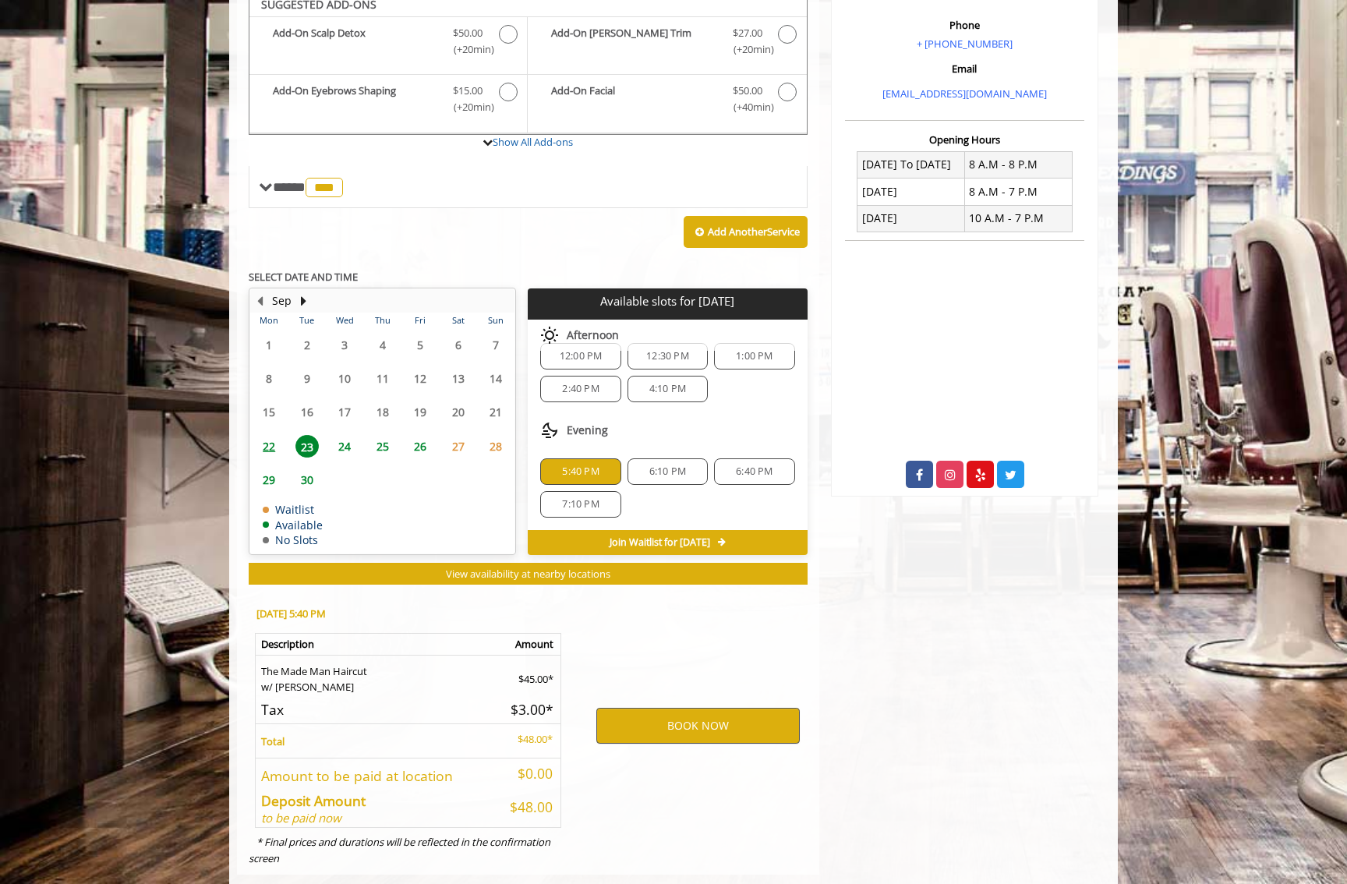
scroll to position [506, 0]
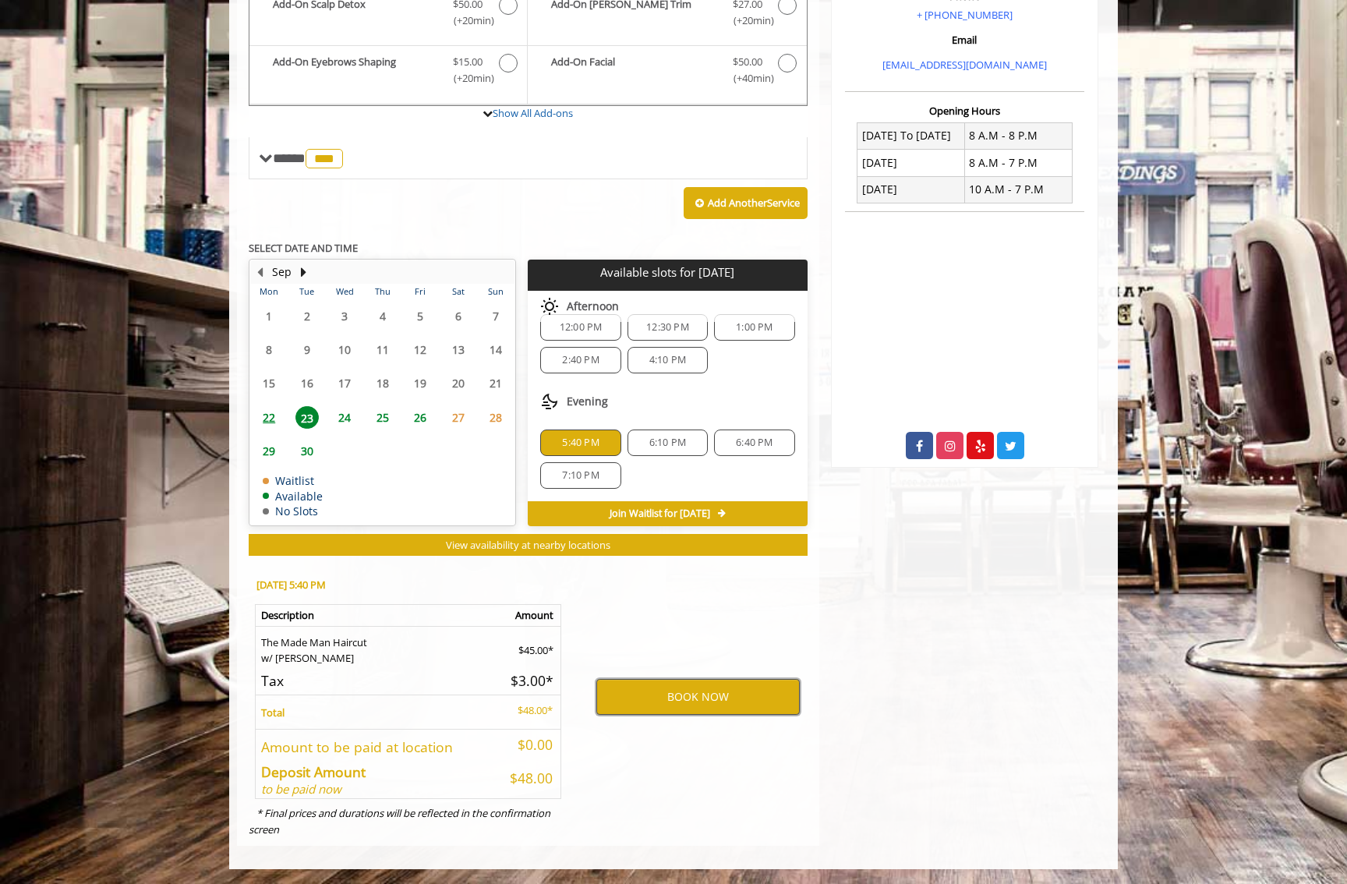
click at [621, 696] on button "BOOK NOW" at bounding box center [697, 697] width 203 height 36
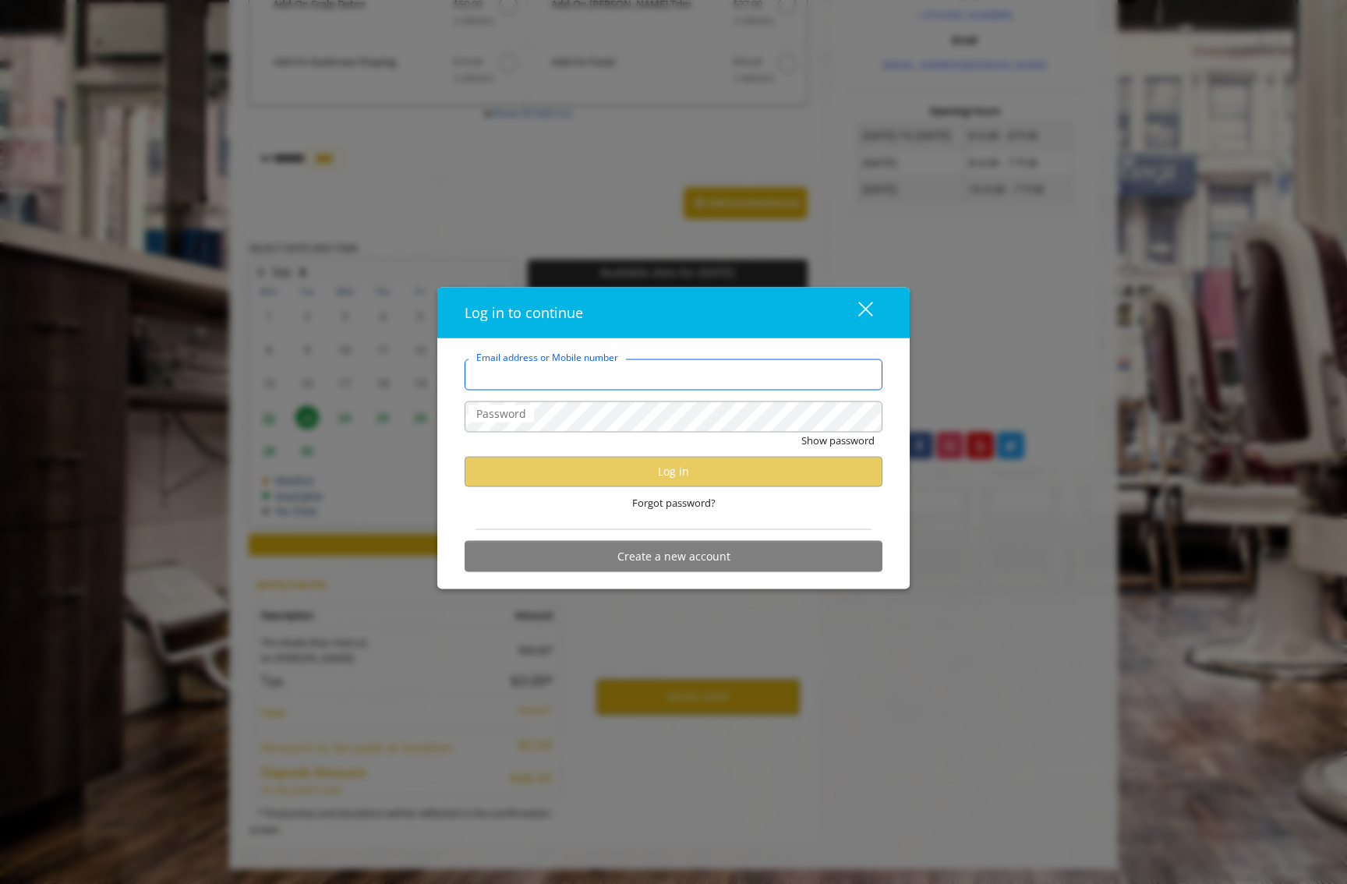
click at [652, 371] on input "Email address or Mobile number" at bounding box center [674, 374] width 418 height 31
type input "**********"
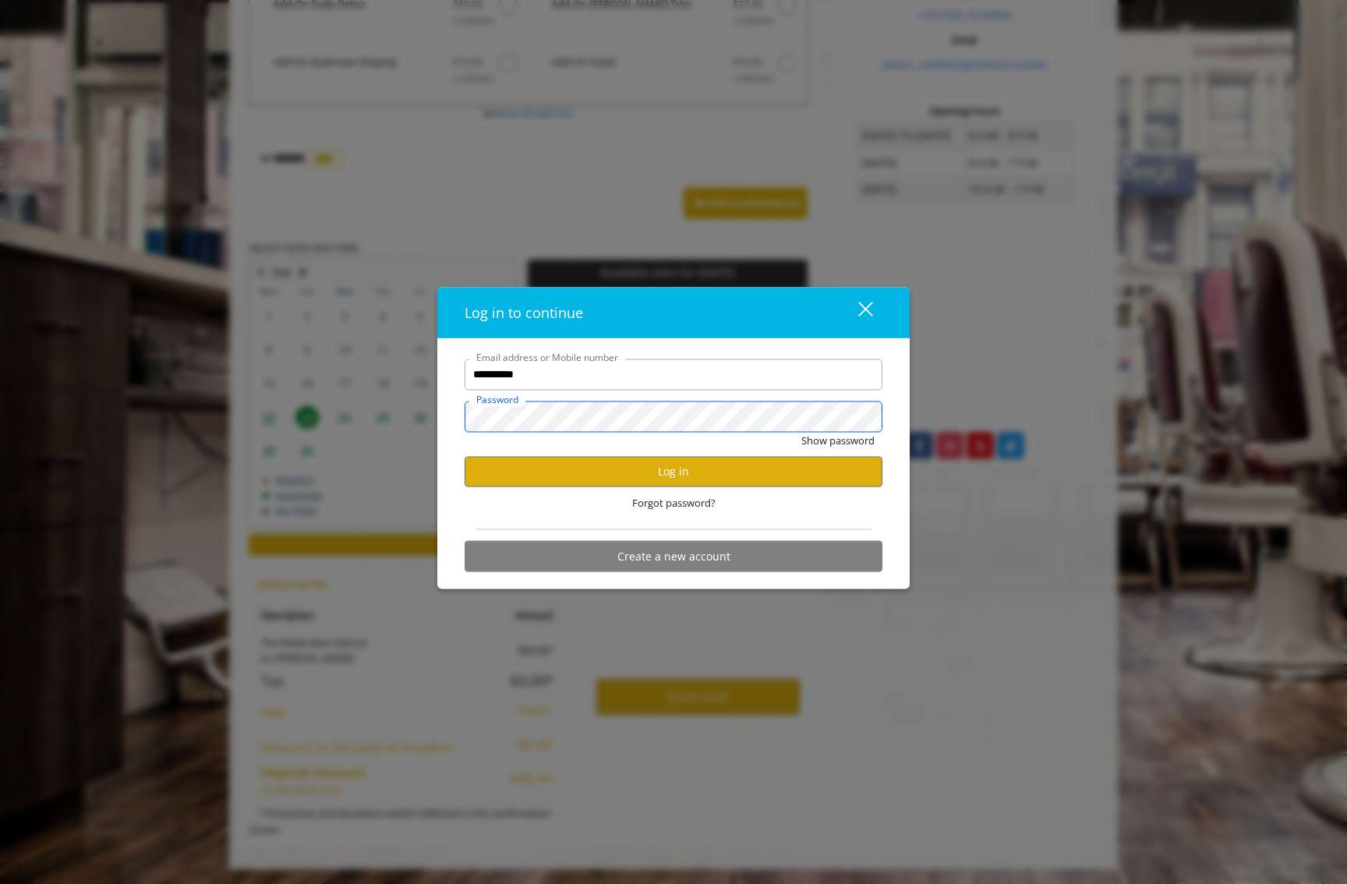
click at [801, 432] on button "Show password" at bounding box center [837, 440] width 73 height 16
click at [684, 467] on button "Log in" at bounding box center [674, 471] width 418 height 30
